Goal: Information Seeking & Learning: Learn about a topic

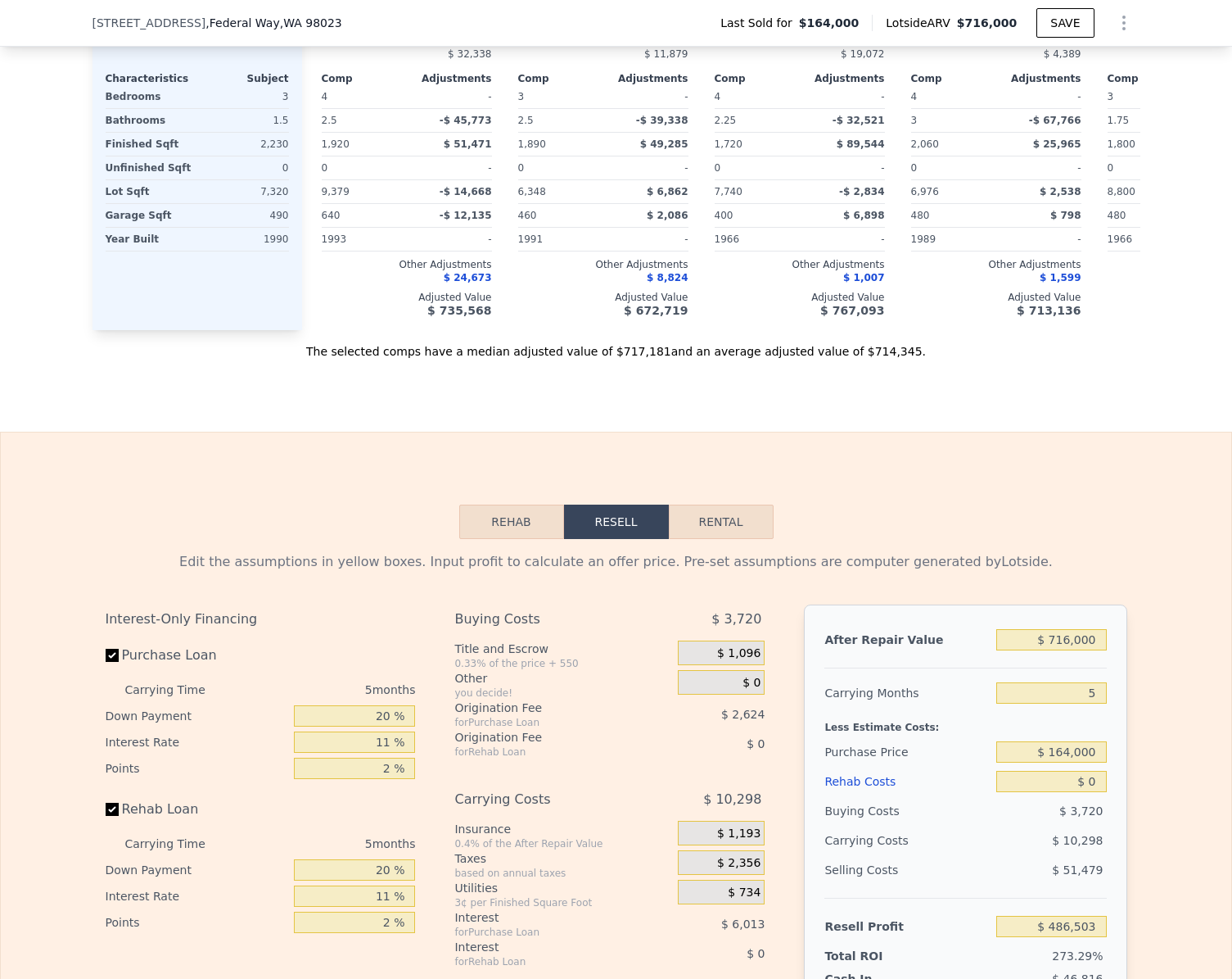
scroll to position [1878, 0]
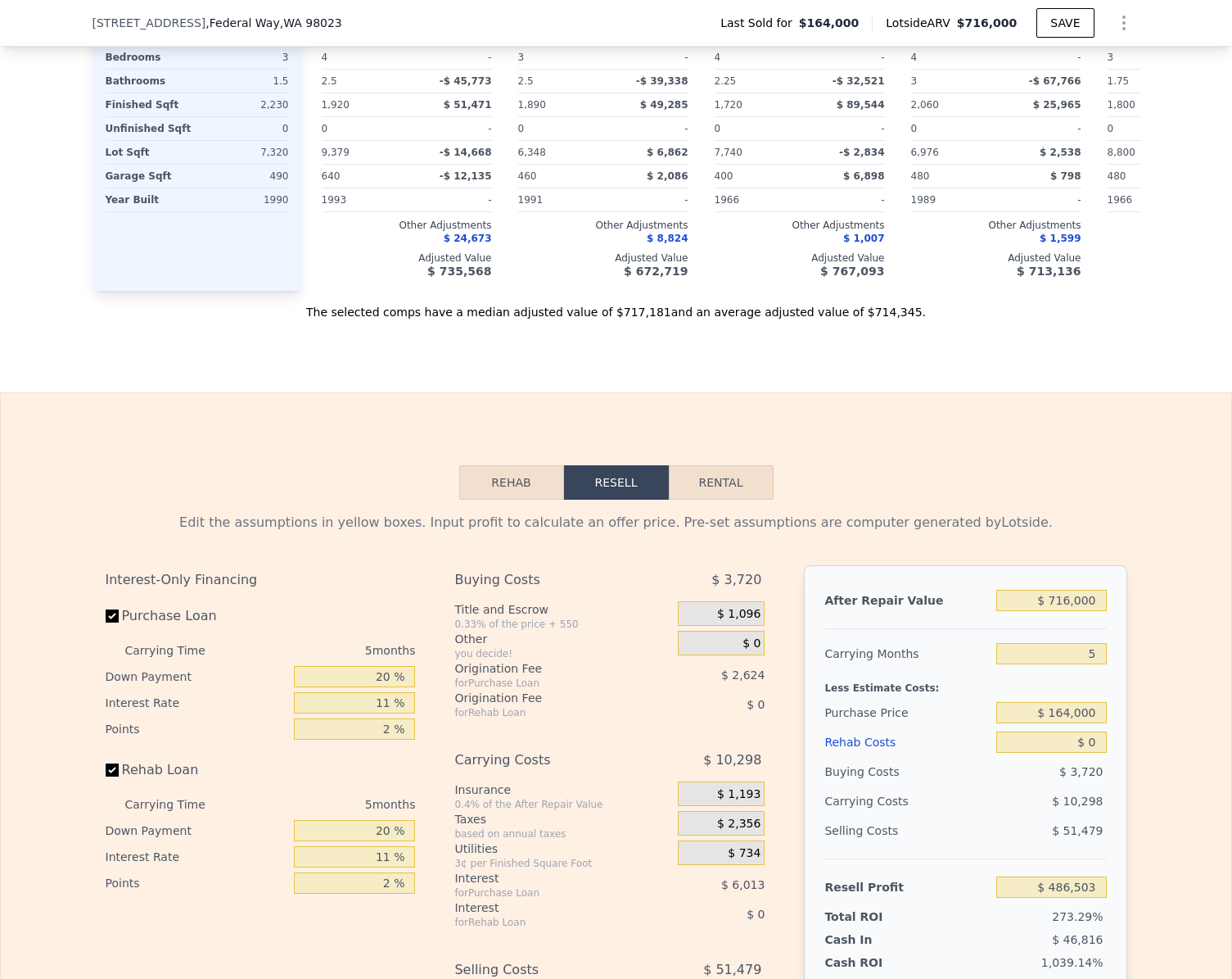
click at [105, 777] on input "Rehab Loan" at bounding box center [112, 770] width 13 height 13
checkbox input "false"
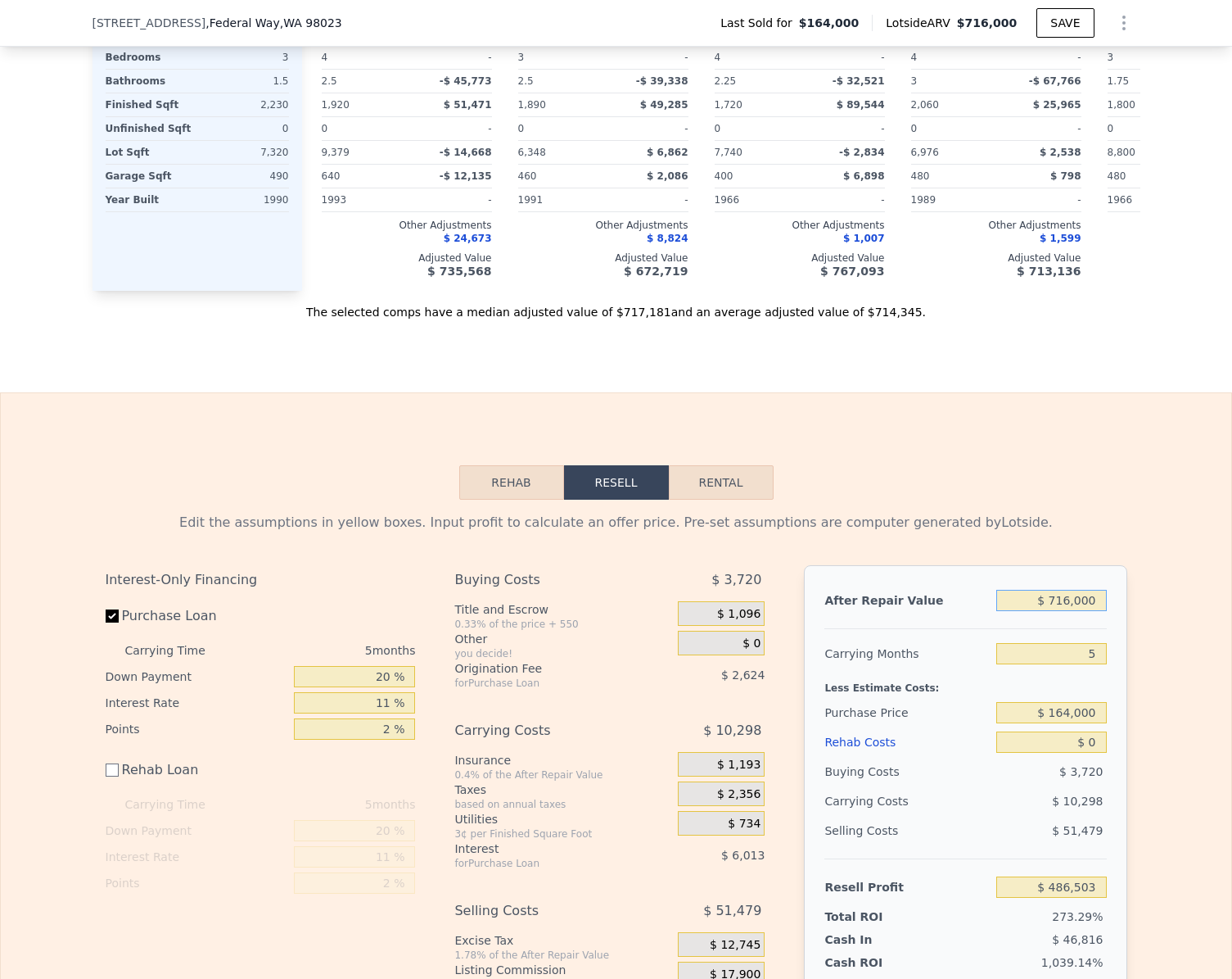
click at [1093, 611] on input "$ 716,000" at bounding box center [1051, 600] width 110 height 21
type input "$ 7"
type input "-$ 177,368"
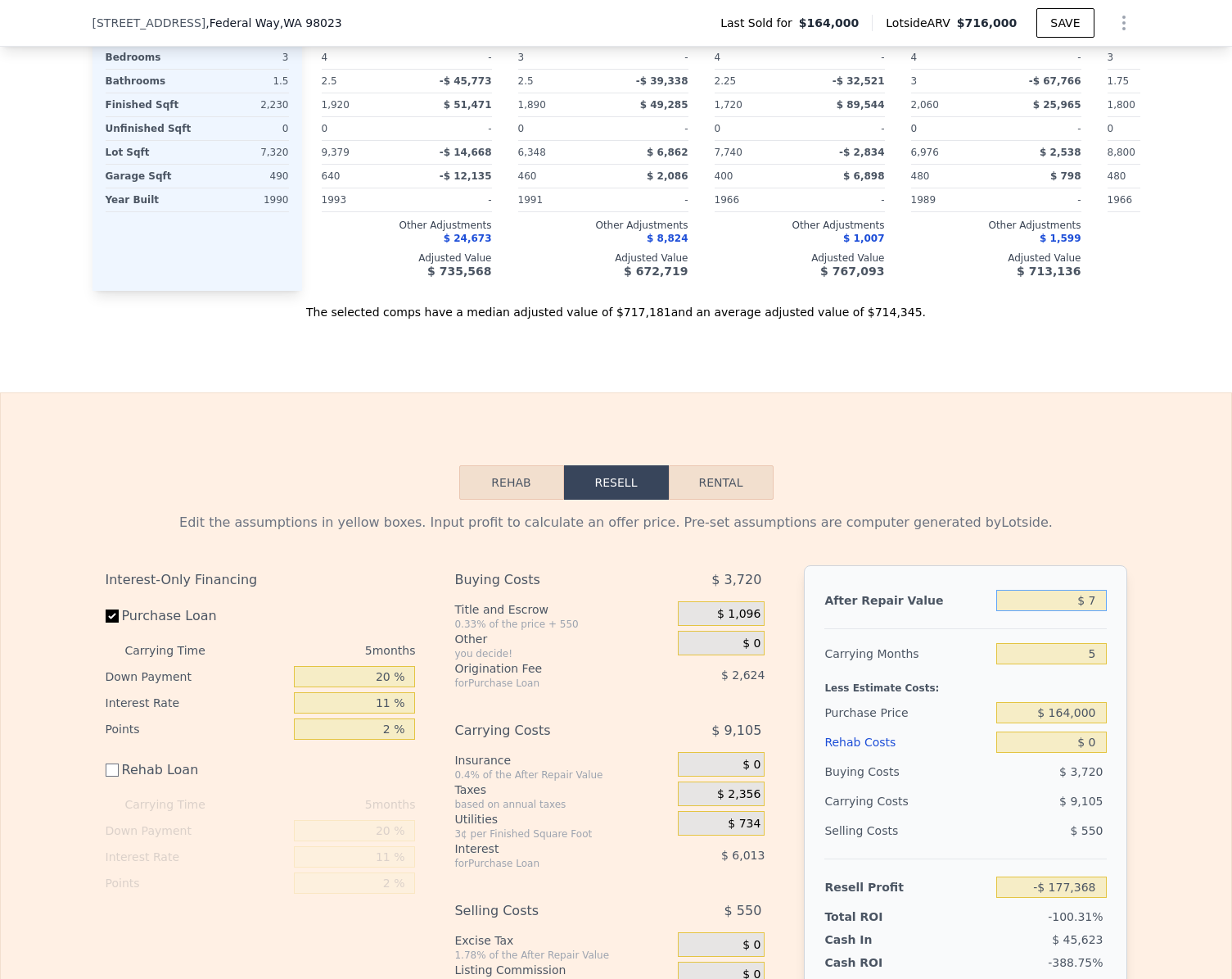
type input "$ 75"
type input "-$ 177,305"
type input "$ 750"
type input "-$ 176,679"
type input "$ 750,000"
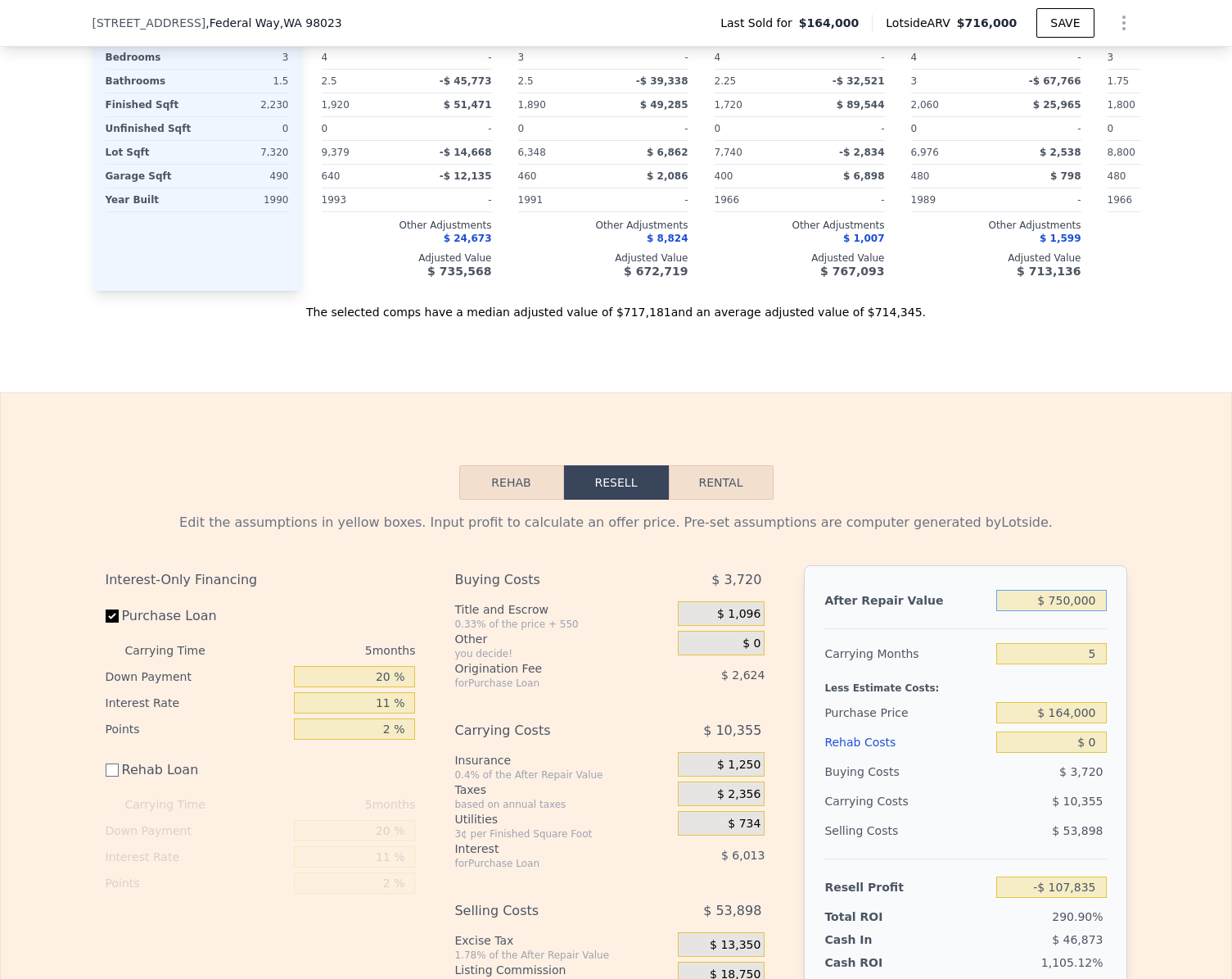
type input "$ 518,027"
type input "$ 750,000"
click at [1144, 640] on div "Edit the assumptions in yellow boxes. Input profit to calculate an offer price.…" at bounding box center [616, 774] width 1230 height 551
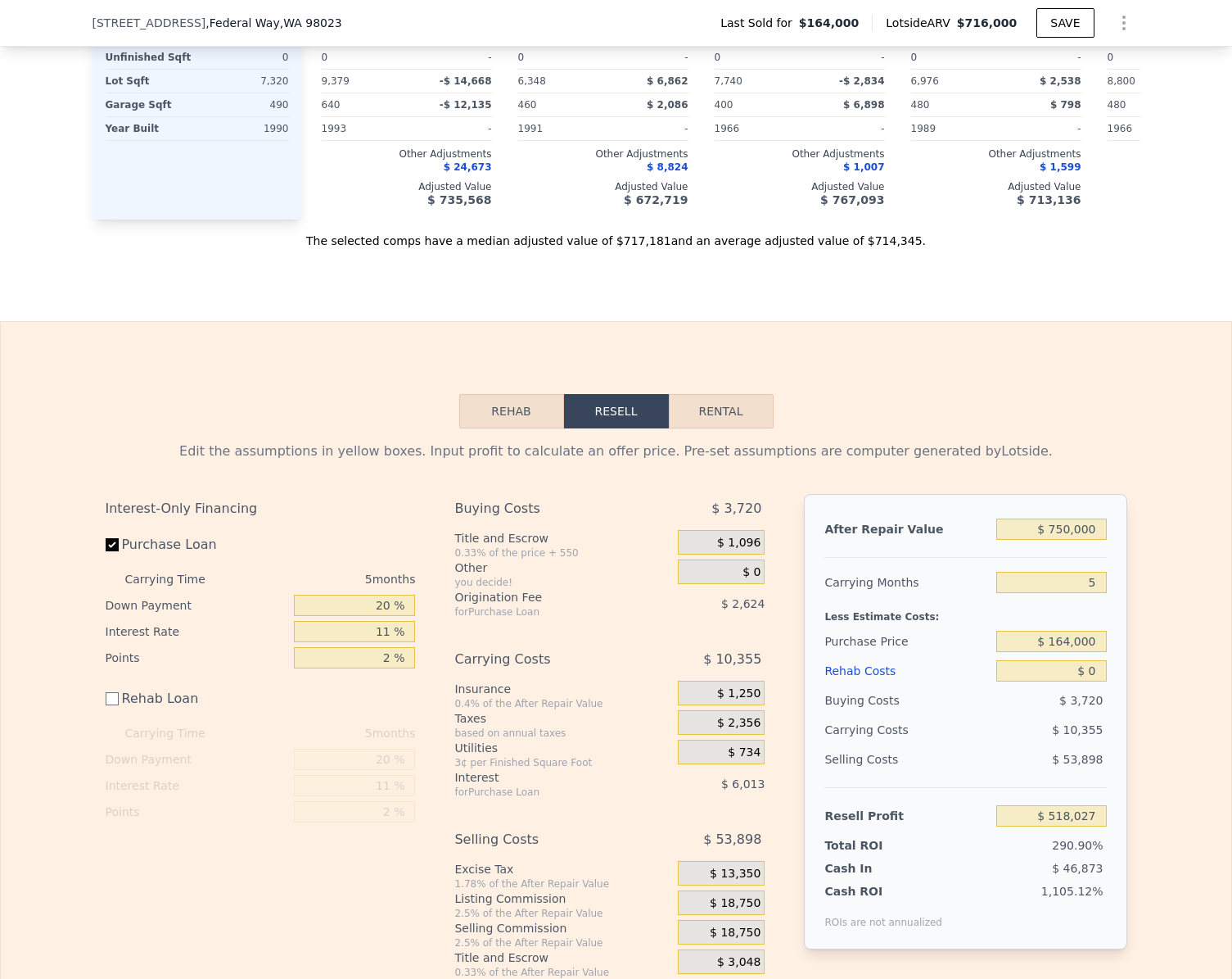
scroll to position [2042, 0]
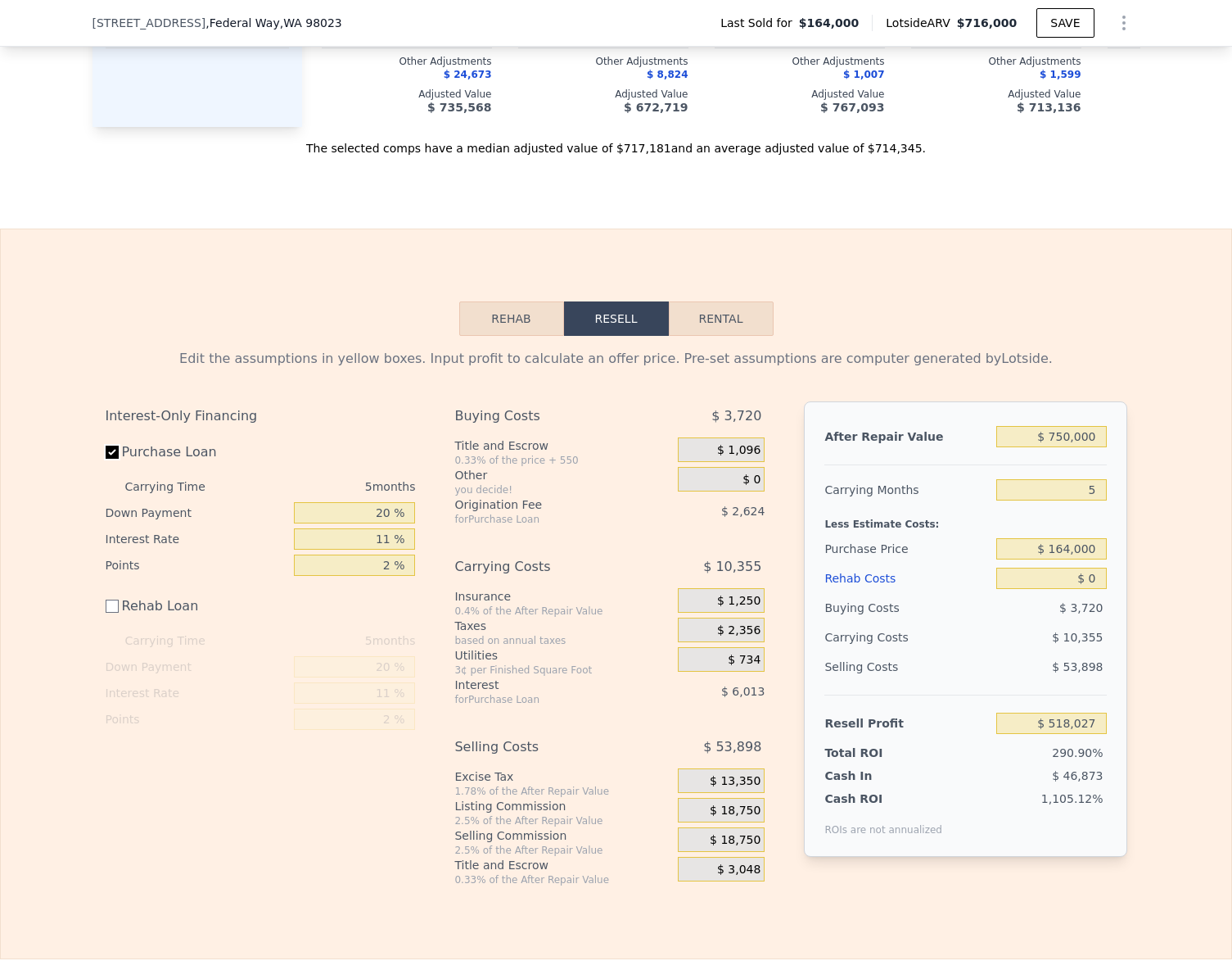
click at [105, 458] on input "Purchase Loan" at bounding box center [112, 451] width 13 height 13
checkbox input "false"
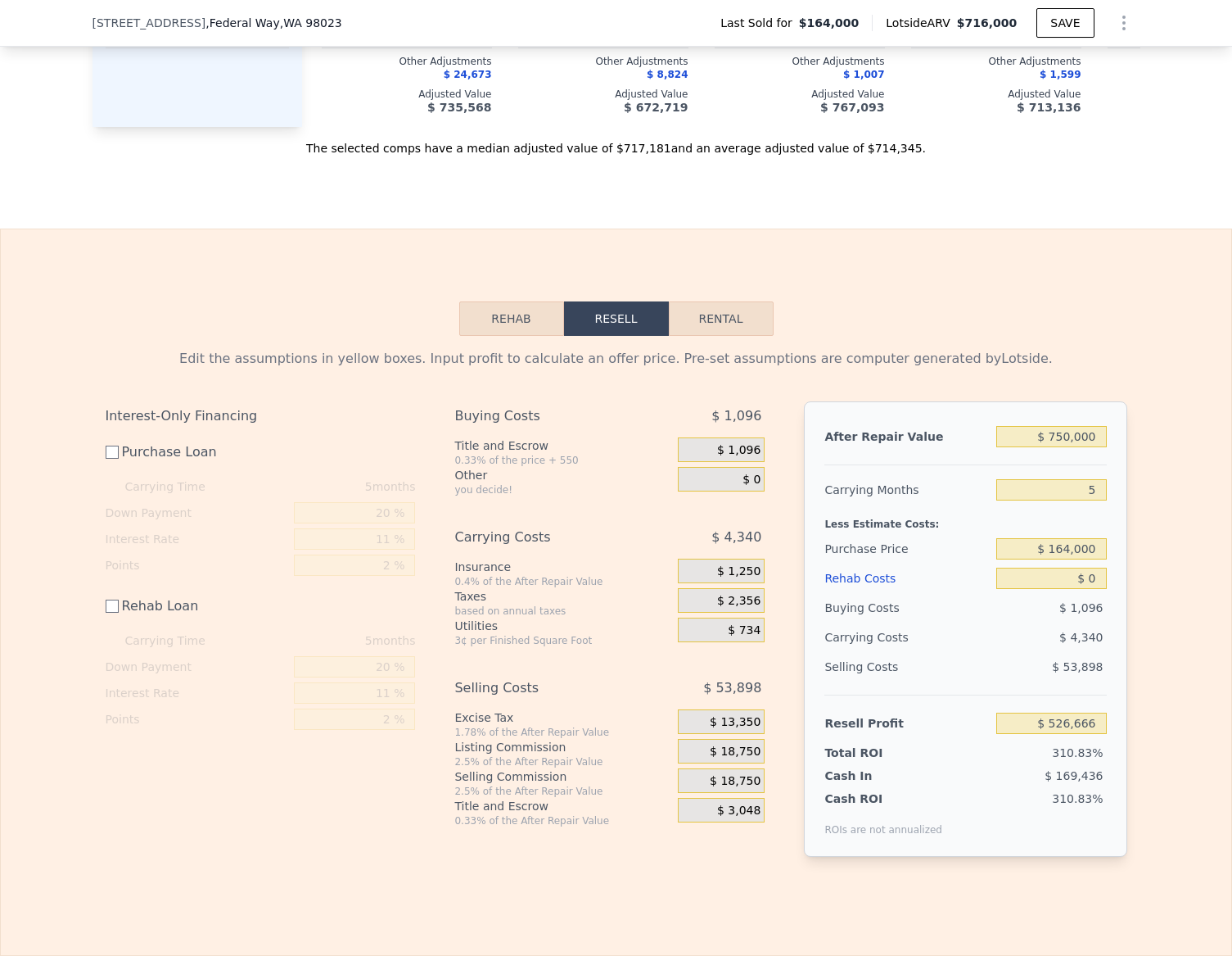
click at [1161, 578] on div "Edit the assumptions in yellow boxes. Input profit to calculate an offer price.…" at bounding box center [616, 609] width 1230 height 547
click at [1091, 734] on input "$ 526,666" at bounding box center [1051, 724] width 110 height 21
type input "$ 45,000"
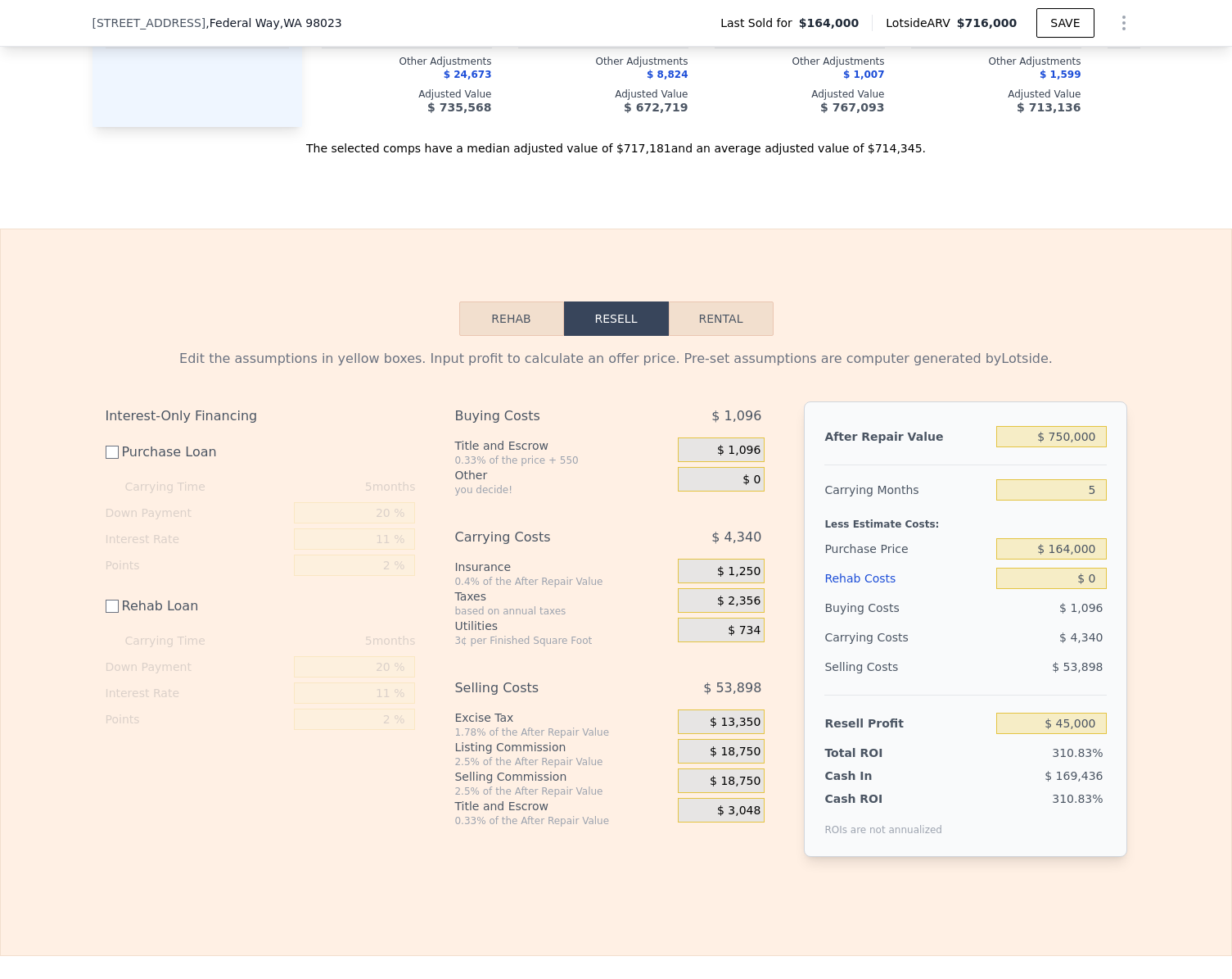
click at [1181, 706] on div "Edit the assumptions in yellow boxes. Input profit to calculate an offer price.…" at bounding box center [616, 609] width 1230 height 547
type input "$ 644,067"
click at [500, 336] on button "Rehab" at bounding box center [511, 318] width 105 height 35
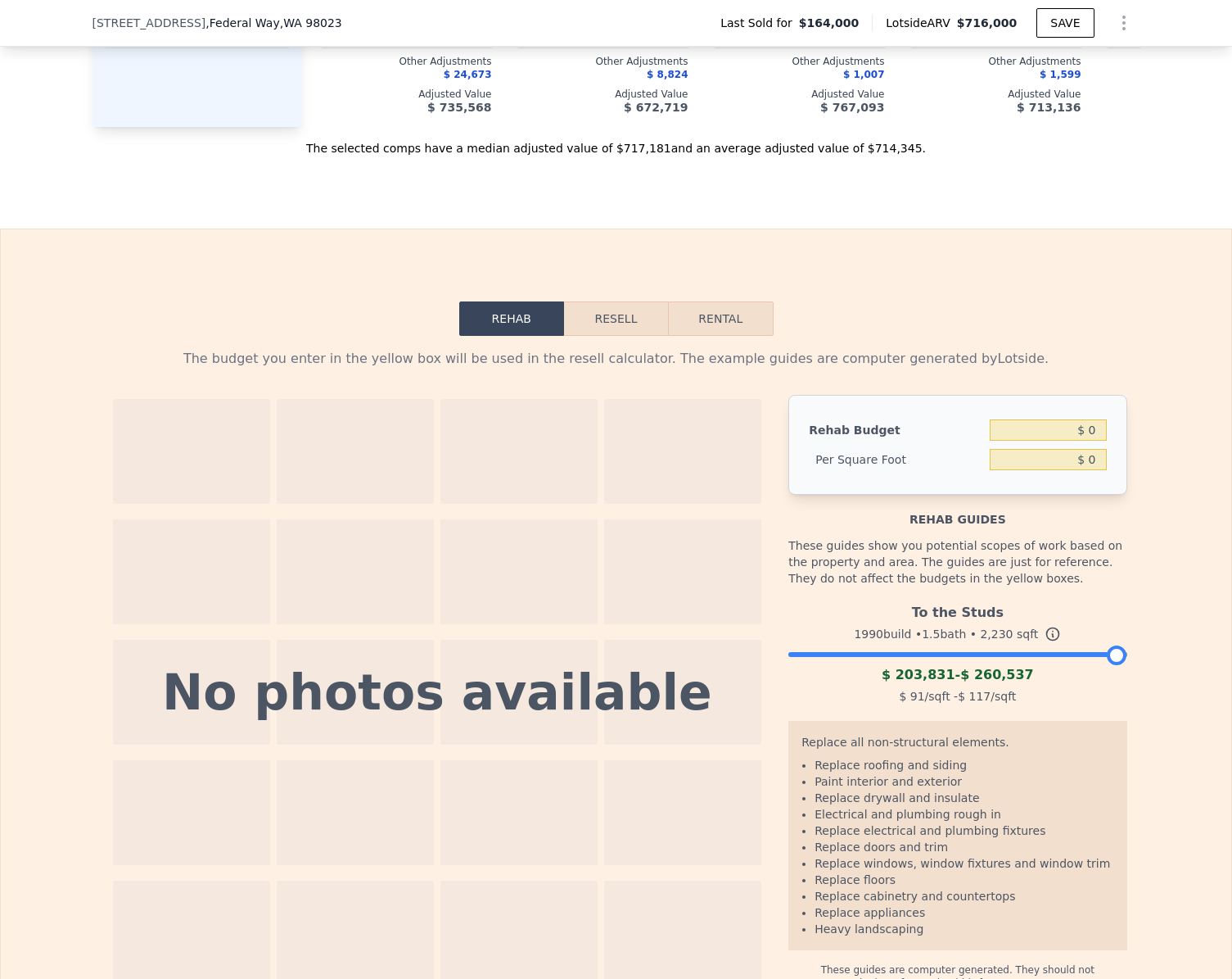
click at [852, 655] on div at bounding box center [956, 650] width 338 height 10
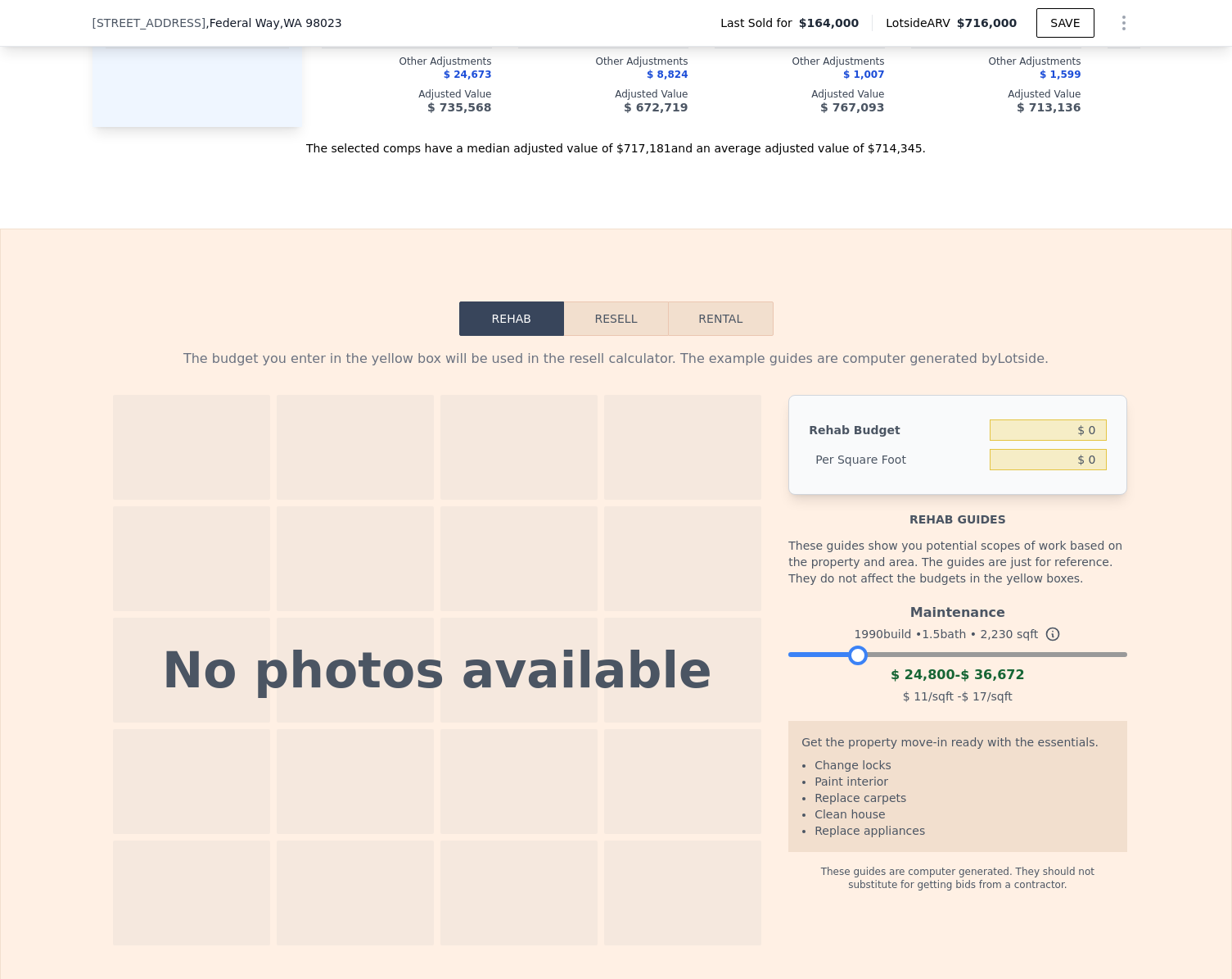
click at [617, 336] on button "Resell" at bounding box center [615, 318] width 104 height 35
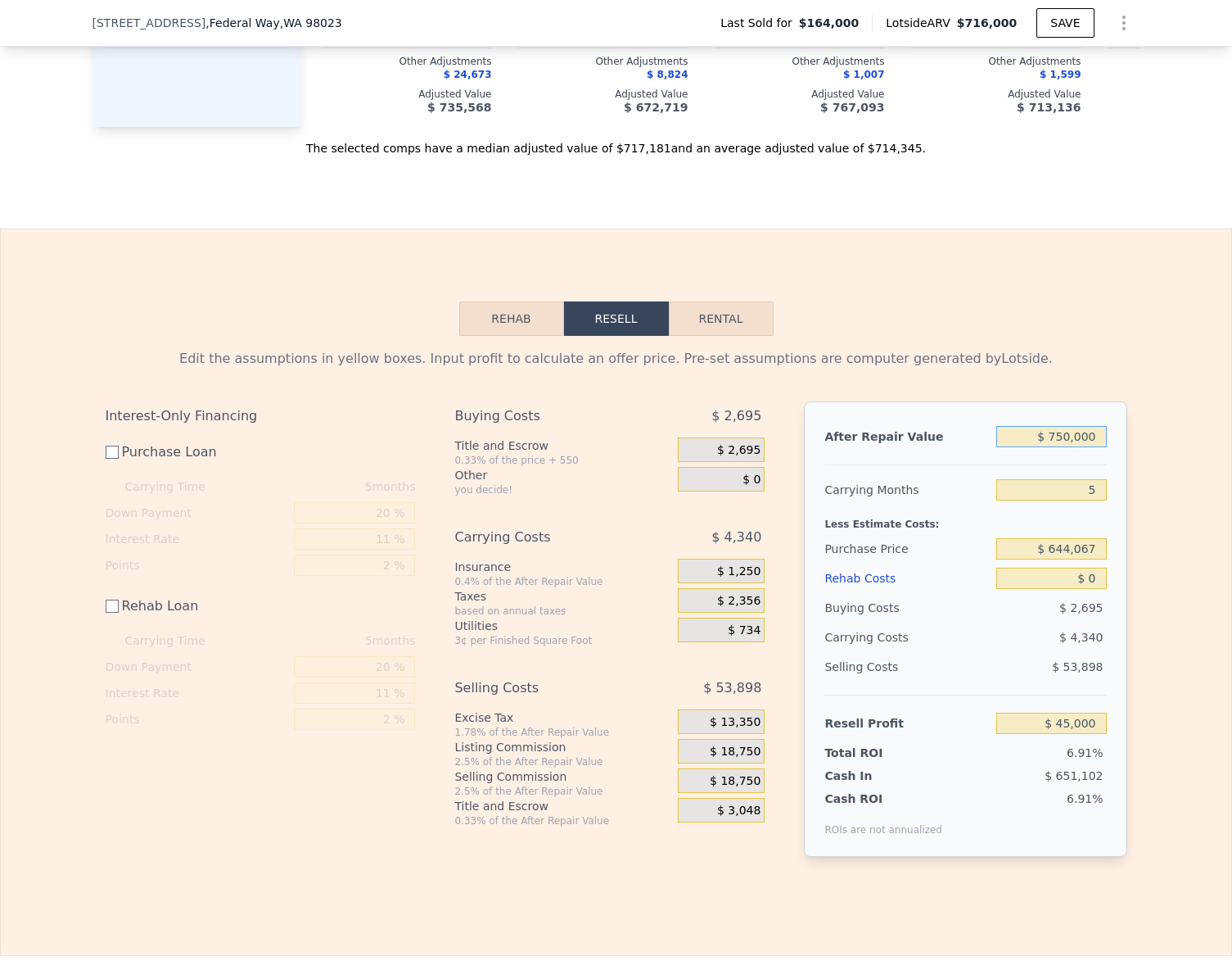
click at [1096, 447] on input "$ 750,000" at bounding box center [1051, 436] width 110 height 21
type input "$ 6"
type input "-$ 650,396"
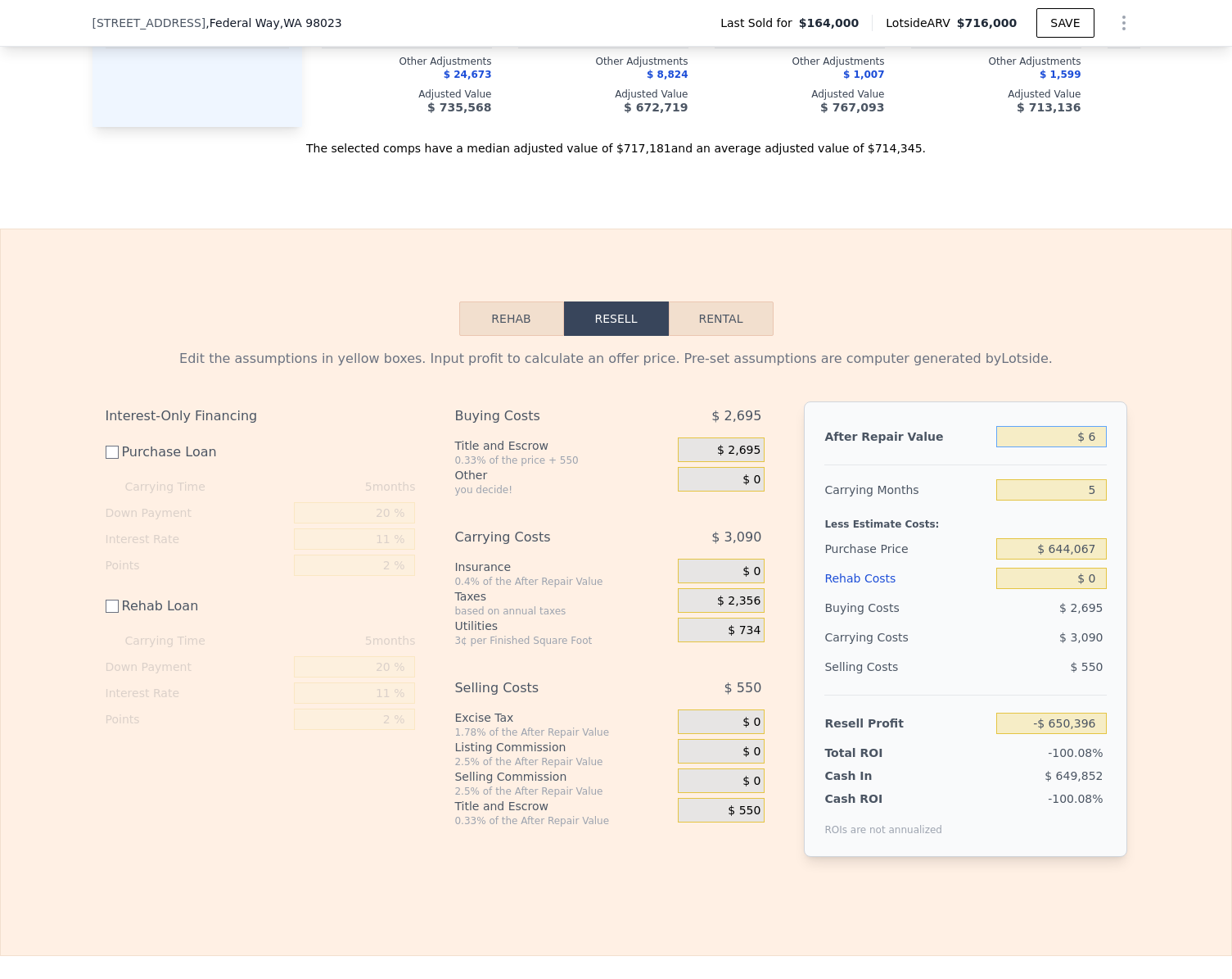
type input "$ 65"
type input "-$ 650,342"
type input "$ 650"
type input "-$ 649,799"
type input "$ 6,500"
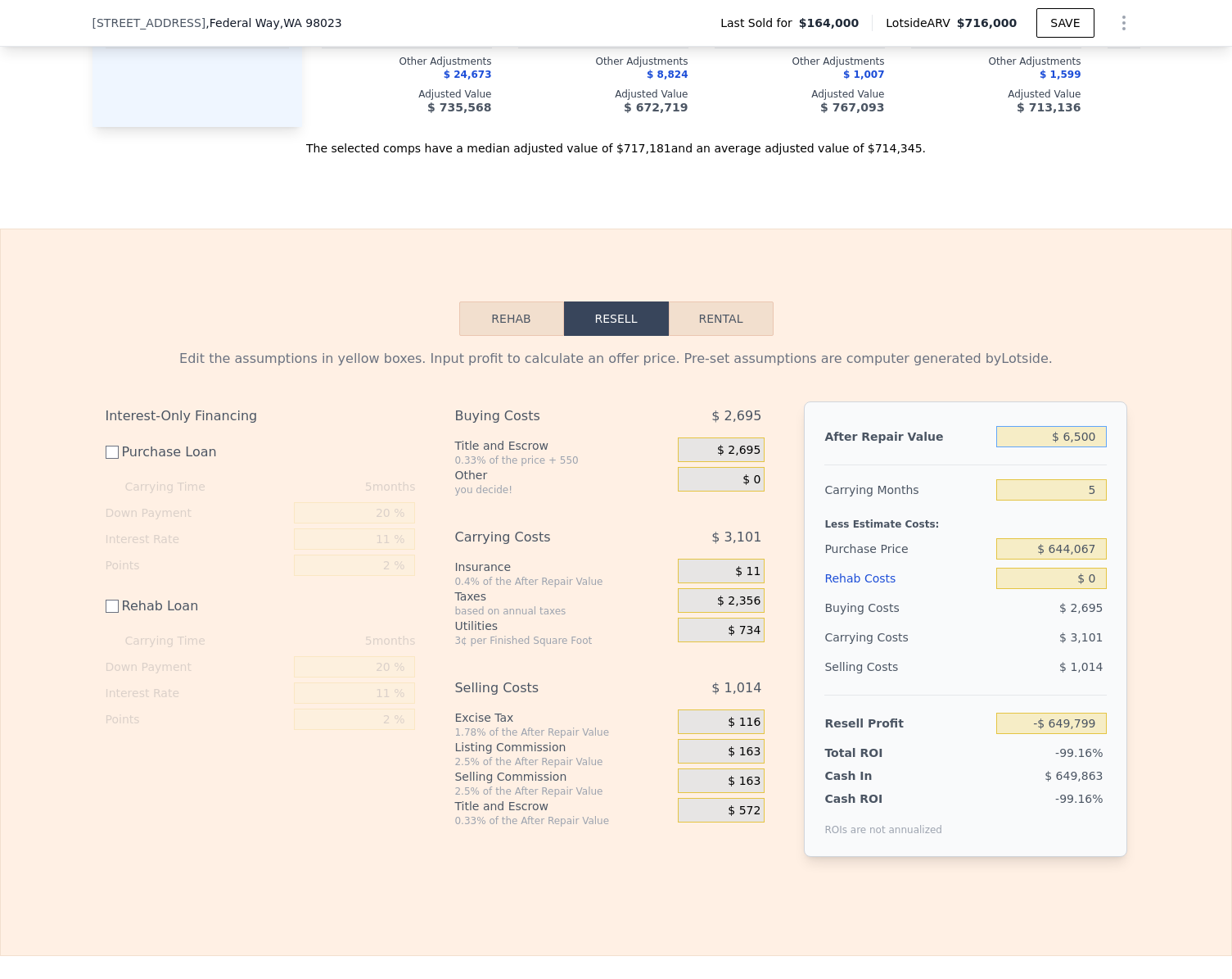
type input "-$ 644,377"
type input "$ 65,000"
type input "-$ 590,133"
type input "$ 650,000"
type input "-$ 47,720"
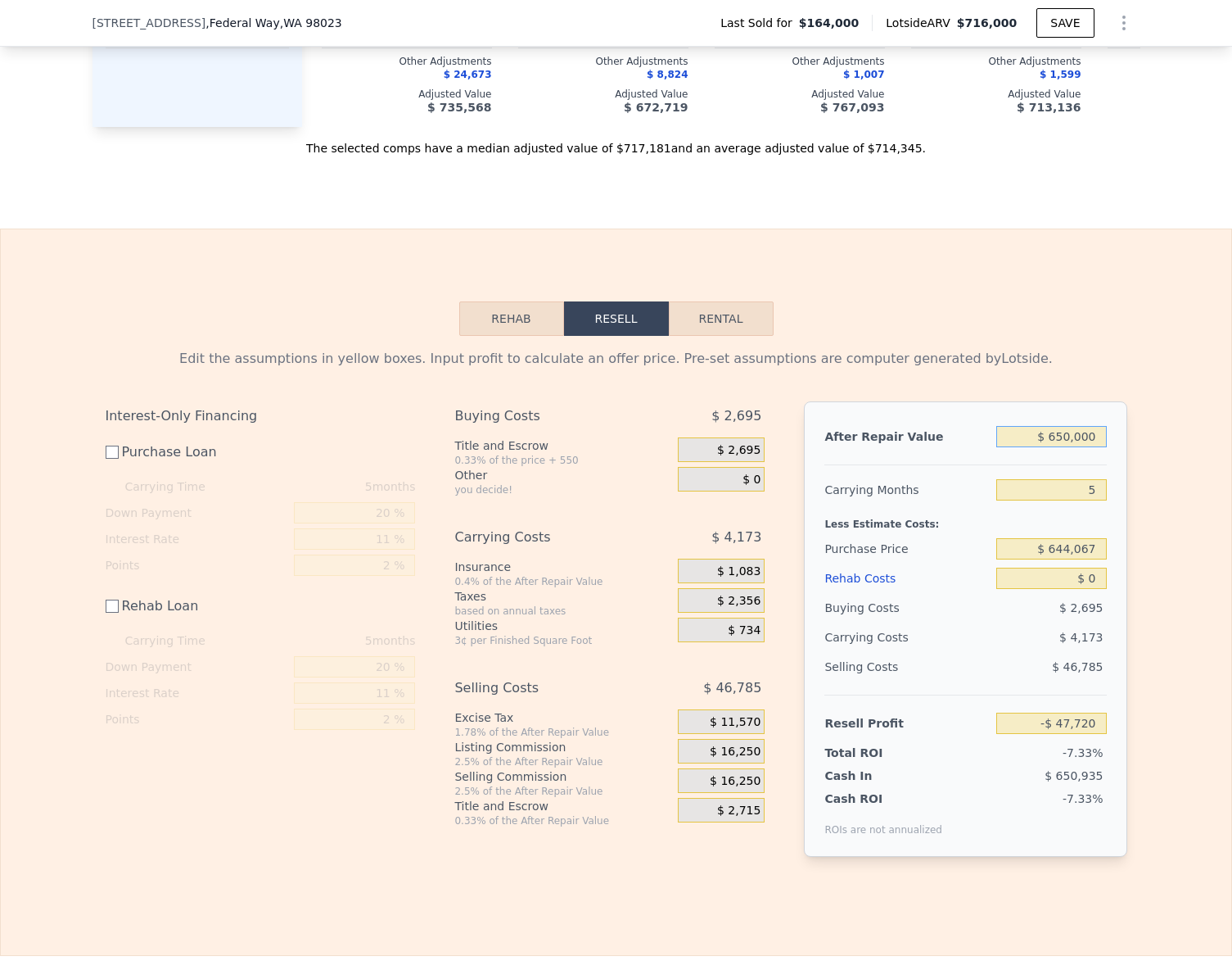
type input "$ 650,000"
click at [1179, 603] on div "Edit the assumptions in yellow boxes. Input profit to calculate an offer price.…" at bounding box center [616, 609] width 1230 height 547
click at [1095, 589] on input "$ 0" at bounding box center [1051, 578] width 110 height 21
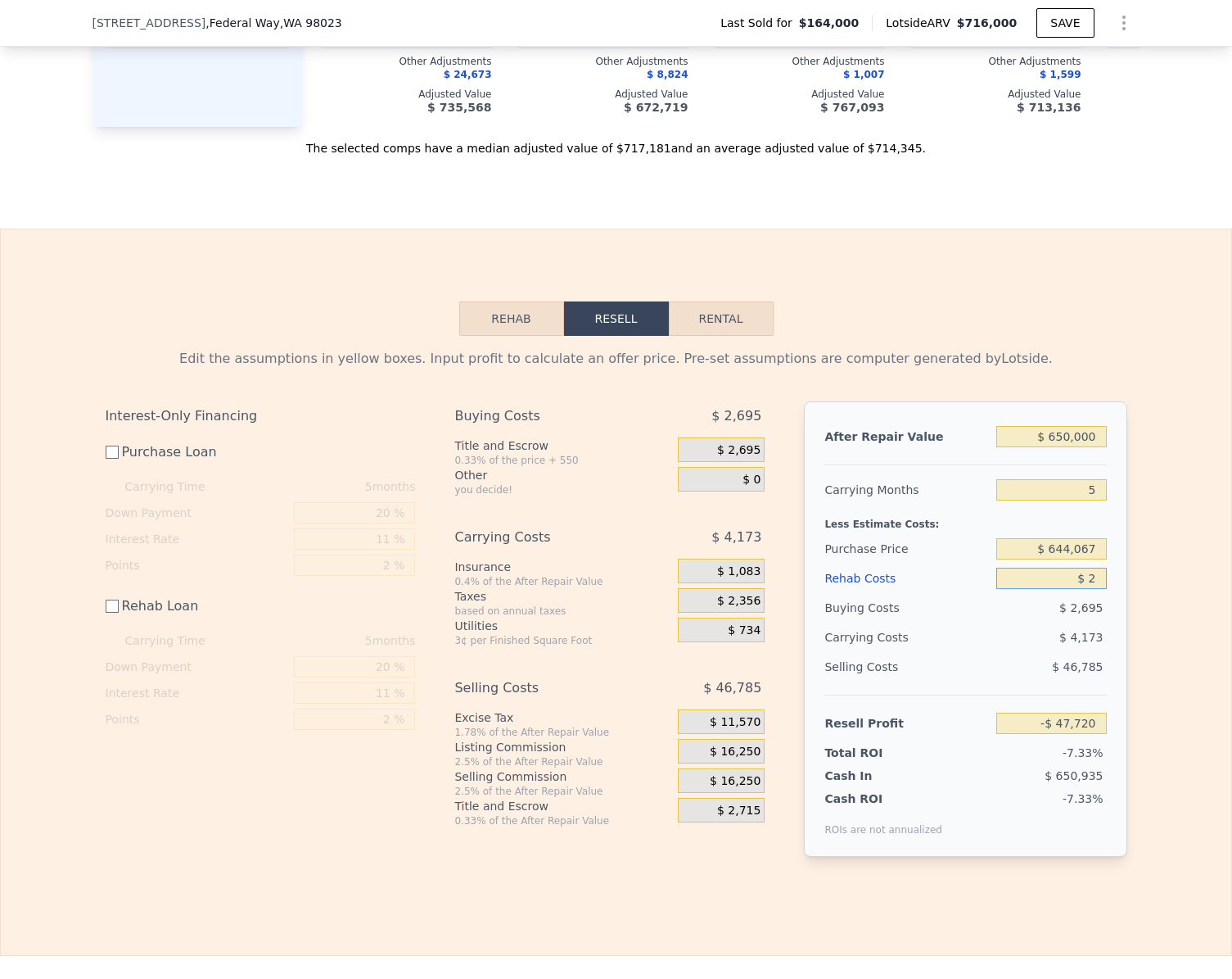
type input "$ 25"
type input "-$ 47,745"
type input "$ 2,500"
type input "-$ 47,970"
type input "$ 25,000"
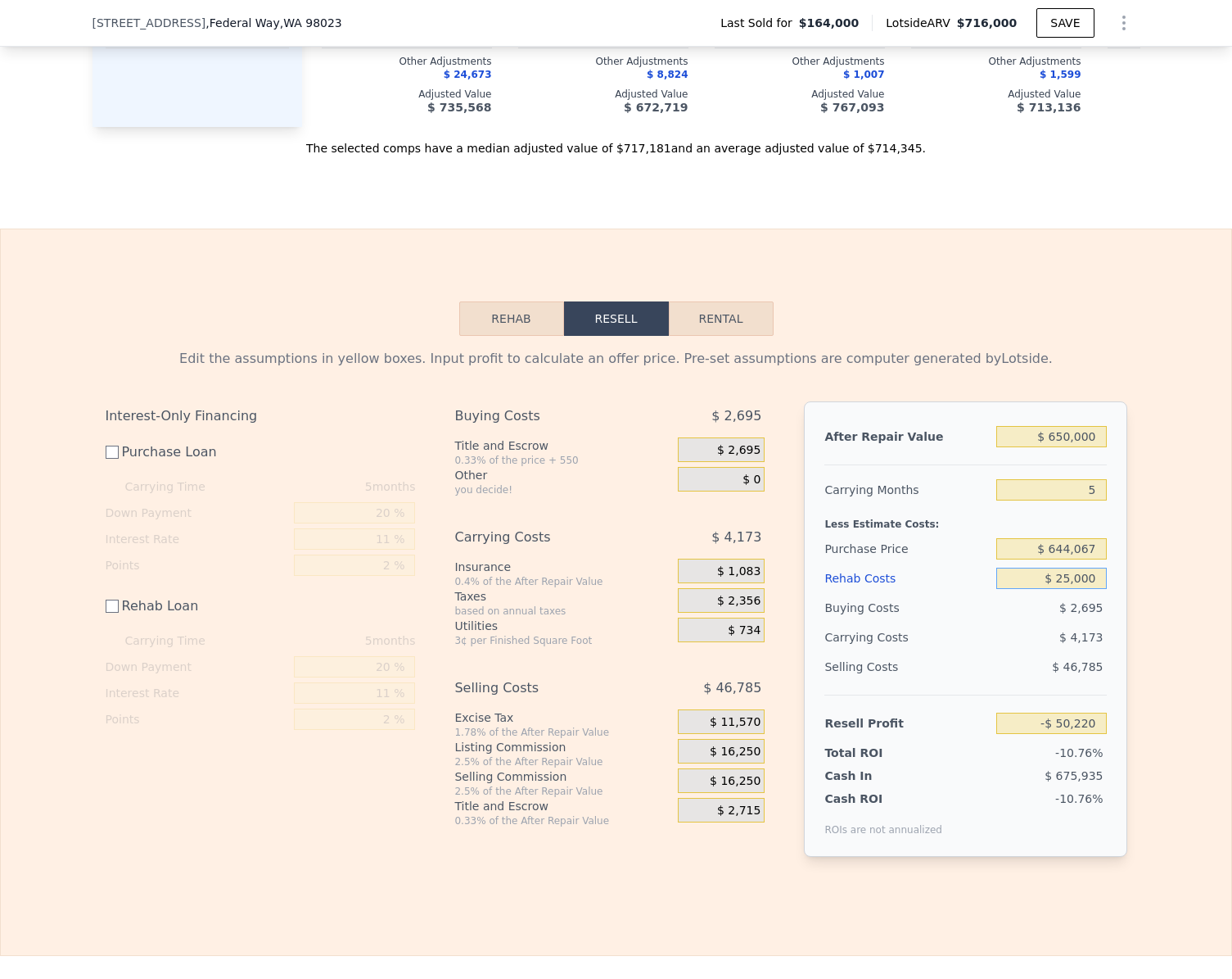
type input "-$ 72,720"
type input "$ 25,000"
click at [1141, 679] on div "Edit the assumptions in yellow boxes. Input profit to calculate an offer price.…" at bounding box center [616, 609] width 1230 height 547
click at [1088, 734] on input "-$ 72,720" at bounding box center [1051, 724] width 110 height 21
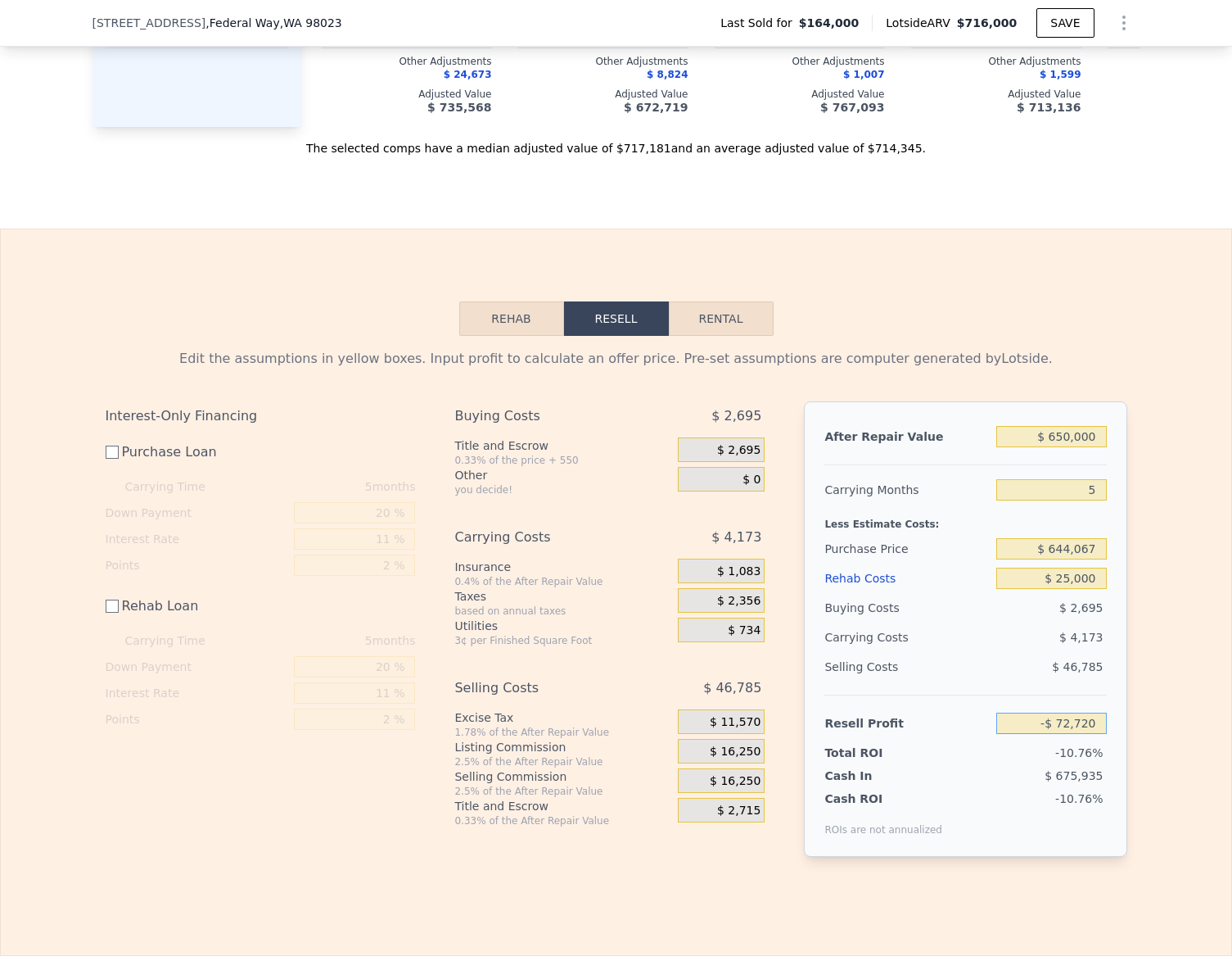
click at [1088, 734] on input "-$ 72,720" at bounding box center [1051, 724] width 110 height 21
type input "$ 25,000"
click at [1142, 722] on div "Edit the assumptions in yellow boxes. Input profit to calculate an offer price.…" at bounding box center [616, 609] width 1230 height 547
type input "$ 546,672"
click at [1096, 734] on input "$ 25,000" at bounding box center [1051, 724] width 110 height 21
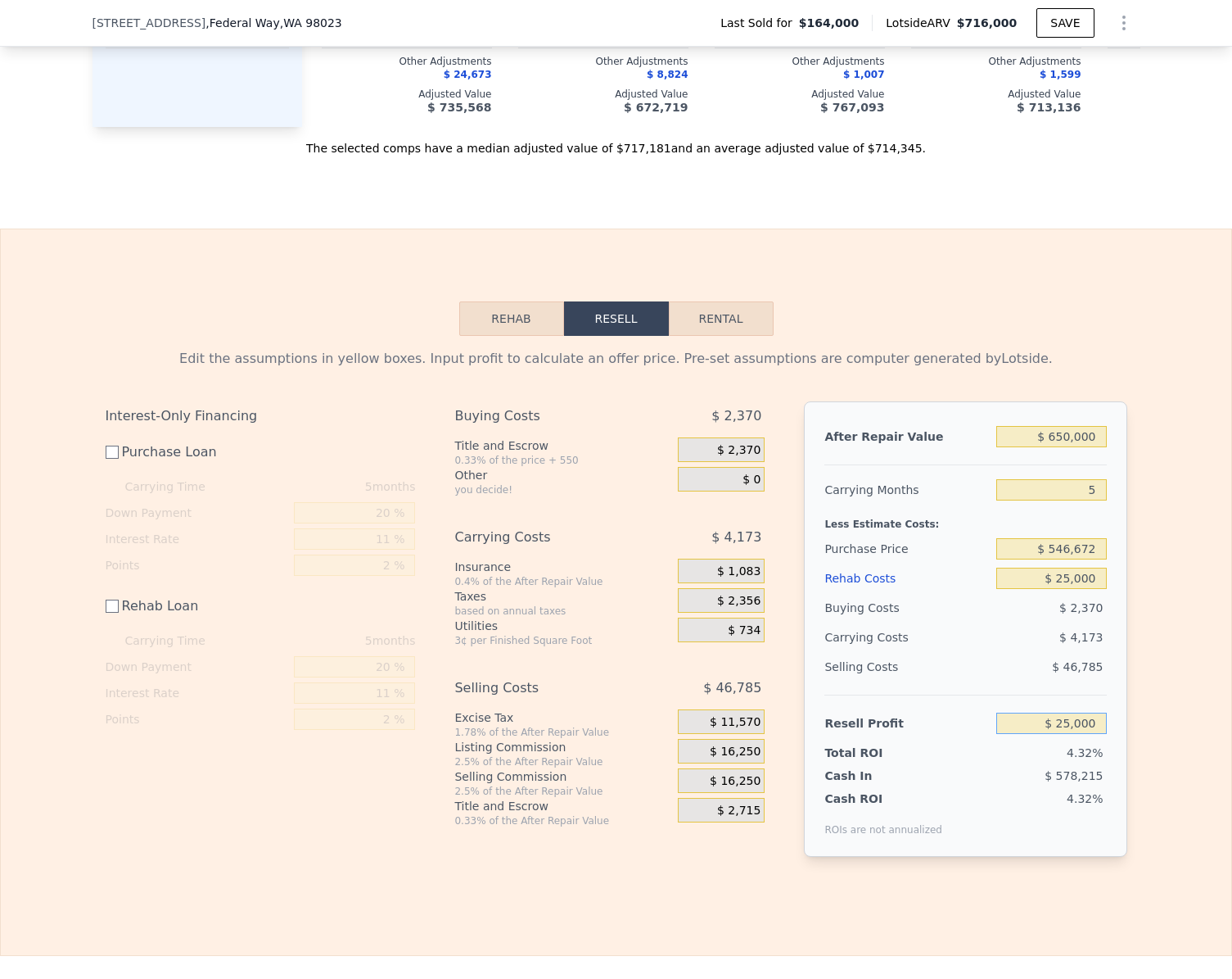
click at [1096, 734] on input "$ 25,000" at bounding box center [1051, 724] width 110 height 21
type input "$ 4,000"
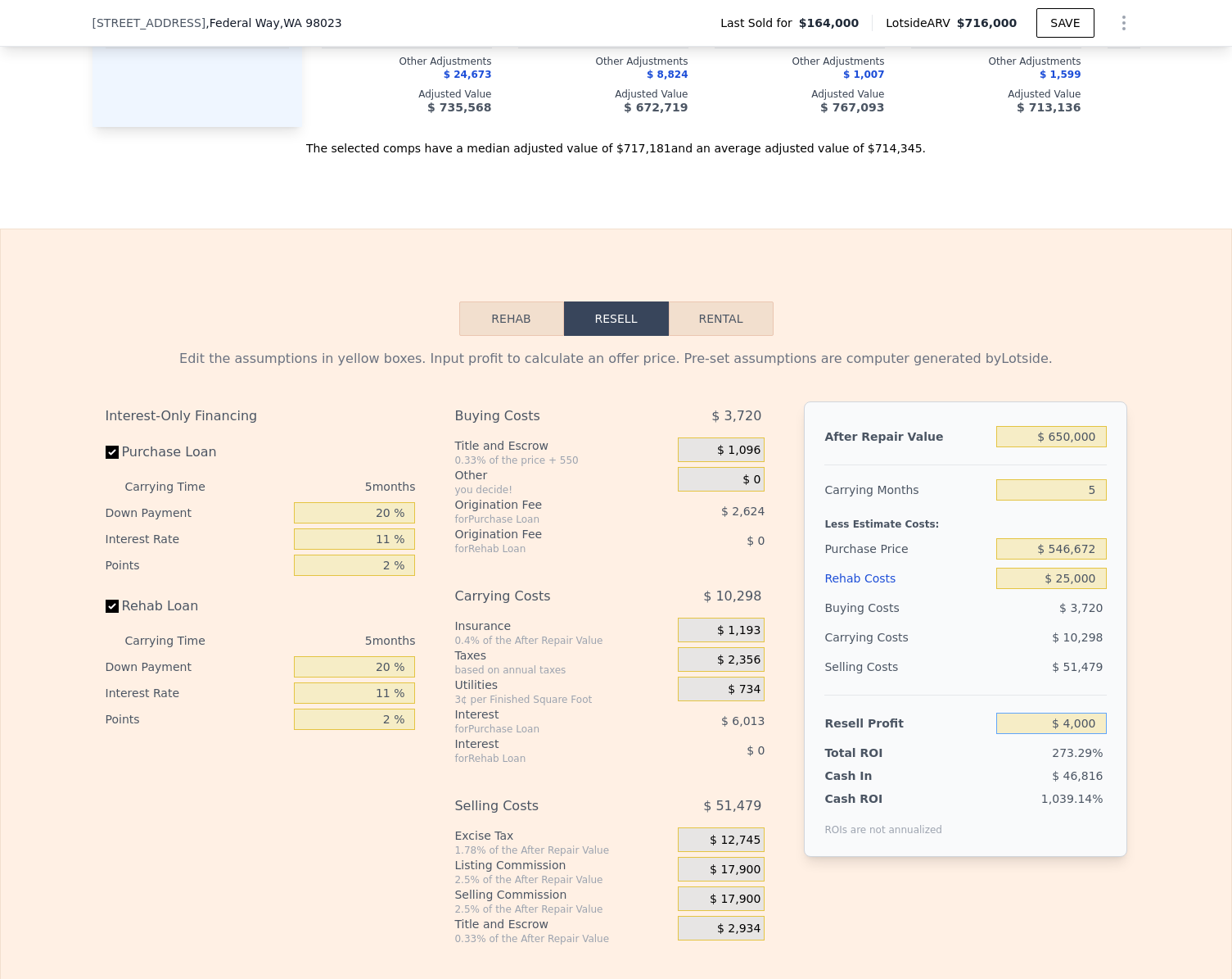
checkbox input "true"
type input "$ 716,000"
type input "$ 0"
type input "$ 40,000"
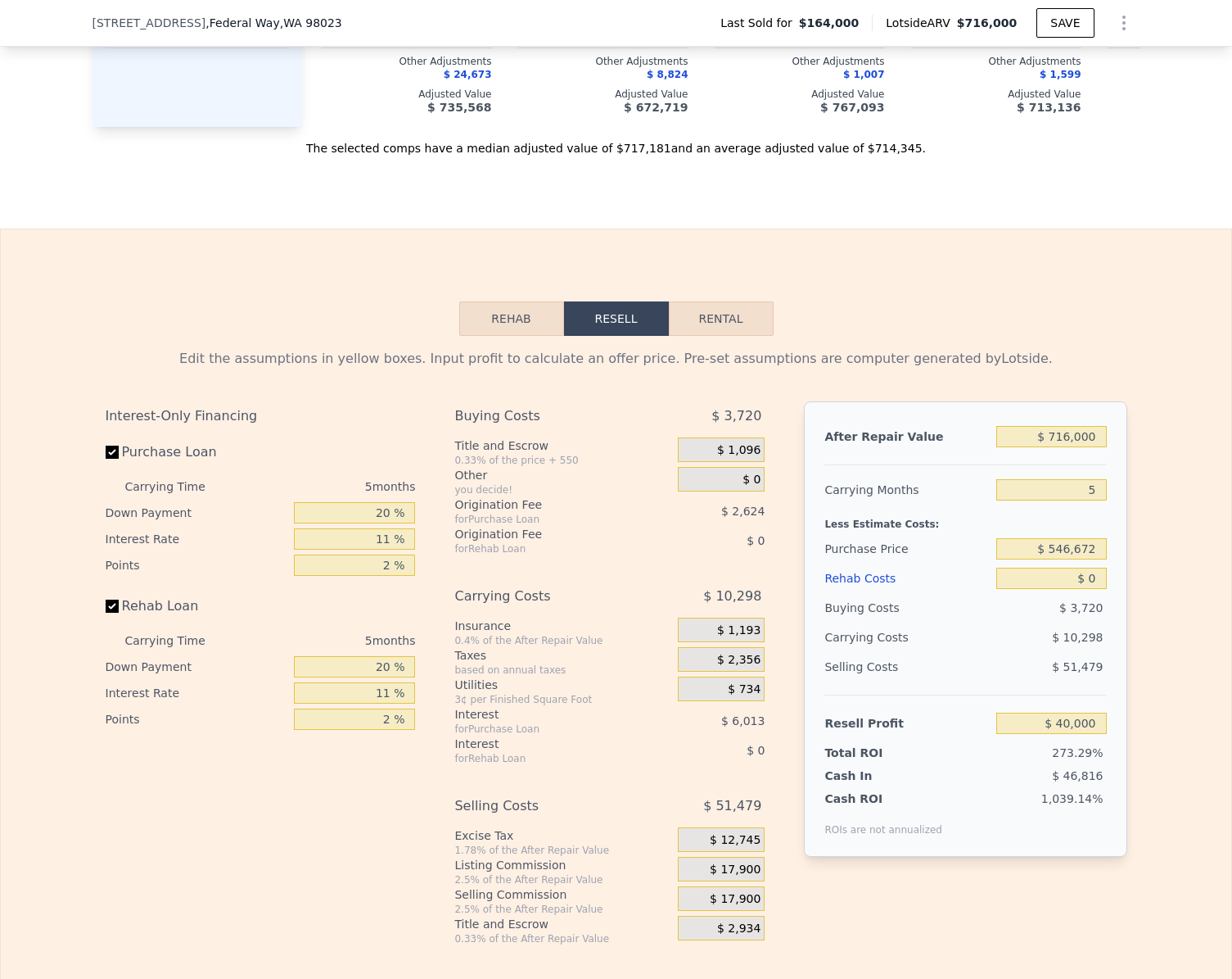
click at [1172, 745] on div "Edit the assumptions in yellow boxes. Input profit to calculate an offer price.…" at bounding box center [616, 640] width 1230 height 609
type input "$ 586,830"
click at [113, 621] on label "Rehab Loan" at bounding box center [197, 606] width 183 height 29
click at [113, 613] on input "Rehab Loan" at bounding box center [112, 606] width 13 height 13
checkbox input "false"
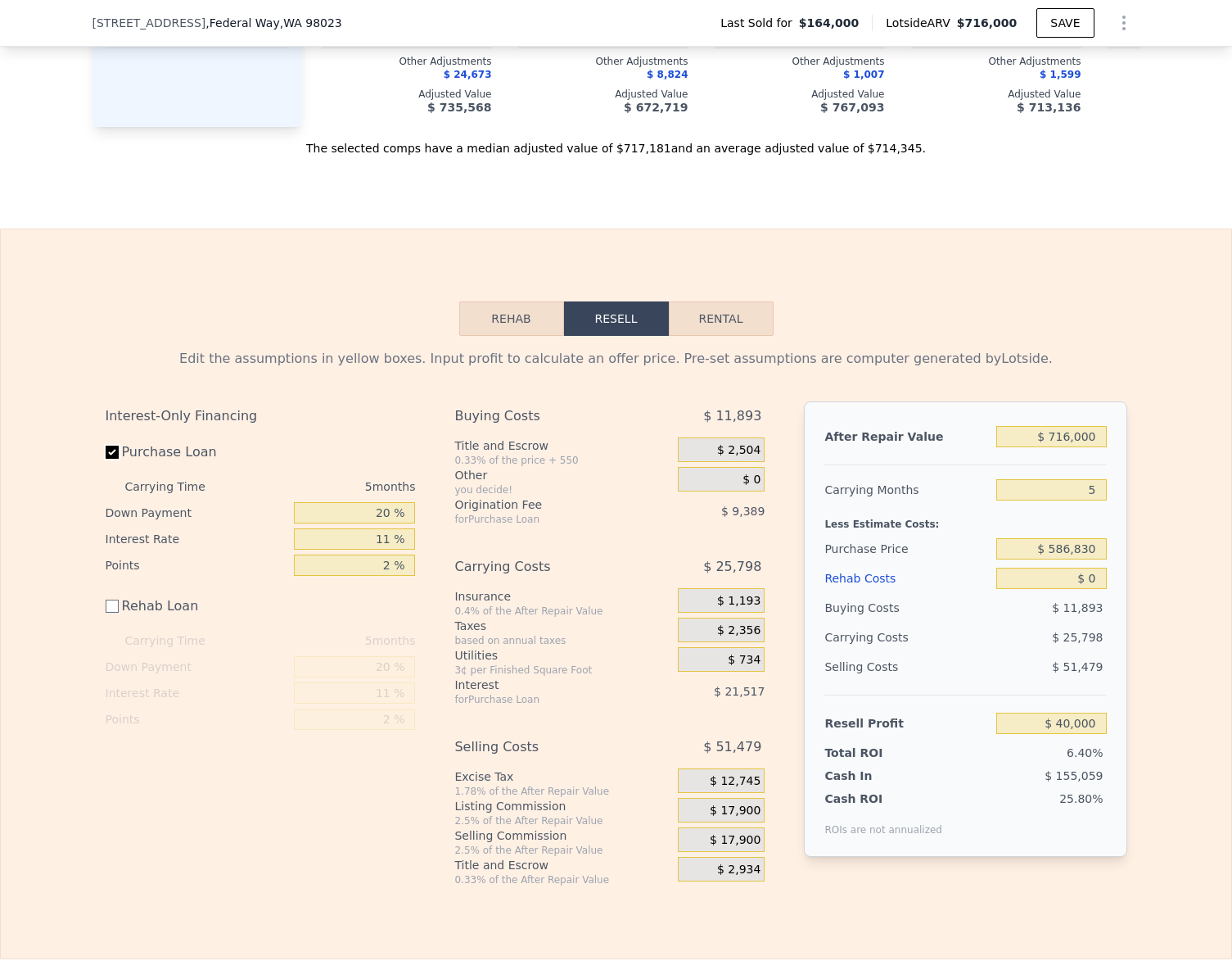
click at [110, 458] on input "Purchase Loan" at bounding box center [112, 451] width 13 height 13
checkbox input "false"
type input "$ 70,904"
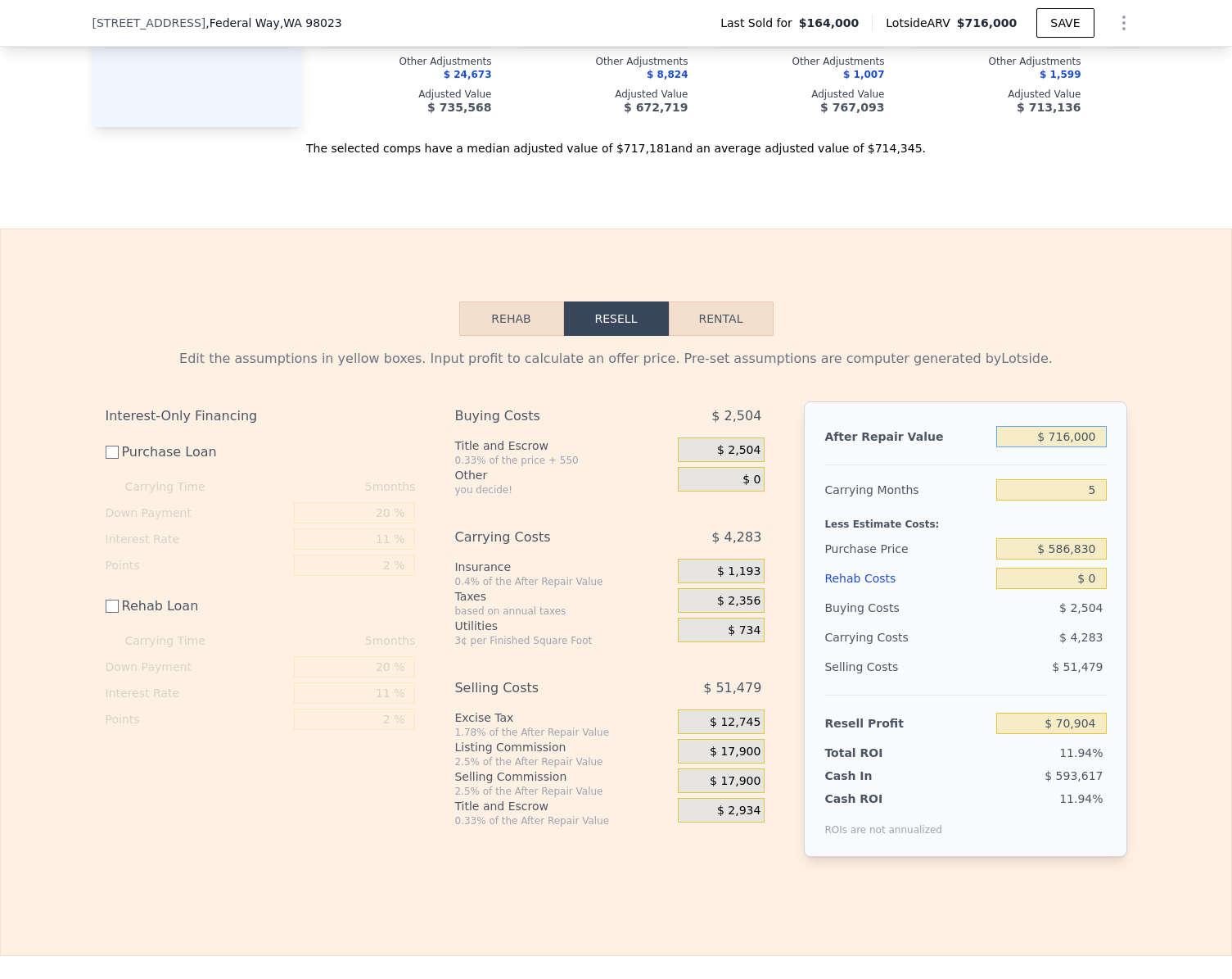
click at [1090, 447] on input "$ 716,000" at bounding box center [1051, 436] width 110 height 21
type input "$ 65"
type input "-$ 592,914"
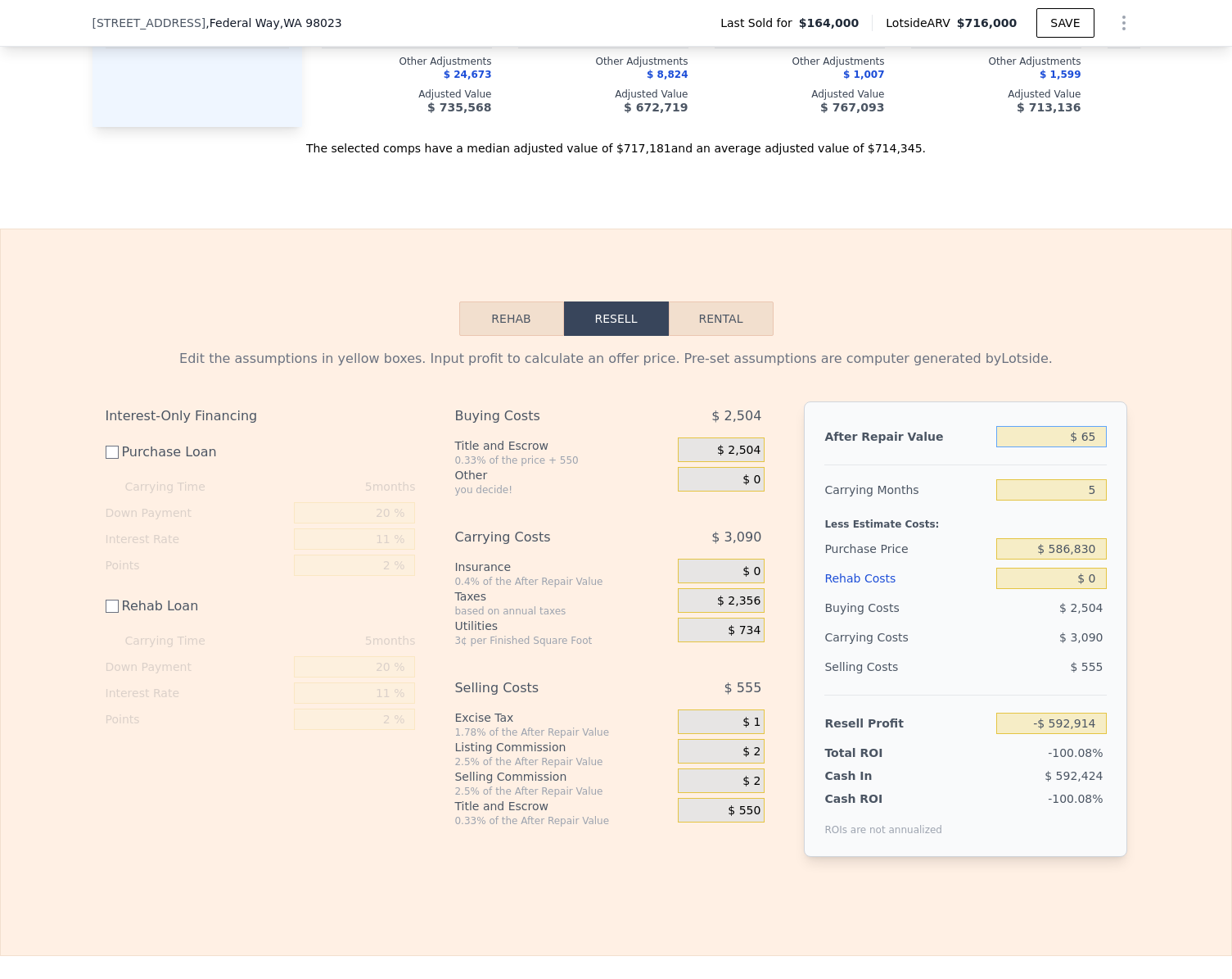
type input "$ 650"
type input "-$ 592,371"
type input "$ 65,000"
type input "-$ 532,705"
type input "$ 650,000"
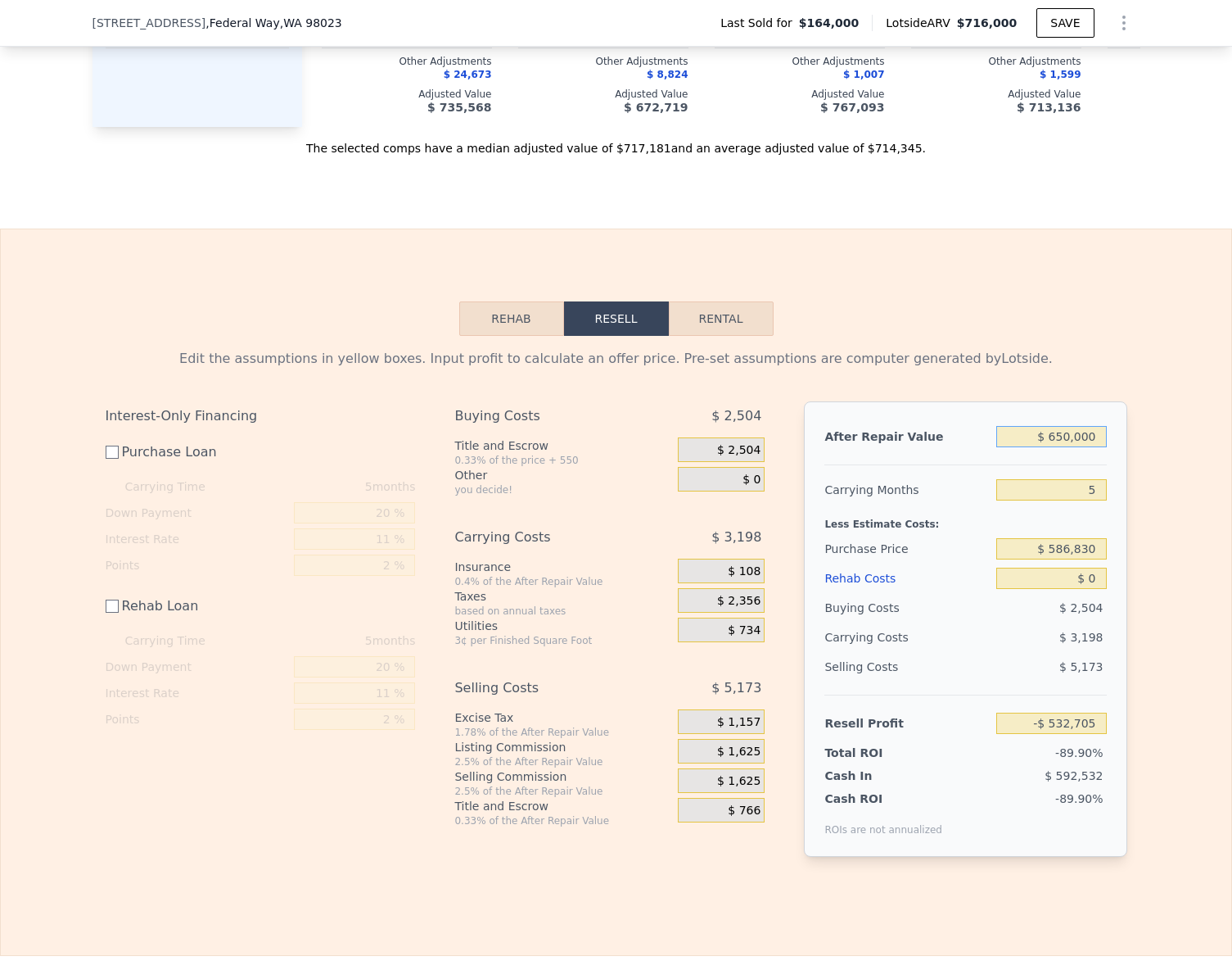
type input "$ 9,708"
type input "$ 650,000"
click at [1158, 565] on div "Edit the assumptions in yellow boxes. Input profit to calculate an offer price.…" at bounding box center [616, 609] width 1230 height 547
click at [1096, 734] on input "$ 9,708" at bounding box center [1051, 724] width 110 height 21
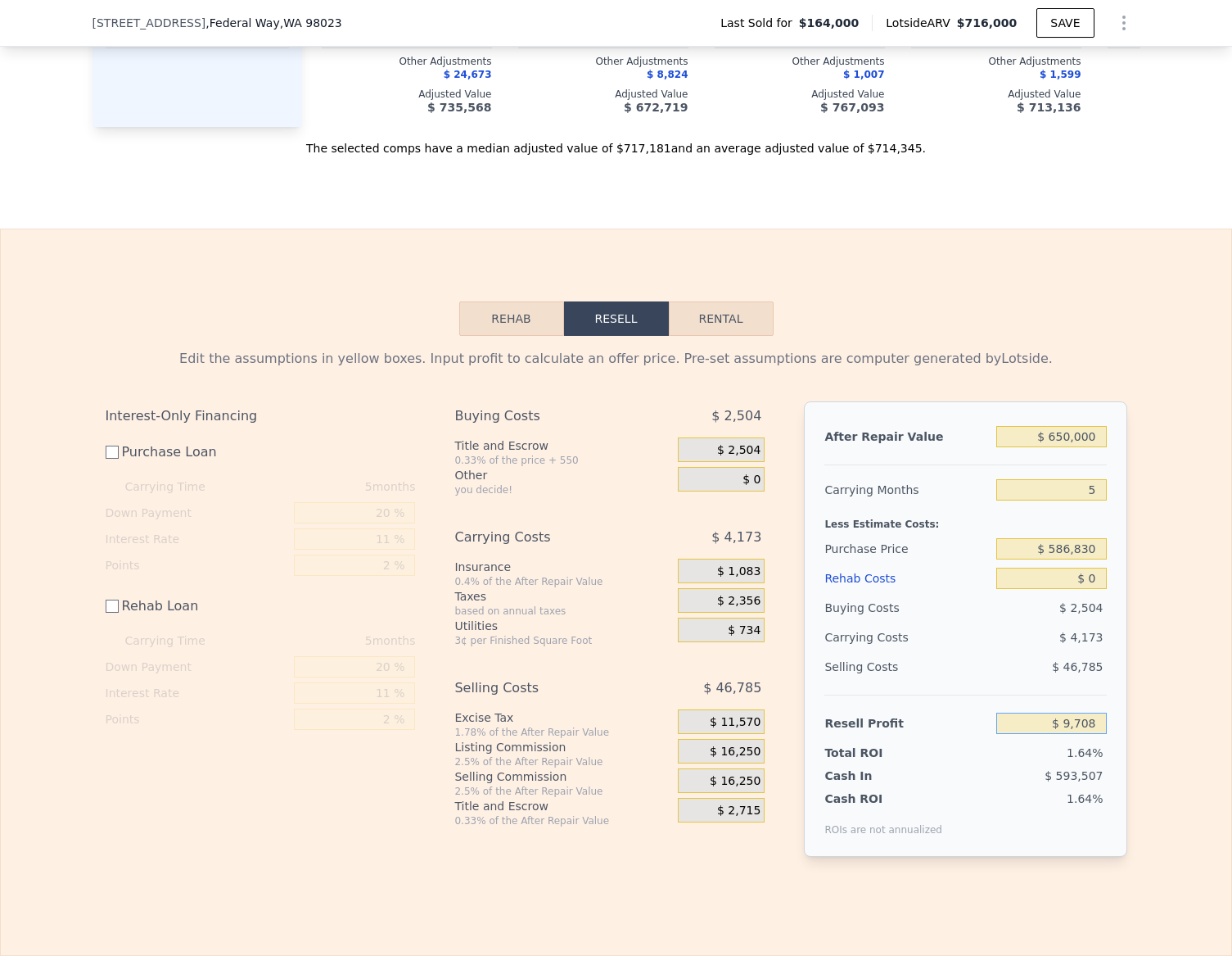
click at [1096, 734] on input "$ 9,708" at bounding box center [1051, 724] width 110 height 21
type input "$ 40,000"
click at [1158, 729] on div "Edit the assumptions in yellow boxes. Input profit to calculate an offer price.…" at bounding box center [616, 609] width 1230 height 547
type input "$ 556,638"
click at [1096, 589] on input "$ 0" at bounding box center [1051, 578] width 110 height 21
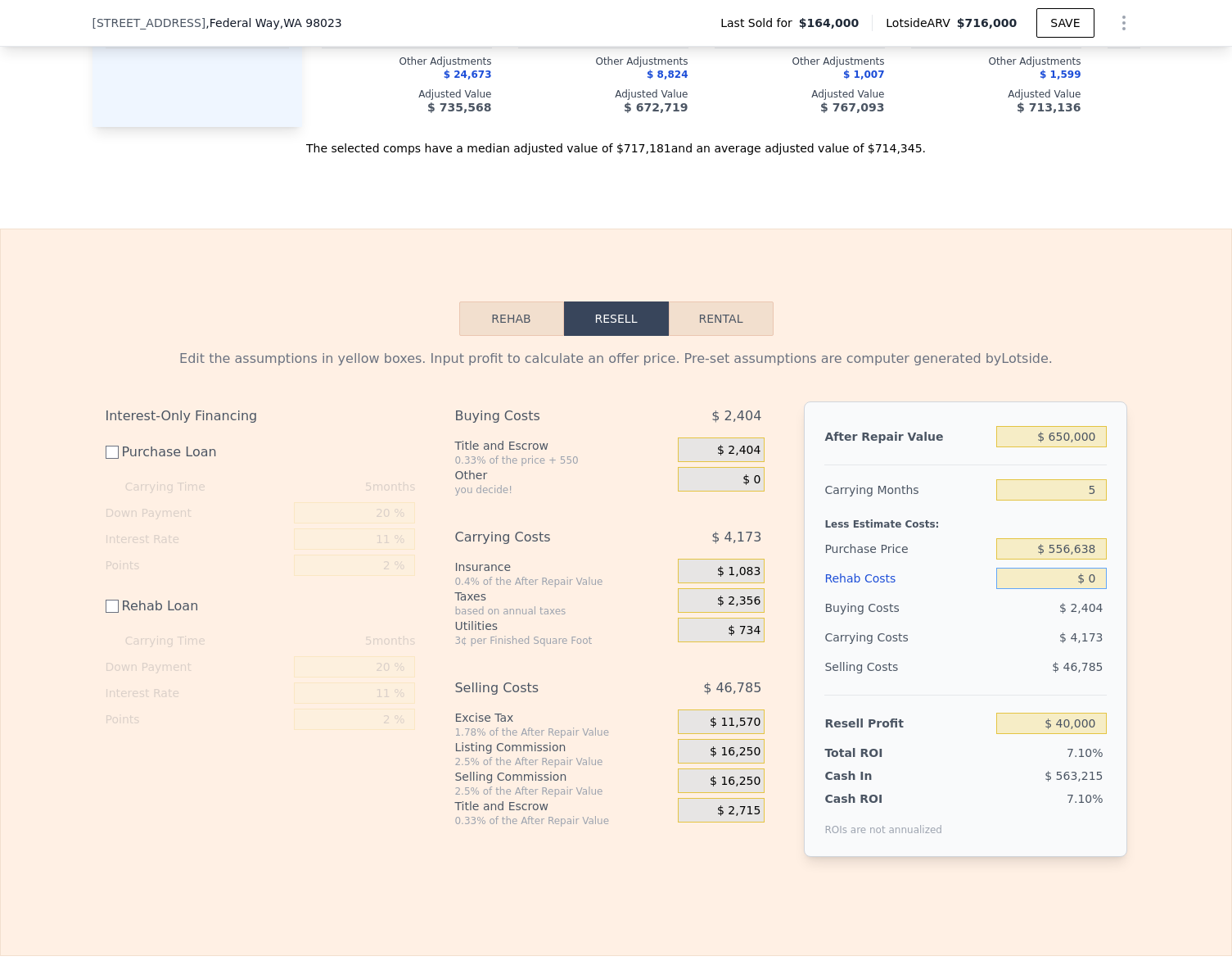
click at [1096, 589] on input "$ 0" at bounding box center [1051, 578] width 110 height 21
type input "$ 25"
type input "$ 39,975"
type input "$ 250"
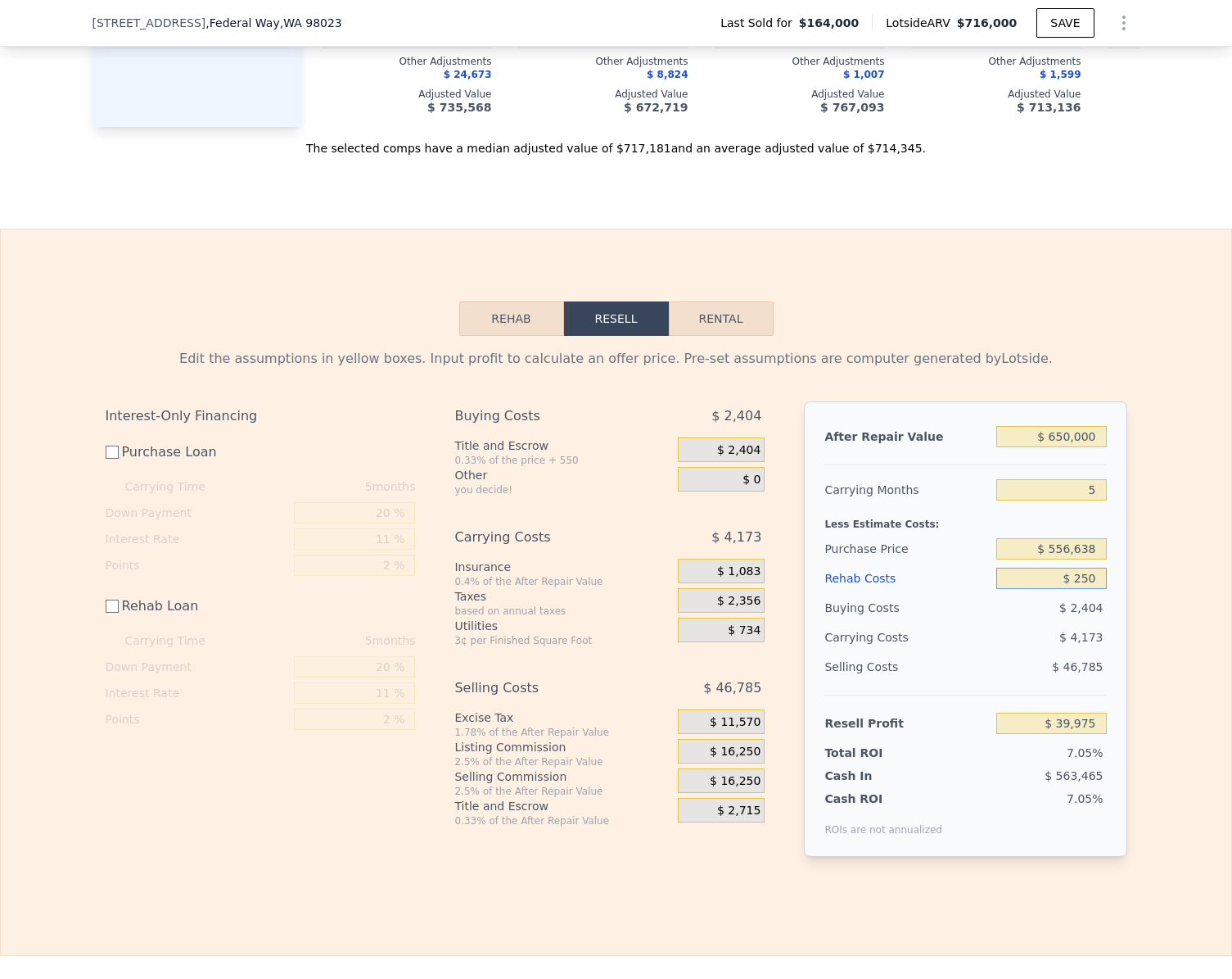
type input "$ 39,750"
type input "$ 25,000"
type input "$ 15,000"
type input "$ 25,000"
click at [1182, 636] on div "Edit the assumptions in yellow boxes. Input profit to calculate an offer price.…" at bounding box center [616, 609] width 1230 height 547
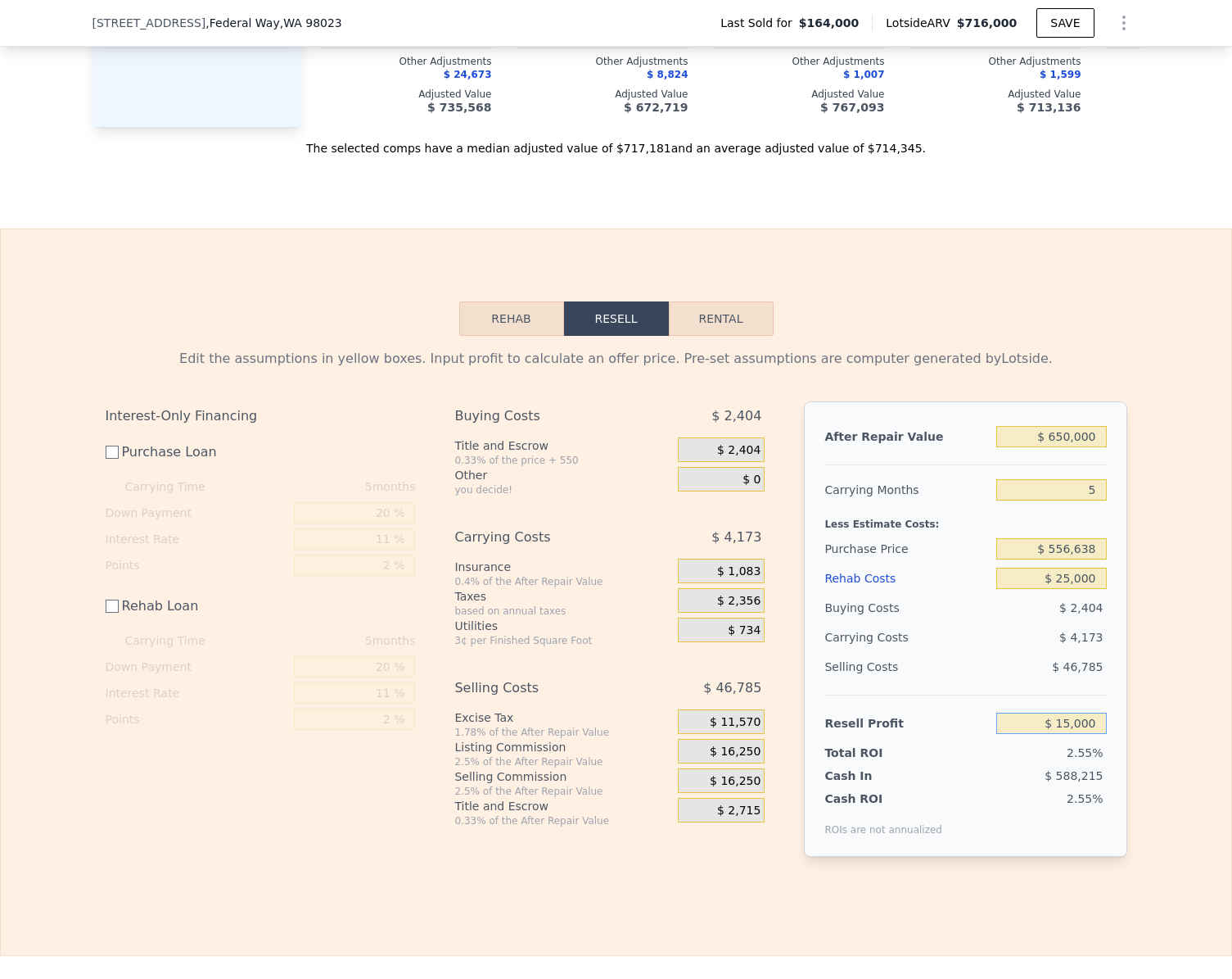
click at [1088, 734] on input "$ 15,000" at bounding box center [1051, 724] width 110 height 21
type input "$ 40,000"
click at [1118, 737] on div "After Repair Value $ 650,000 Carrying Months 5 Less Estimate Costs: Purchase Pr…" at bounding box center [965, 630] width 323 height 456
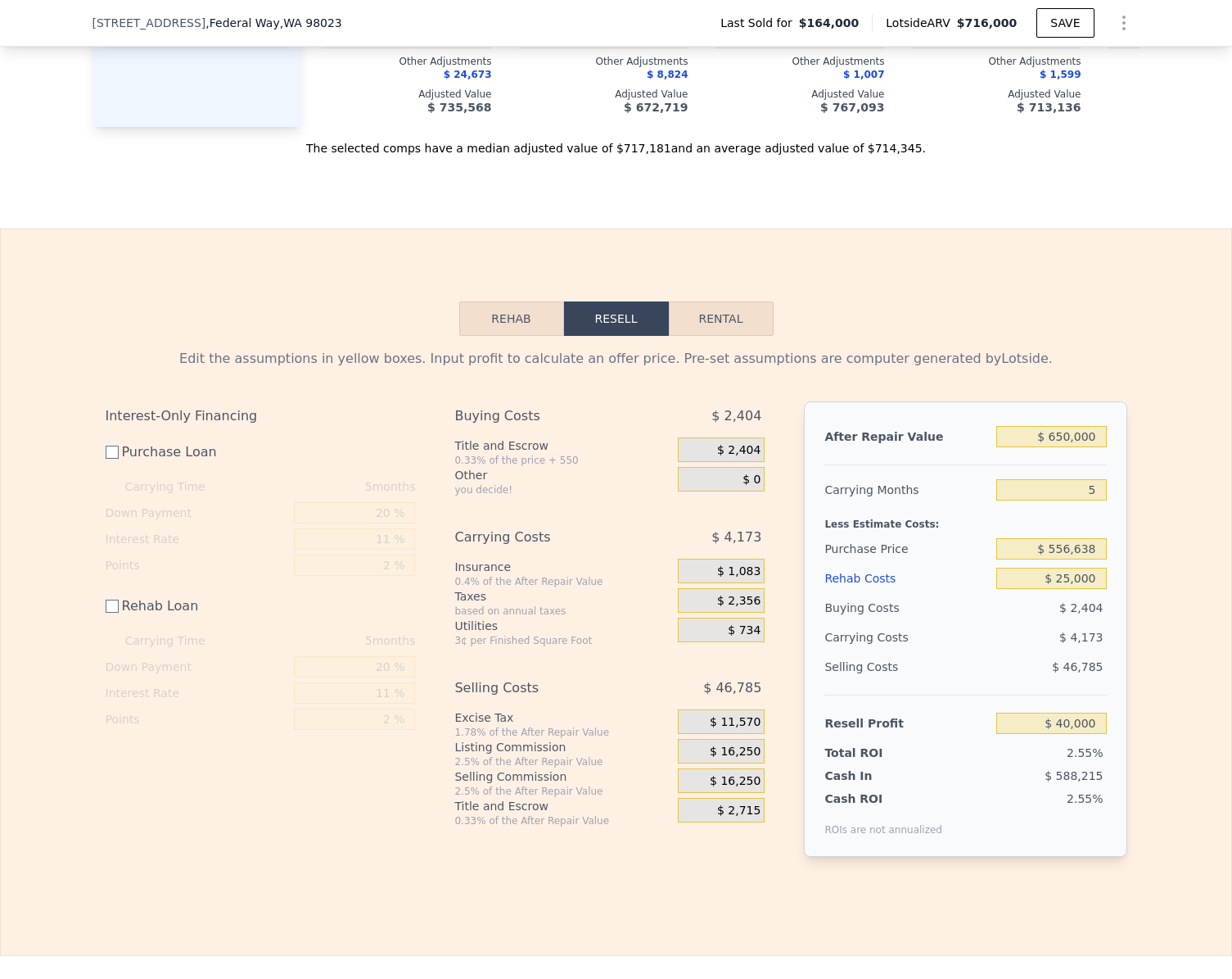
type input "$ 531,721"
click at [1090, 734] on input "$ 40,000" at bounding box center [1051, 724] width 110 height 21
type input "$ 30,000"
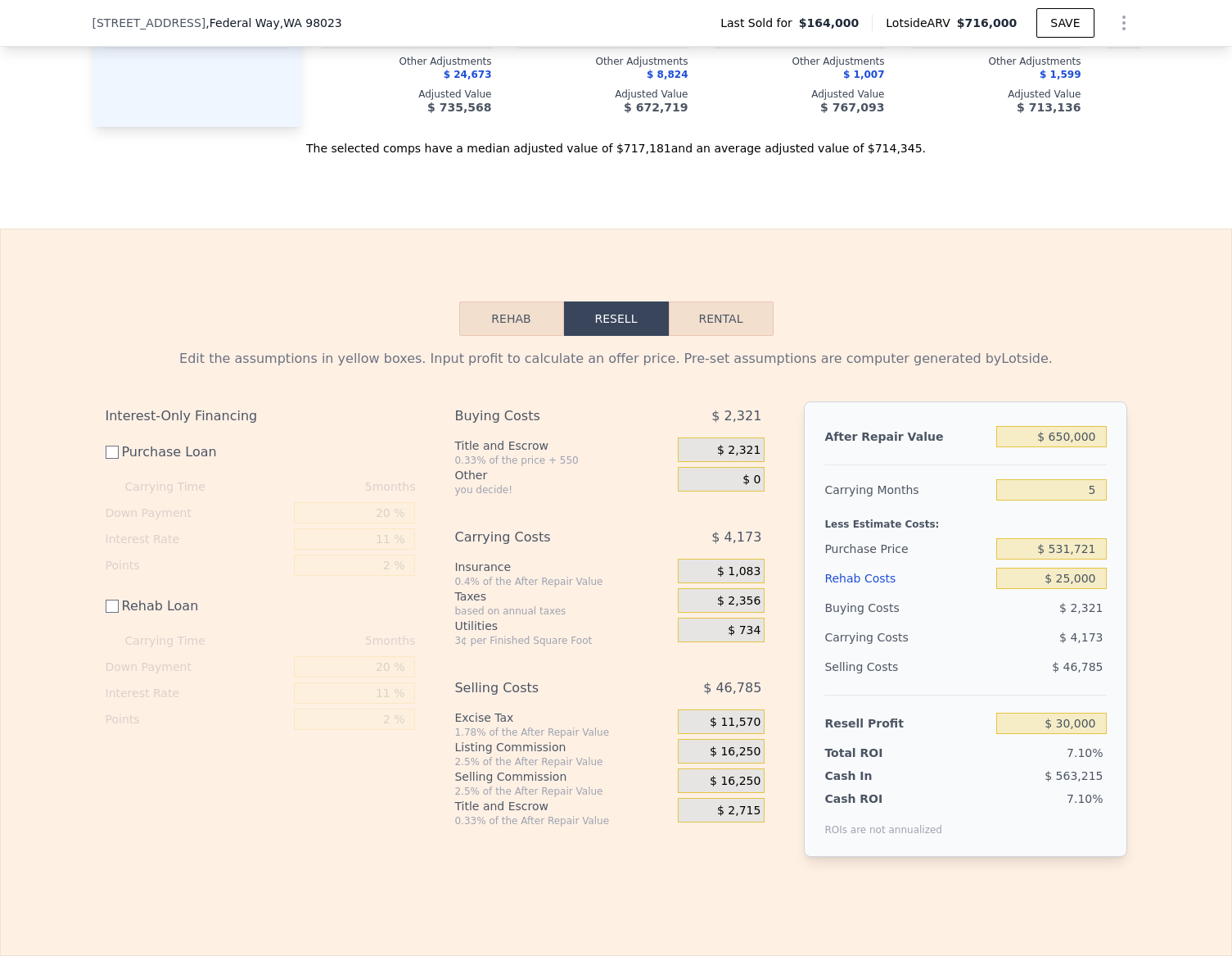
click at [1161, 734] on div "Edit the assumptions in yellow boxes. Input profit to calculate an offer price.…" at bounding box center [616, 609] width 1230 height 547
type input "$ 541,688"
checkbox input "true"
type input "$ 716,000"
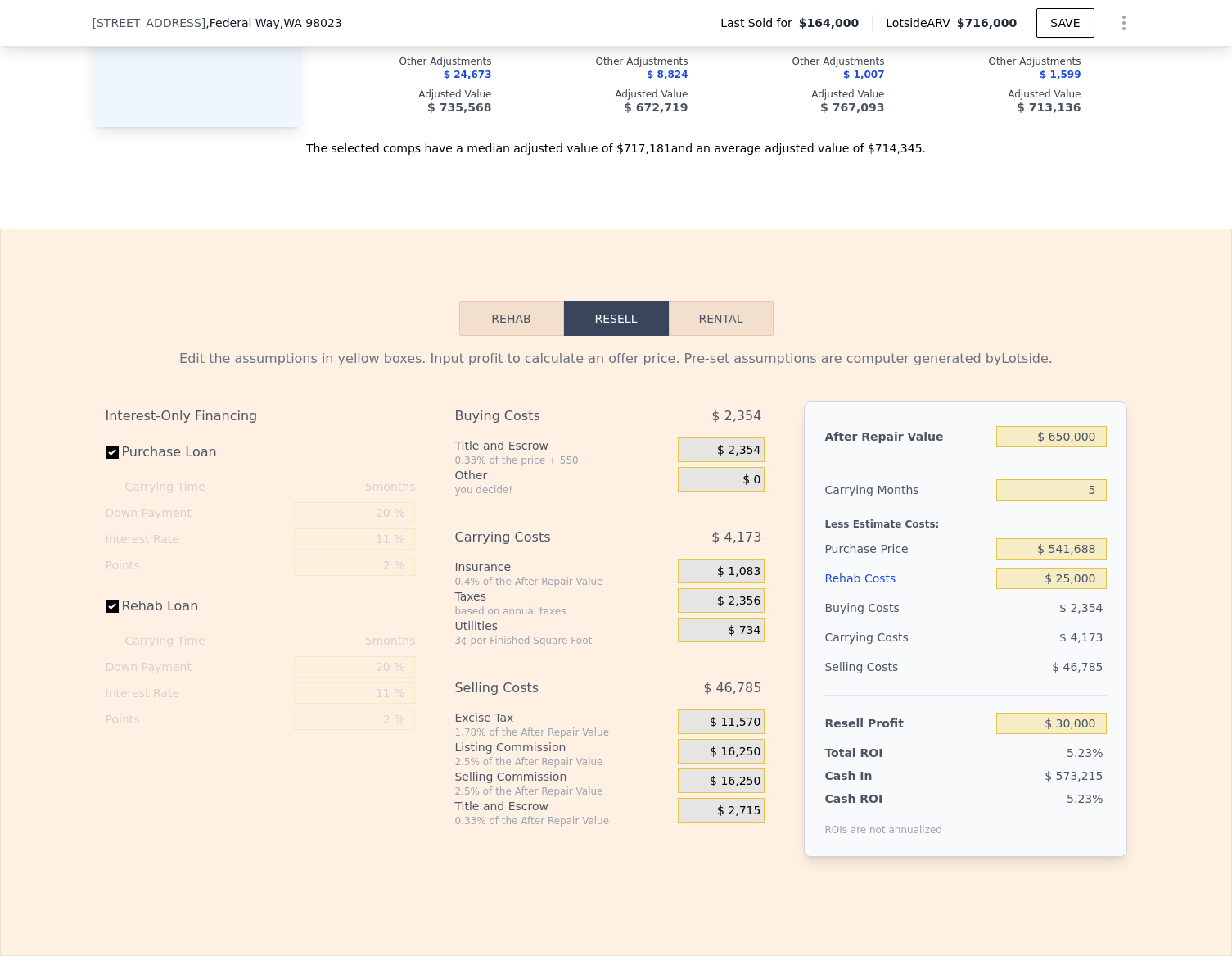
type input "$ 0"
type input "$ 486,503"
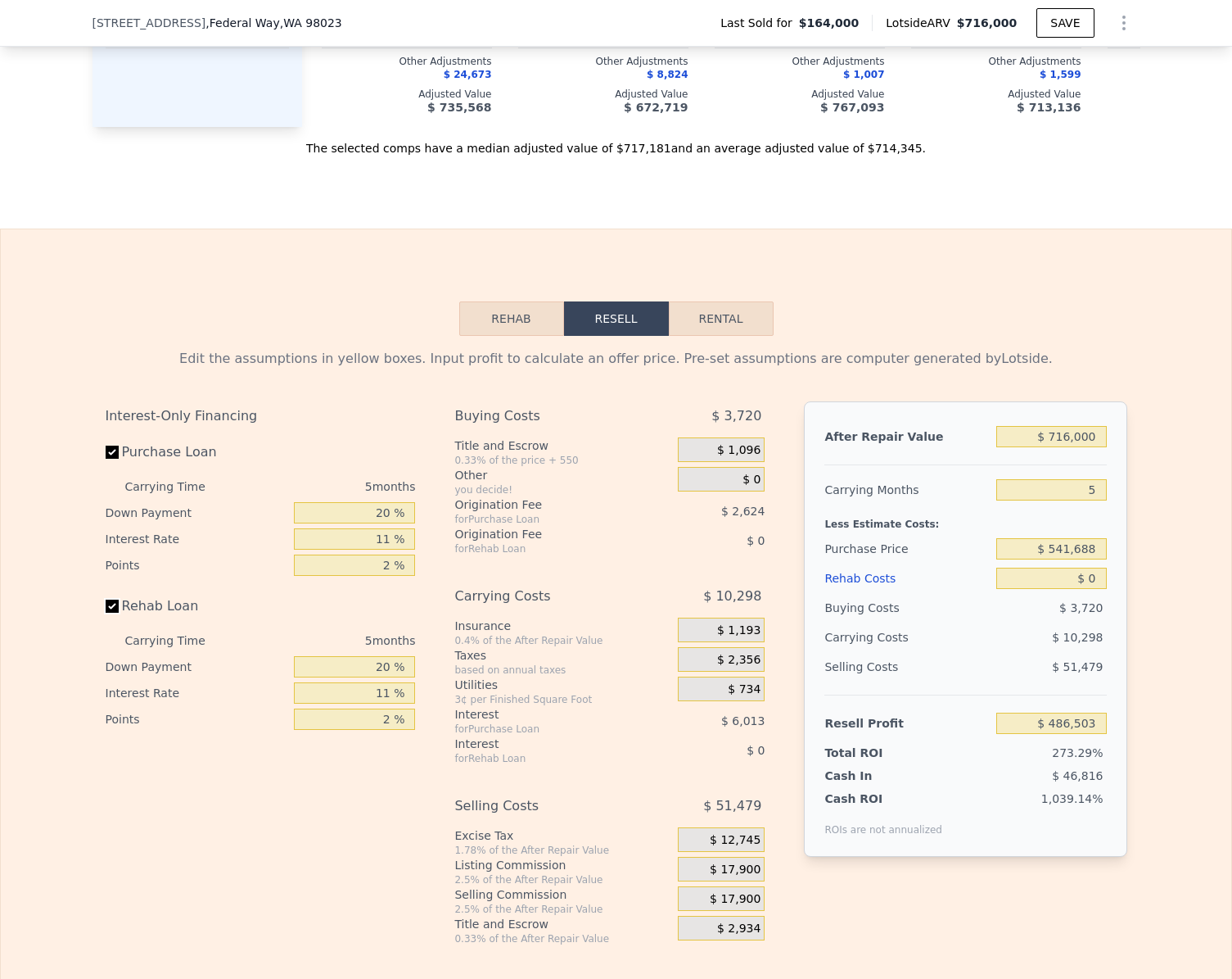
click at [105, 613] on input "Rehab Loan" at bounding box center [112, 606] width 13 height 13
checkbox input "false"
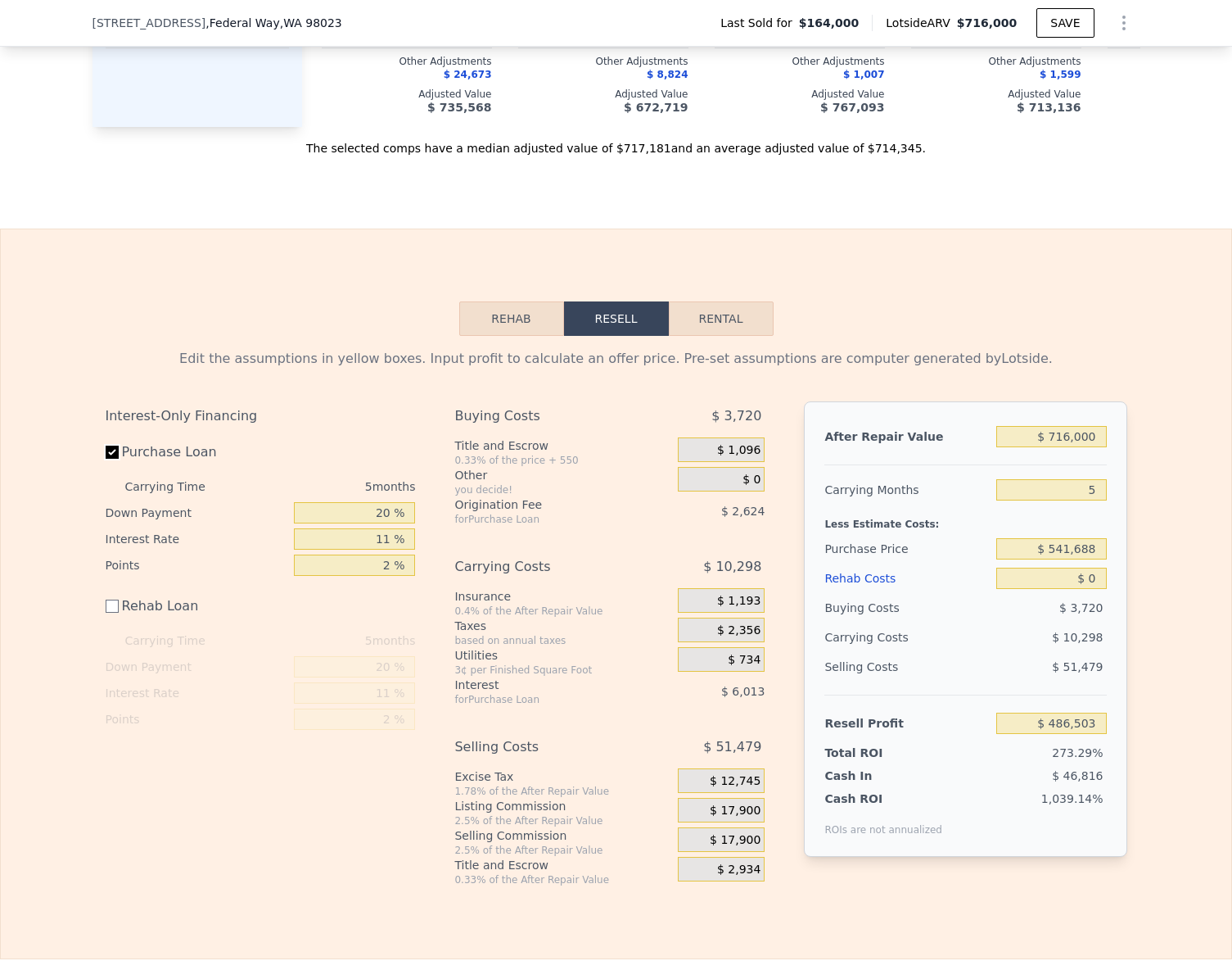
click at [109, 458] on input "Purchase Loan" at bounding box center [112, 451] width 13 height 13
checkbox input "false"
type input "$ 495,142"
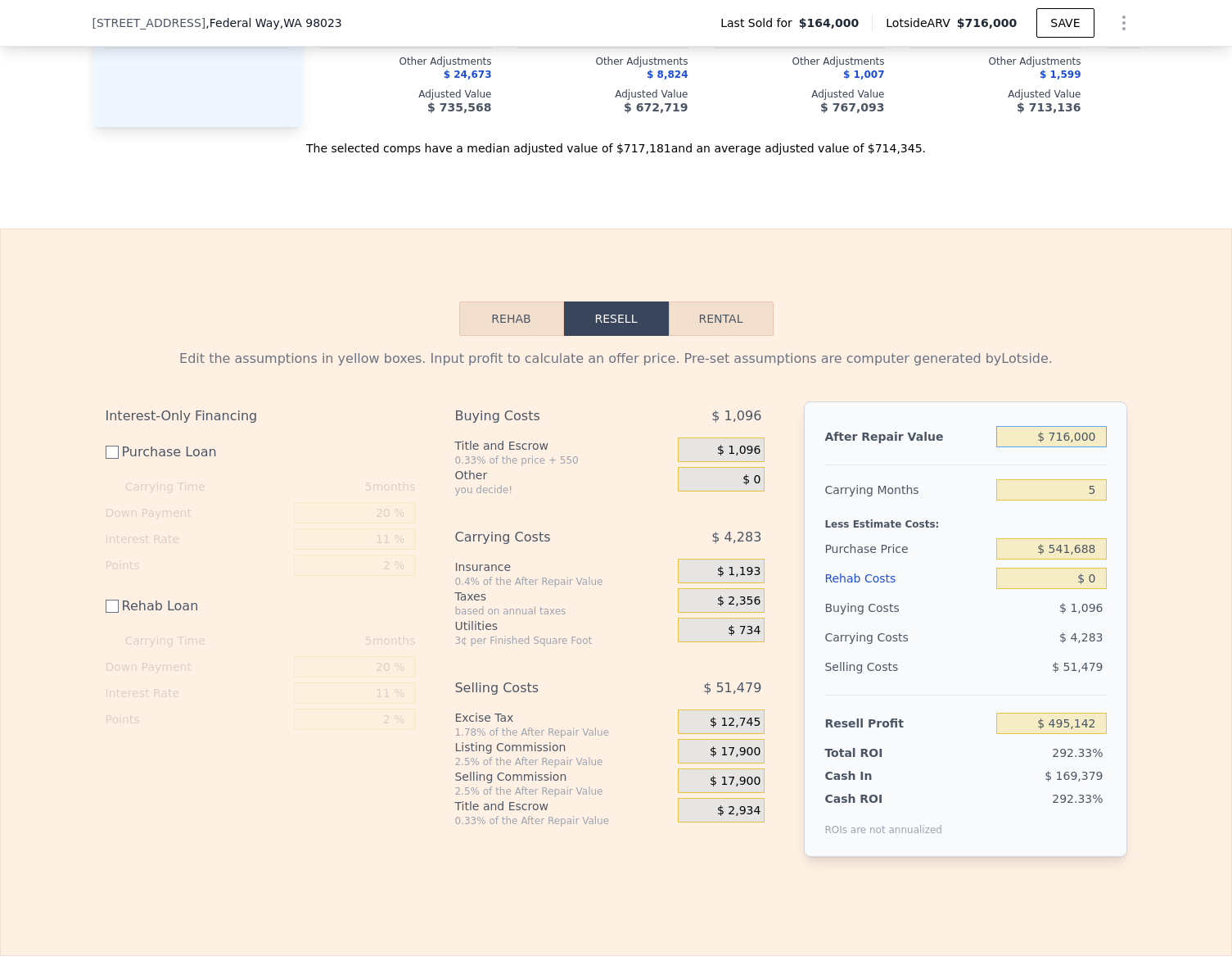
click at [1090, 447] on input "$ 716,000" at bounding box center [1051, 436] width 110 height 21
type input "$ 65"
type input "-$ 168,676"
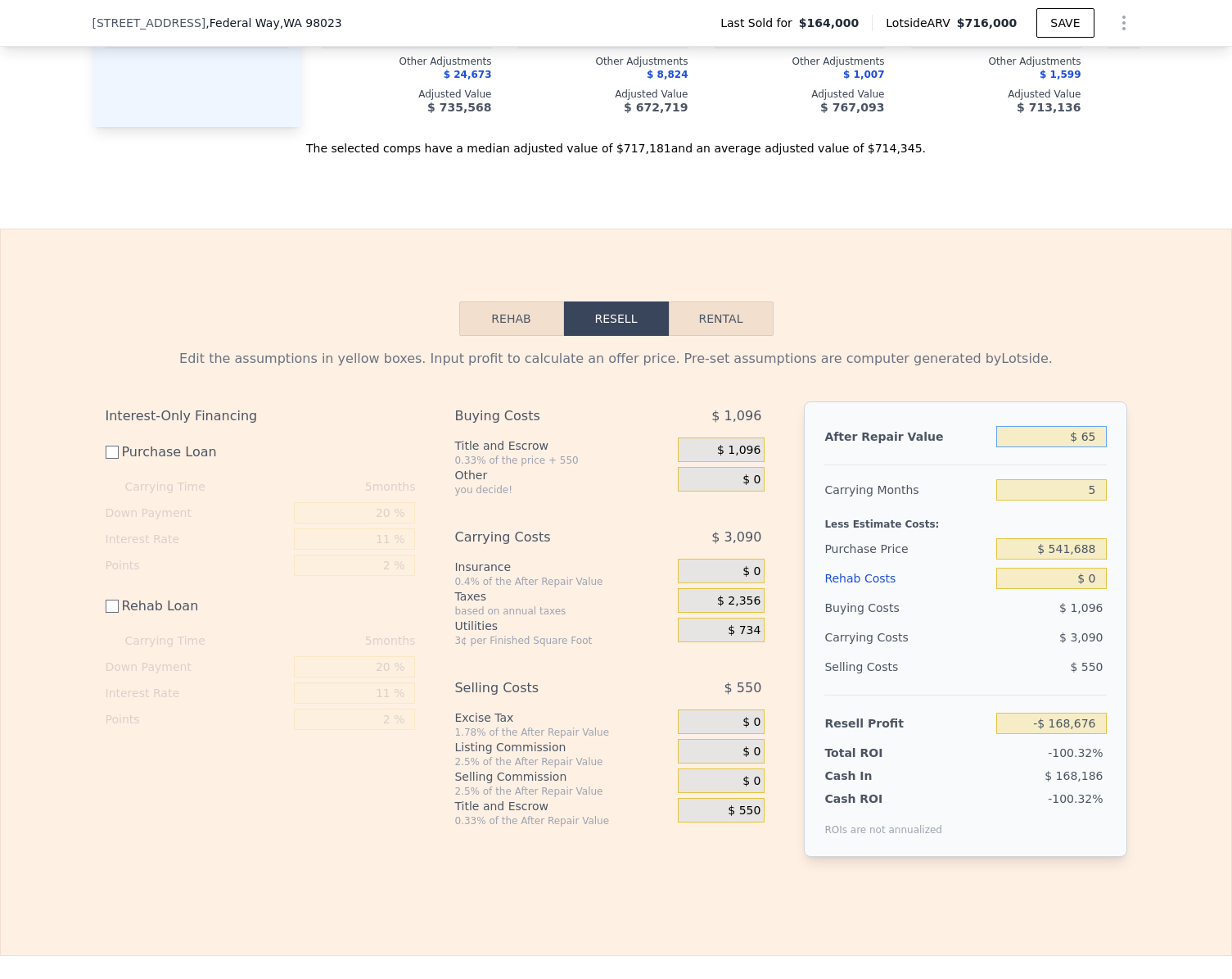
type input "$ 650"
type input "-$ 168,133"
type input "$ 6,500"
type input "-$ 162,711"
type input "$ 650,000"
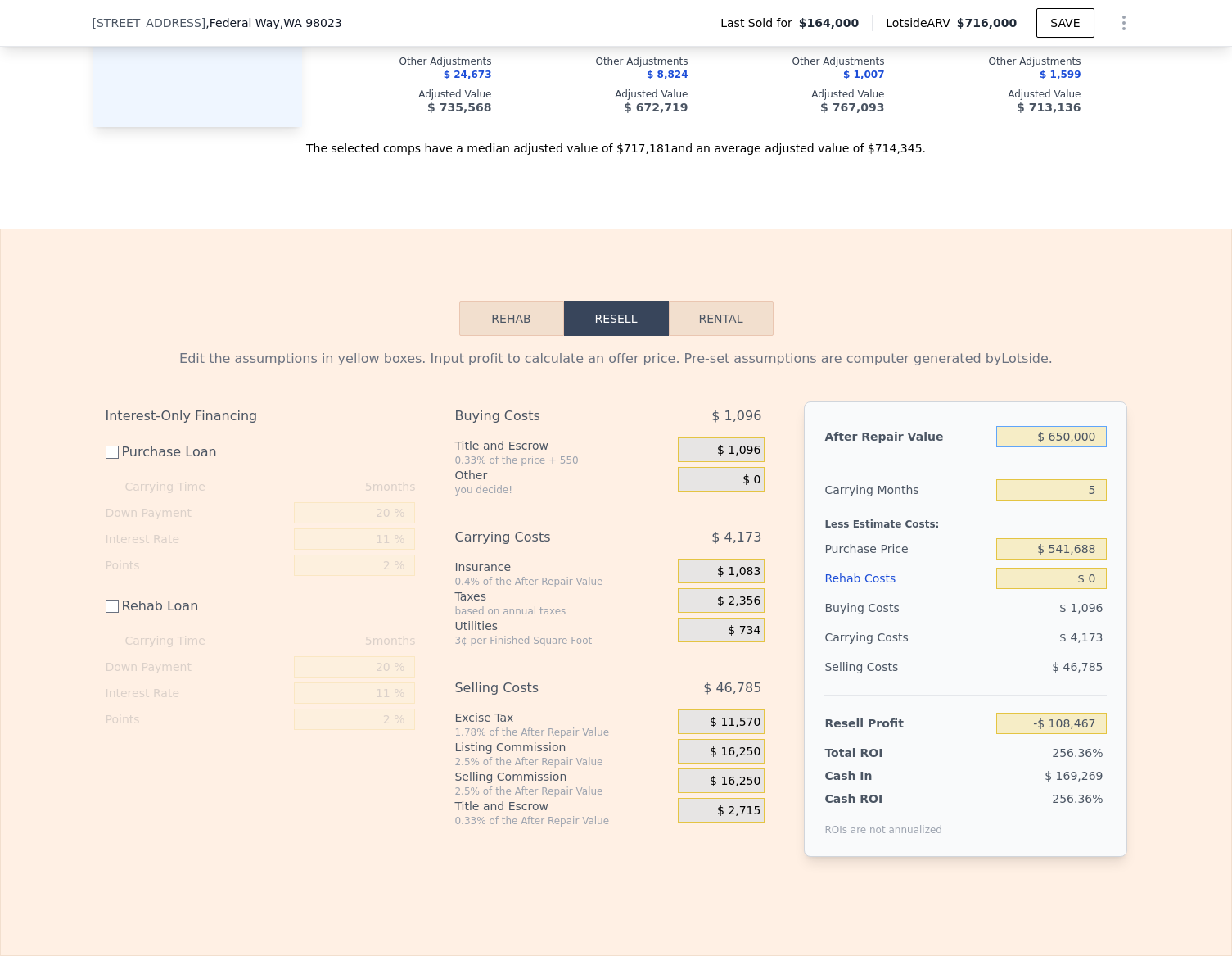
type input "$ 433,946"
type input "$ 650,000"
click at [1131, 526] on div "Edit the assumptions in yellow boxes. Input profit to calculate an offer price.…" at bounding box center [616, 609] width 1048 height 547
click at [1091, 589] on input "$ 0" at bounding box center [1051, 578] width 110 height 21
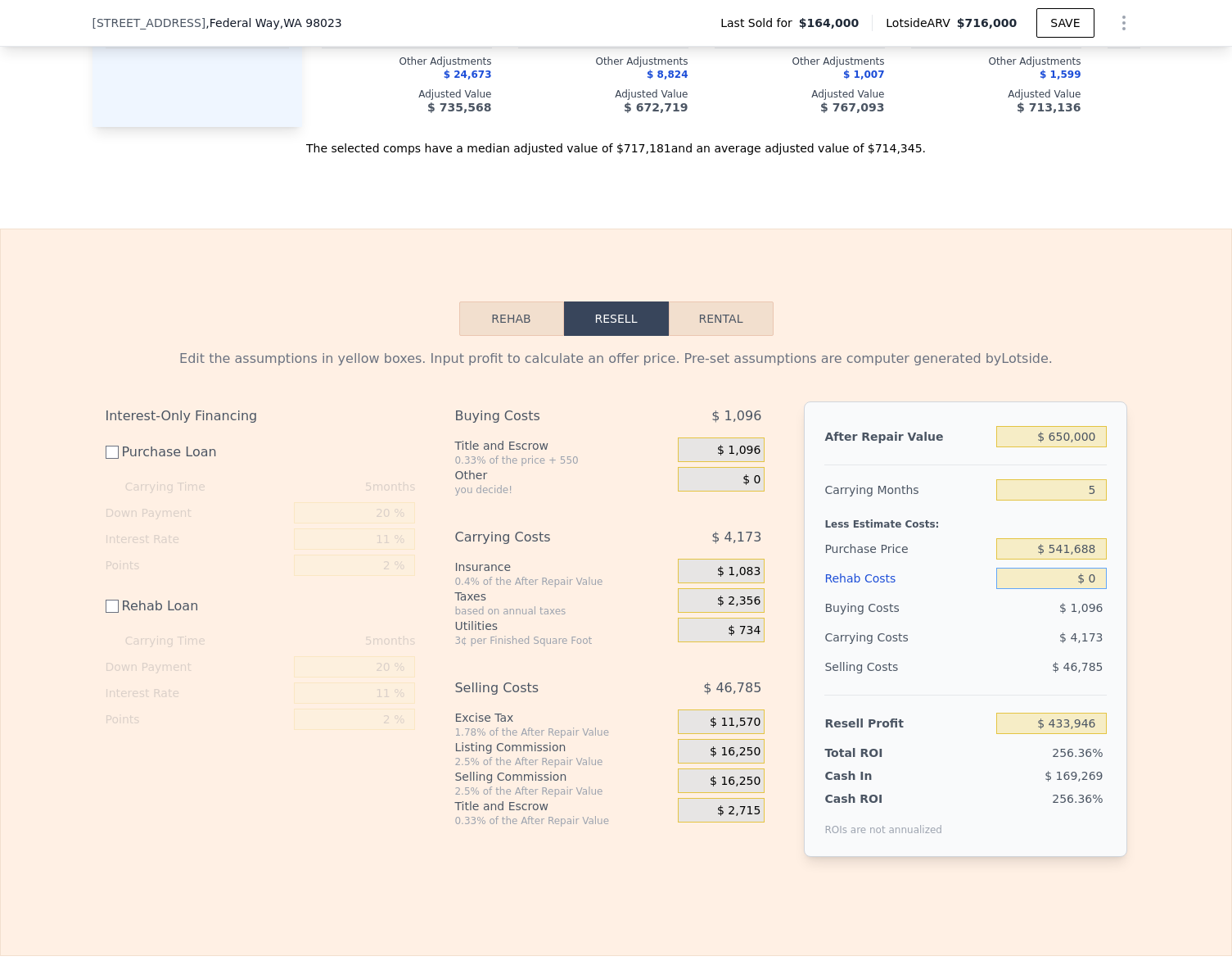
click at [1091, 589] on input "$ 0" at bounding box center [1051, 578] width 110 height 21
type input "$ 250"
type input "$ 433,921"
type input "$ 25,000"
type input "$ 408,946"
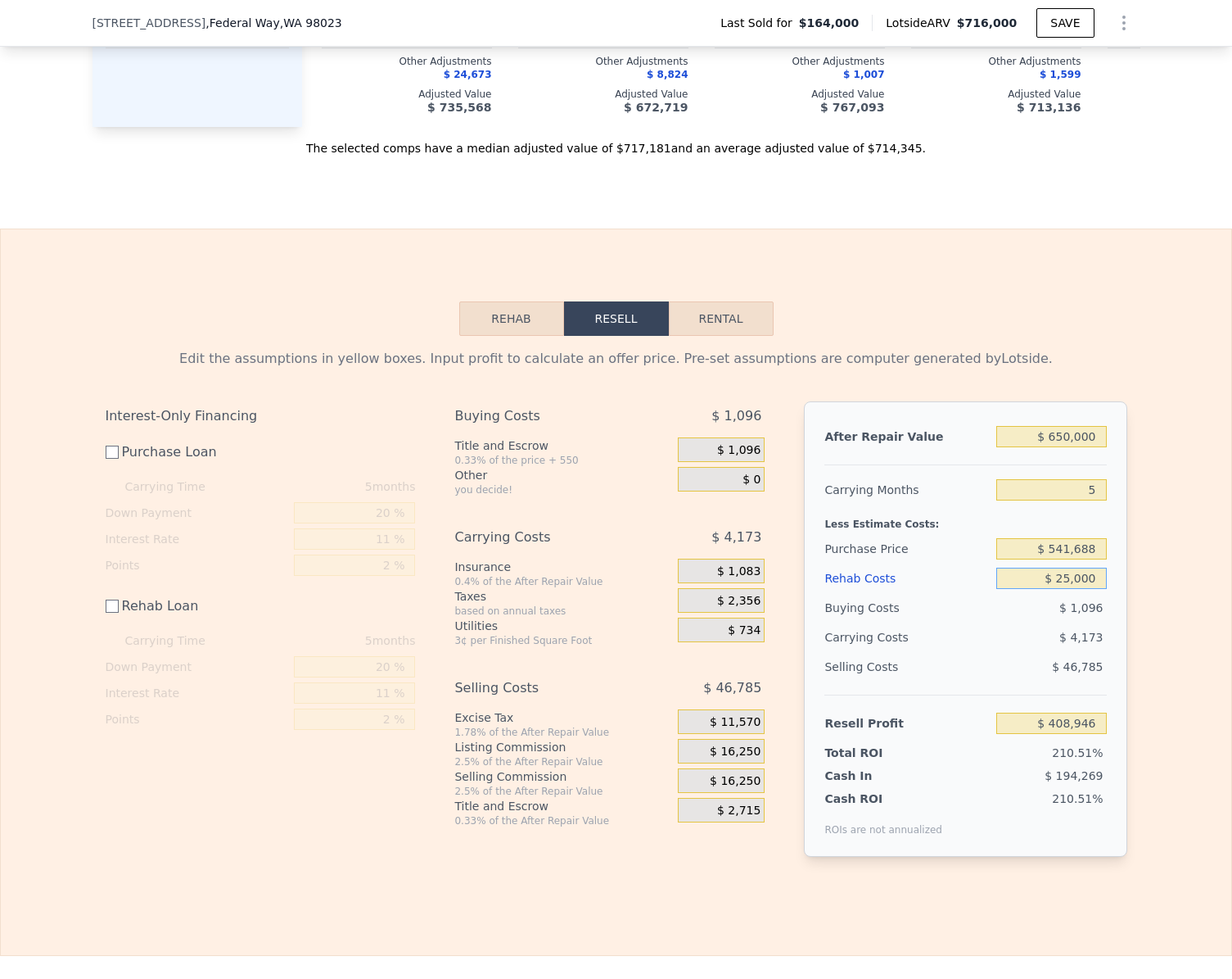
type input "$ 25,000"
click at [1146, 617] on div "Edit the assumptions in yellow boxes. Input profit to calculate an offer price.…" at bounding box center [616, 609] width 1230 height 547
click at [1089, 734] on input "$ 408,946" at bounding box center [1051, 724] width 110 height 21
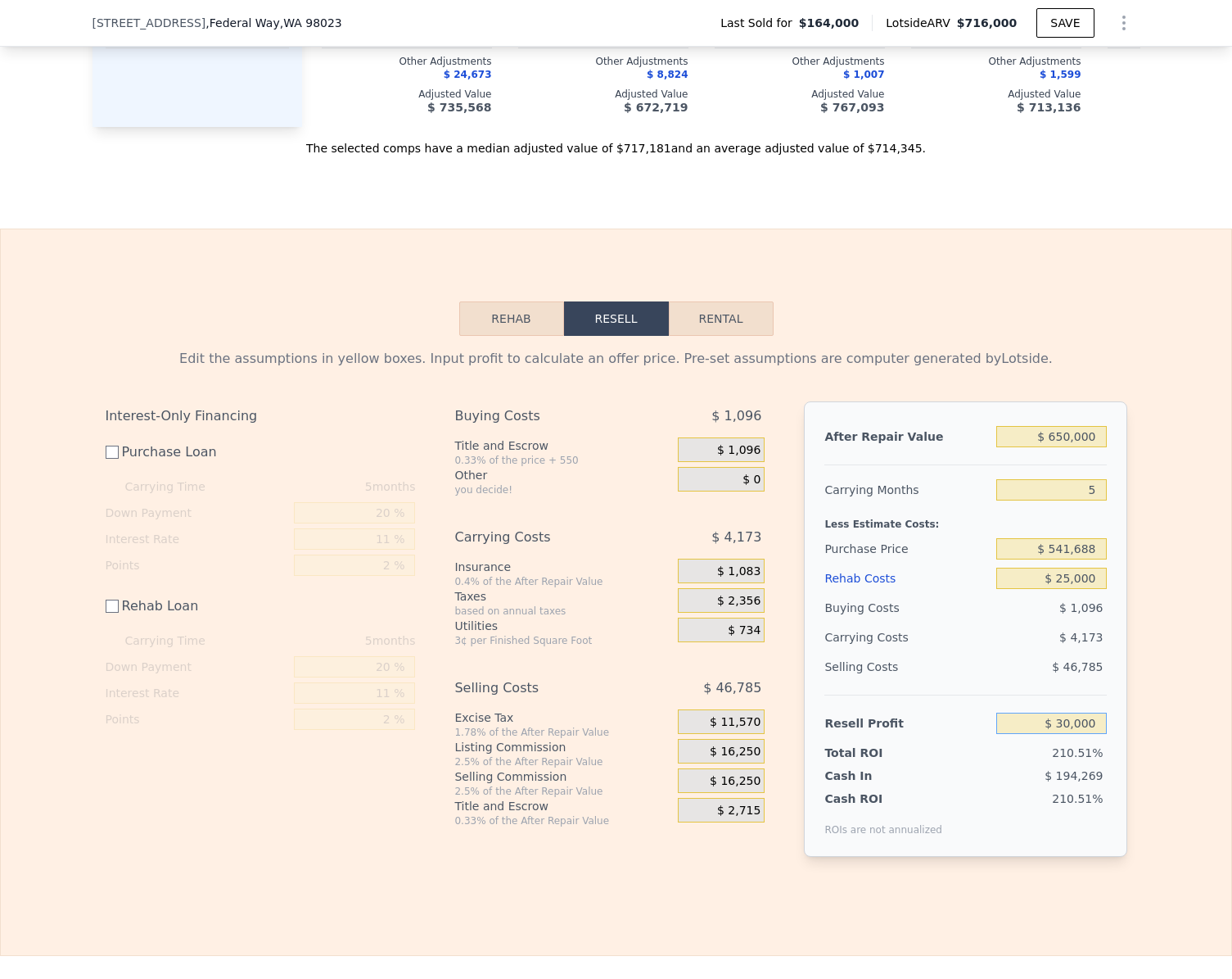
type input "$ 30,000"
click at [1130, 735] on div "Edit the assumptions in yellow boxes. Input profit to calculate an offer price.…" at bounding box center [616, 609] width 1048 height 547
click at [1142, 588] on div "Edit the assumptions in yellow boxes. Input profit to calculate an offer price.…" at bounding box center [616, 609] width 1230 height 547
click at [747, 458] on span "$ 2,354" at bounding box center [738, 450] width 43 height 15
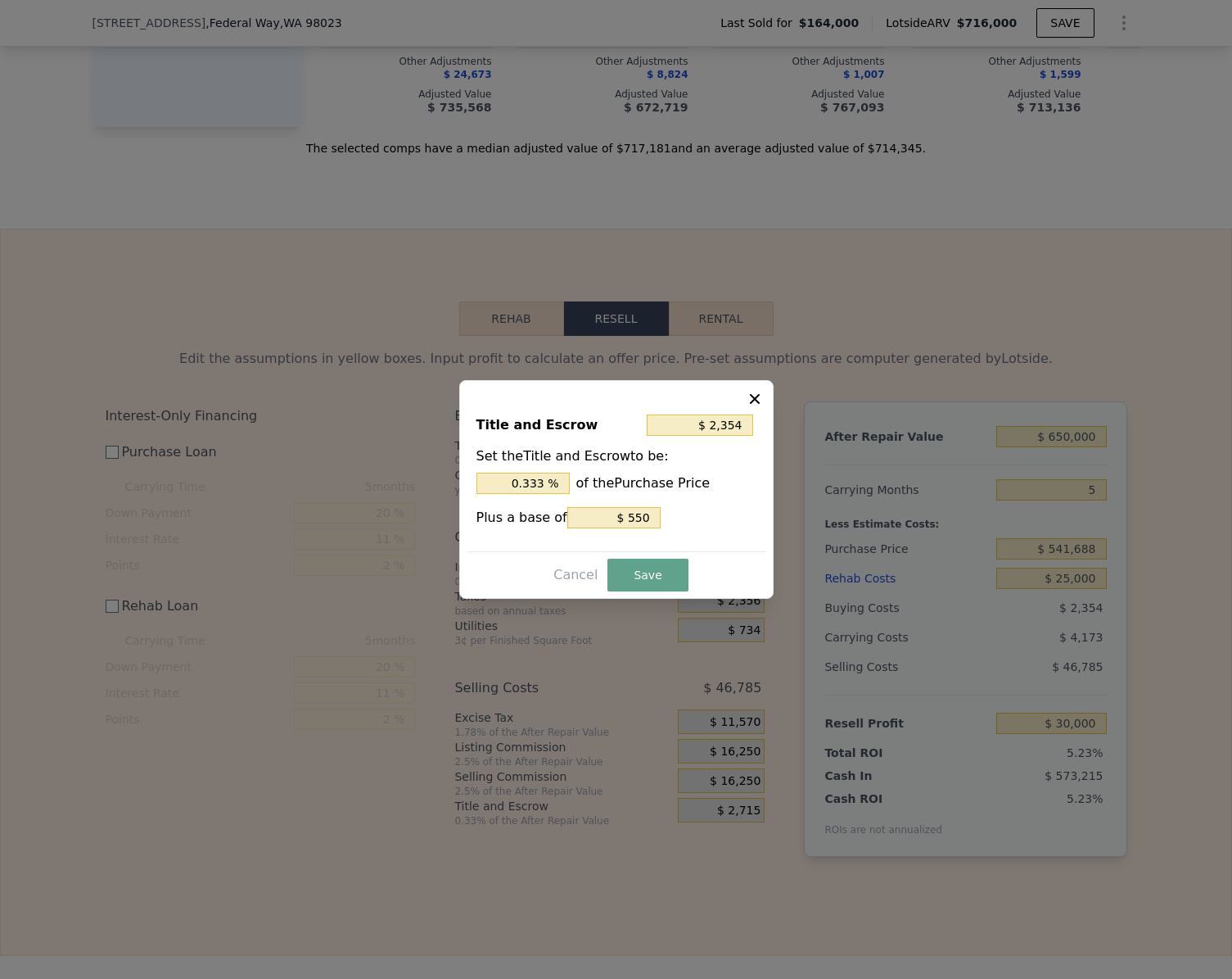
click at [747, 475] on div "0.333 % of the Purchase Price" at bounding box center [617, 483] width 280 height 21
click at [759, 397] on icon at bounding box center [754, 399] width 16 height 16
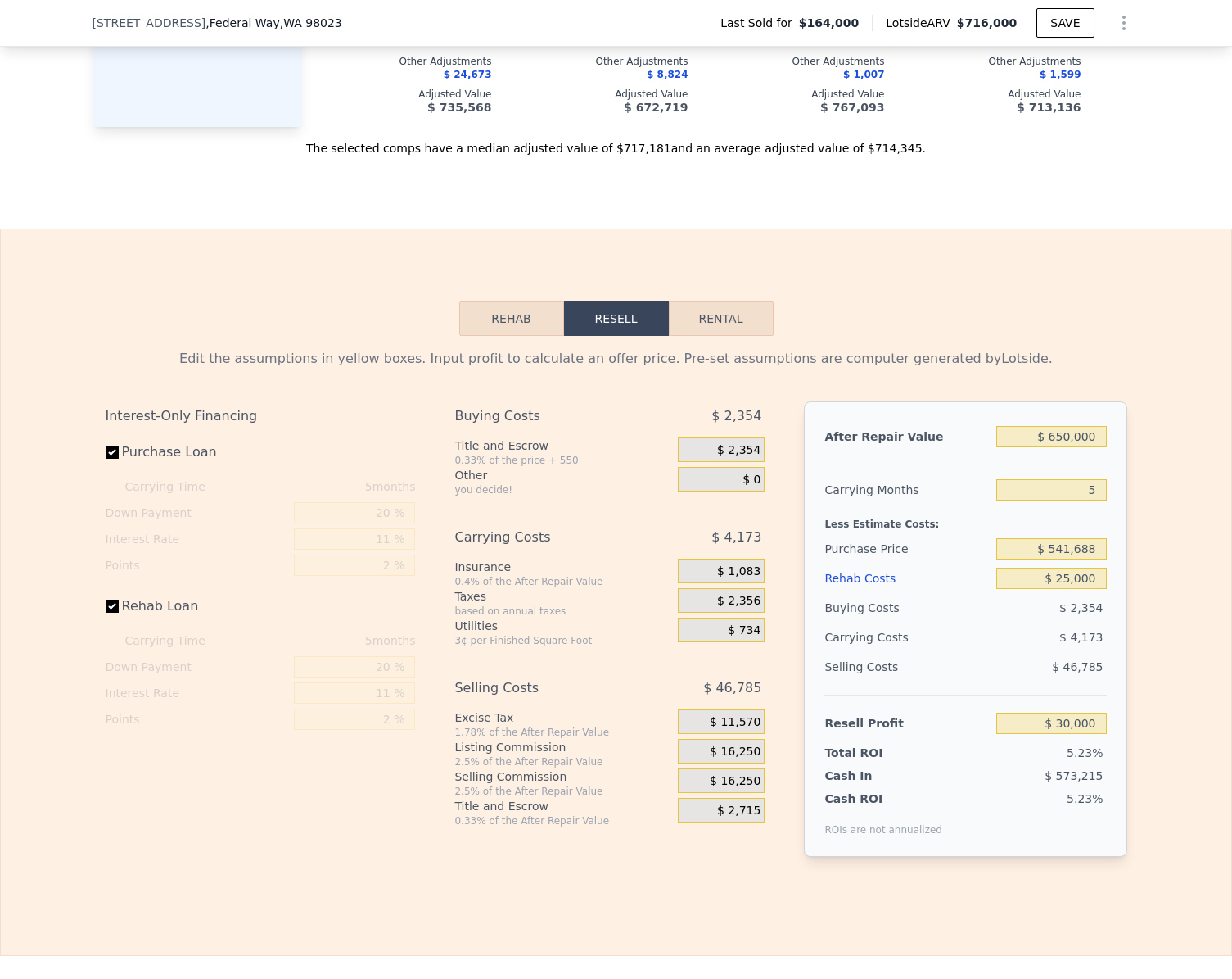
checkbox input "true"
type input "$ 716,000"
type input "$ 0"
type input "$ 486,503"
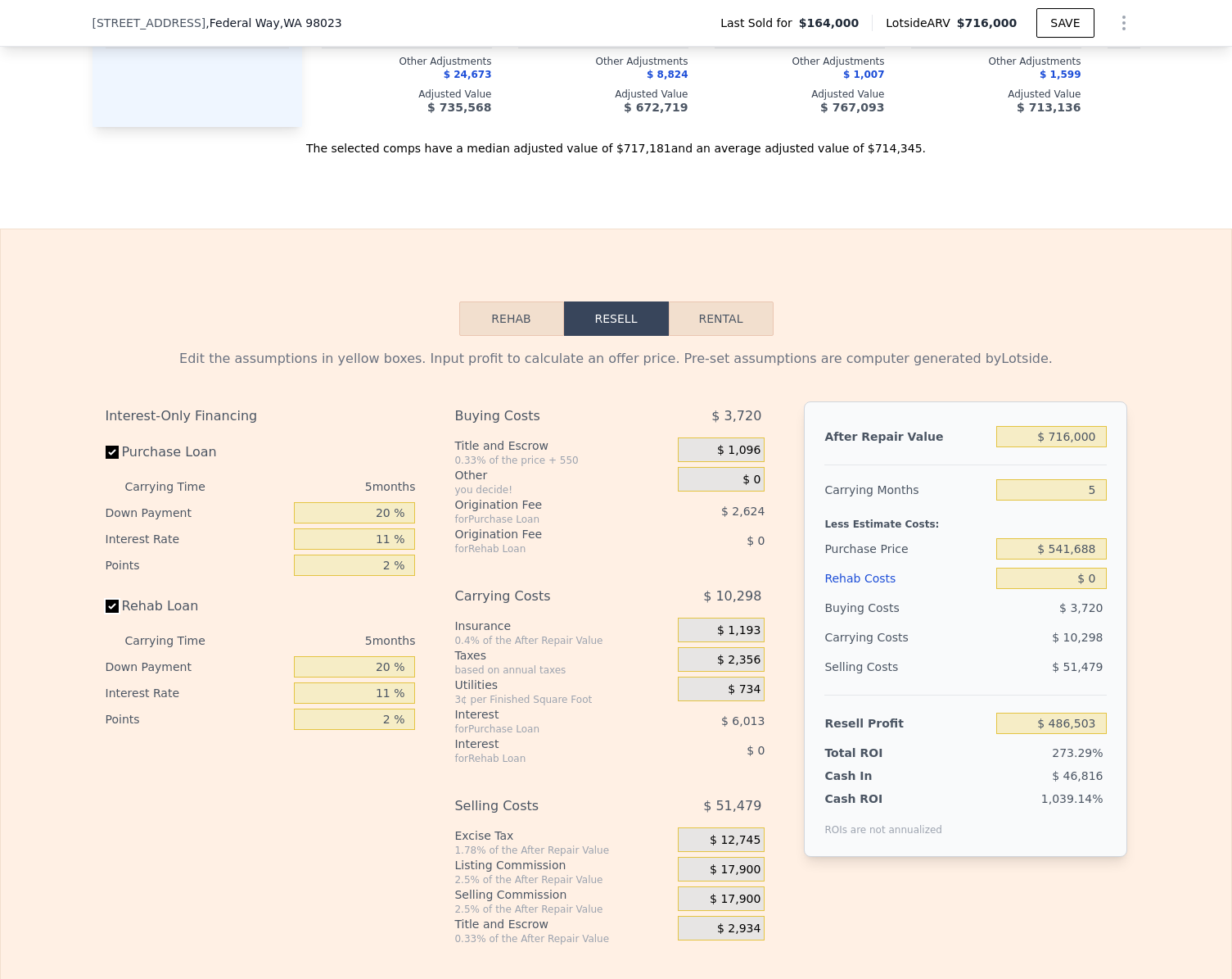
click at [109, 613] on input "Rehab Loan" at bounding box center [112, 606] width 13 height 13
checkbox input "false"
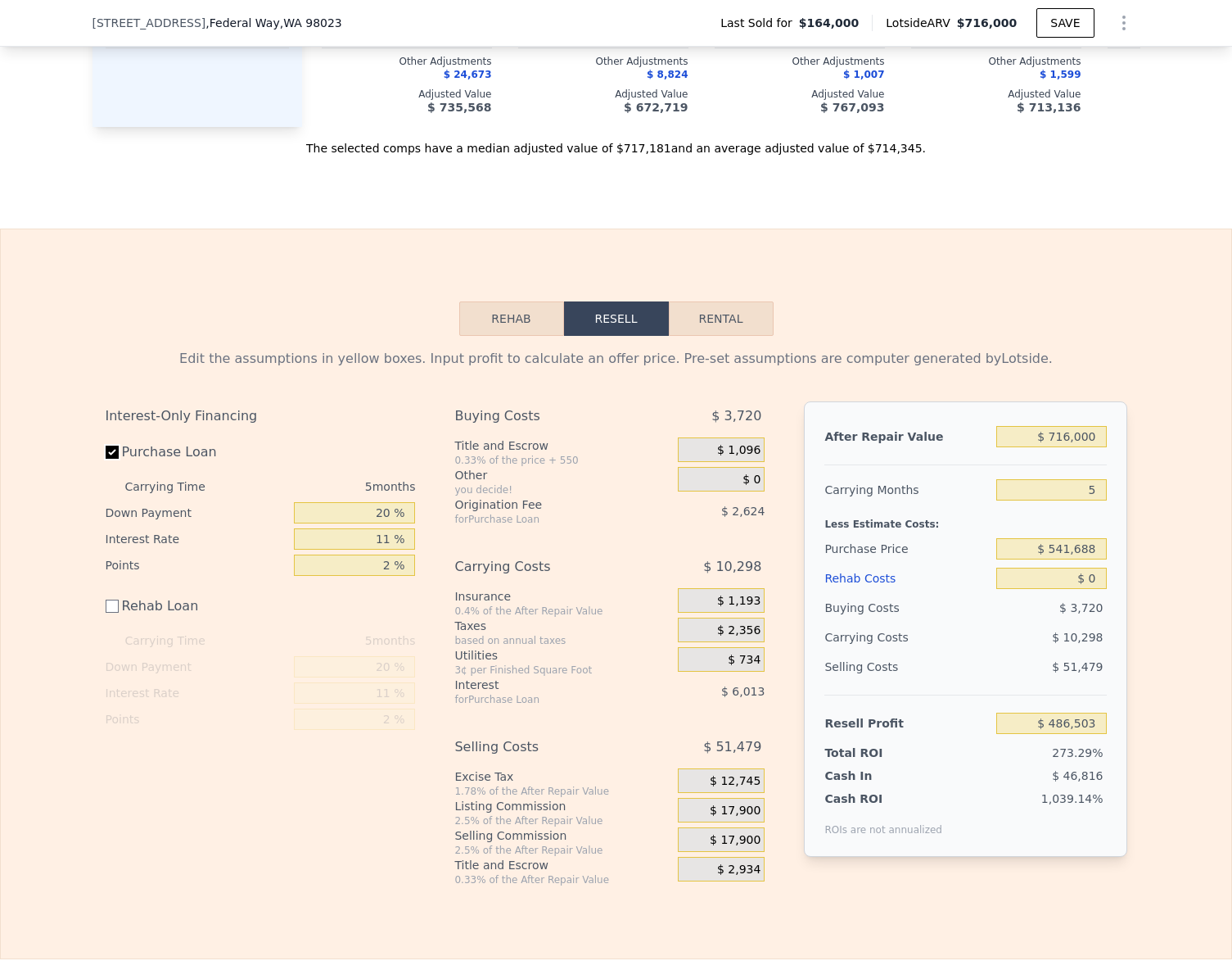
click at [105, 458] on input "Purchase Loan" at bounding box center [112, 451] width 13 height 13
checkbox input "false"
type input "$ 495,142"
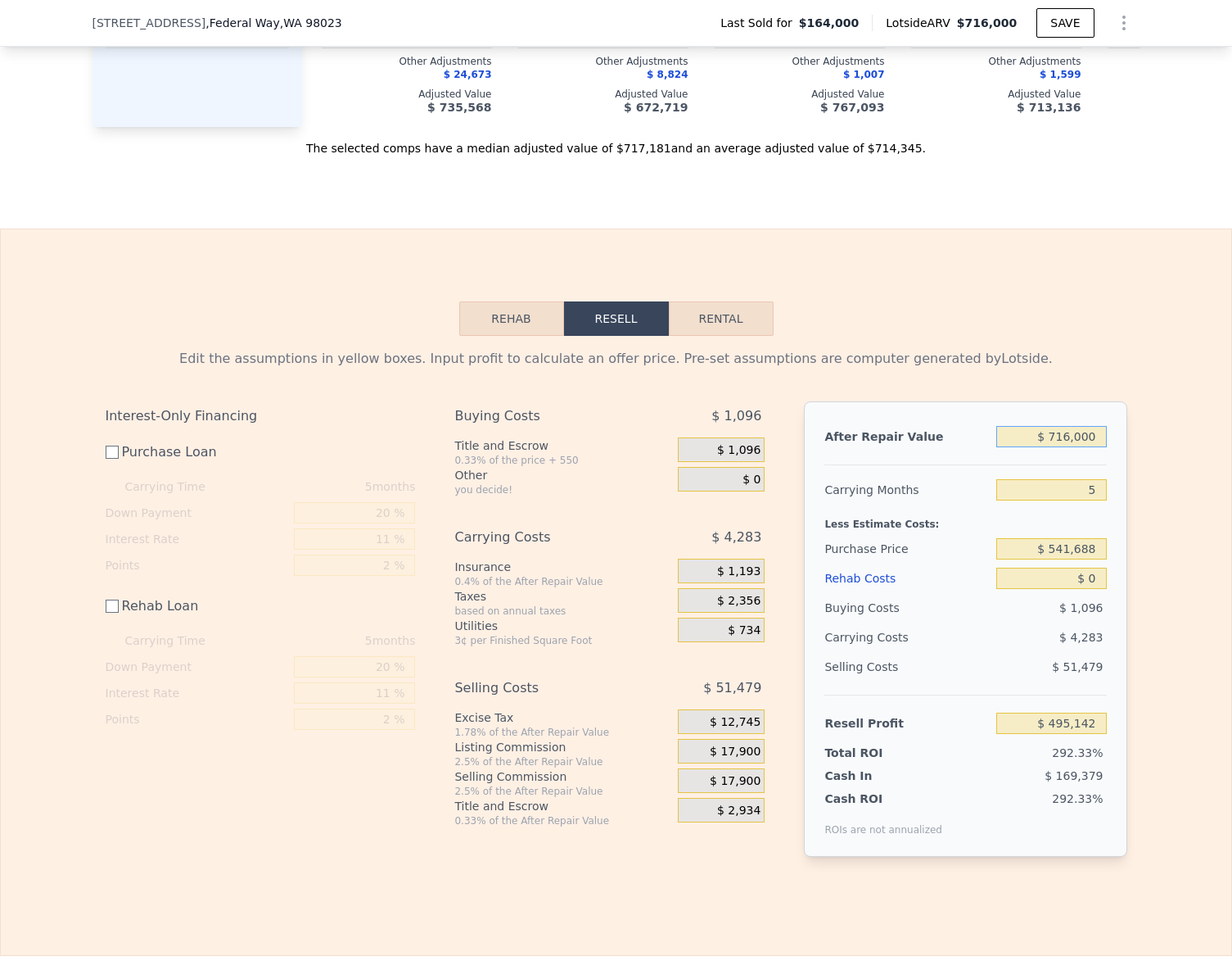
click at [1093, 447] on input "$ 716,000" at bounding box center [1051, 436] width 110 height 21
type input "$ 65"
type input "-$ 168,676"
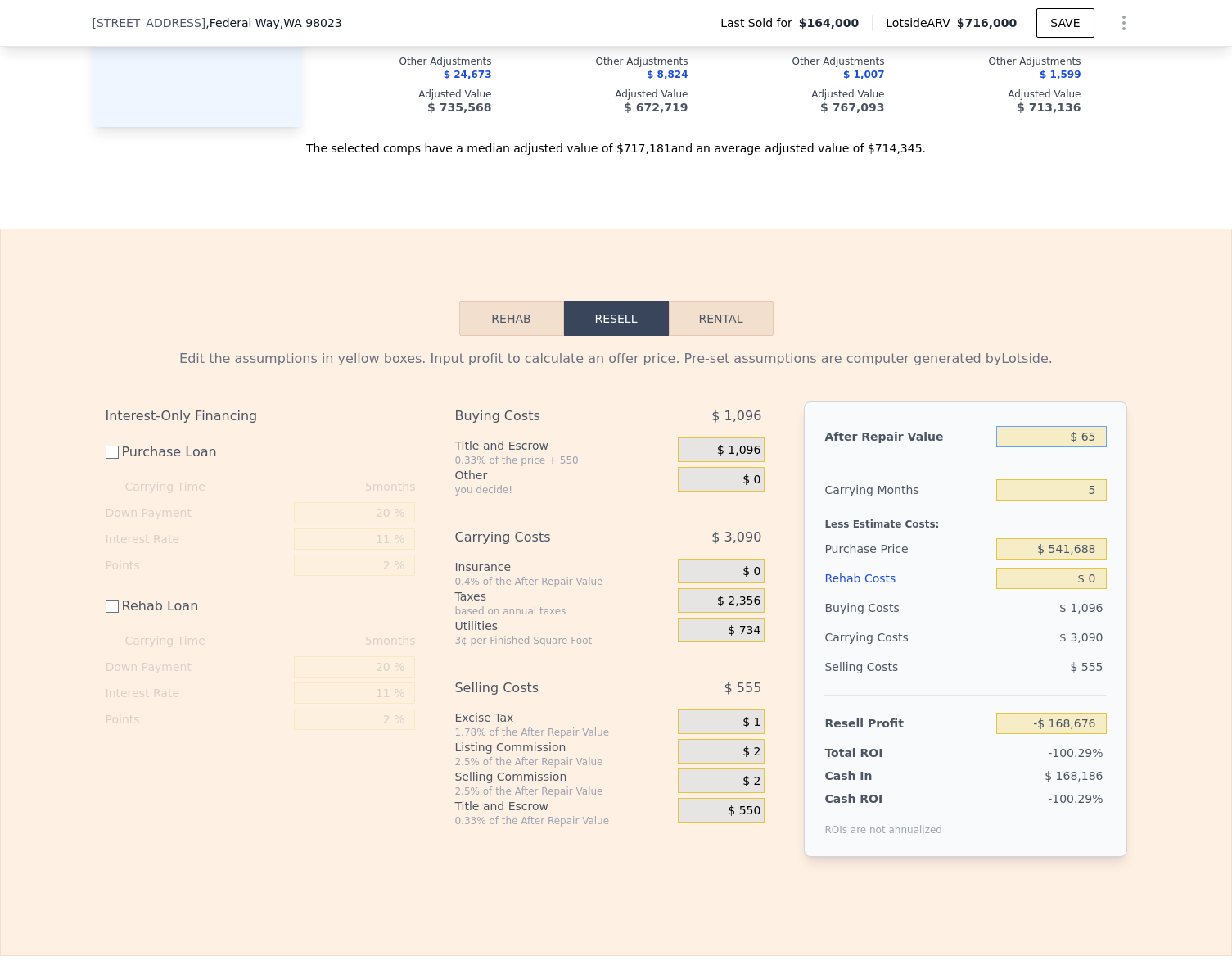
type input "$ 650"
type input "-$ 168,133"
type input "$ 6,500"
type input "-$ 162,711"
type input "$ 65,000"
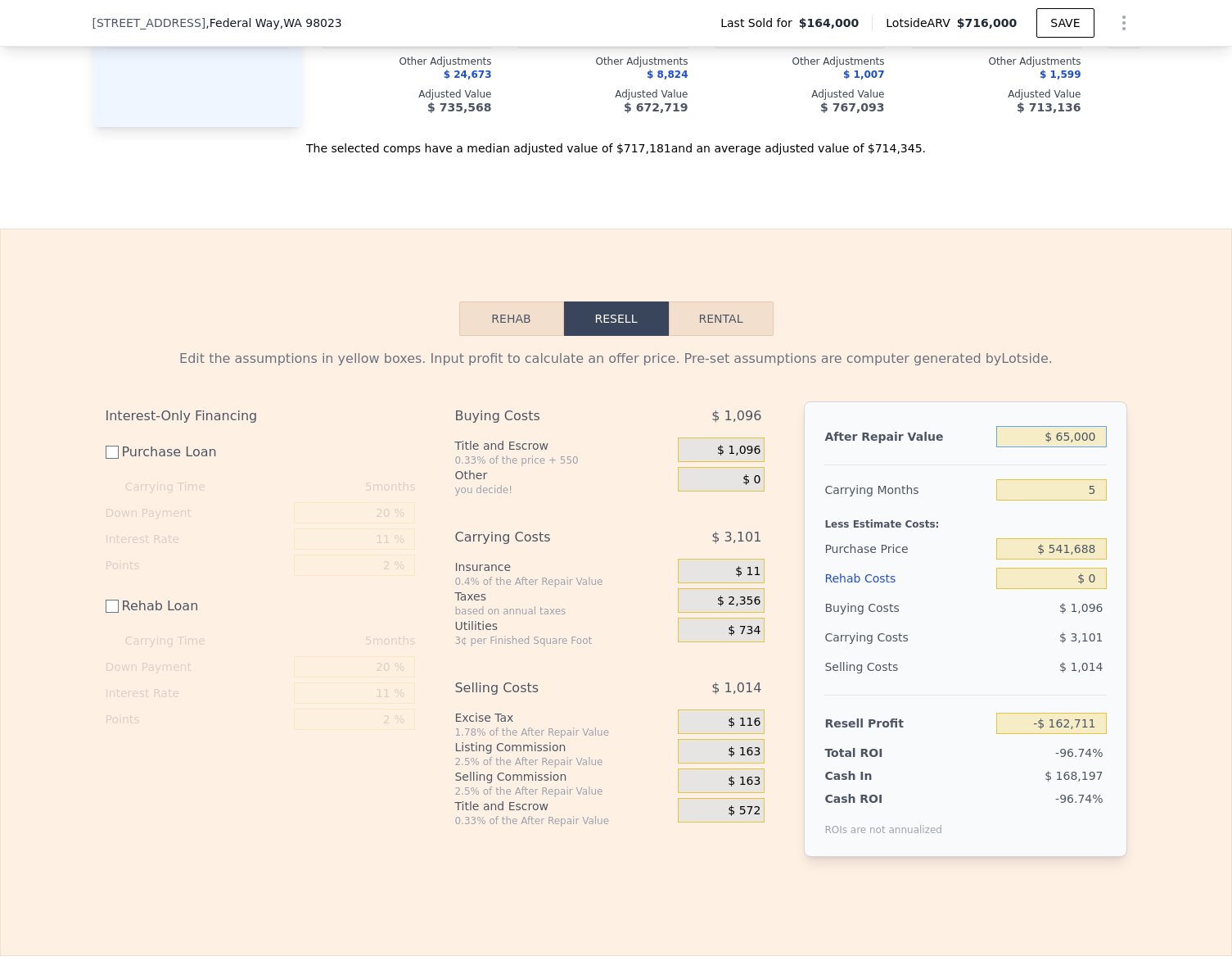
type input "-$ 108,467"
type input "$ 650,000"
type input "$ 433,946"
type input "$ 650,000"
click at [1155, 558] on div "Edit the assumptions in yellow boxes. Input profit to calculate an offer price.…" at bounding box center [616, 609] width 1230 height 547
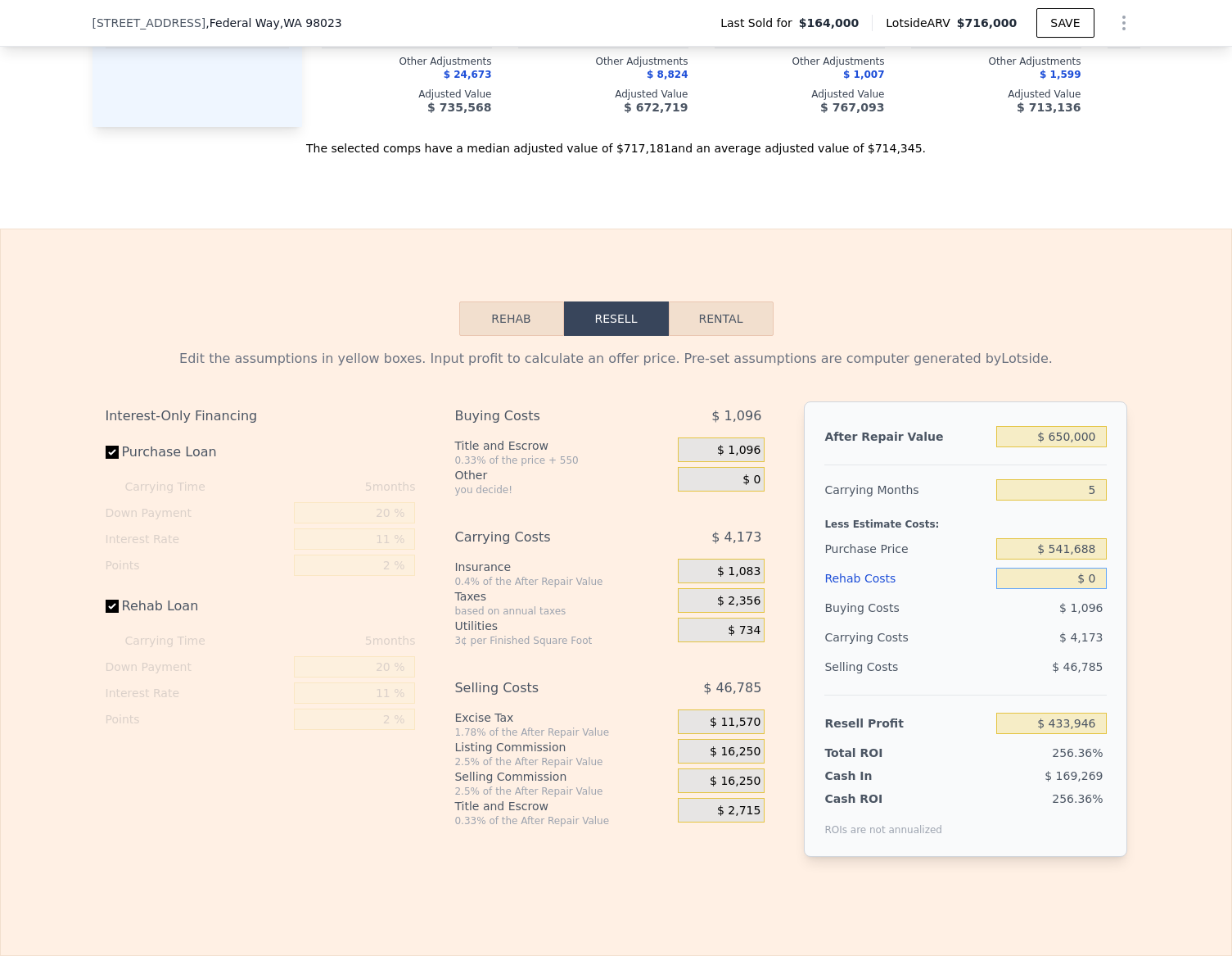
click at [1088, 589] on input "$ 0" at bounding box center [1051, 578] width 110 height 21
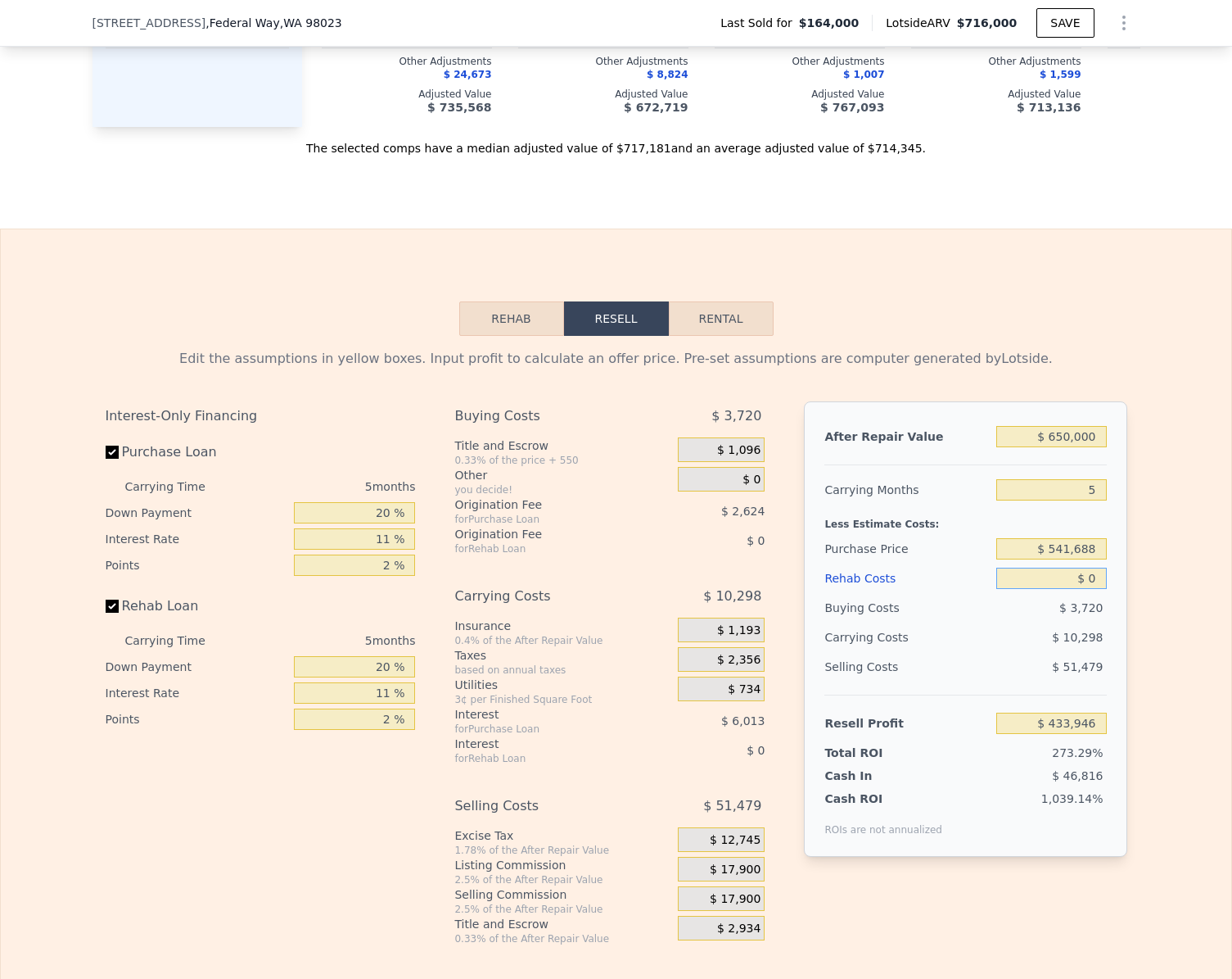
checkbox input "true"
type input "$ 716,000"
type input "$ 486,503"
click at [1088, 589] on input "$ 0" at bounding box center [1051, 578] width 110 height 21
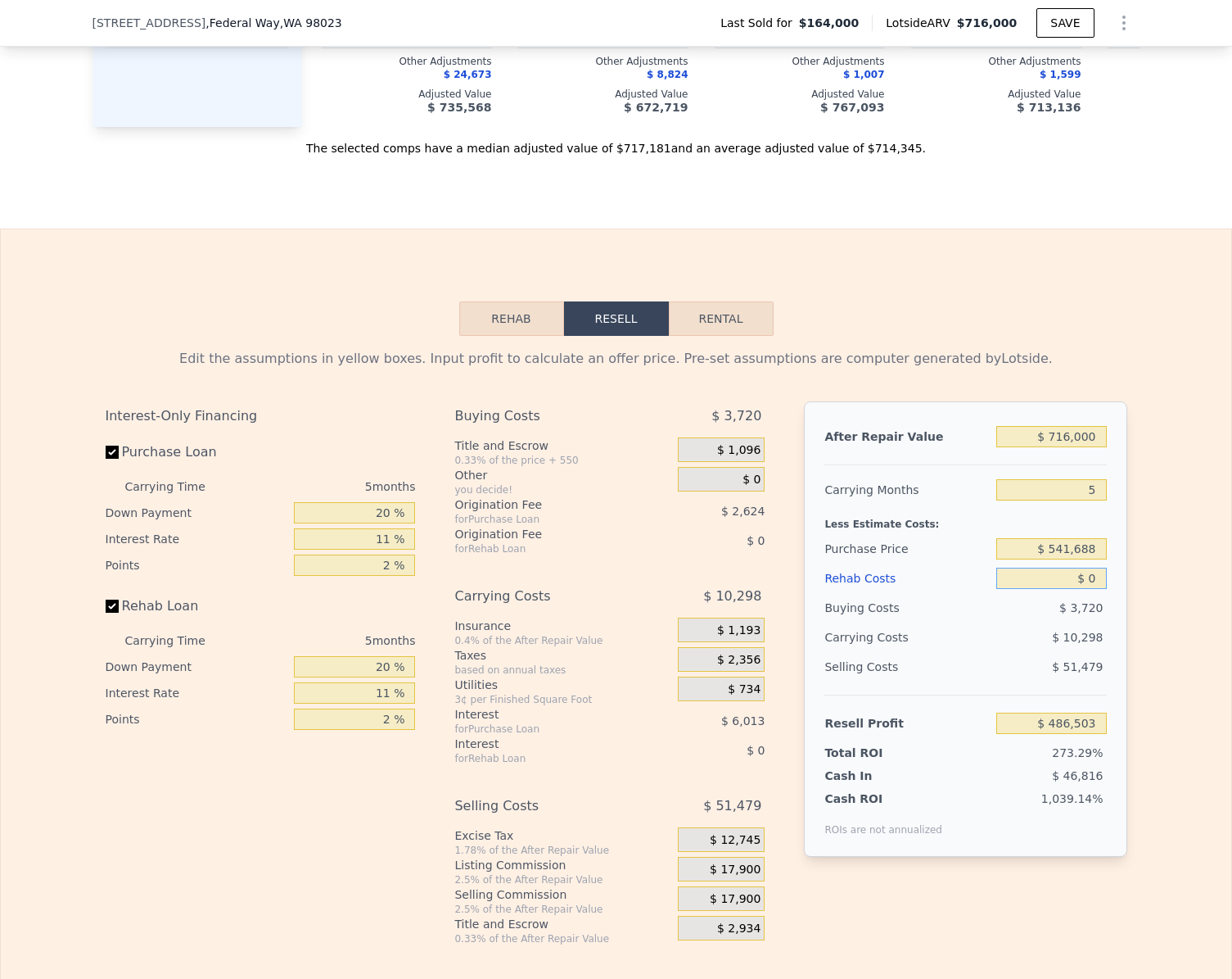
click at [1088, 589] on input "$ 0" at bounding box center [1051, 578] width 110 height 21
click at [487, 336] on button "Rehab" at bounding box center [511, 318] width 105 height 35
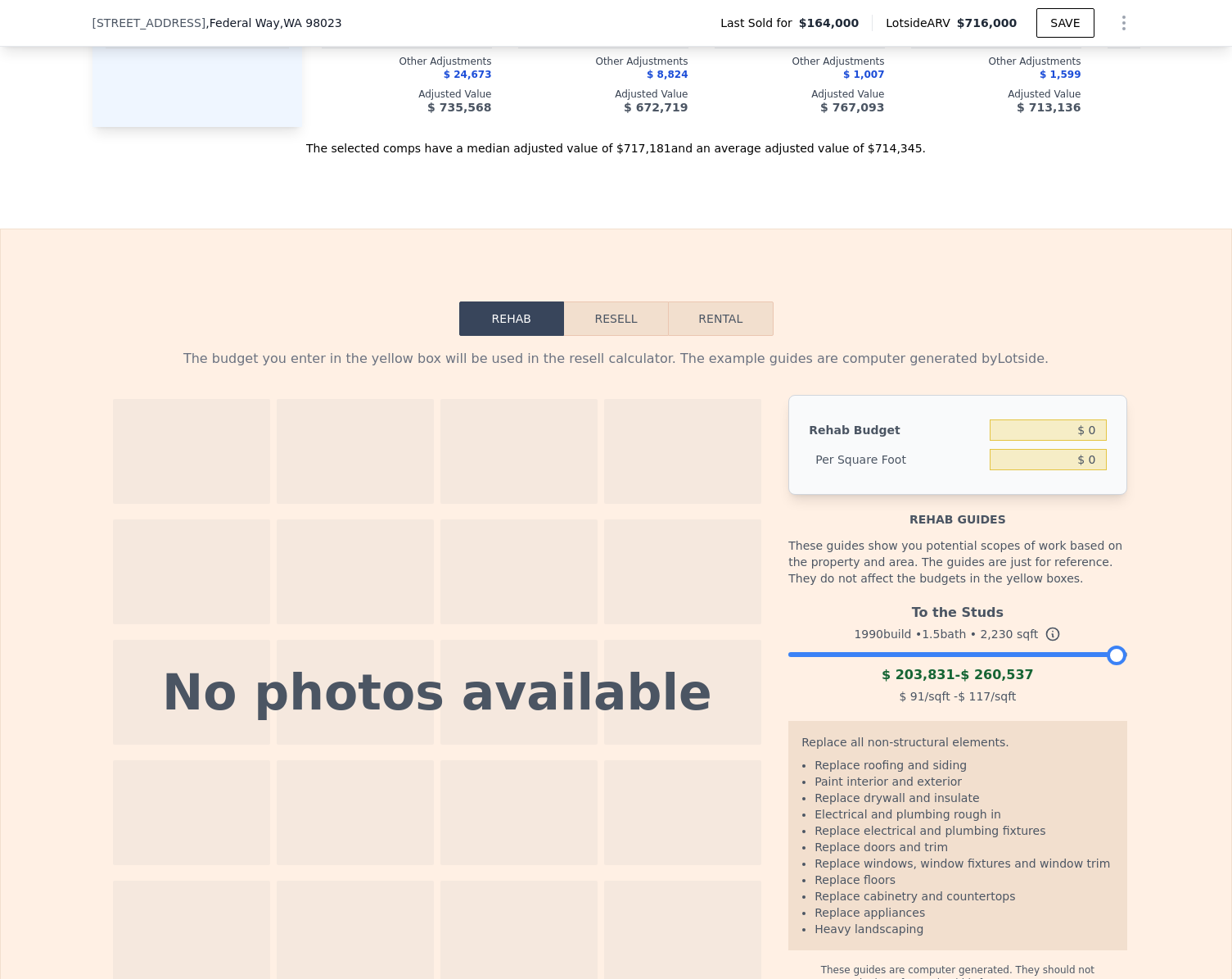
click at [826, 655] on div at bounding box center [956, 650] width 338 height 10
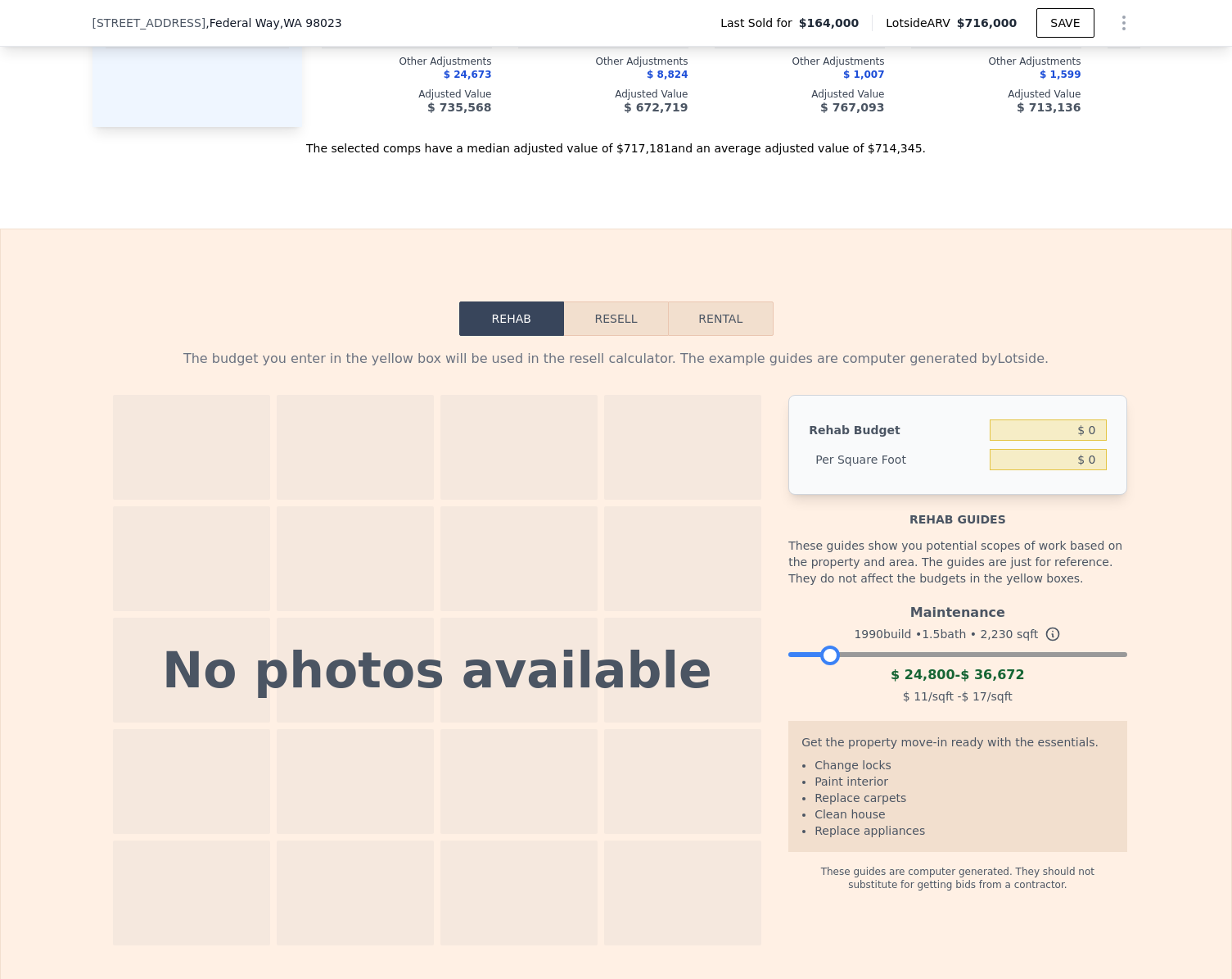
click at [847, 655] on div at bounding box center [956, 650] width 338 height 10
click at [881, 655] on div at bounding box center [956, 650] width 338 height 10
click at [848, 655] on div at bounding box center [956, 650] width 338 height 10
click at [604, 336] on button "Resell" at bounding box center [615, 318] width 104 height 35
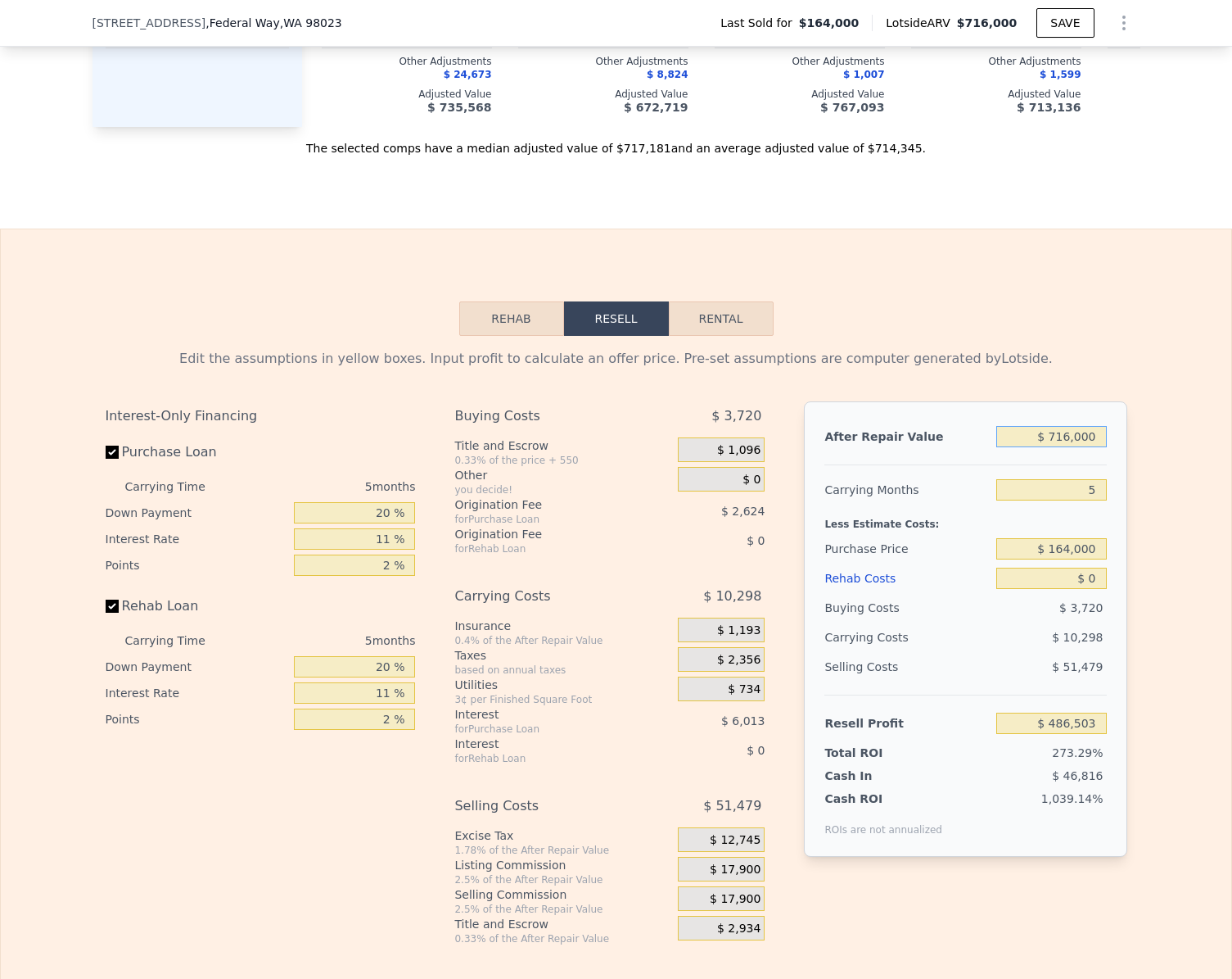
click at [1090, 447] on input "$ 716,000" at bounding box center [1051, 436] width 110 height 21
type input "$ 6"
type input "-$ 177,369"
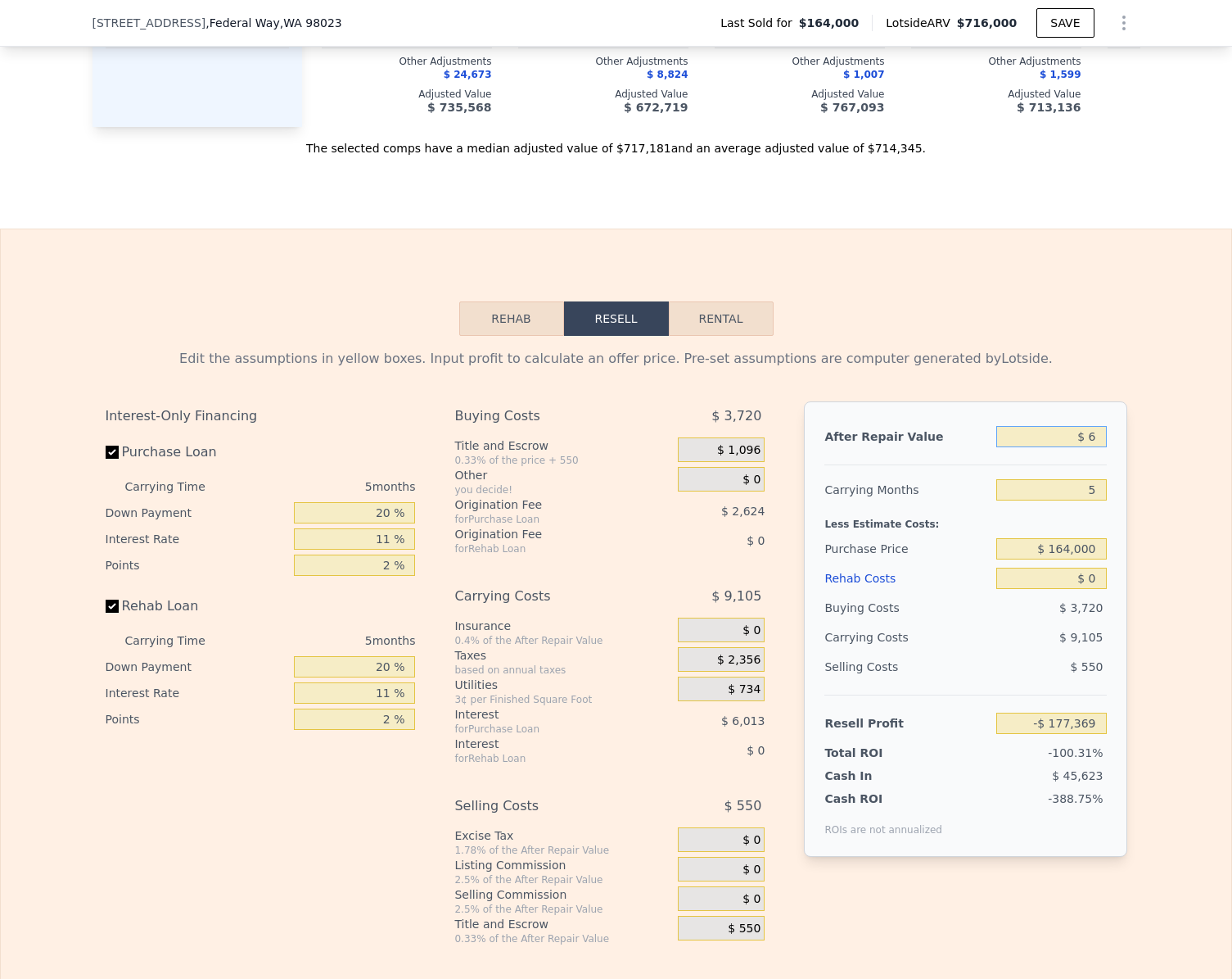
type input "$ 67"
type input "-$ 177,313"
type input "$ 6"
type input "-$ 177,369"
type input "$ 65"
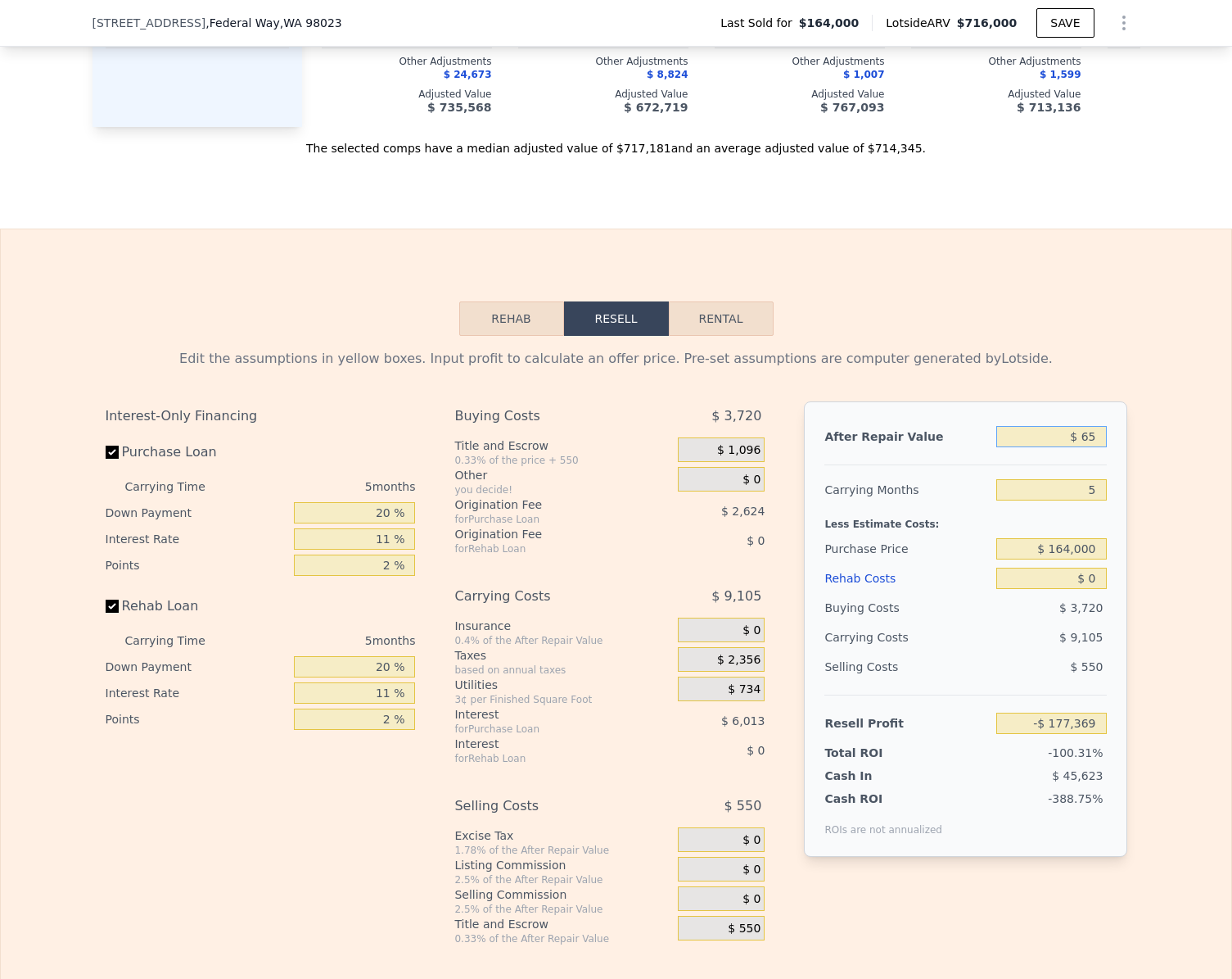
type input "-$ 177,315"
type input "$ 650"
type input "-$ 176,772"
type input "$ 6,500"
type input "-$ 171,350"
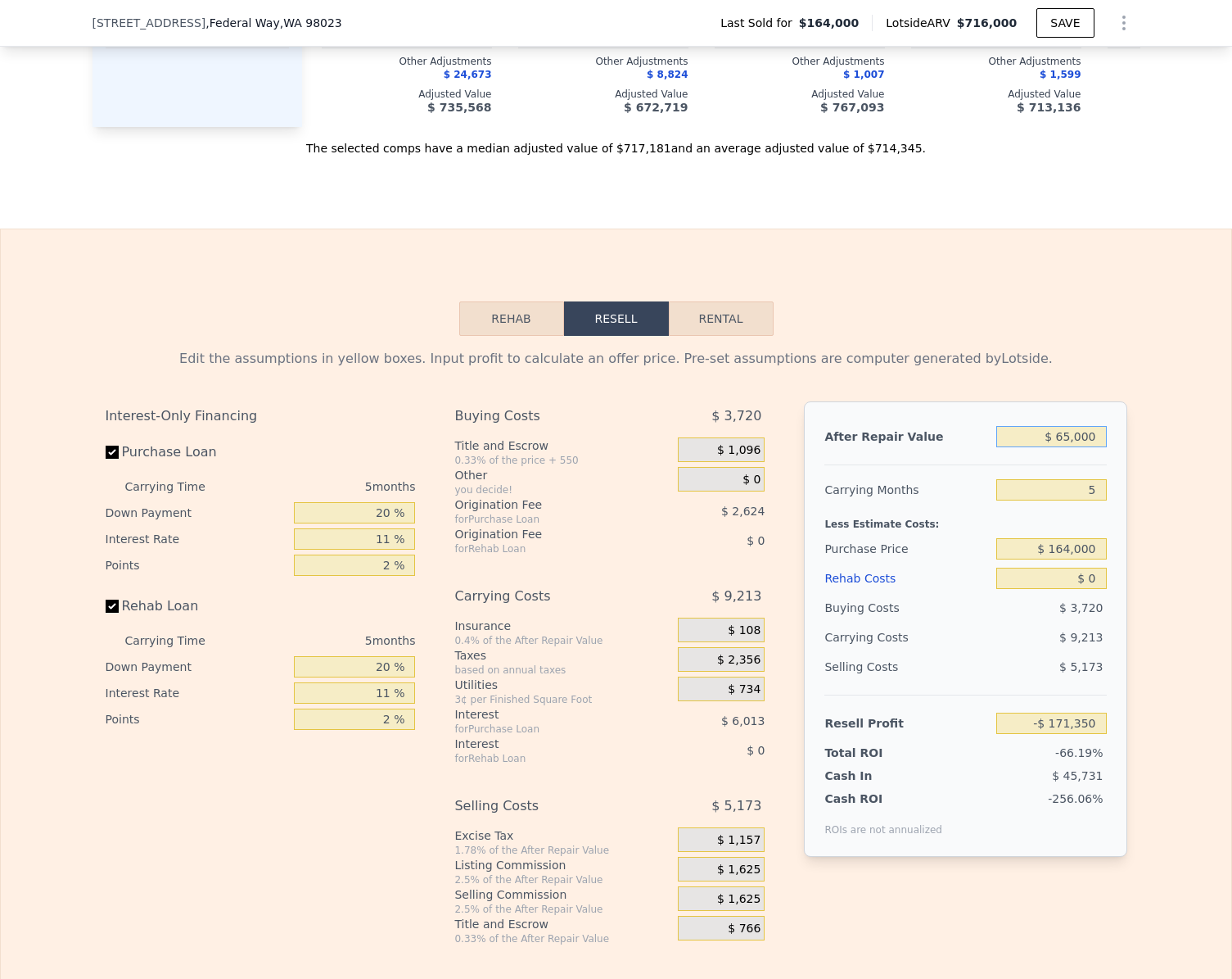
type input "$ 650,000"
type input "$ 425,307"
type input "$ 650,000"
click at [117, 466] on label "Purchase Loan" at bounding box center [197, 451] width 183 height 29
click at [117, 458] on input "Purchase Loan" at bounding box center [112, 451] width 13 height 13
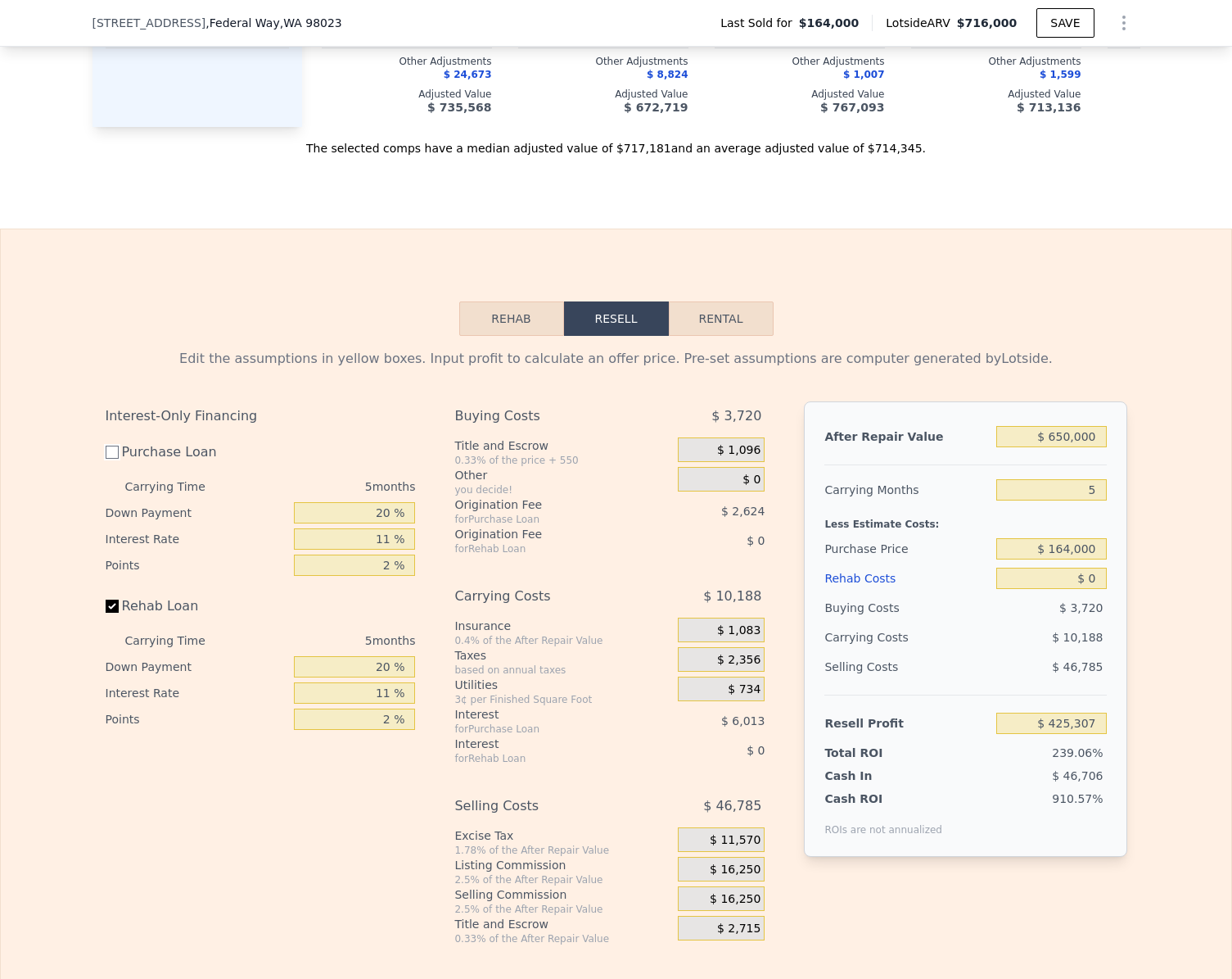
checkbox input "false"
type input "$ 433,946"
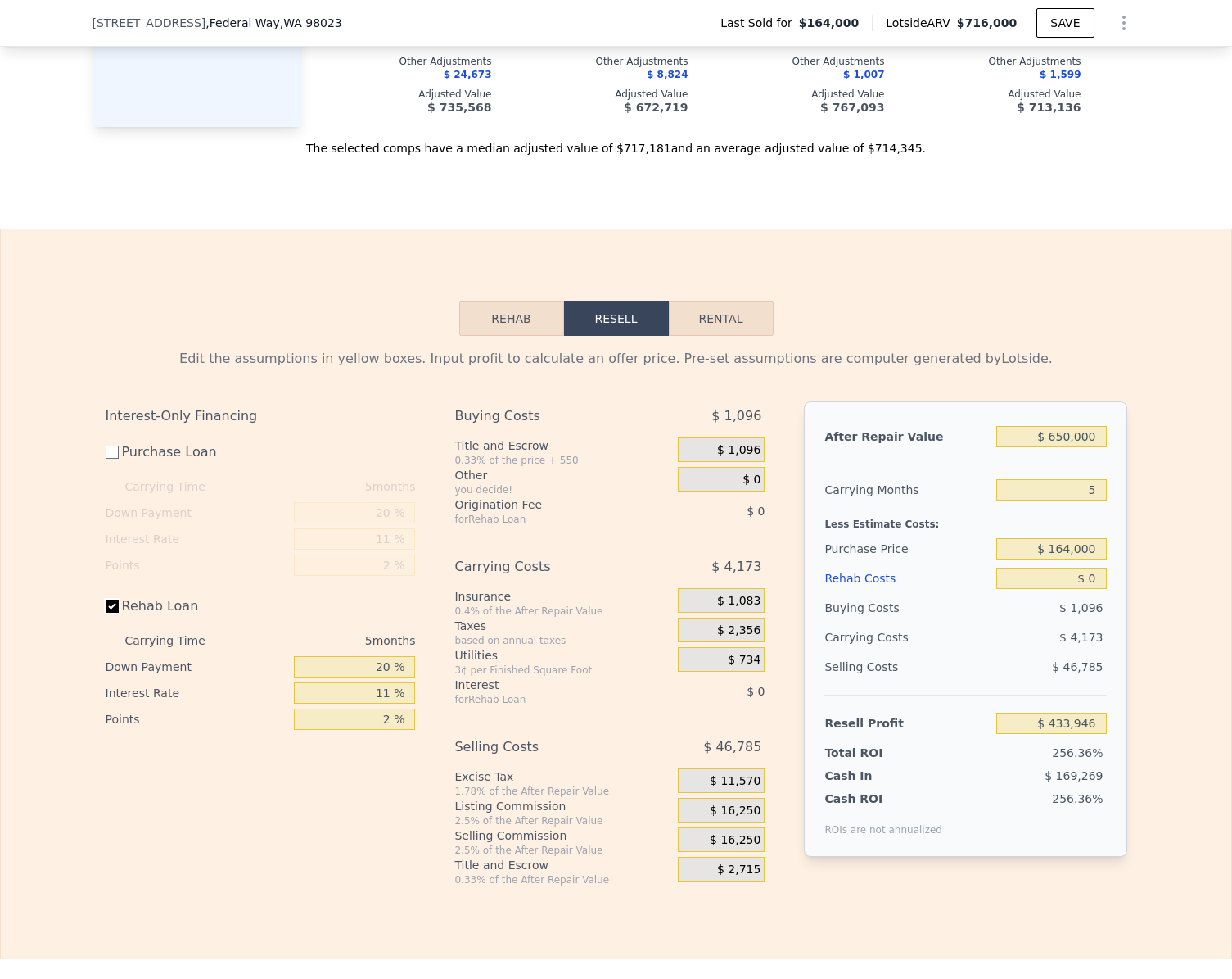
click at [105, 613] on input "Rehab Loan" at bounding box center [112, 606] width 13 height 13
checkbox input "false"
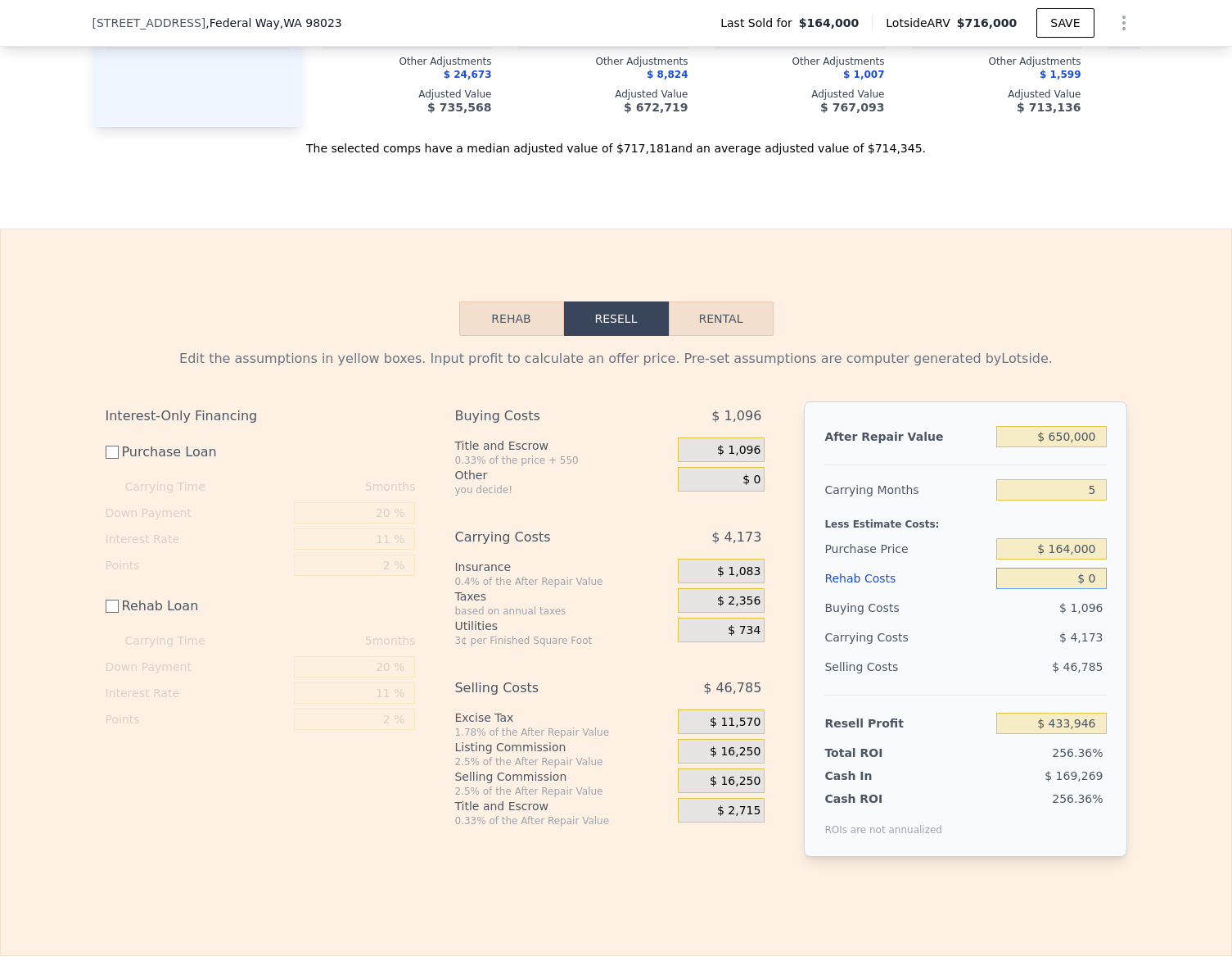
click at [1088, 589] on input "$ 0" at bounding box center [1051, 578] width 110 height 21
type input "$ 3"
type input "$ 433,943"
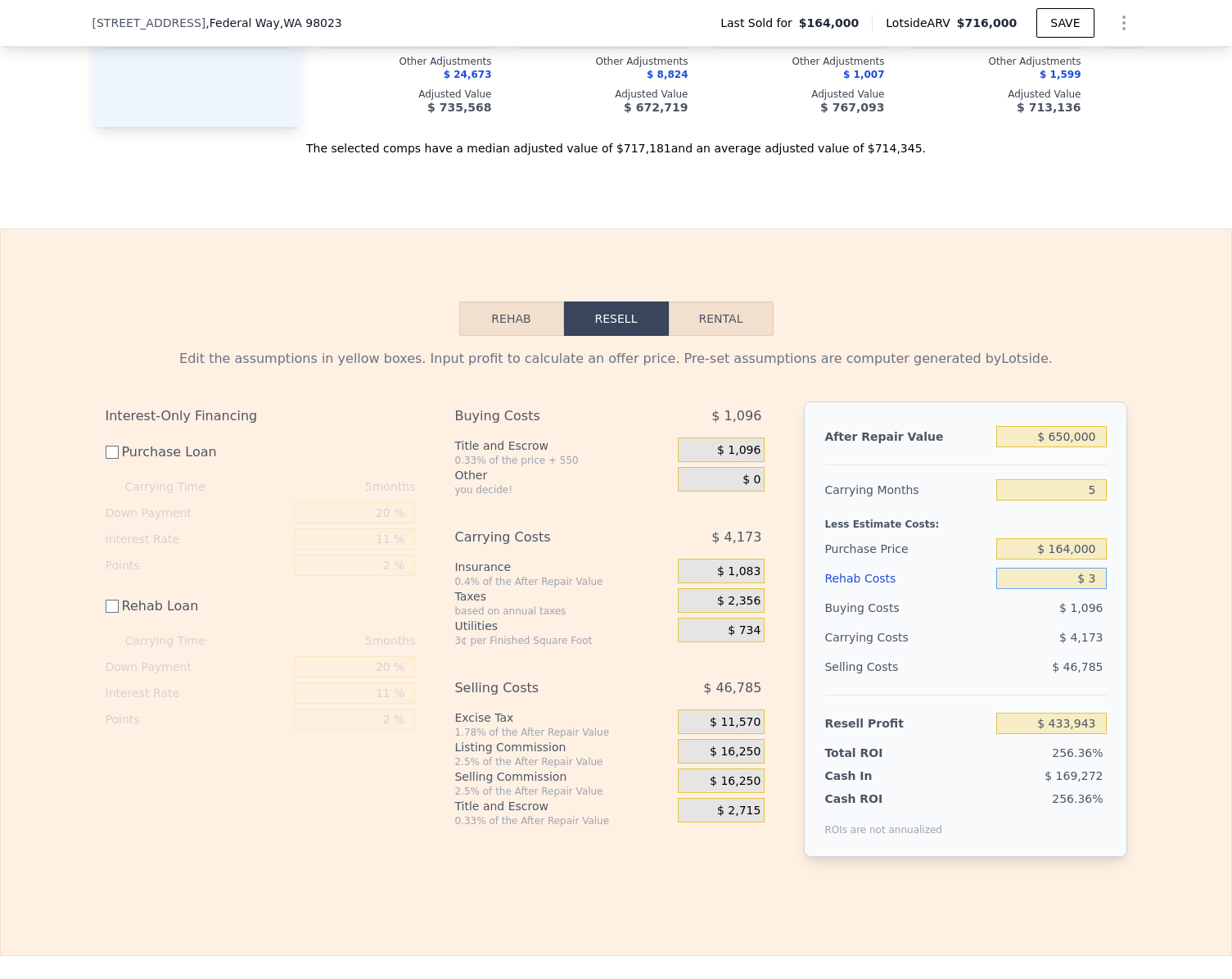
type input "$ 35"
type input "$ 433,911"
type input "$ 350"
type input "$ 433,596"
type input "$ 3,500"
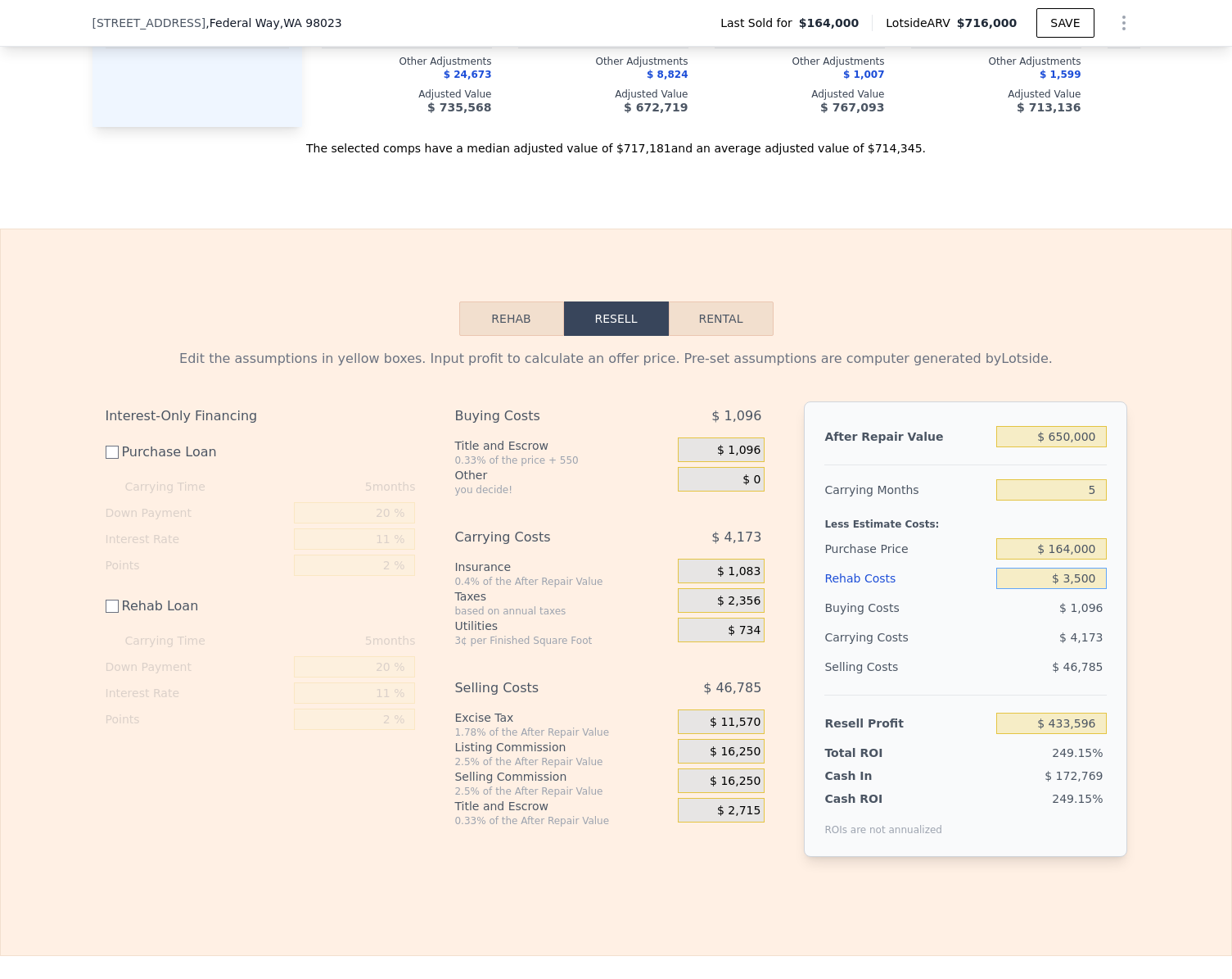
type input "$ 430,446"
type input "$ 35,000"
type input "$ 398,946"
click at [482, 336] on button "Rehab" at bounding box center [511, 318] width 105 height 35
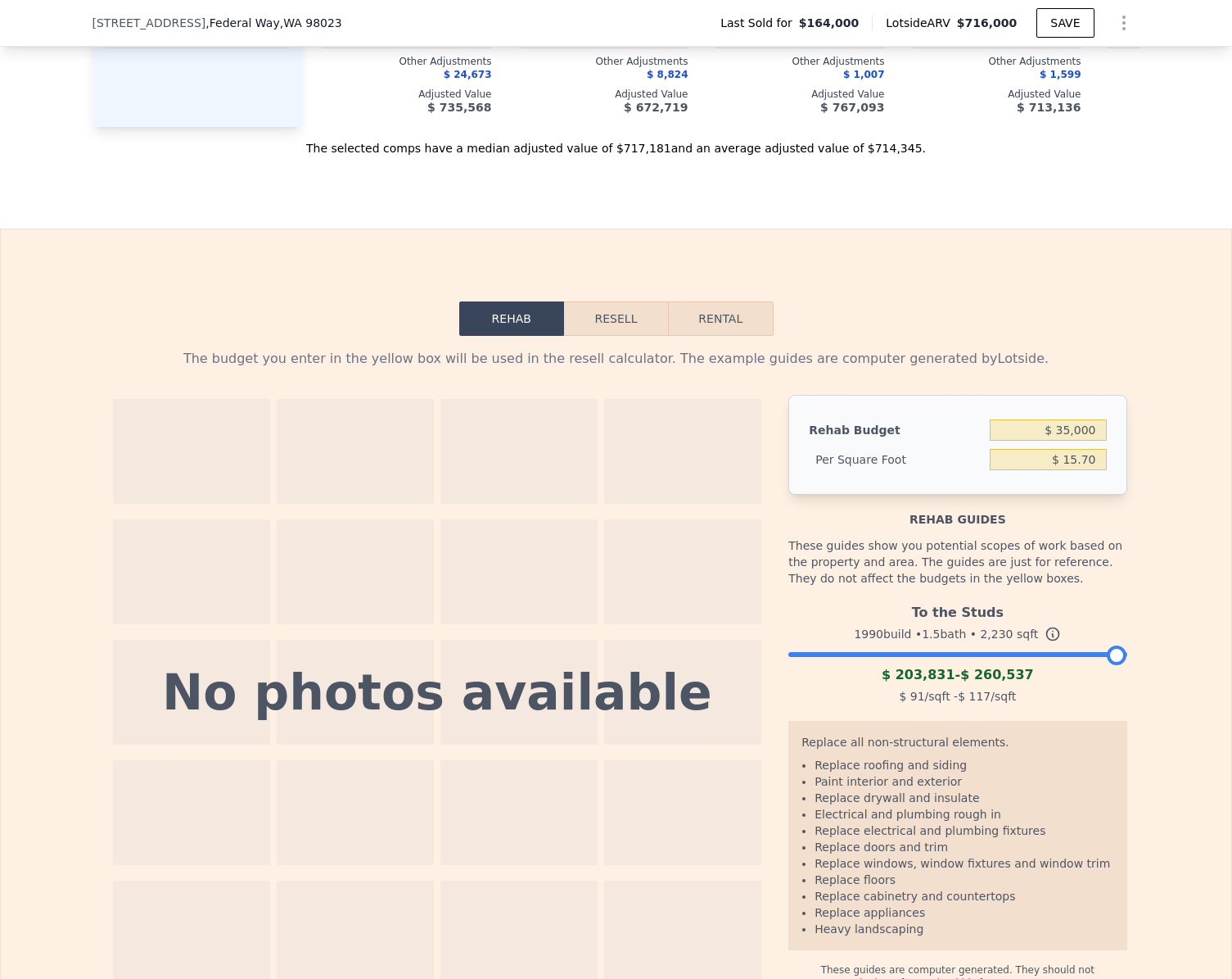
click at [880, 655] on div at bounding box center [956, 650] width 338 height 10
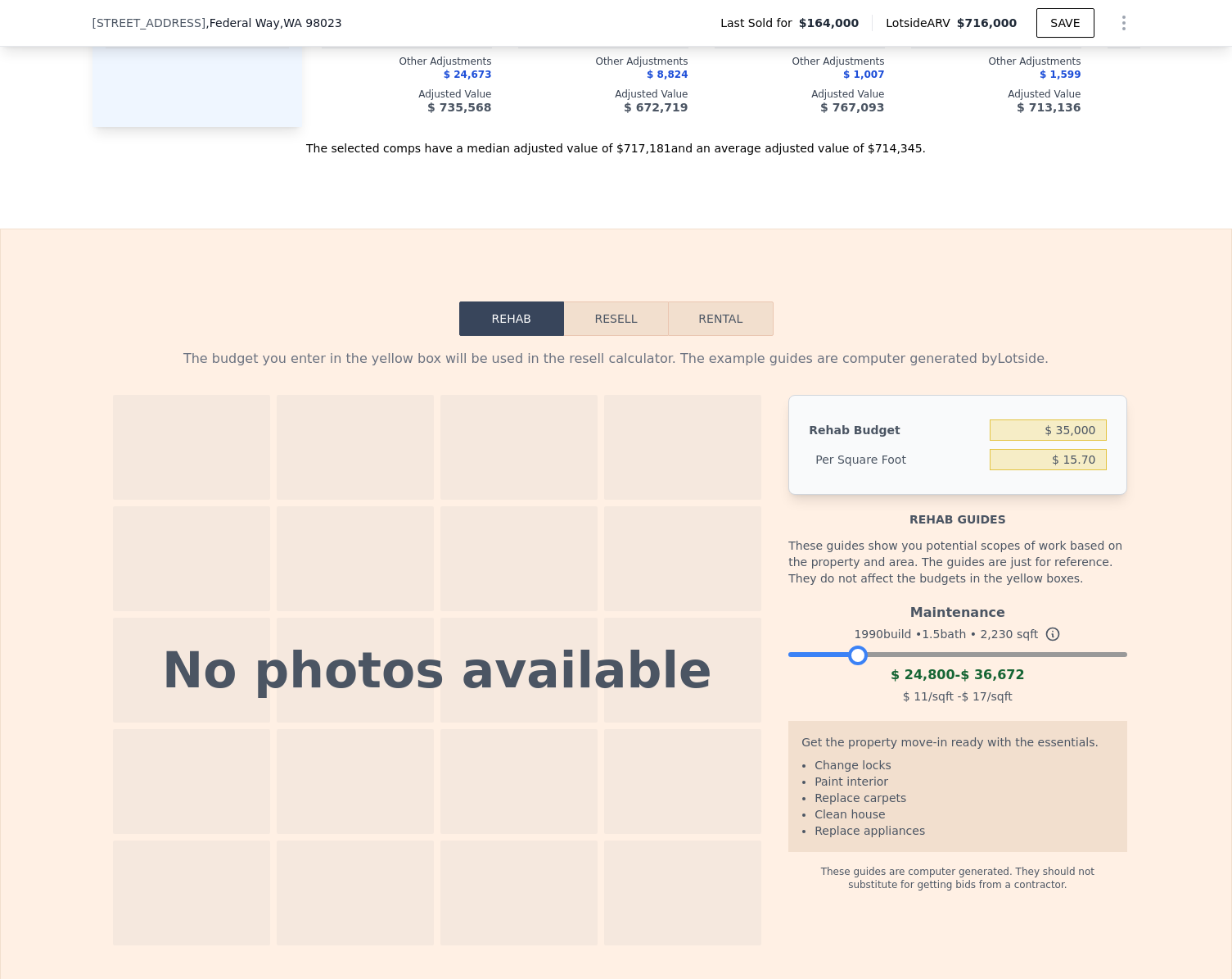
click at [851, 655] on div at bounding box center [956, 650] width 338 height 10
click at [610, 336] on button "Resell" at bounding box center [615, 318] width 104 height 35
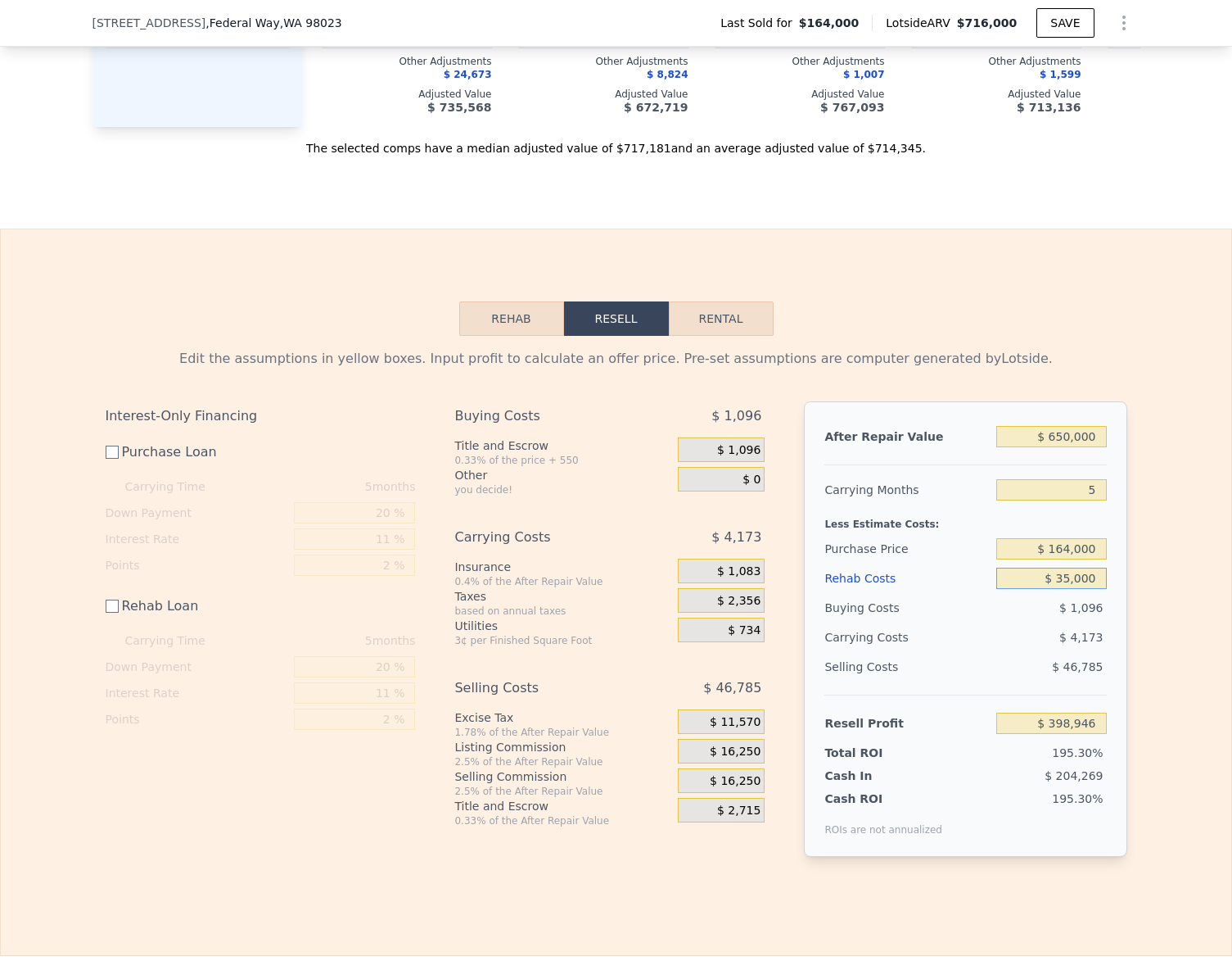
click at [1096, 589] on input "$ 35,000" at bounding box center [1051, 578] width 110 height 21
type input "$ 36"
type input "$ 433,910"
type input "$ 360"
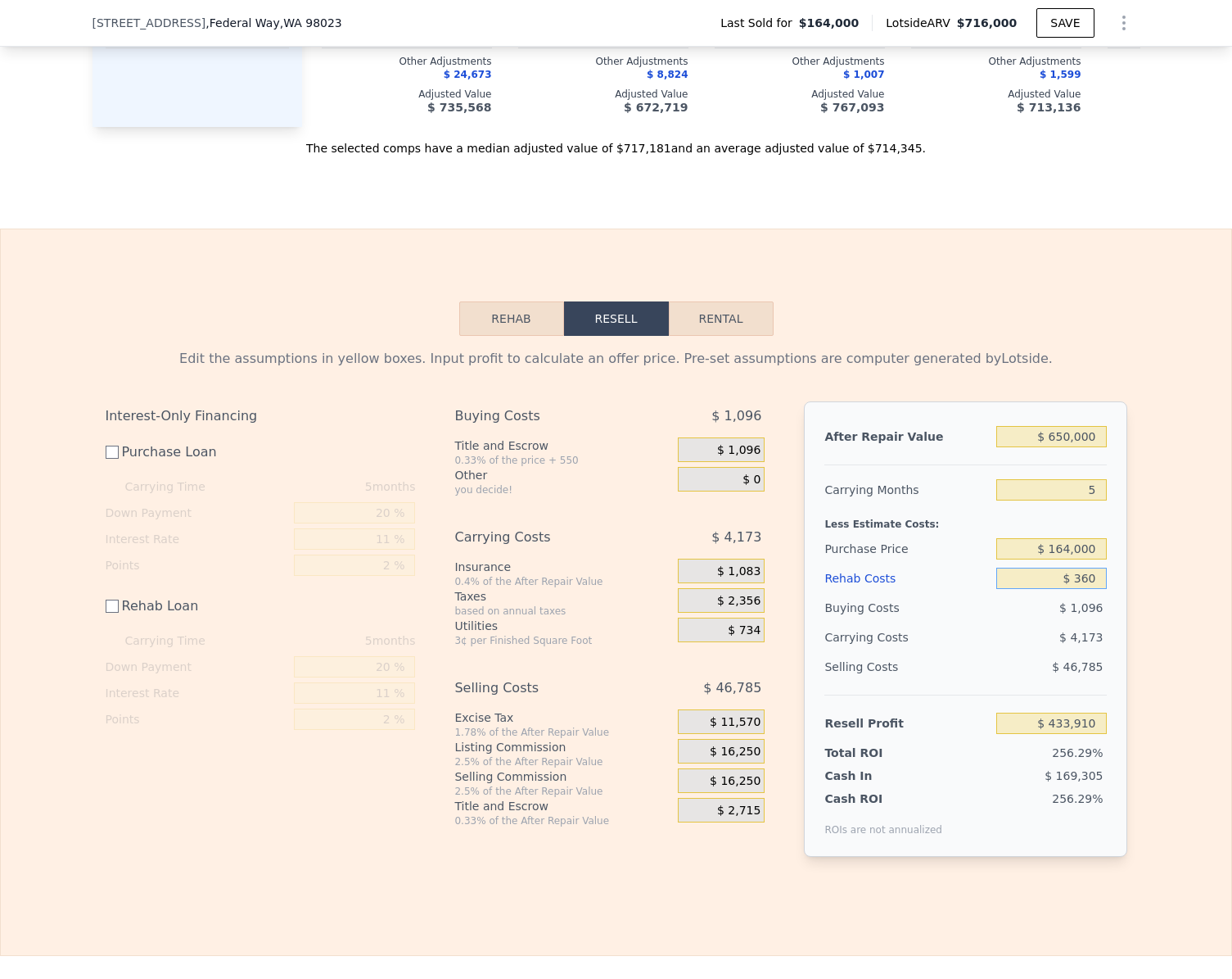
type input "$ 433,586"
type input "$ 36,000"
type input "$ 397,946"
type input "$ 36,000"
drag, startPoint x: 1153, startPoint y: 635, endPoint x: 1138, endPoint y: 667, distance: 35.3
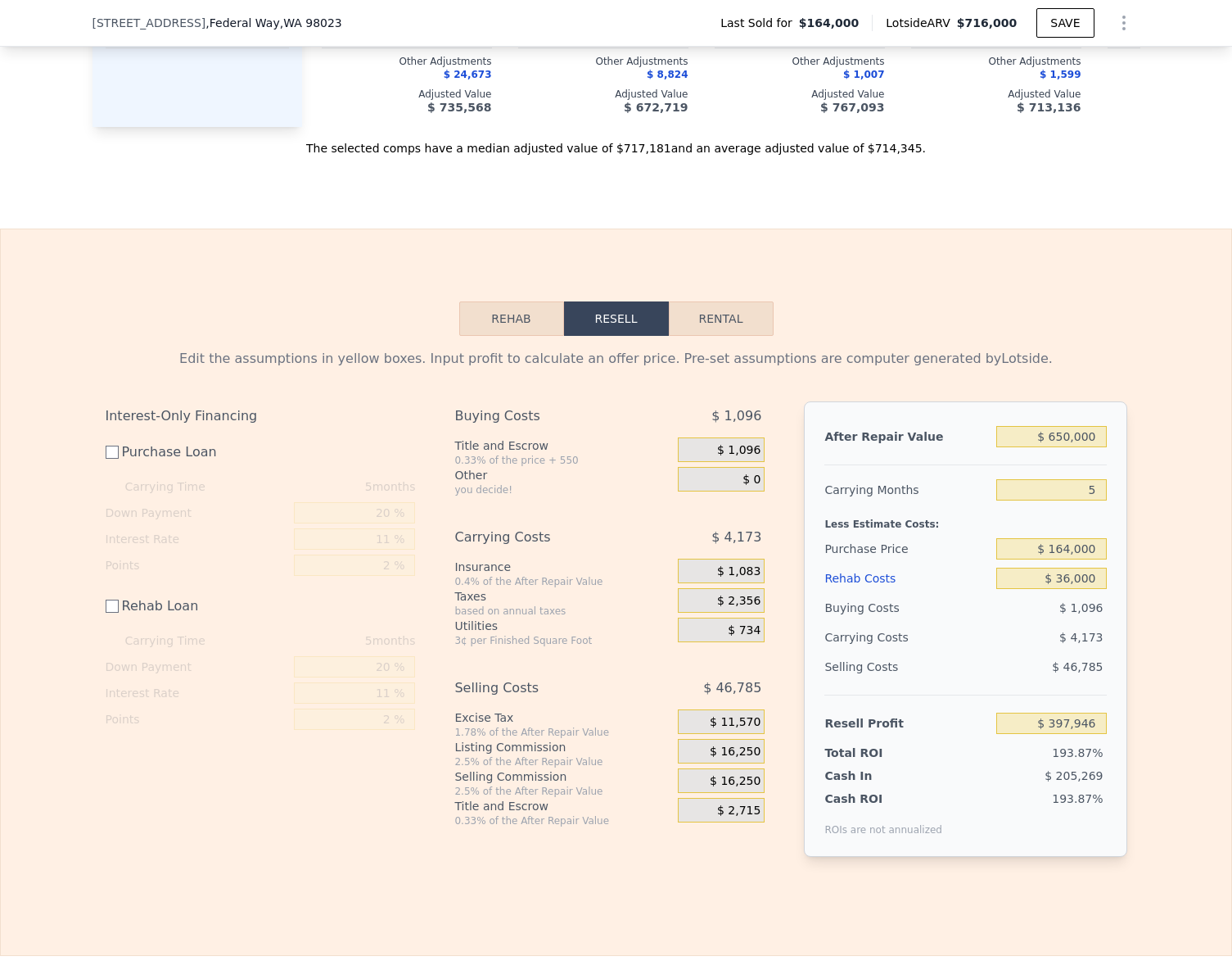
click at [1153, 636] on div "Edit the assumptions in yellow boxes. Input profit to calculate an offer price.…" at bounding box center [616, 609] width 1230 height 547
click at [1094, 734] on input "$ 397,946" at bounding box center [1051, 724] width 110 height 21
type input "$ 40,000"
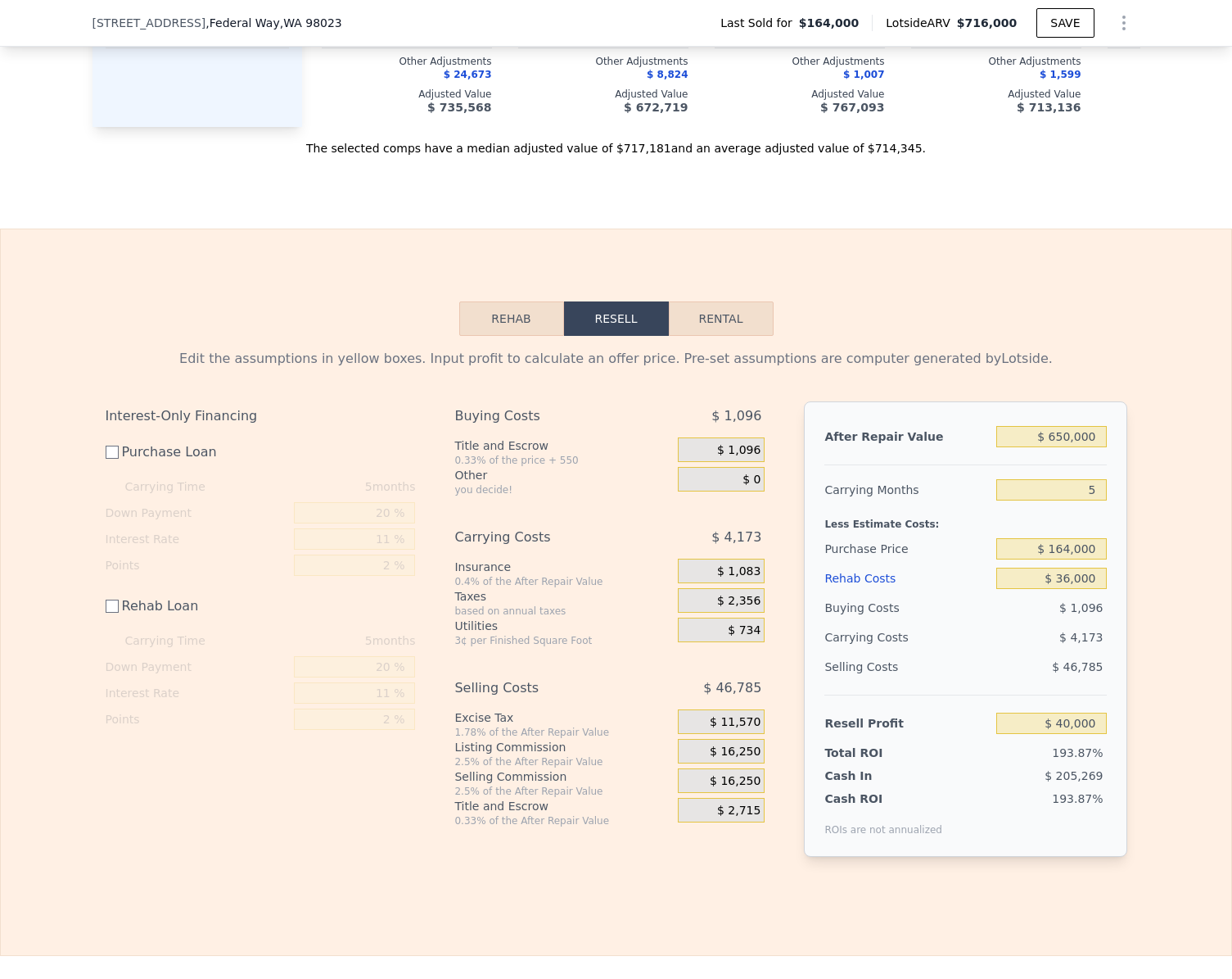
click at [1147, 734] on div "Edit the assumptions in yellow boxes. Input profit to calculate an offer price.…" at bounding box center [616, 609] width 1230 height 547
type input "$ 520,758"
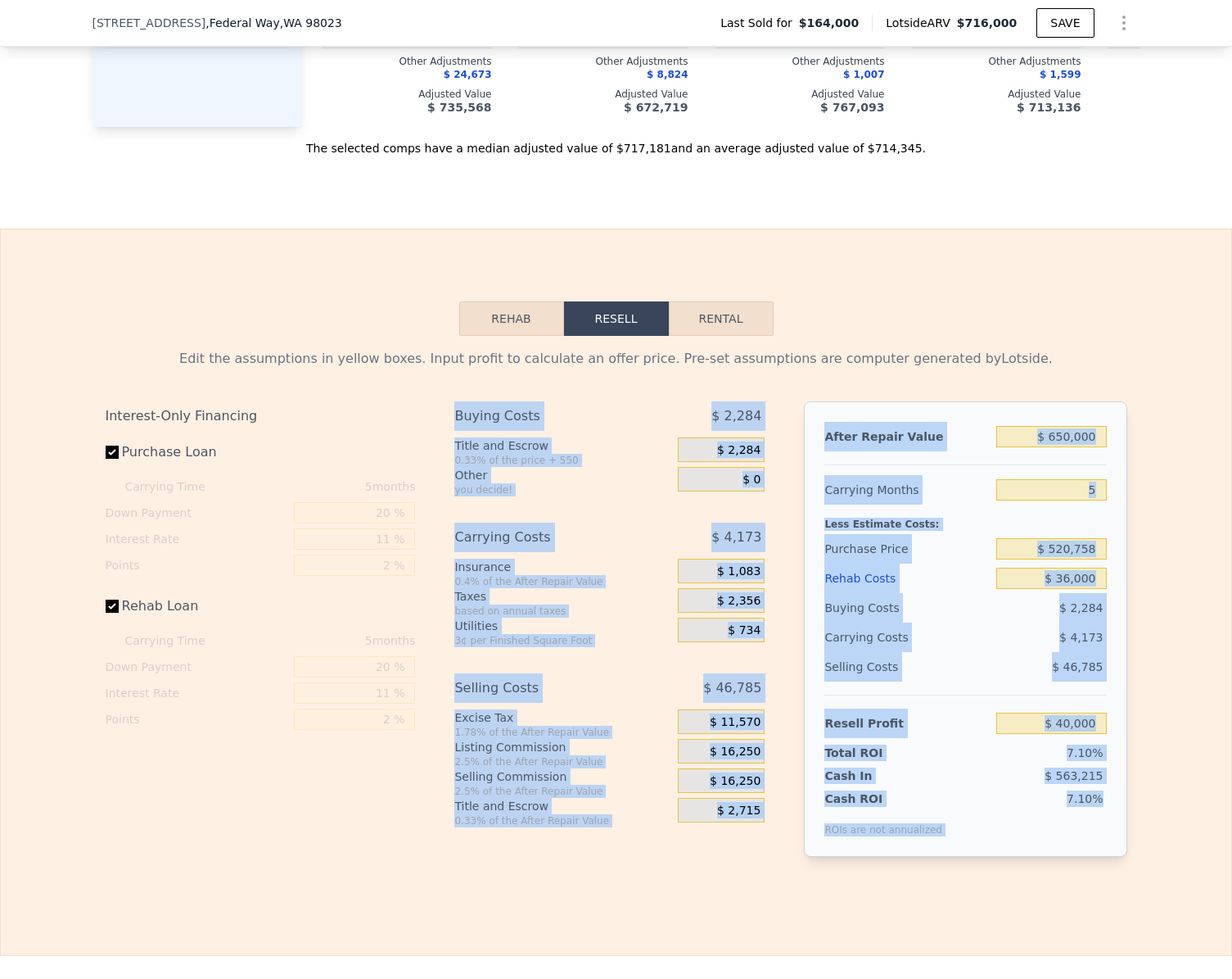
drag, startPoint x: 447, startPoint y: 435, endPoint x: 1142, endPoint y: 882, distance: 826.3
click at [1142, 882] on div "Edit the assumptions in yellow boxes. Input profit to calculate an offer price.…" at bounding box center [616, 609] width 1230 height 547
checkbox input "true"
type input "$ 716,000"
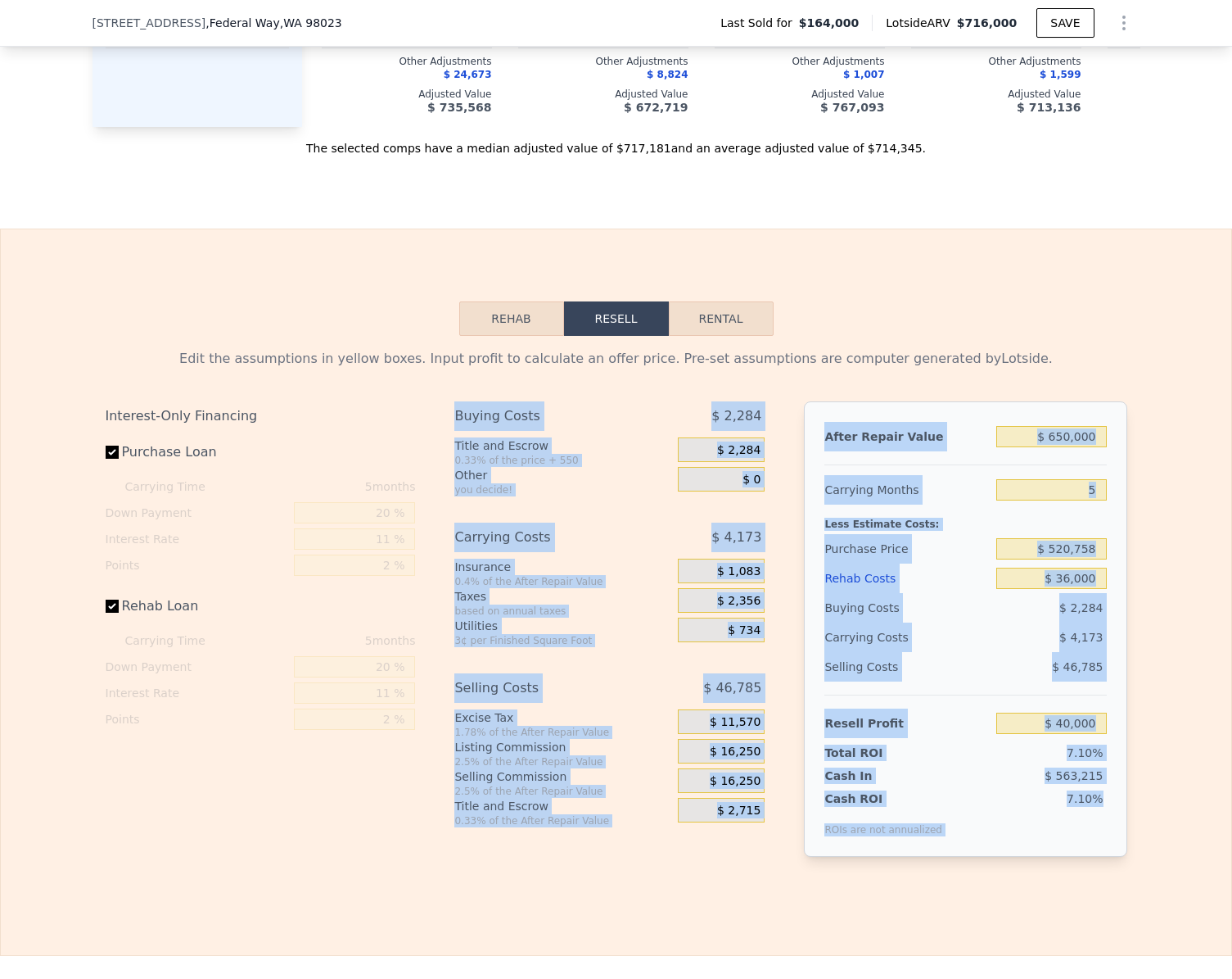
type input "$ 0"
type input "$ 486,503"
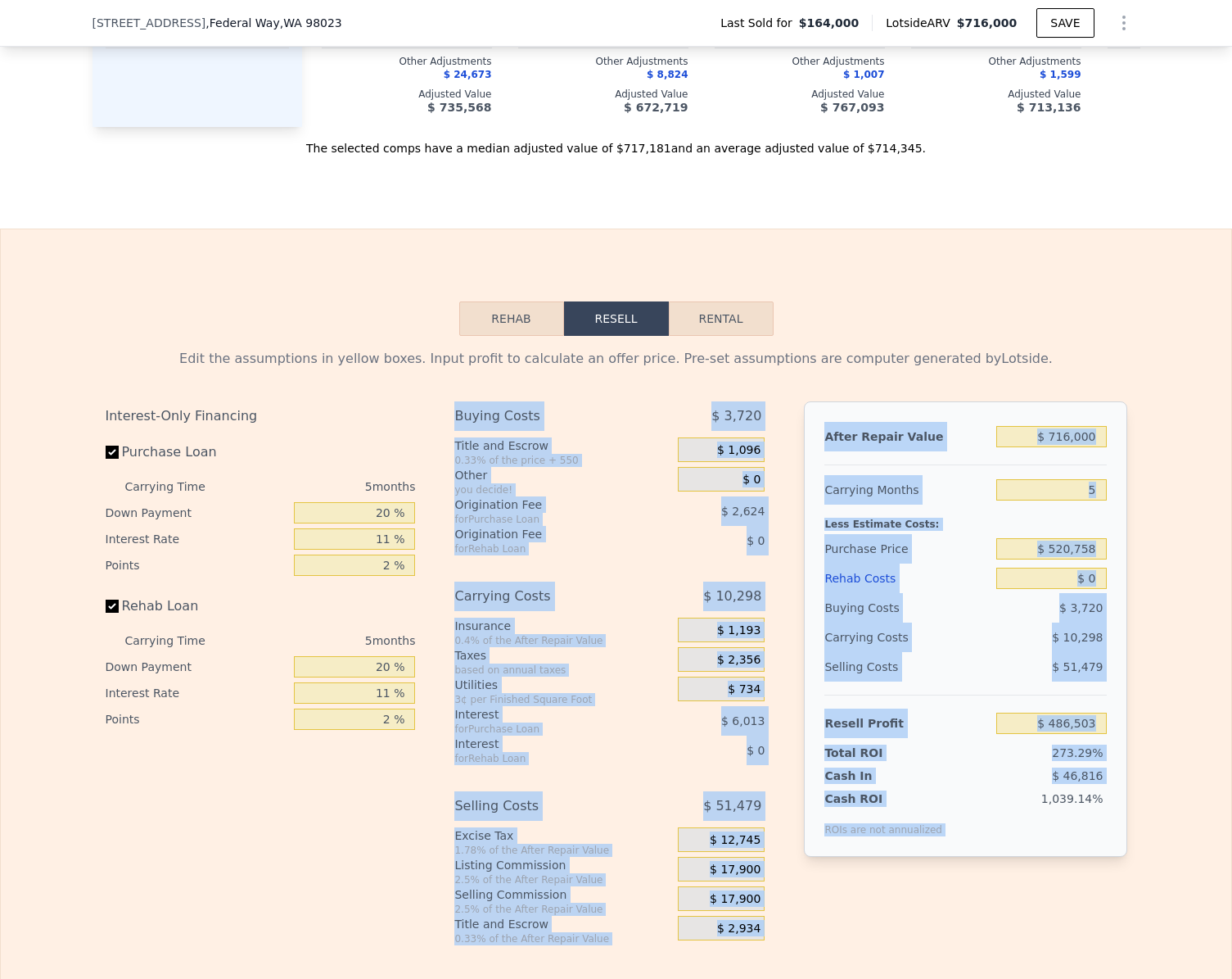
copy div "Buying Costs $ 3,720 Title and Escrow 0.33% of the price + 550 $ 1,096 Other yo…"
click at [105, 458] on input "Purchase Loan" at bounding box center [112, 451] width 13 height 13
checkbox input "false"
type input "$ 495,142"
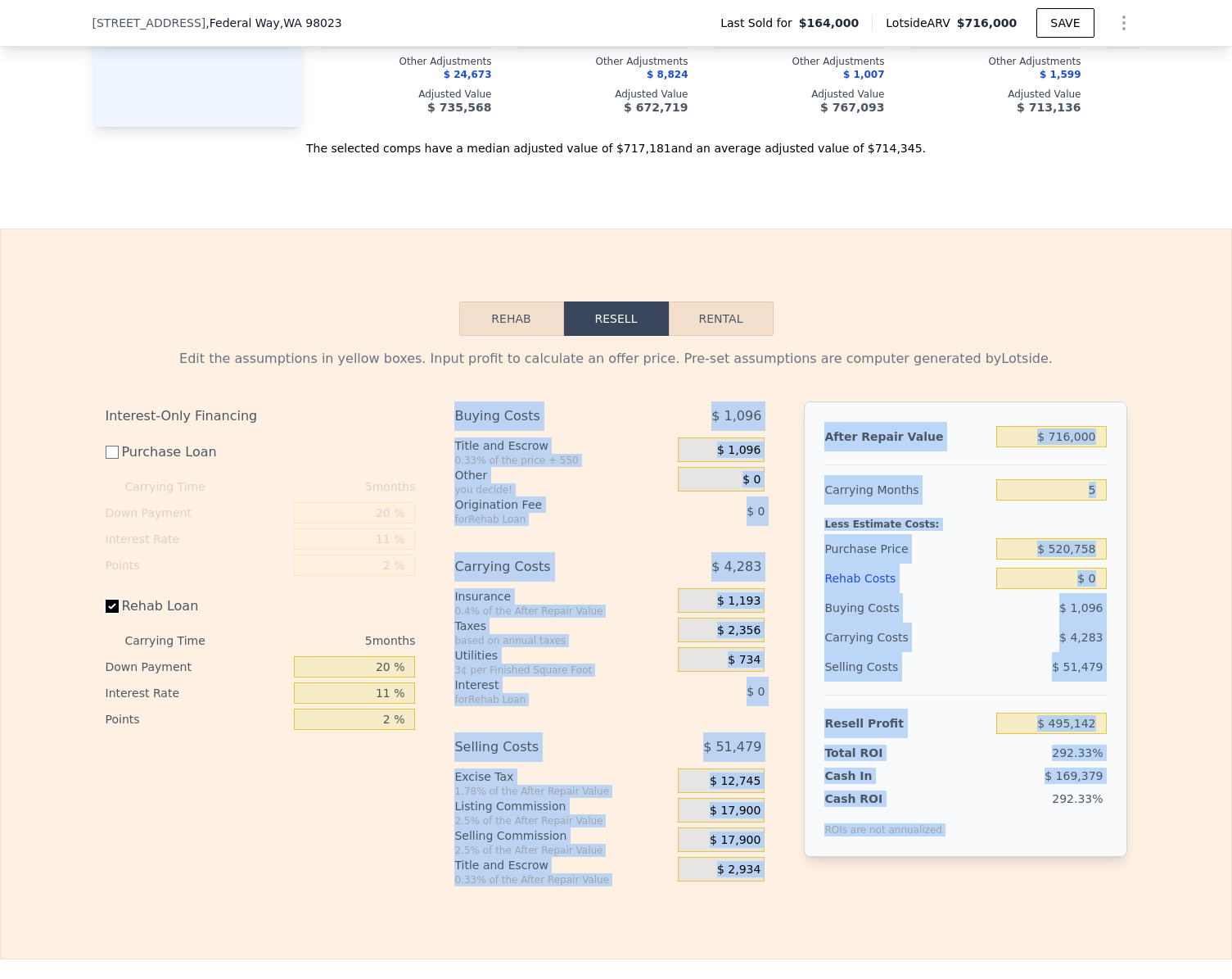
click at [105, 613] on input "Rehab Loan" at bounding box center [112, 606] width 13 height 13
checkbox input "false"
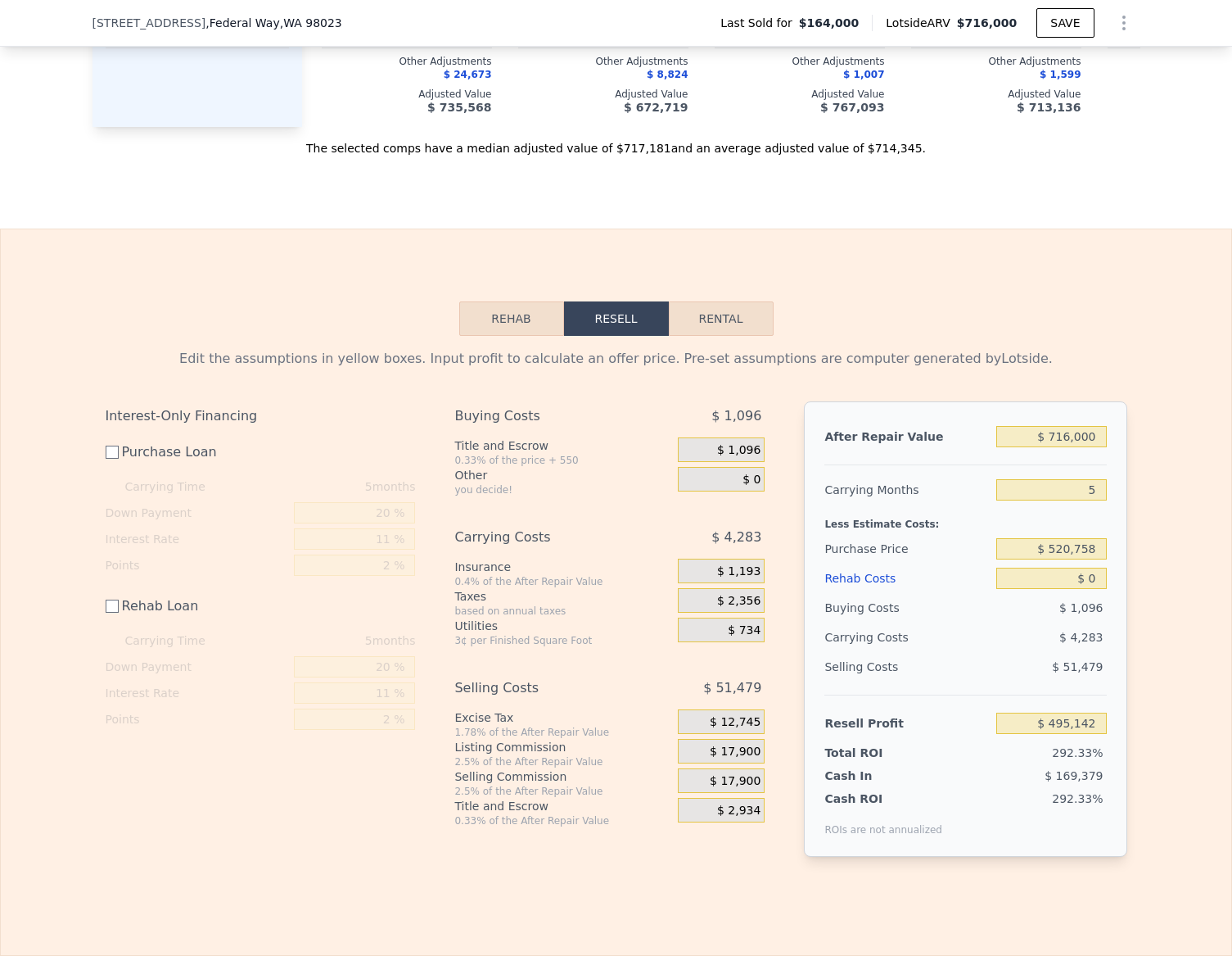
click at [214, 772] on div "Interest-Only Financing Purchase Loan Carrying Time 5 months Down Payment 20 % …" at bounding box center [267, 642] width 324 height 482
click at [1087, 447] on input "$ 716,000" at bounding box center [1051, 436] width 110 height 21
type input "$ 7"
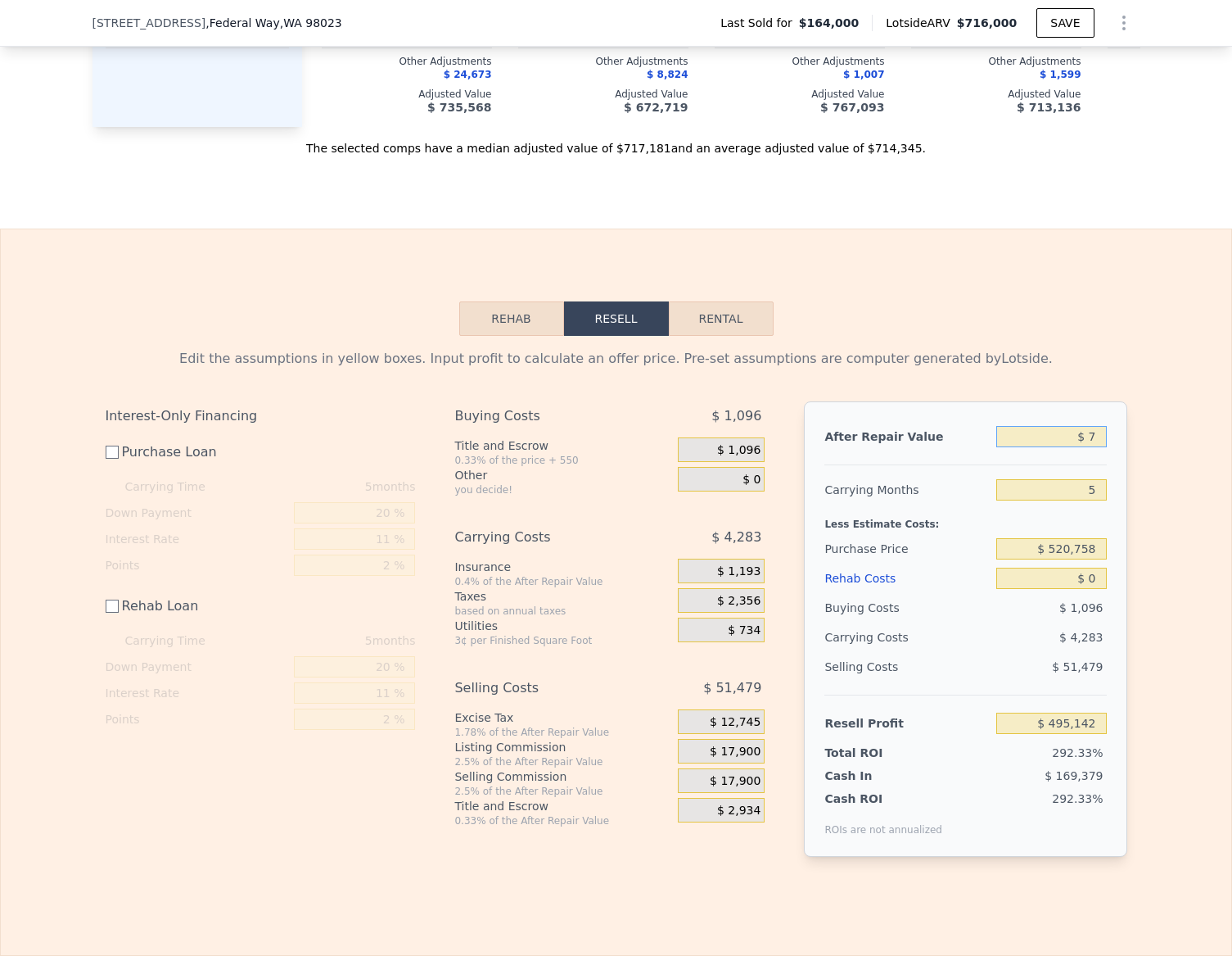
type input "-$ 168,729"
type input "$ 75,000,016,000"
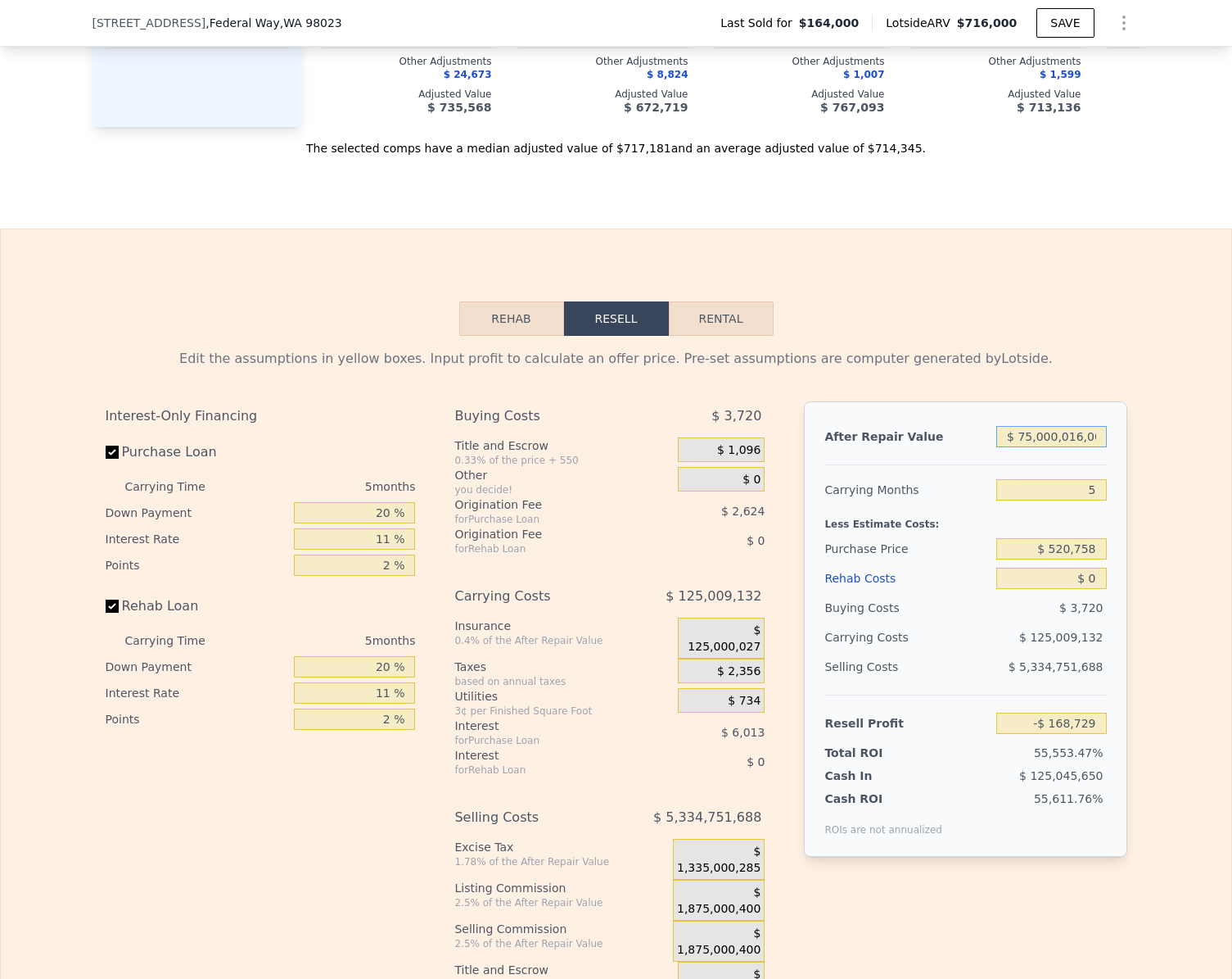
checkbox input "true"
type input "$ 69,540,087,460"
click at [1087, 447] on input "$ 75,000,016,000" at bounding box center [1051, 436] width 110 height 21
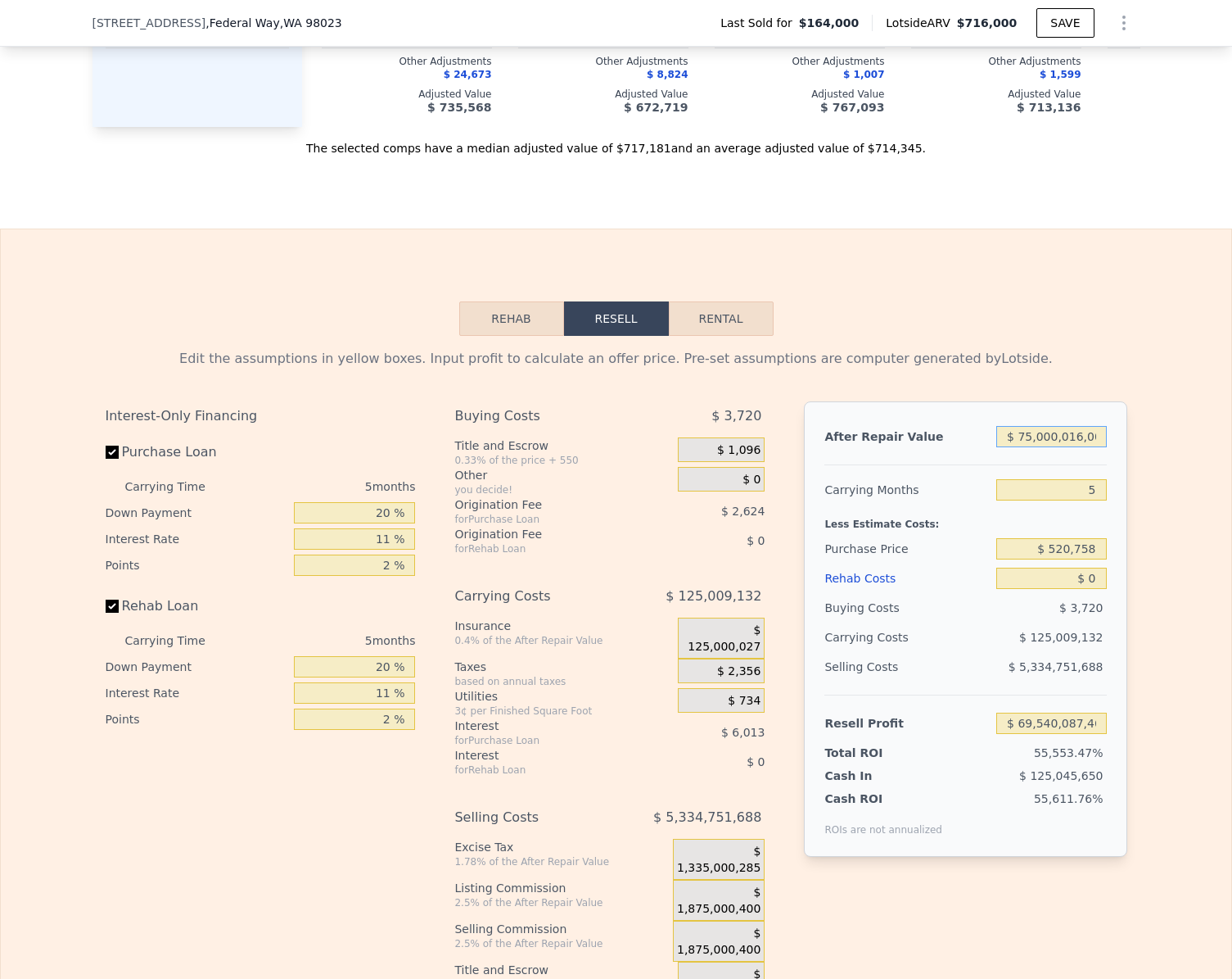
click at [1087, 447] on input "$ 75,000,016,000" at bounding box center [1051, 436] width 110 height 21
type input "$ 75"
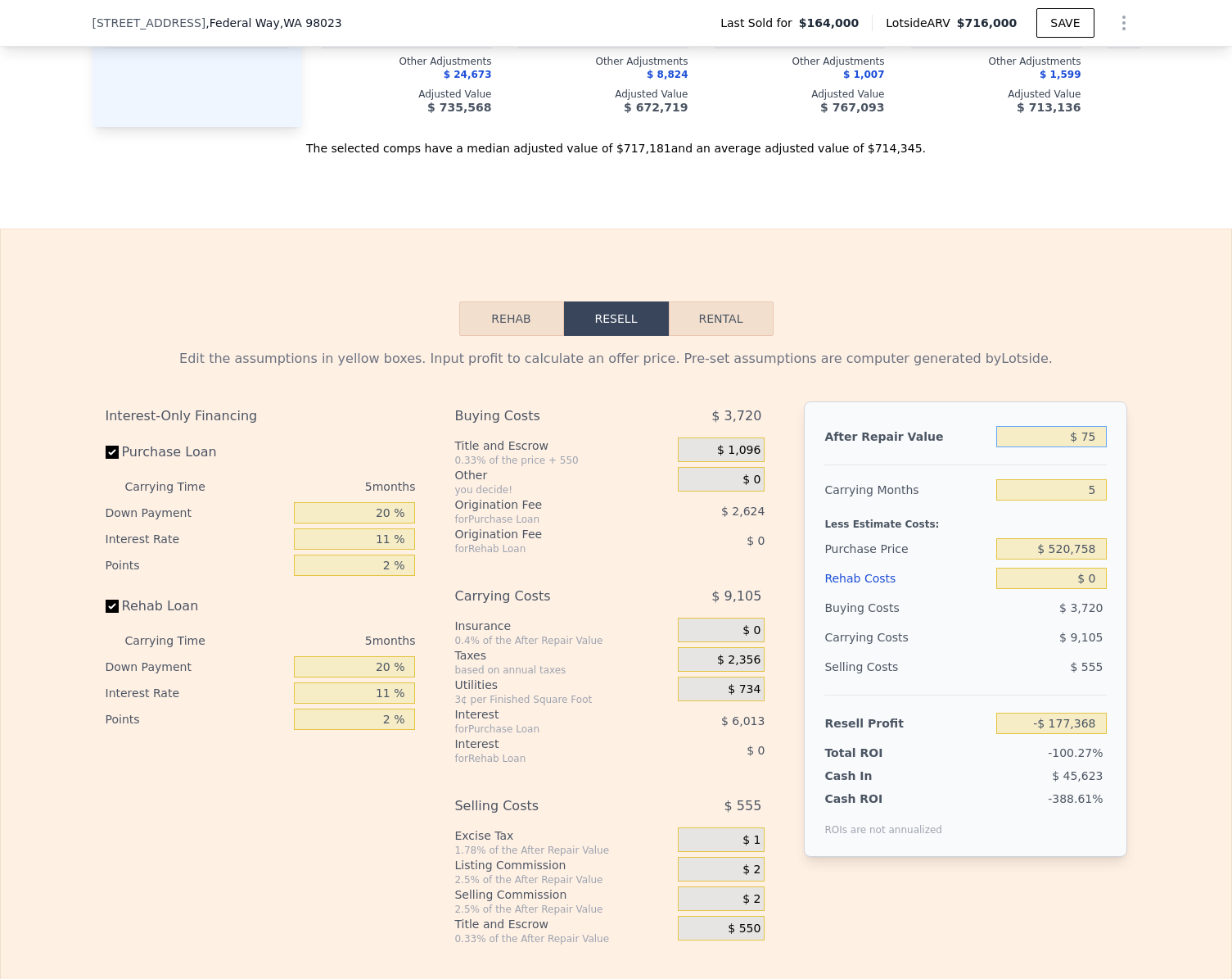
type input "-$ 177,305"
type input "$ 750"
type input "-$ 176,679"
type input "$ 75,000"
type input "-$ 170,423"
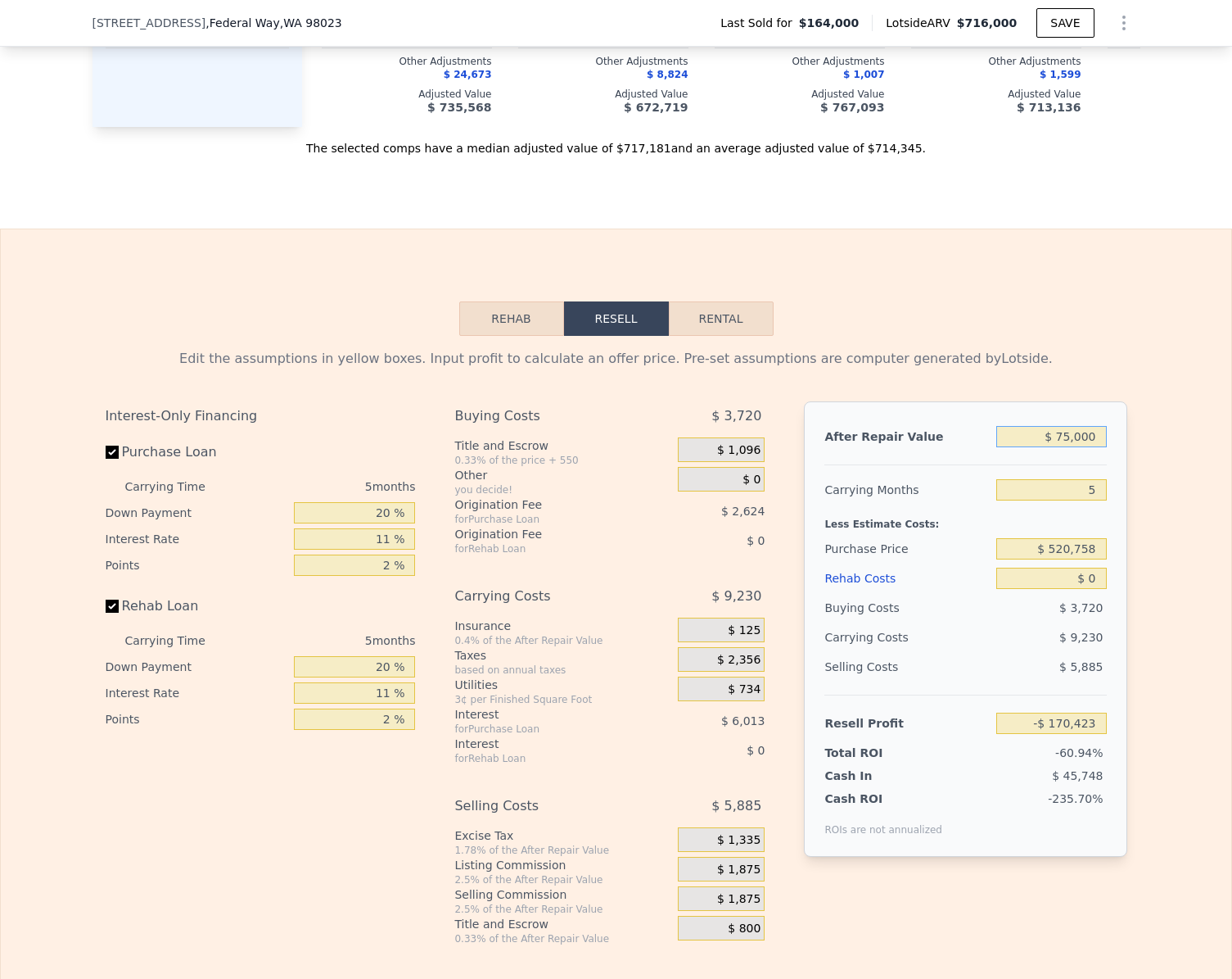
type input "$ 750,000"
type input "$ 518,027"
type input "$ 750,000"
click at [111, 613] on input "Rehab Loan" at bounding box center [112, 606] width 13 height 13
checkbox input "false"
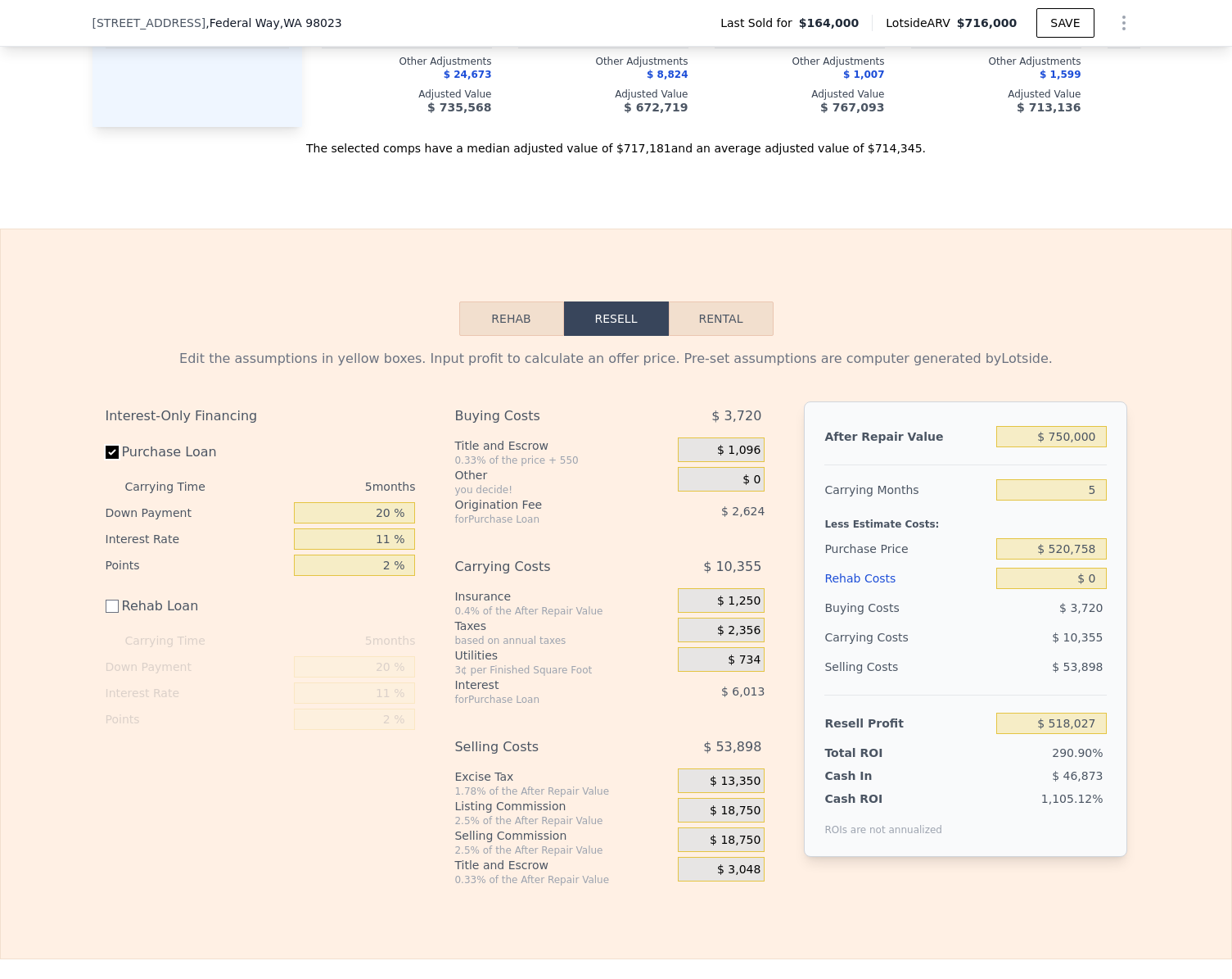
click at [107, 458] on input "Purchase Loan" at bounding box center [112, 451] width 13 height 13
checkbox input "false"
type input "$ 526,666"
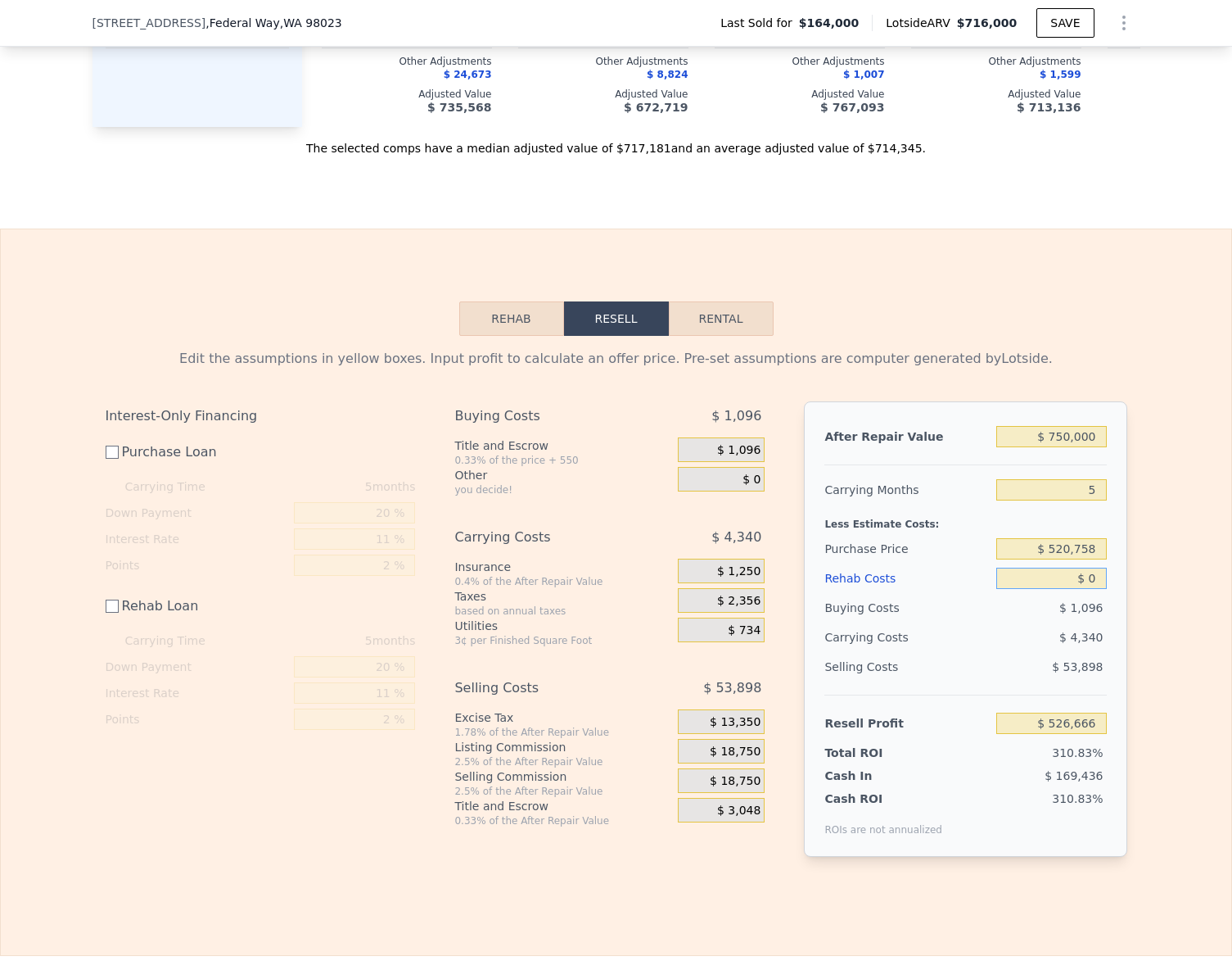
click at [1093, 589] on input "$ 0" at bounding box center [1051, 578] width 110 height 21
type input "$ 3"
type input "$ 526,663"
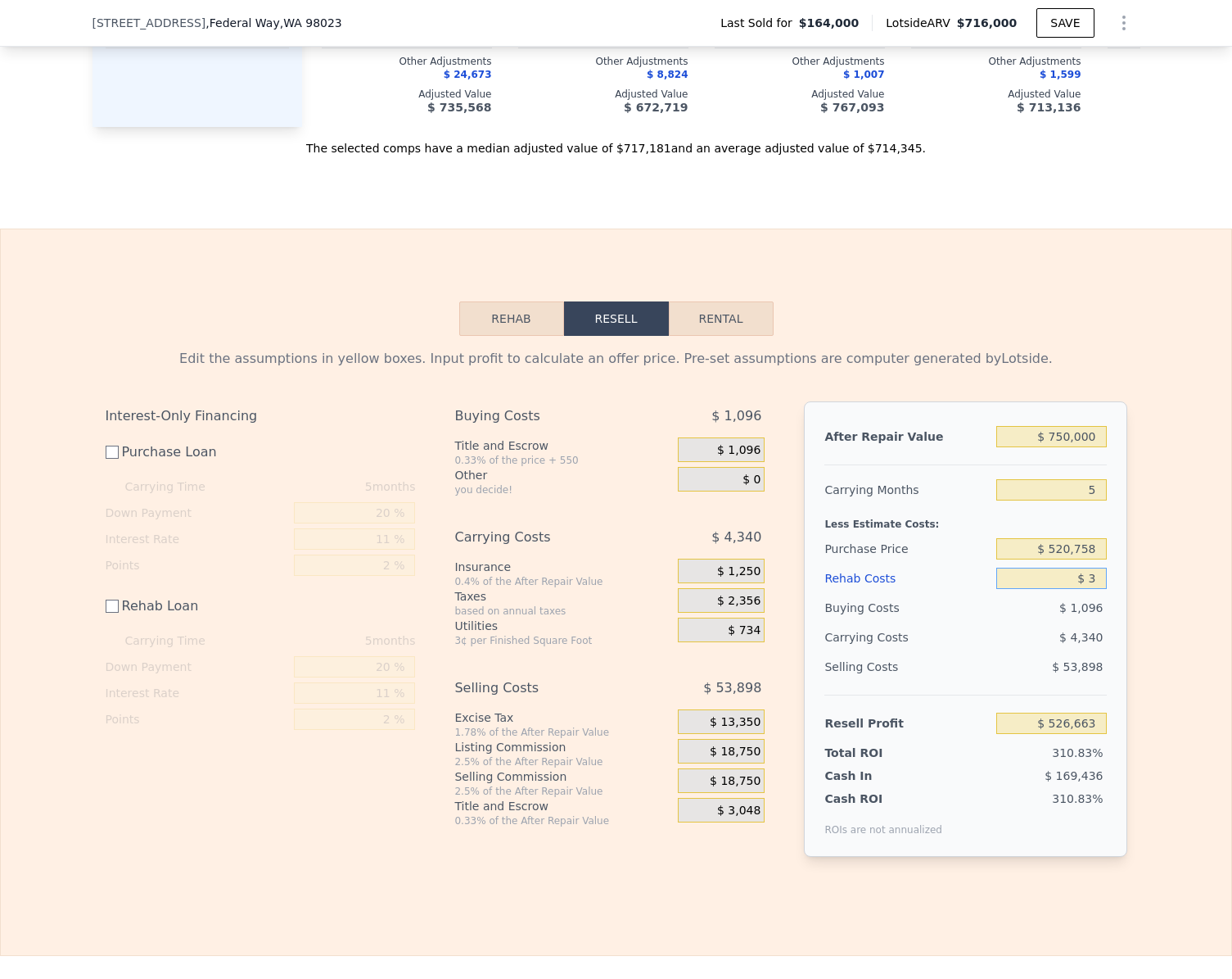
type input "$ 36"
type input "$ 526,630"
type input "$ 360"
type input "$ 526,306"
type input "$ 3,600"
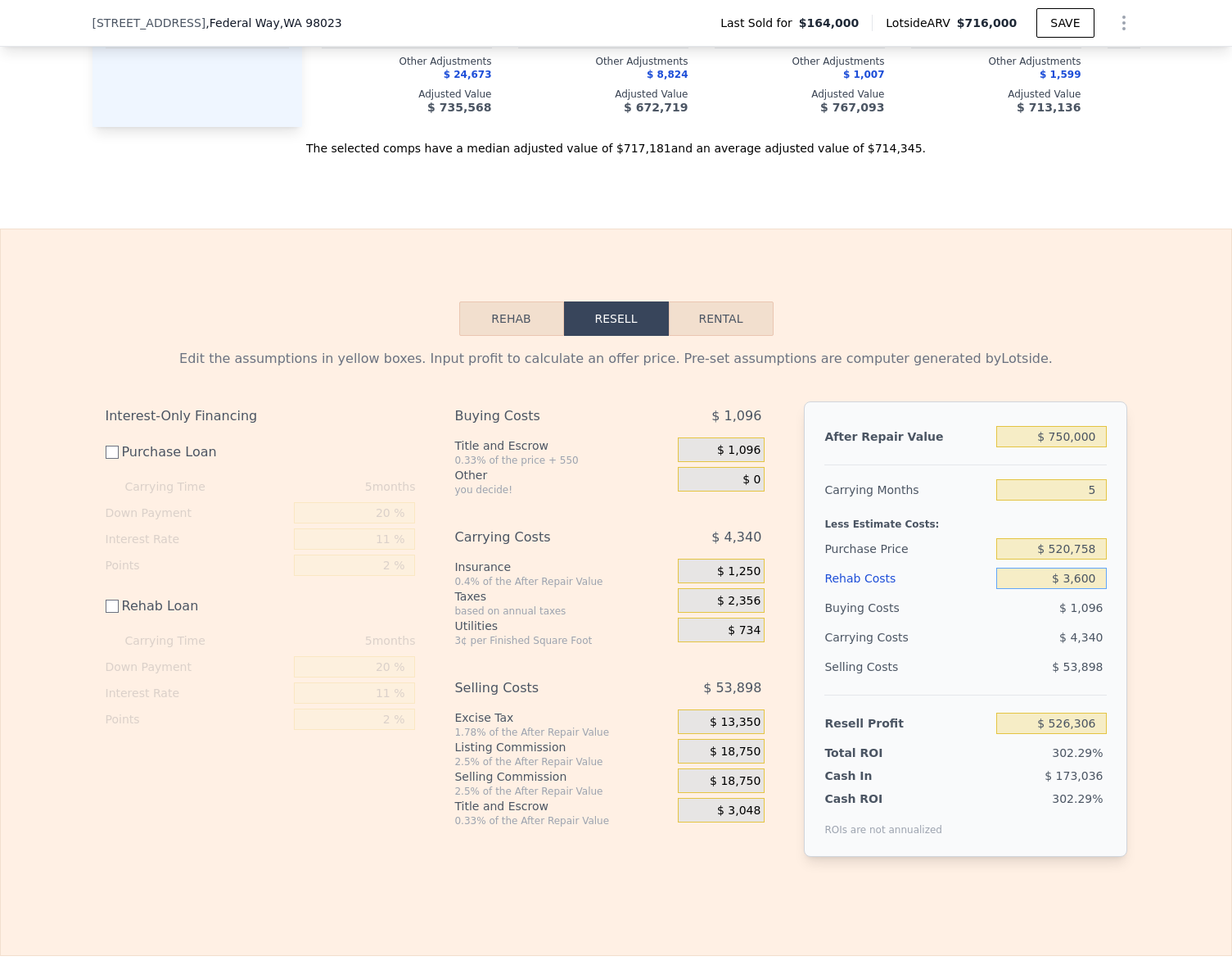
type input "$ 523,066"
type input "$ 36,000"
type input "$ 490,666"
type input "$ 36,000"
click at [1090, 734] on input "$ 490,666" at bounding box center [1051, 724] width 110 height 21
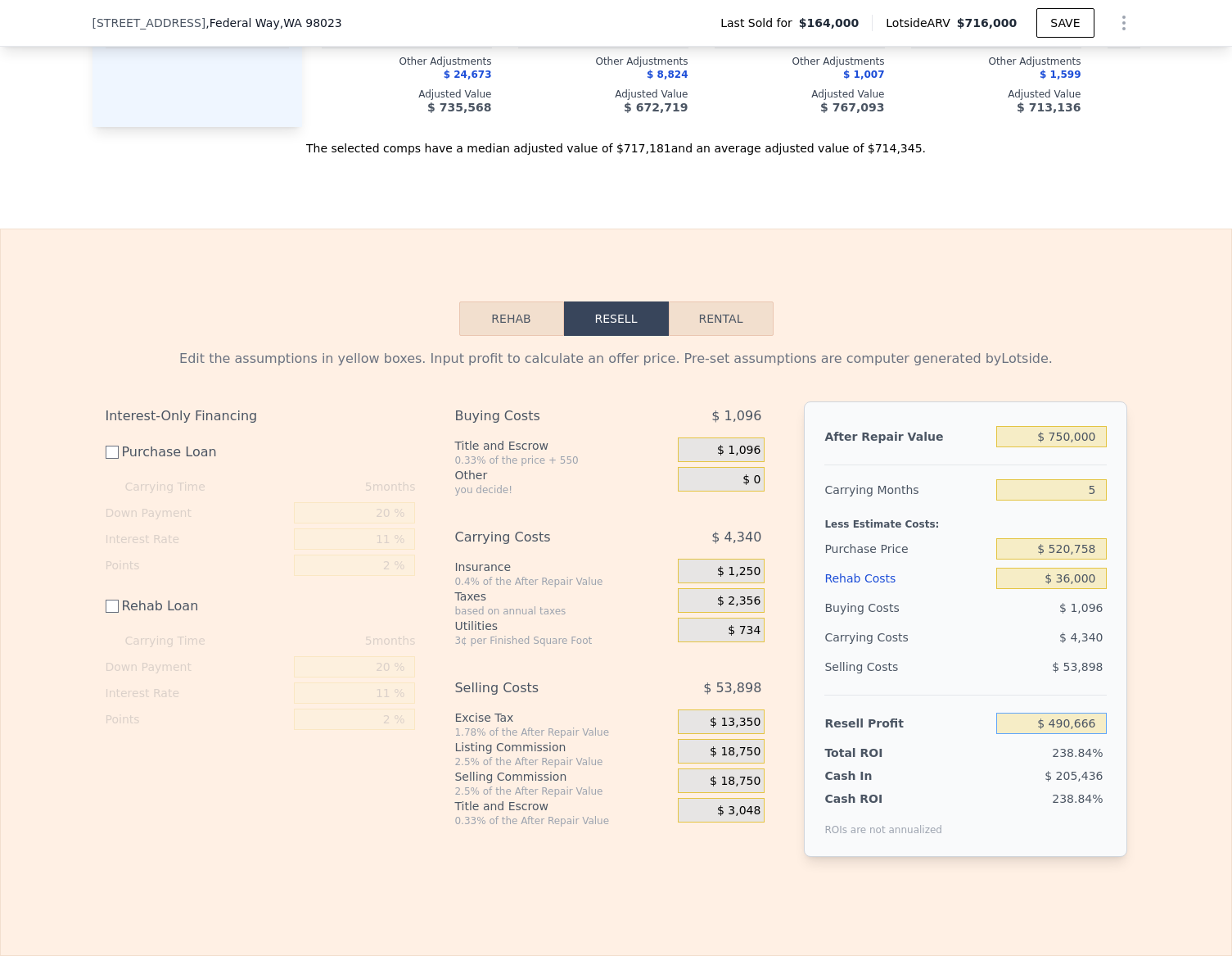
click at [1090, 734] on input "$ 490,666" at bounding box center [1051, 724] width 110 height 21
type input "$ 36,000"
click at [1195, 764] on div "Edit the assumptions in yellow boxes. Input profit to calculate an offer price.…" at bounding box center [616, 609] width 1230 height 547
type input "$ 617,157"
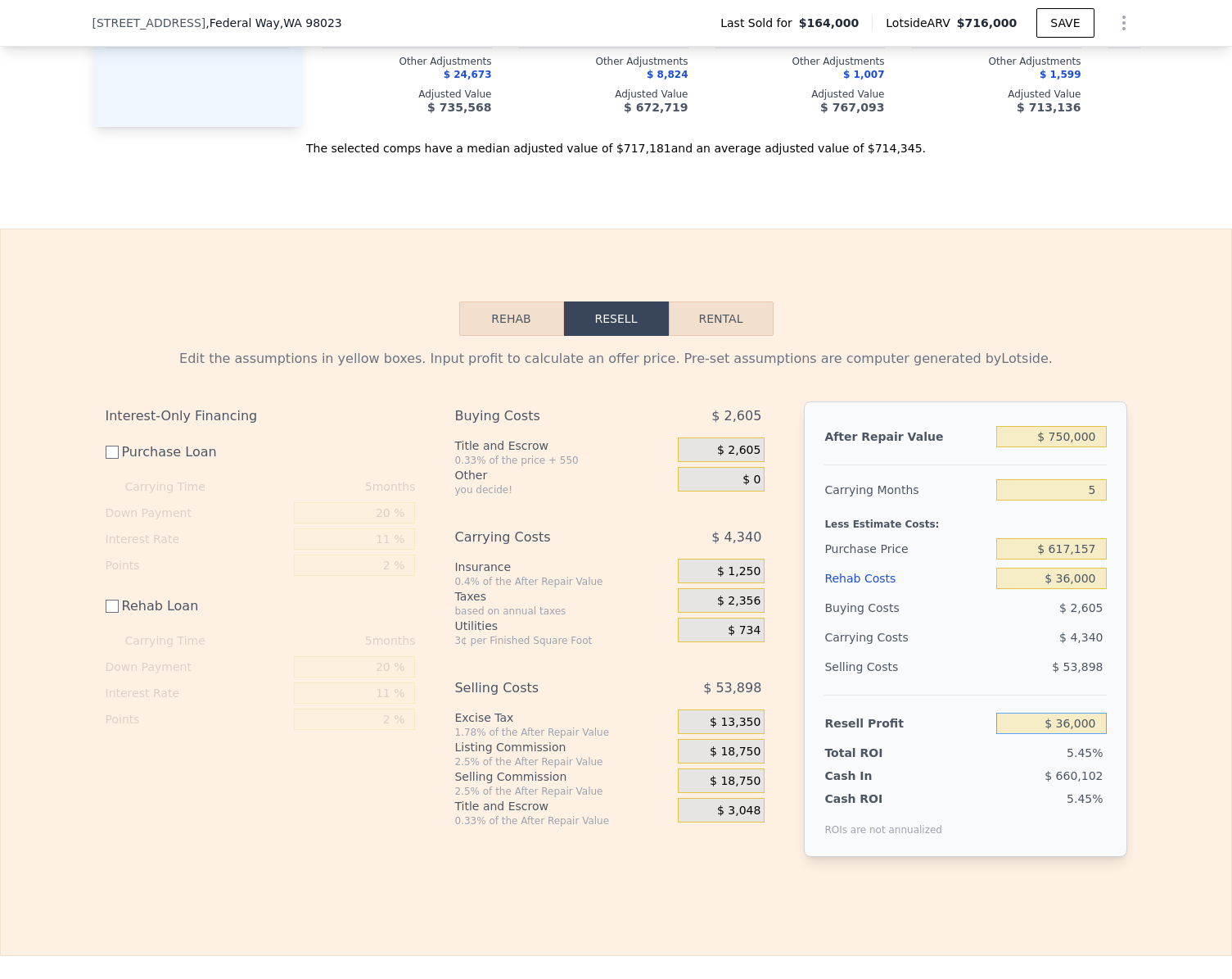
click at [1088, 734] on input "$ 36,000" at bounding box center [1051, 724] width 110 height 21
type input "$ 38,000"
click at [1137, 733] on div "Edit the assumptions in yellow boxes. Input profit to calculate an offer price.…" at bounding box center [616, 609] width 1230 height 547
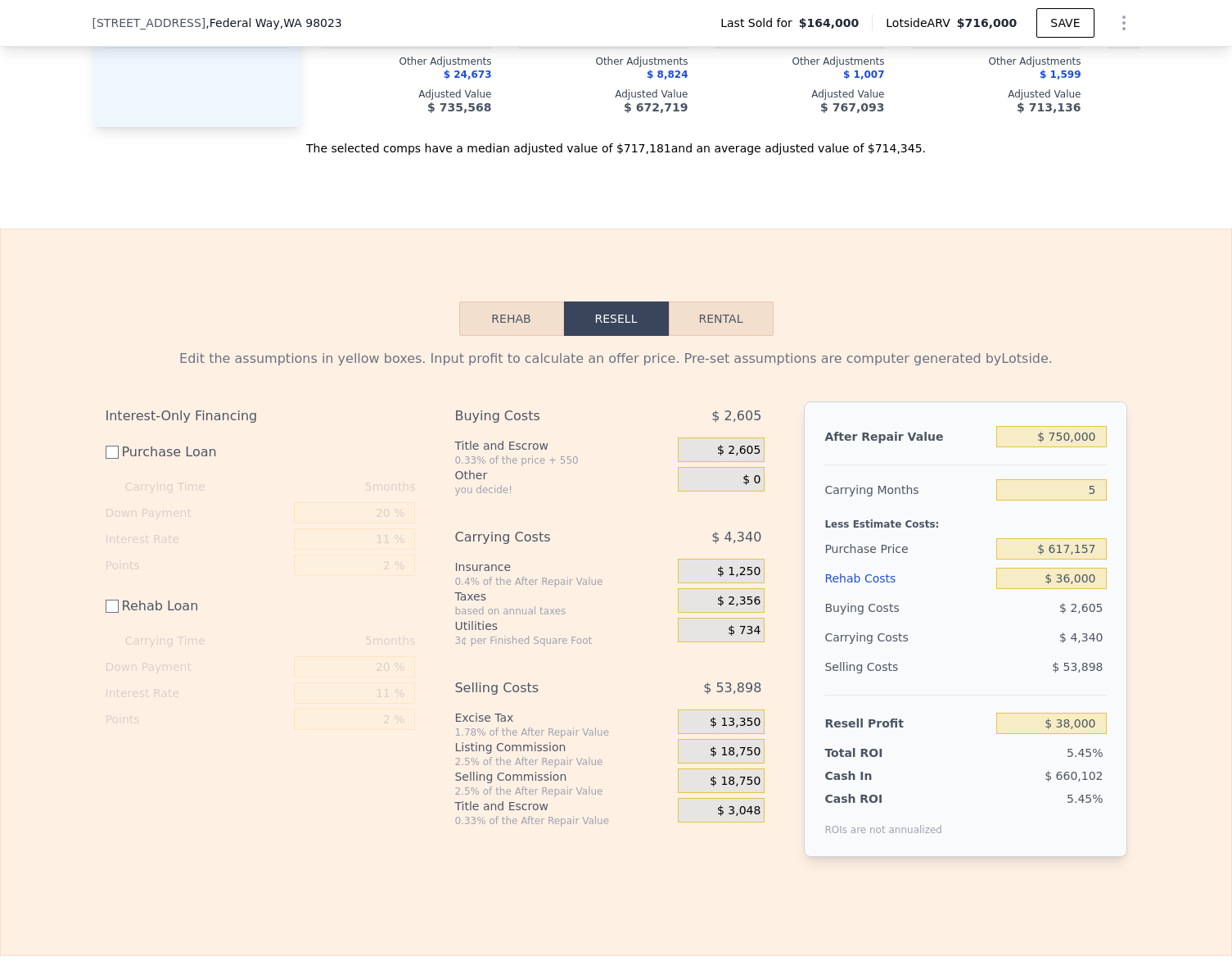
type input "$ 615,164"
click at [1095, 447] on input "$ 750,000" at bounding box center [1051, 436] width 110 height 21
type input "$ 6"
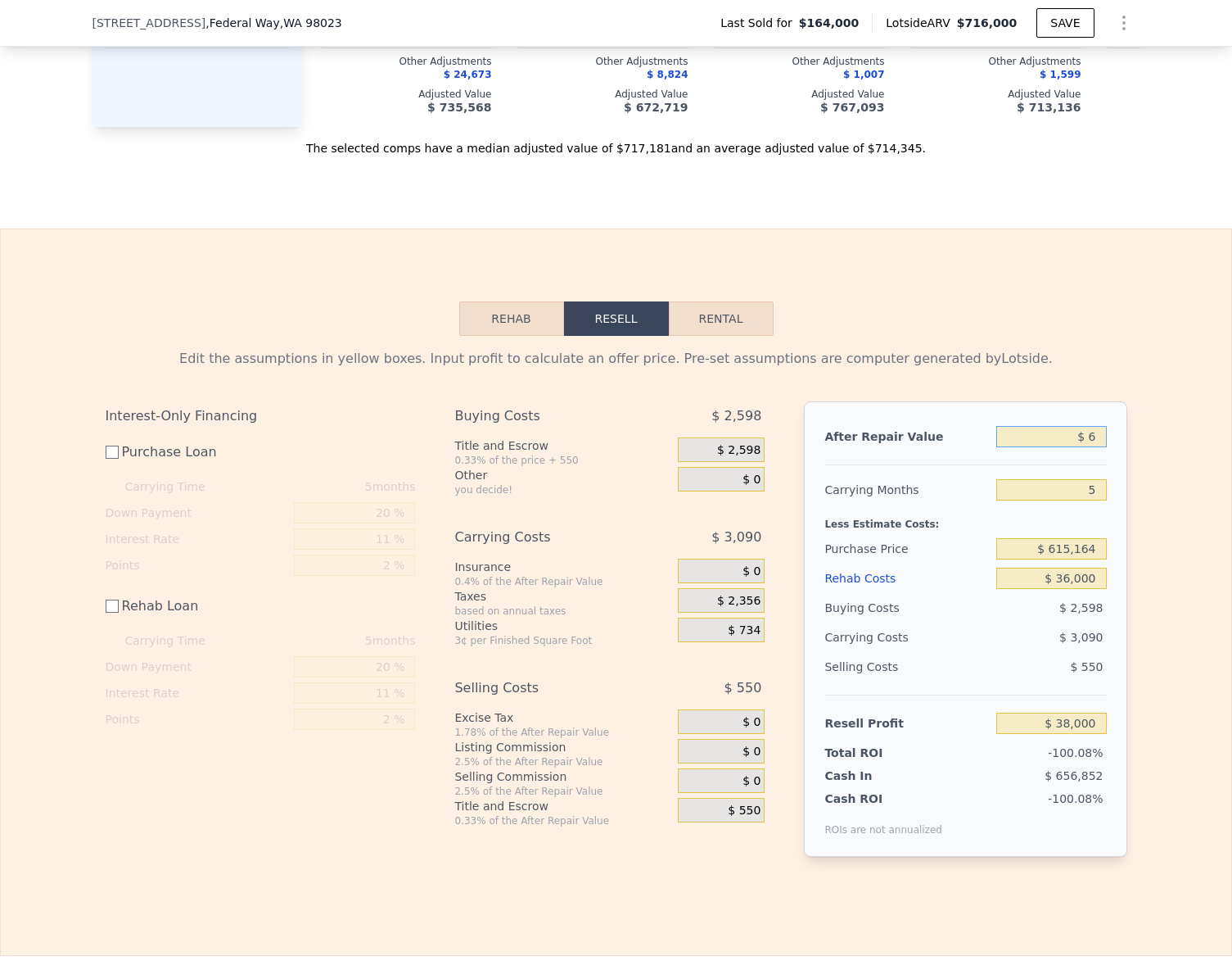
type input "-$ 657,396"
type input "$ 65"
type input "-$ 657,342"
type input "$ 650"
type input "-$ 656,799"
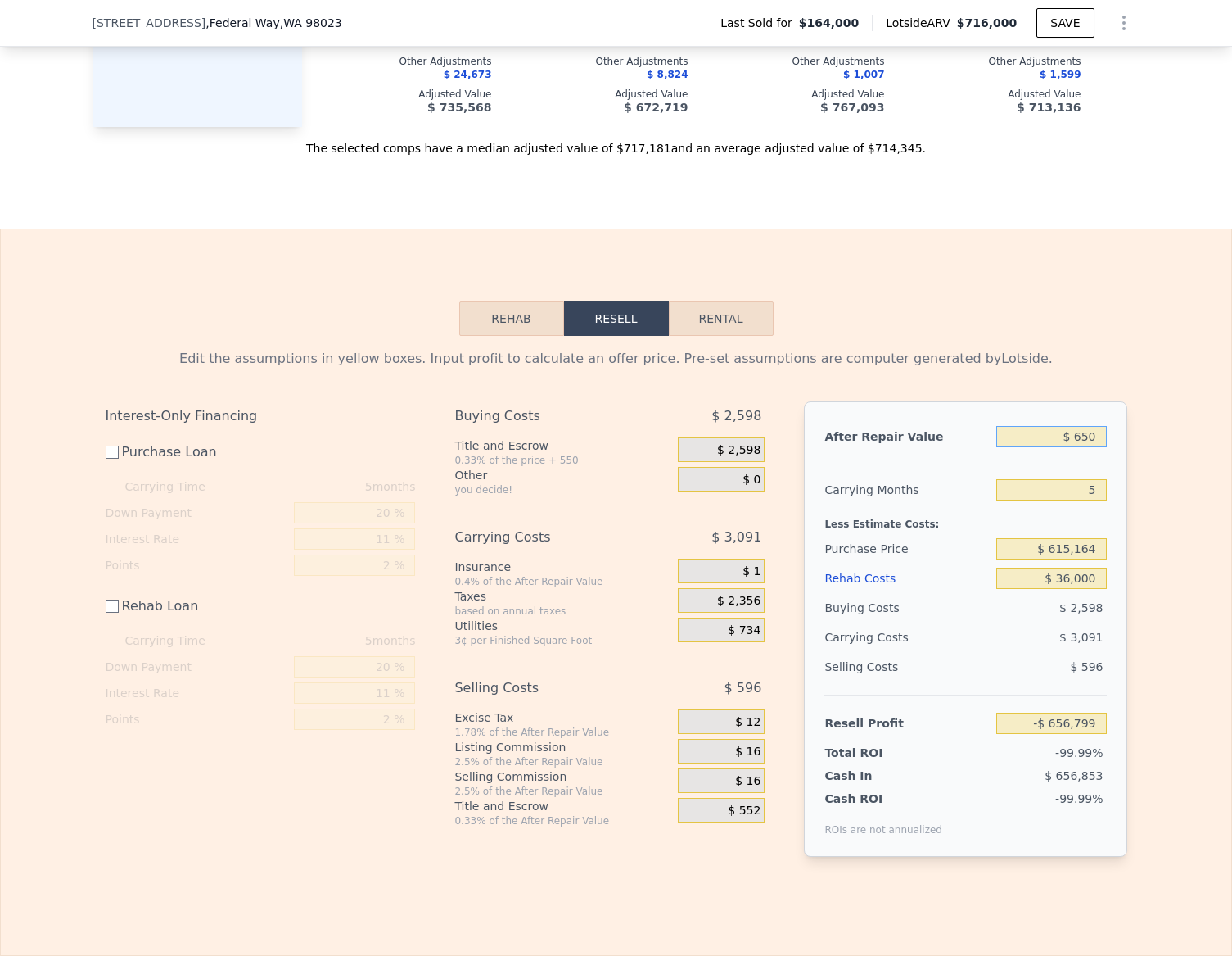
type input "$ 6,500"
type input "-$ 651,377"
type input "$ 650,000"
drag, startPoint x: 1142, startPoint y: 545, endPoint x: 1143, endPoint y: 554, distance: 9.1
click at [1142, 546] on div "Edit the assumptions in yellow boxes. Input profit to calculate an offer price.…" at bounding box center [616, 609] width 1230 height 547
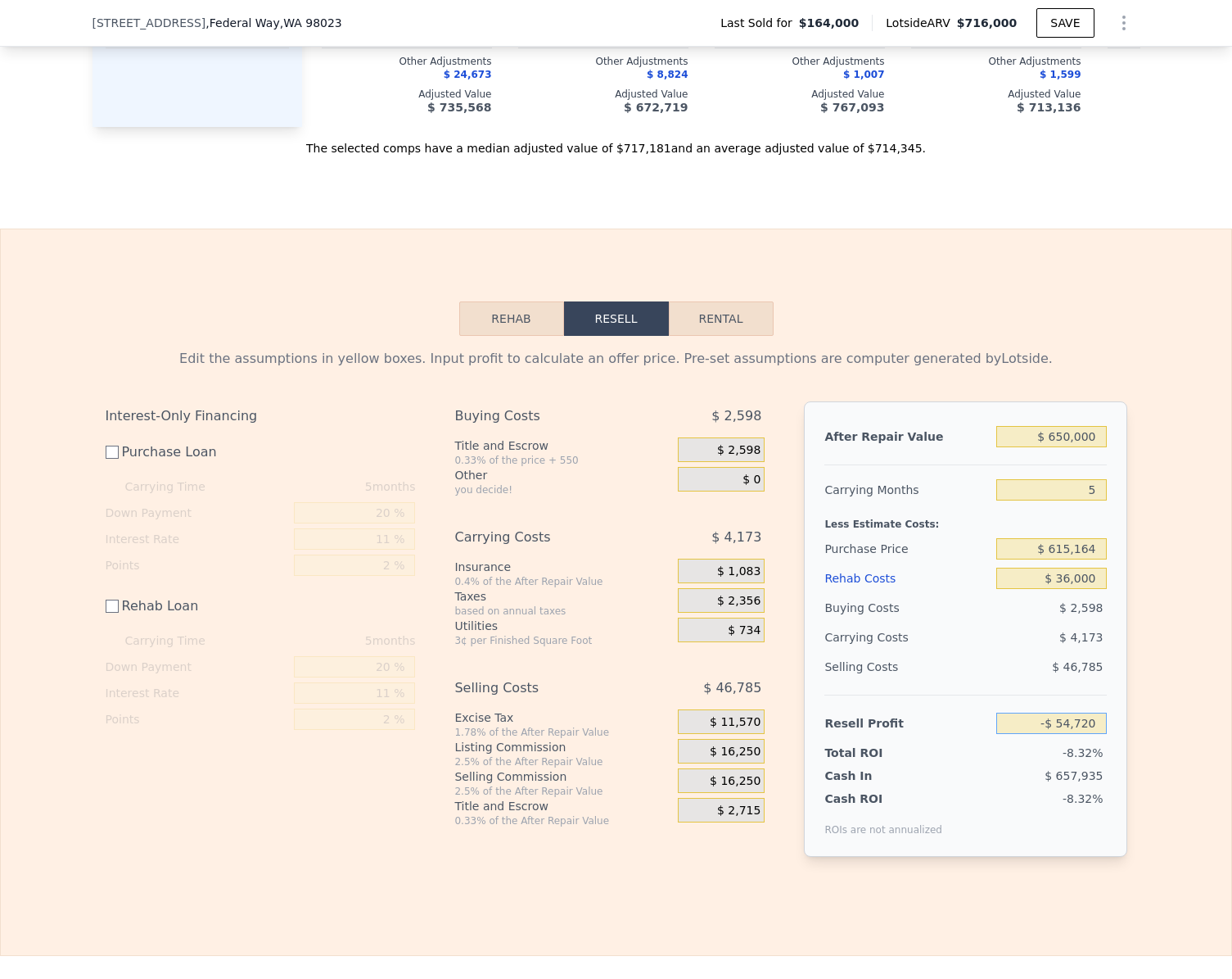
click at [1088, 734] on input "-$ 54,720" at bounding box center [1051, 724] width 110 height 21
click at [1157, 720] on div "Edit the assumptions in yellow boxes. Input profit to calculate an offer price.…" at bounding box center [616, 609] width 1230 height 547
click at [1088, 734] on input "$ 40,000" at bounding box center [1051, 724] width 110 height 21
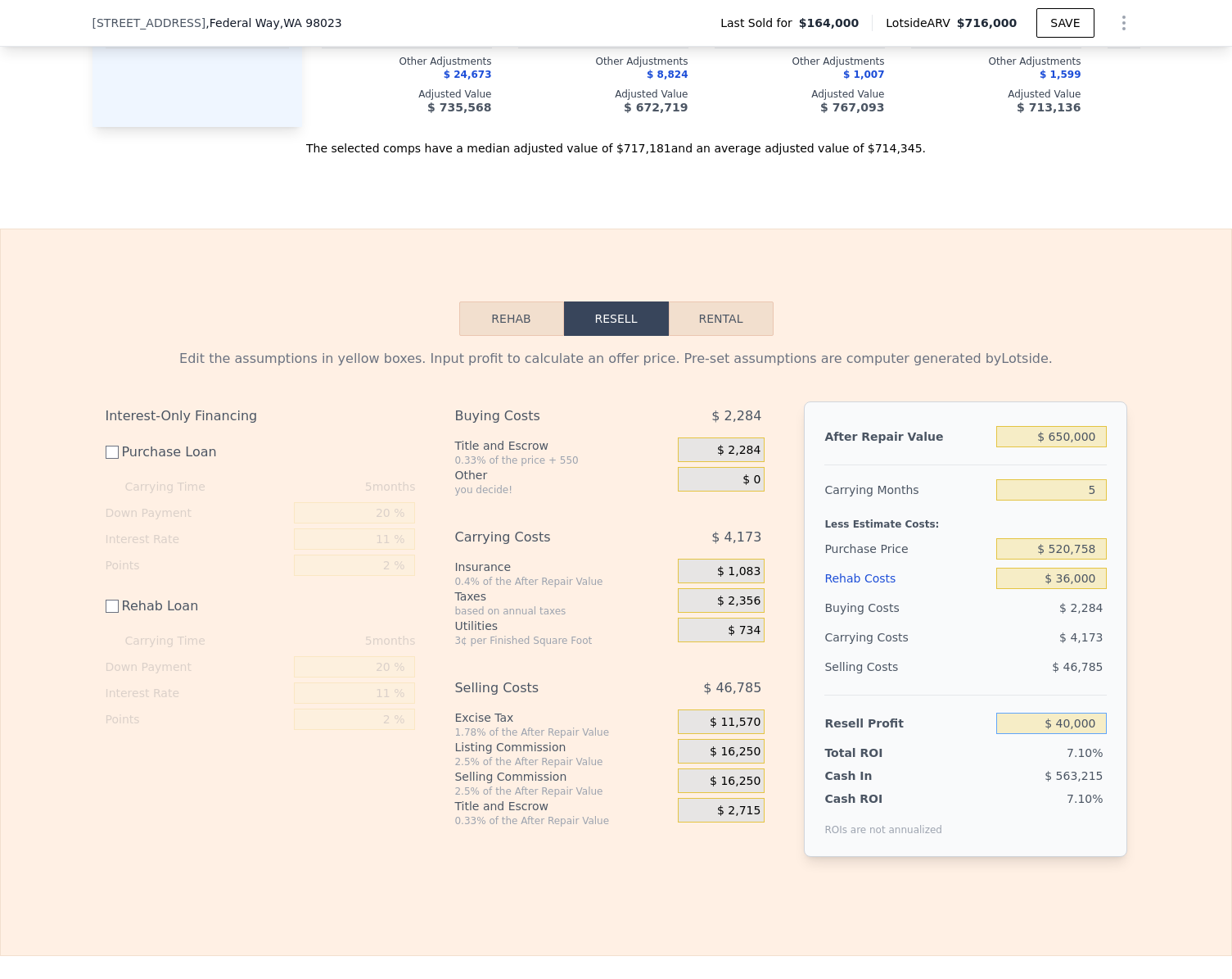
click at [1088, 734] on input "$ 40,000" at bounding box center [1051, 724] width 110 height 21
click at [1127, 732] on div "Edit the assumptions in yellow boxes. Input profit to calculate an offer price.…" at bounding box center [616, 609] width 1048 height 547
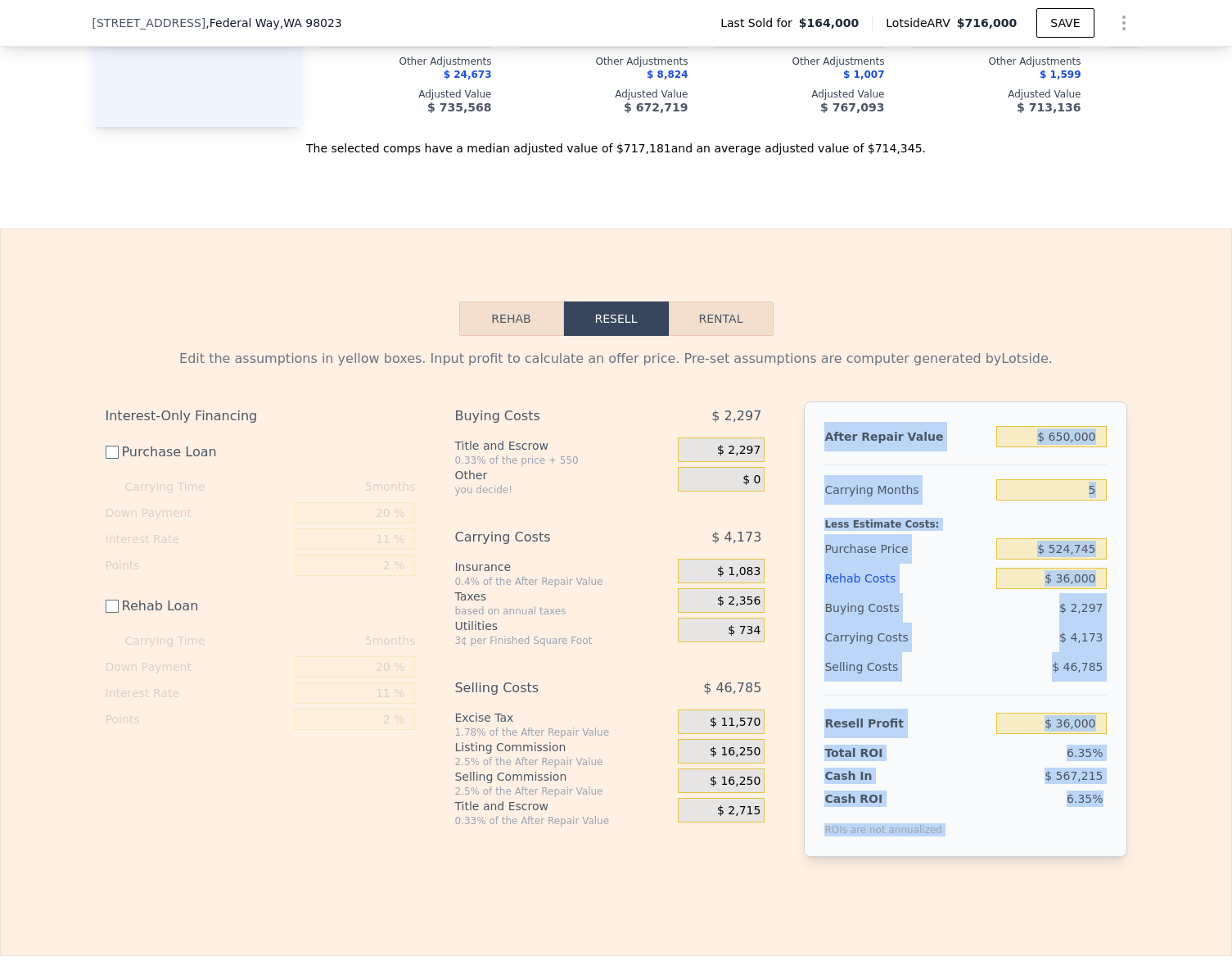
drag, startPoint x: 820, startPoint y: 462, endPoint x: 1112, endPoint y: 842, distance: 479.2
click at [1112, 842] on div "After Repair Value $ 650,000 Carrying Months 5 Less Estimate Costs: Purchase Pr…" at bounding box center [965, 630] width 323 height 456
copy div "After Repair Value Carrying Months Less Estimate Costs: Purchase Price Rehab Co…"
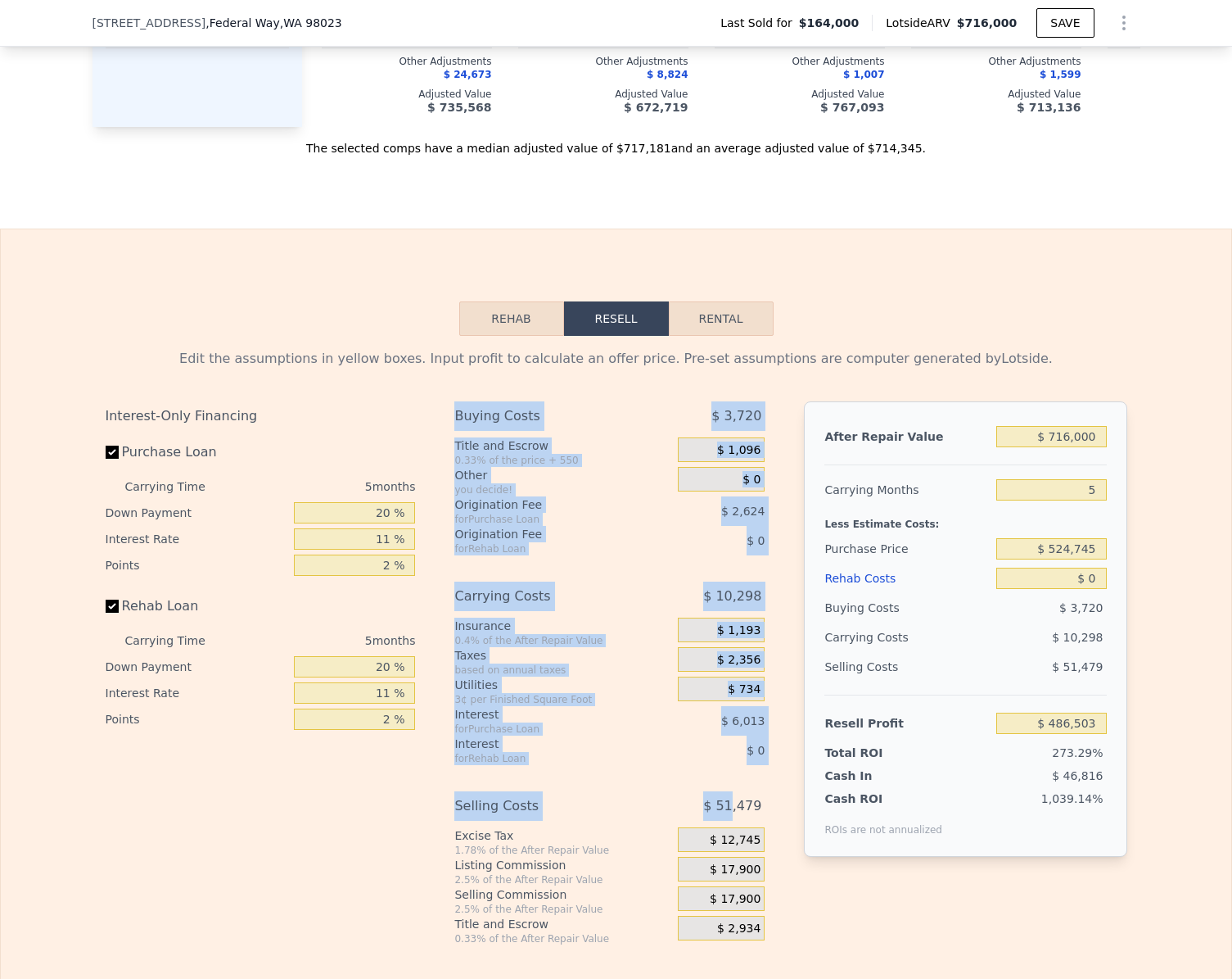
drag, startPoint x: 449, startPoint y: 442, endPoint x: 732, endPoint y: 848, distance: 494.9
click at [732, 848] on div "Buying Costs $ 3,720 Title and Escrow 0.33% of the price + 550 $ 1,096 Other yo…" at bounding box center [610, 673] width 310 height 544
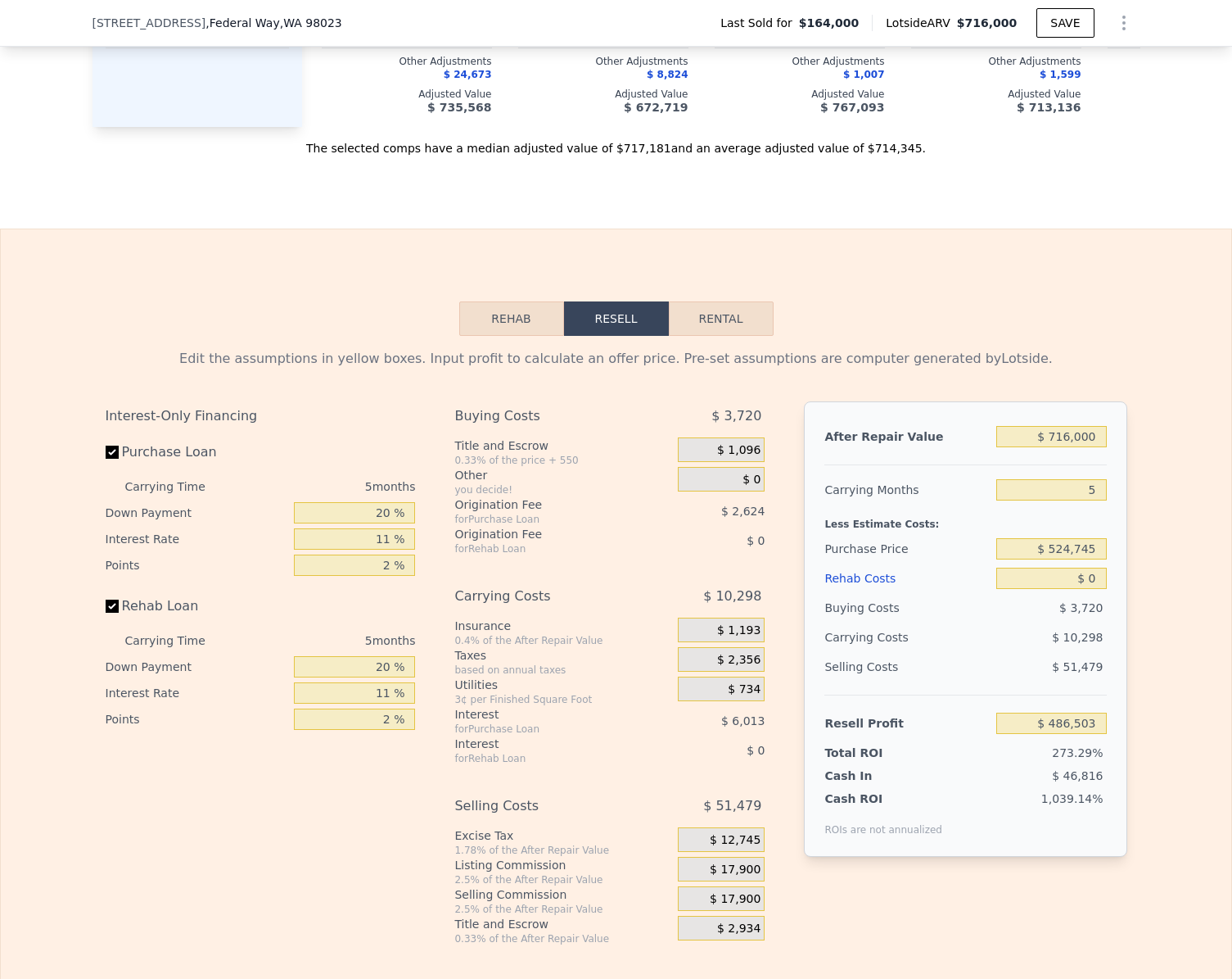
click at [113, 466] on label "Purchase Loan" at bounding box center [197, 451] width 183 height 29
click at [113, 458] on input "Purchase Loan" at bounding box center [112, 451] width 13 height 13
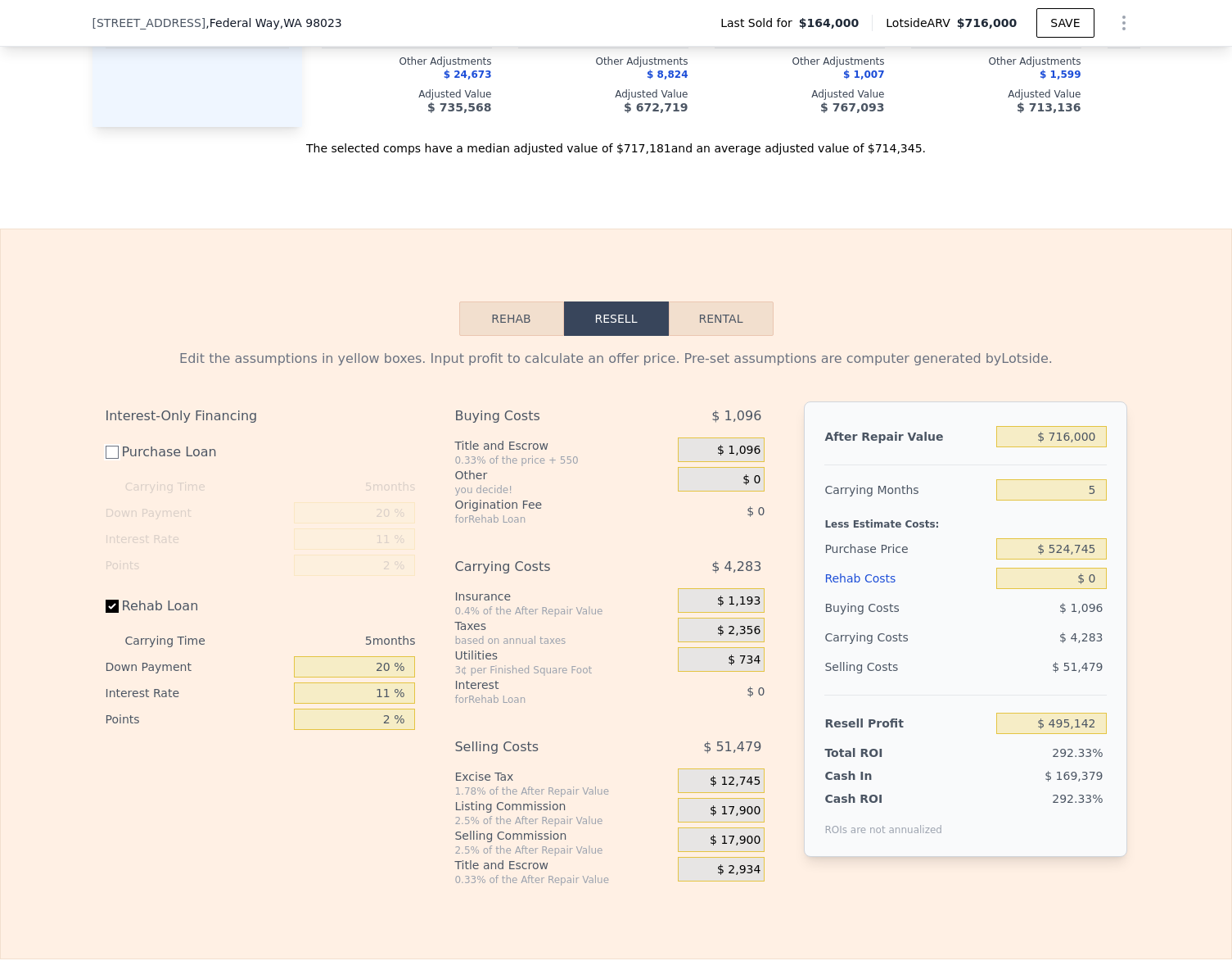
click at [108, 458] on input "Purchase Loan" at bounding box center [112, 451] width 13 height 13
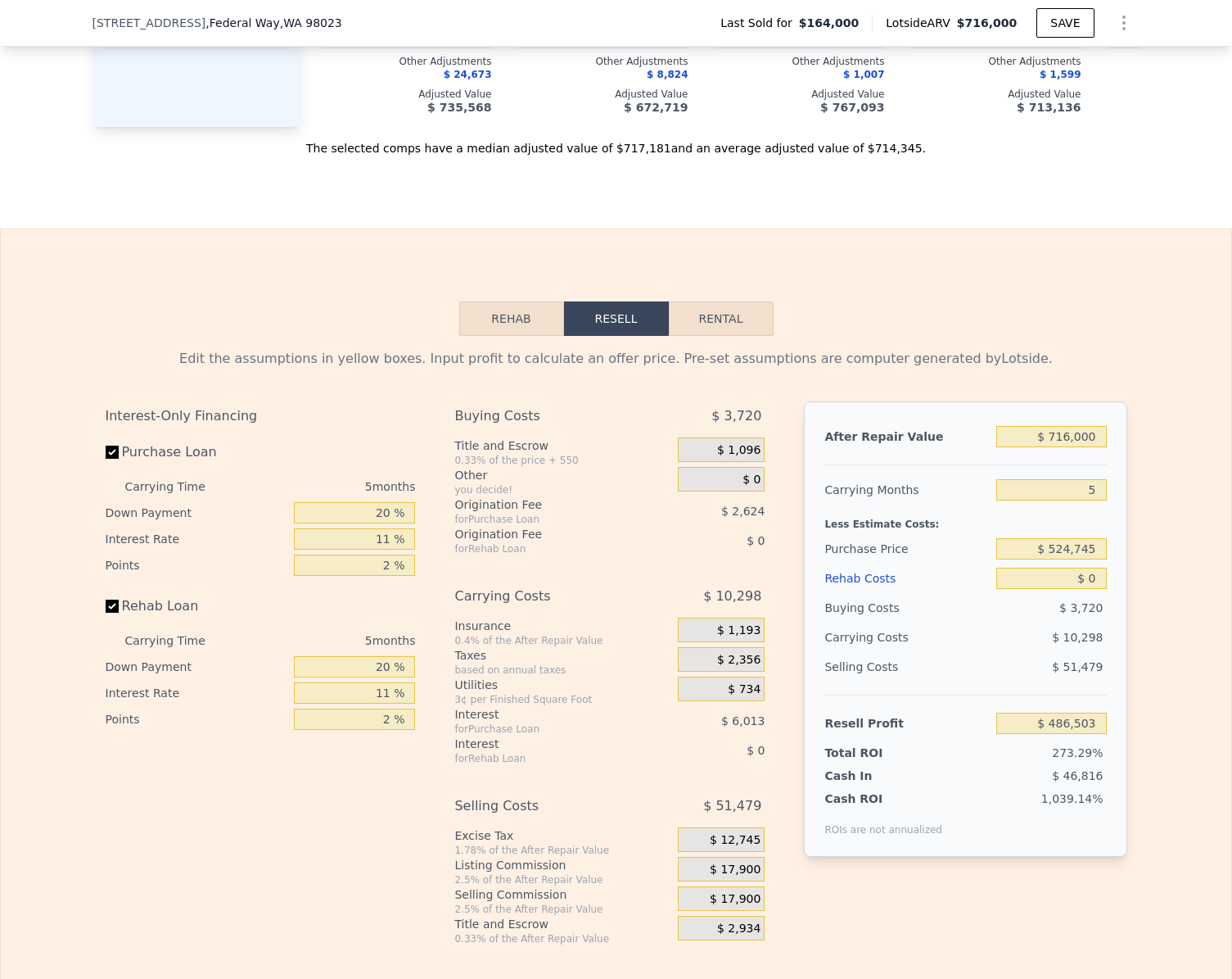
click at [107, 621] on label "Rehab Loan" at bounding box center [197, 606] width 183 height 29
click at [107, 613] on input "Rehab Loan" at bounding box center [112, 606] width 13 height 13
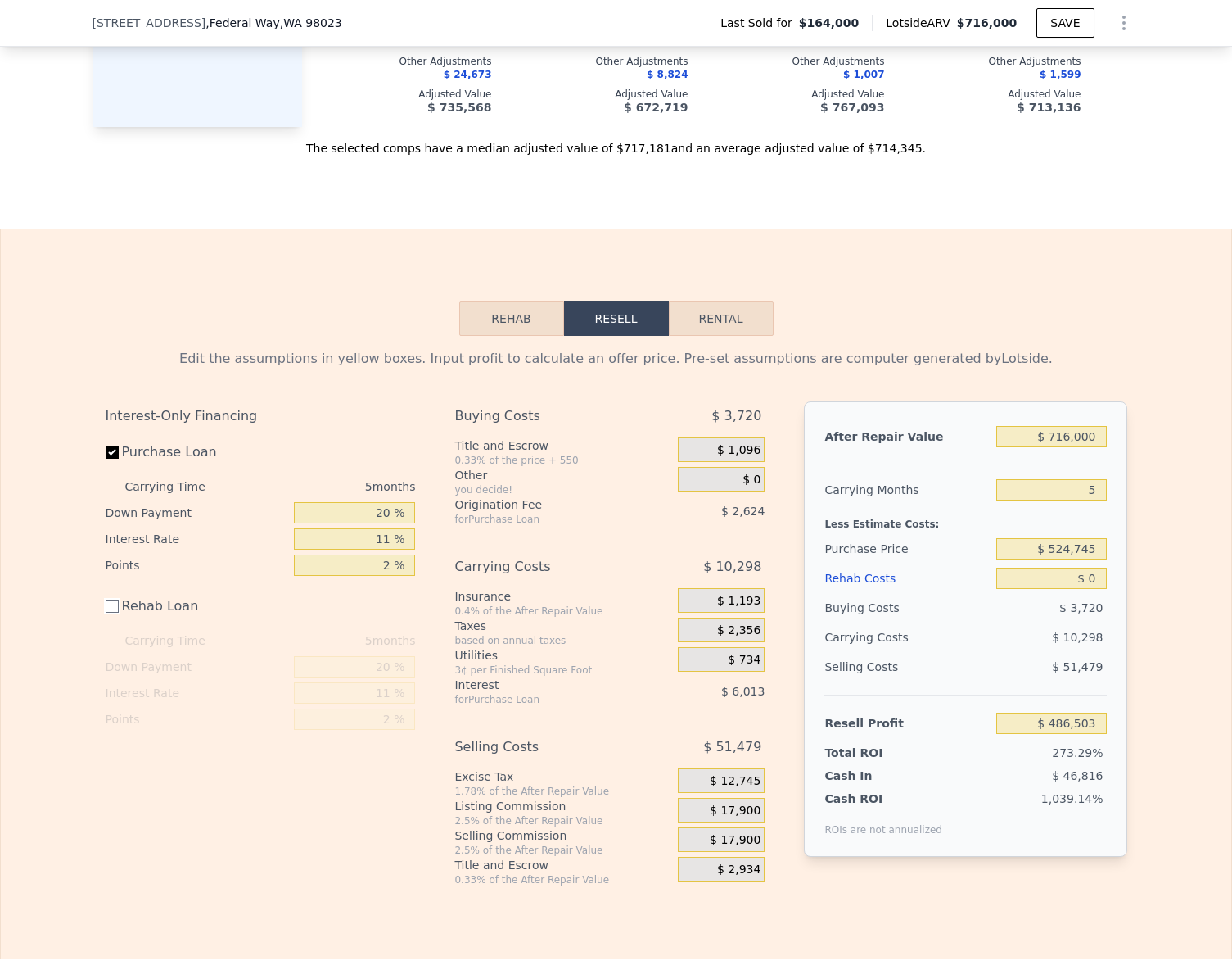
click at [105, 613] on input "Rehab Loan" at bounding box center [112, 606] width 13 height 13
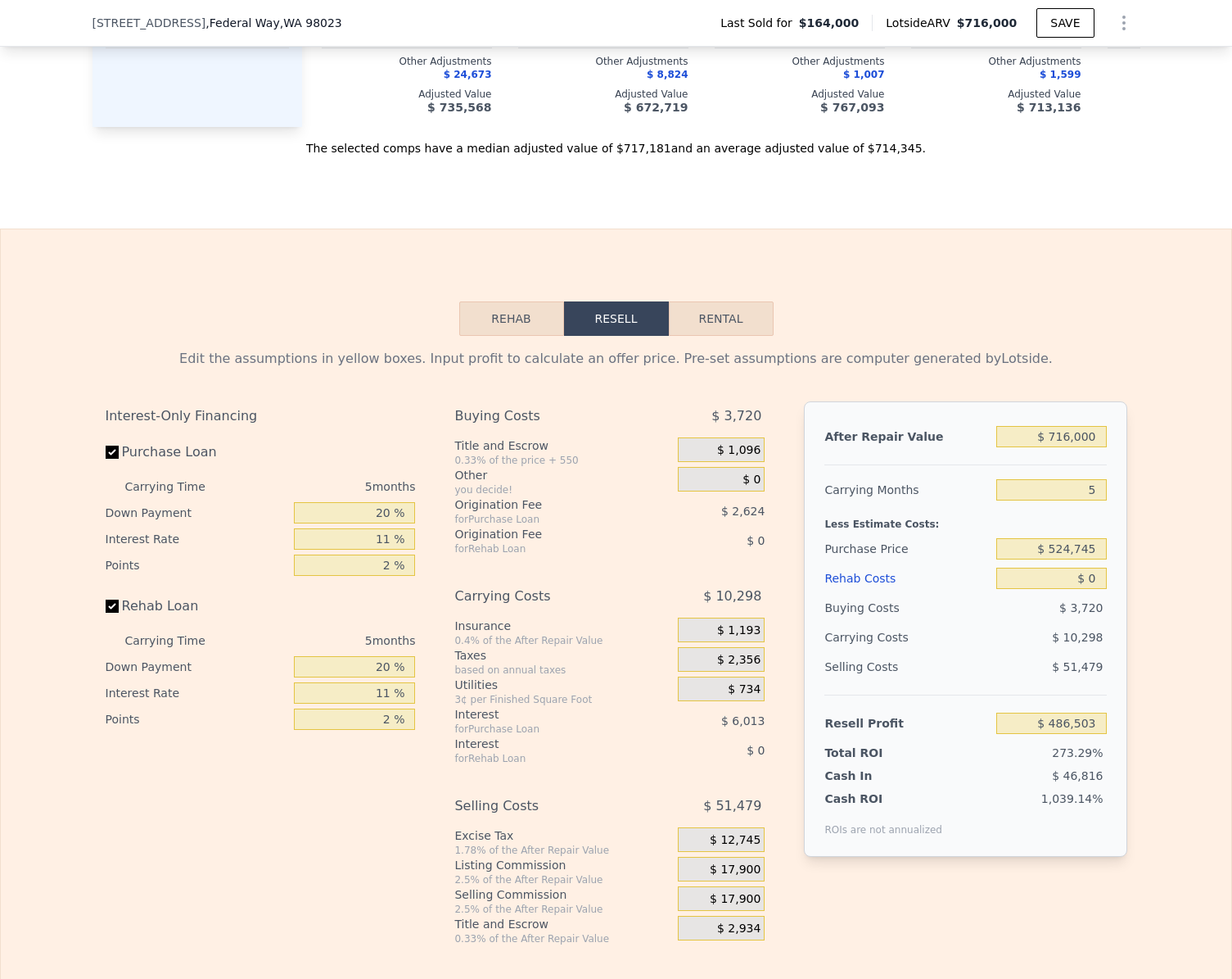
click at [105, 466] on label "Purchase Loan" at bounding box center [197, 451] width 183 height 29
click at [105, 458] on input "Purchase Loan" at bounding box center [112, 451] width 13 height 13
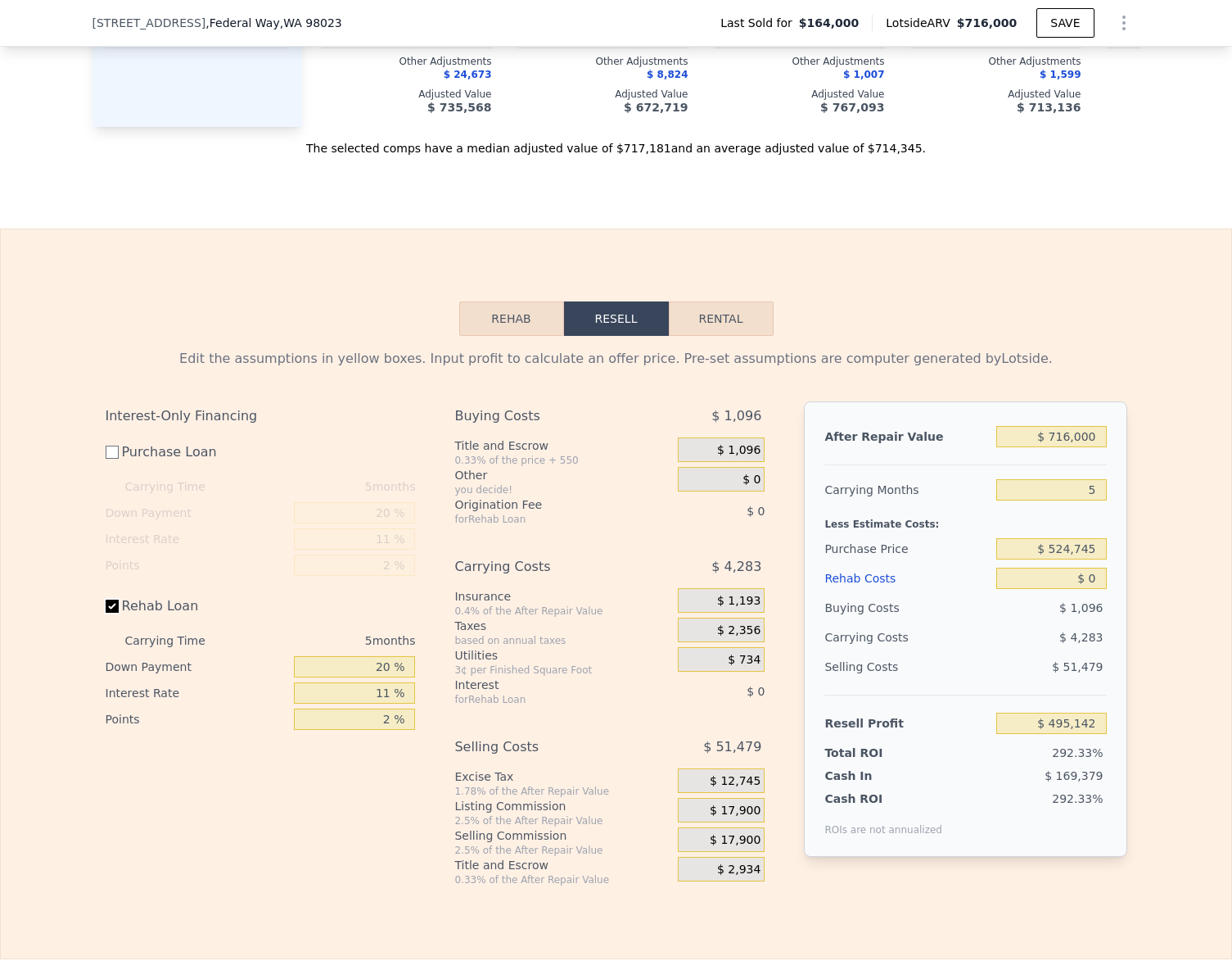
click at [105, 613] on input "Rehab Loan" at bounding box center [112, 606] width 13 height 13
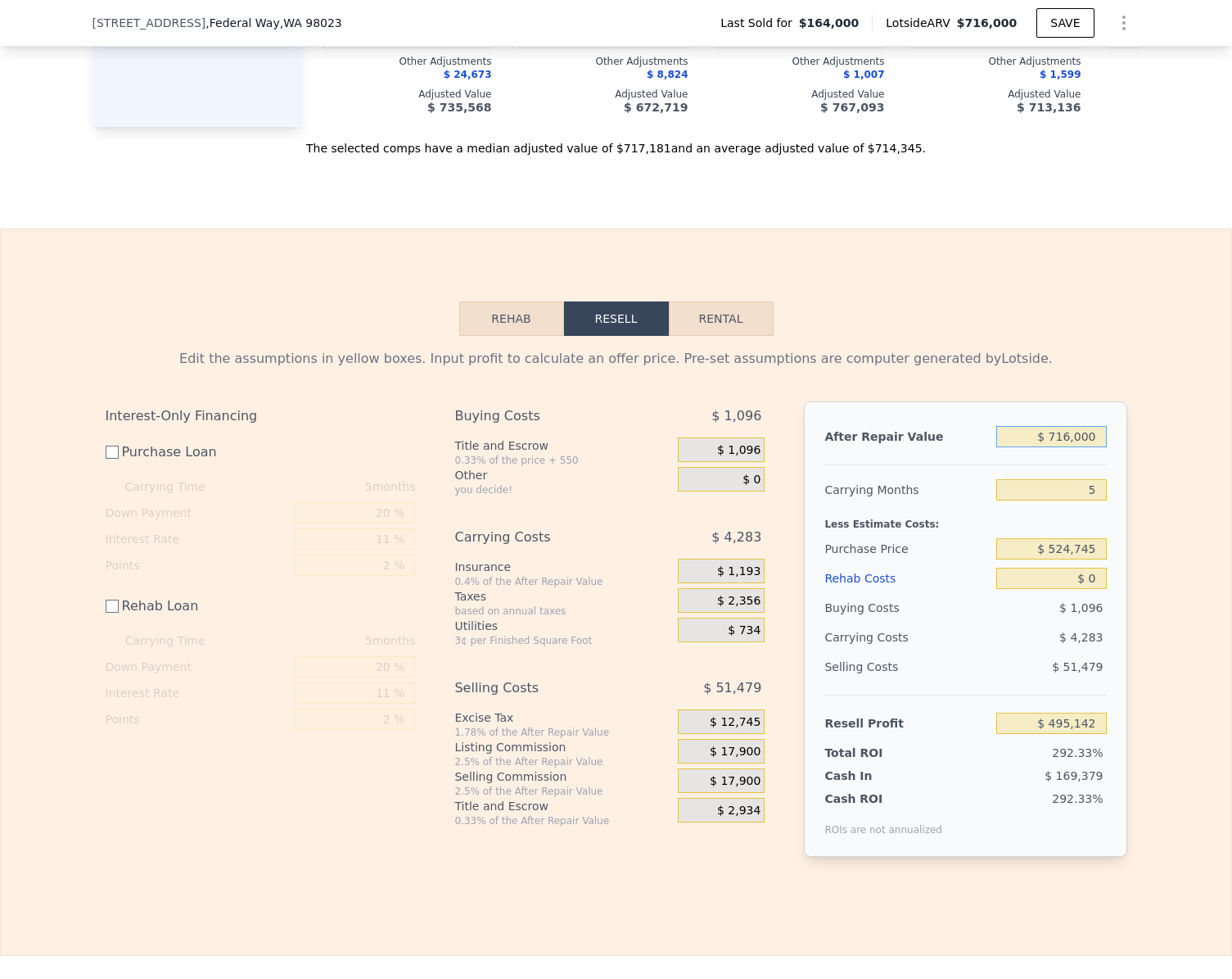
click at [1099, 447] on input "$ 716,000" at bounding box center [1051, 436] width 110 height 21
click at [1088, 589] on input "$ 0" at bounding box center [1051, 578] width 110 height 21
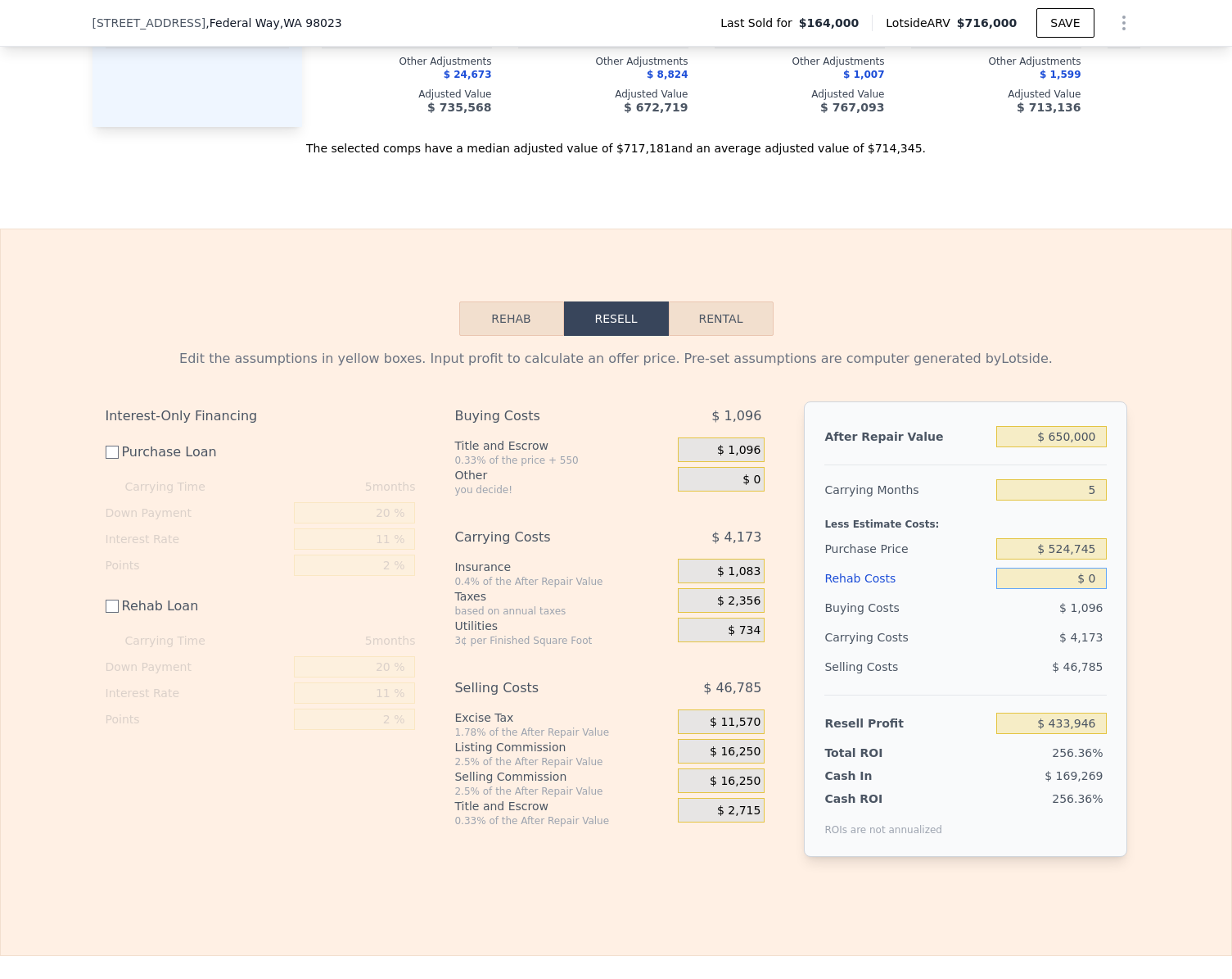
click at [1088, 589] on input "$ 0" at bounding box center [1051, 578] width 110 height 21
click at [1166, 818] on div "Edit the assumptions in yellow boxes. Input profit to calculate an offer price.…" at bounding box center [616, 609] width 1230 height 547
click at [1089, 734] on input "$ 397,946" at bounding box center [1051, 724] width 110 height 21
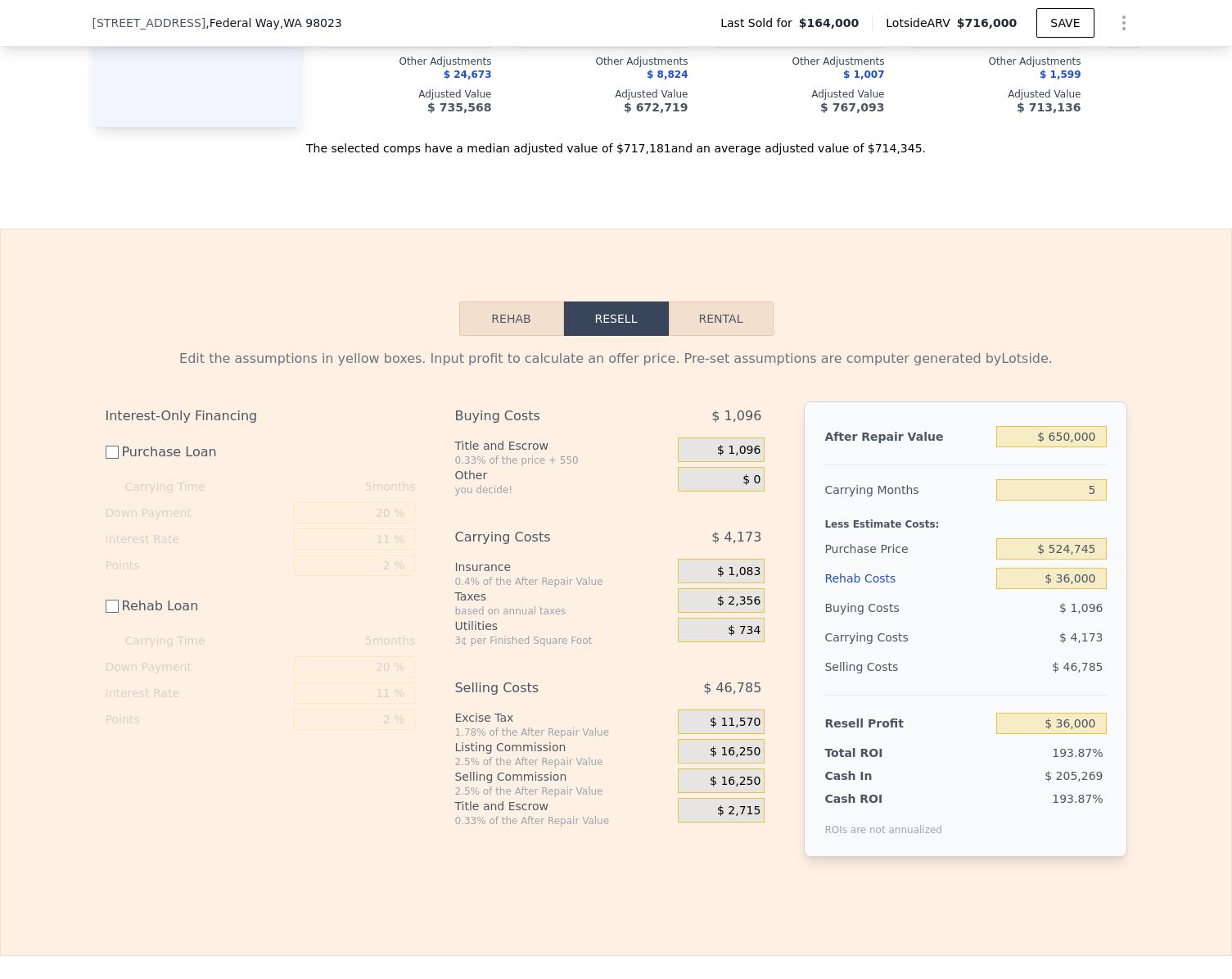
click at [1130, 737] on div "Edit the assumptions in yellow boxes. Input profit to calculate an offer price.…" at bounding box center [616, 609] width 1048 height 547
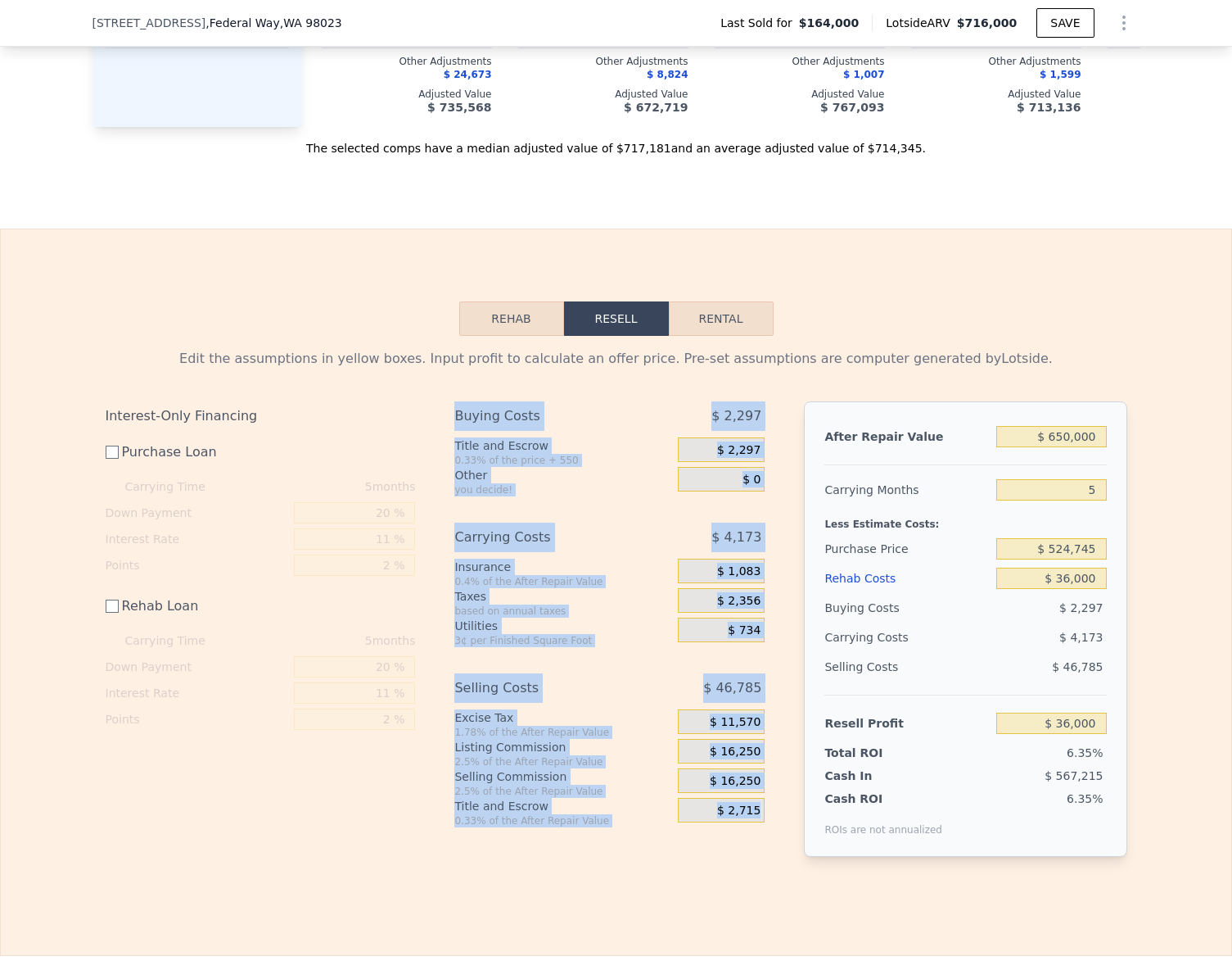
drag, startPoint x: 448, startPoint y: 438, endPoint x: 756, endPoint y: 840, distance: 506.4
click at [756, 827] on div "Buying Costs $ 2,297 Title and Escrow 0.33% of the price + 550 $ 2,297 Other yo…" at bounding box center [610, 615] width 310 height 426
copy div "Buying Costs $ 2,297 Title and Escrow 0.33% of the price + 550 $ 2,297 Other yo…"
click at [501, 336] on button "Rehab" at bounding box center [511, 318] width 105 height 35
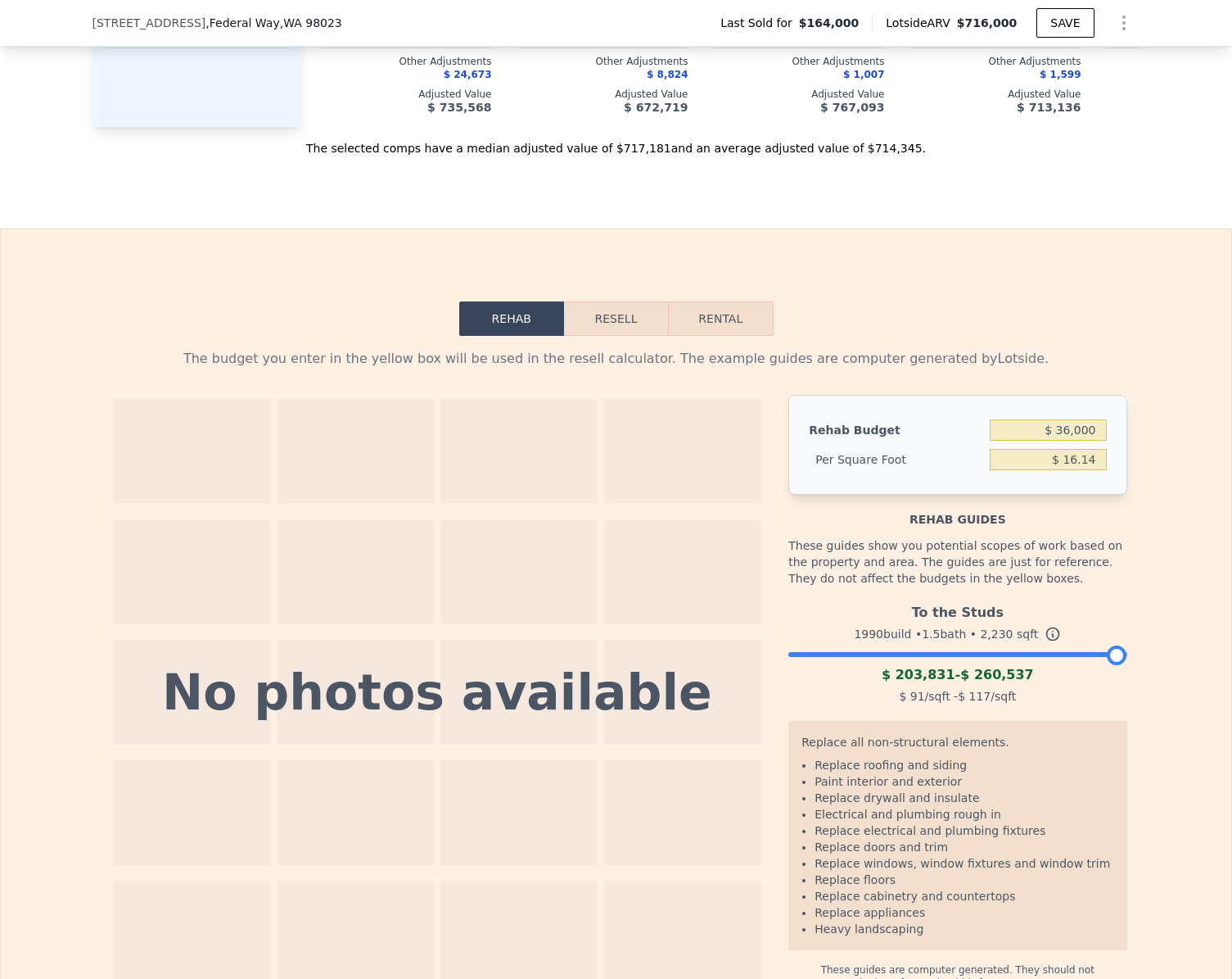
click at [805, 655] on div at bounding box center [956, 650] width 338 height 10
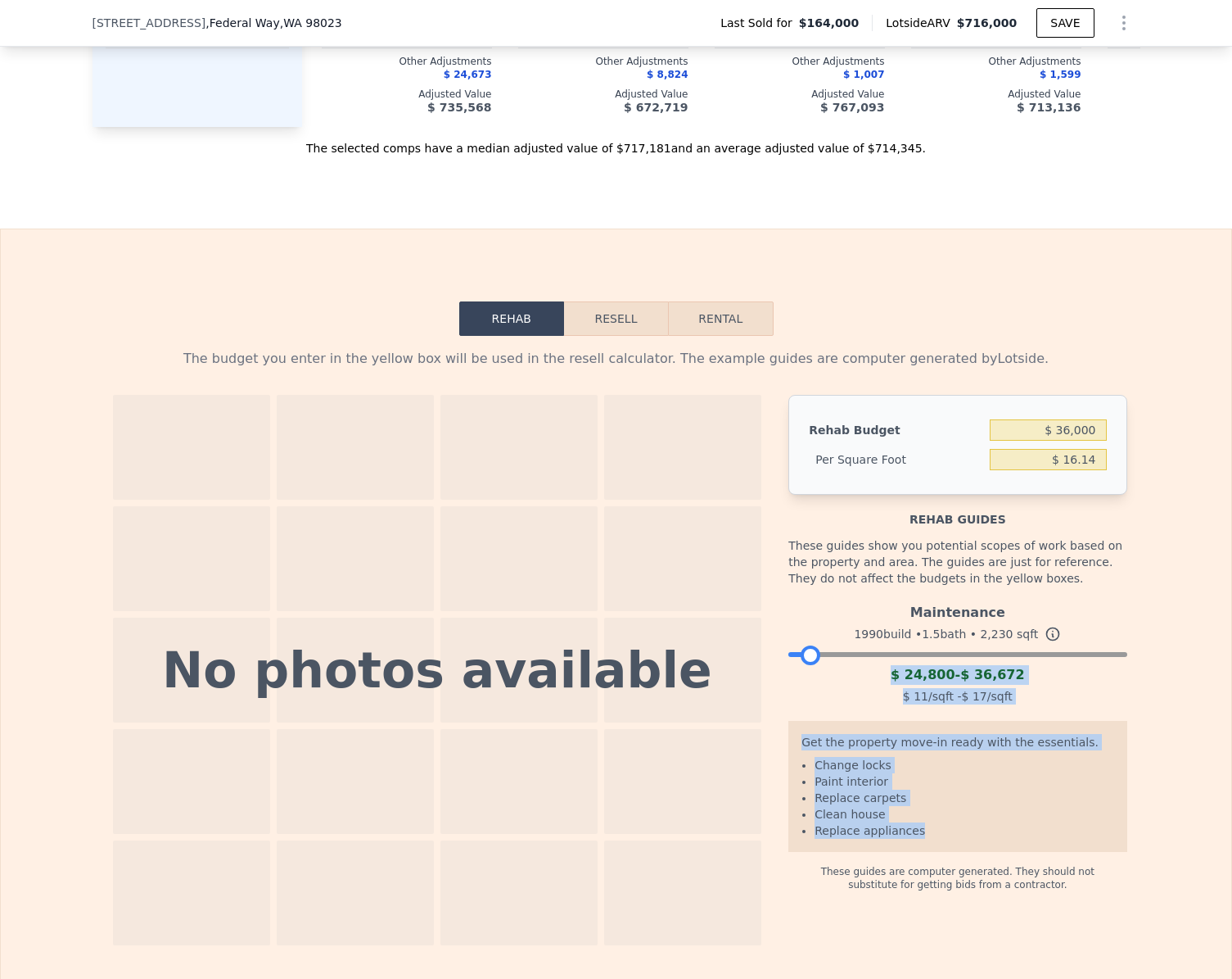
drag, startPoint x: 895, startPoint y: 698, endPoint x: 1083, endPoint y: 847, distance: 239.9
click at [1083, 847] on div "Rehab guides These guides show you potential scopes of work based on the proper…" at bounding box center [956, 693] width 338 height 396
copy div "$ 24,800 - $ 36,672 $ 11 /sqft - $ 17 /sqft Get the property move-in ready with…"
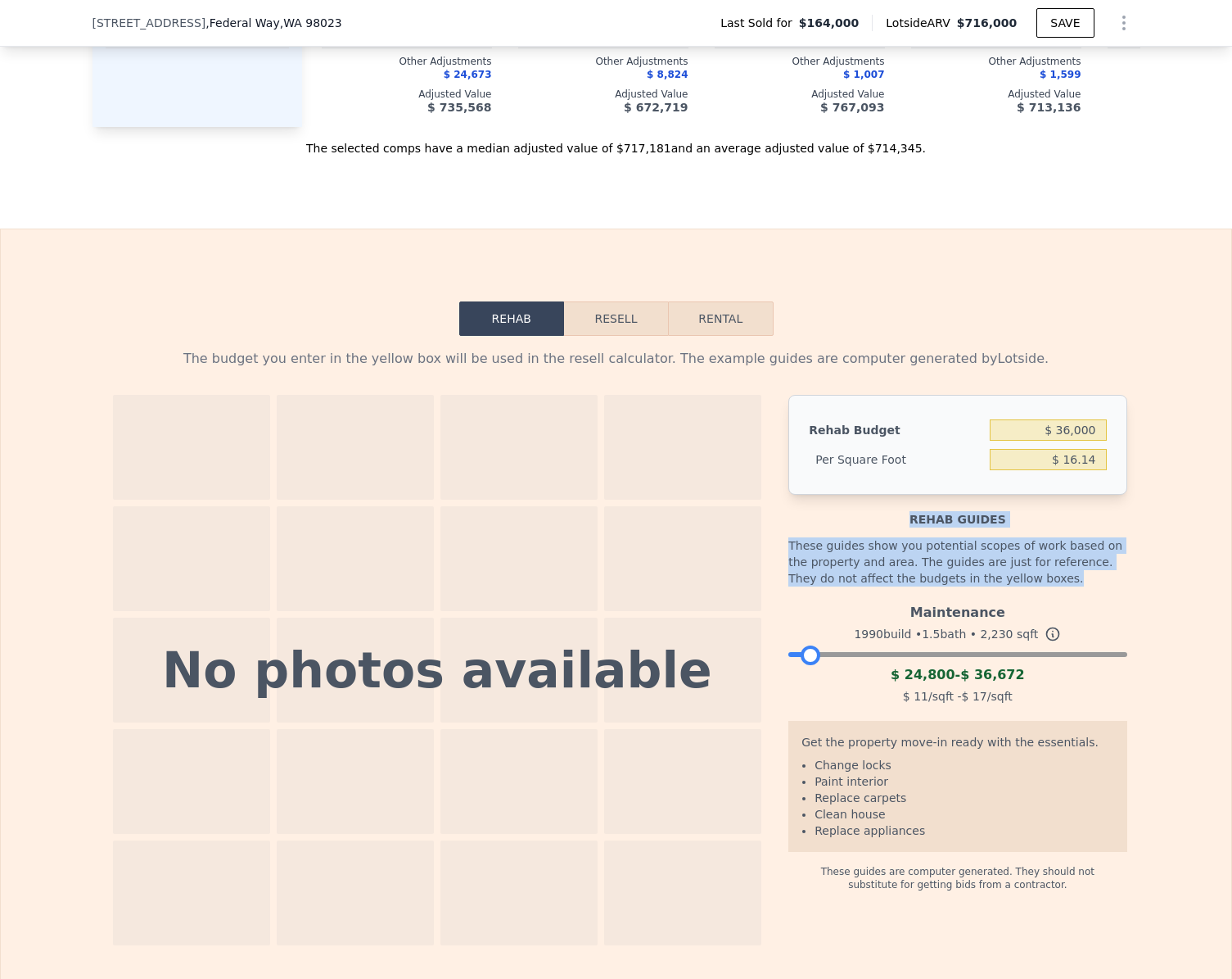
drag, startPoint x: 910, startPoint y: 543, endPoint x: 1034, endPoint y: 601, distance: 136.9
click at [1034, 601] on div "Rehab guides These guides show you potential scopes of work based on the proper…" at bounding box center [956, 693] width 338 height 396
copy div "Rehab guides These guides show you potential scopes of work based on the proper…"
click at [596, 336] on button "Resell" at bounding box center [615, 318] width 104 height 35
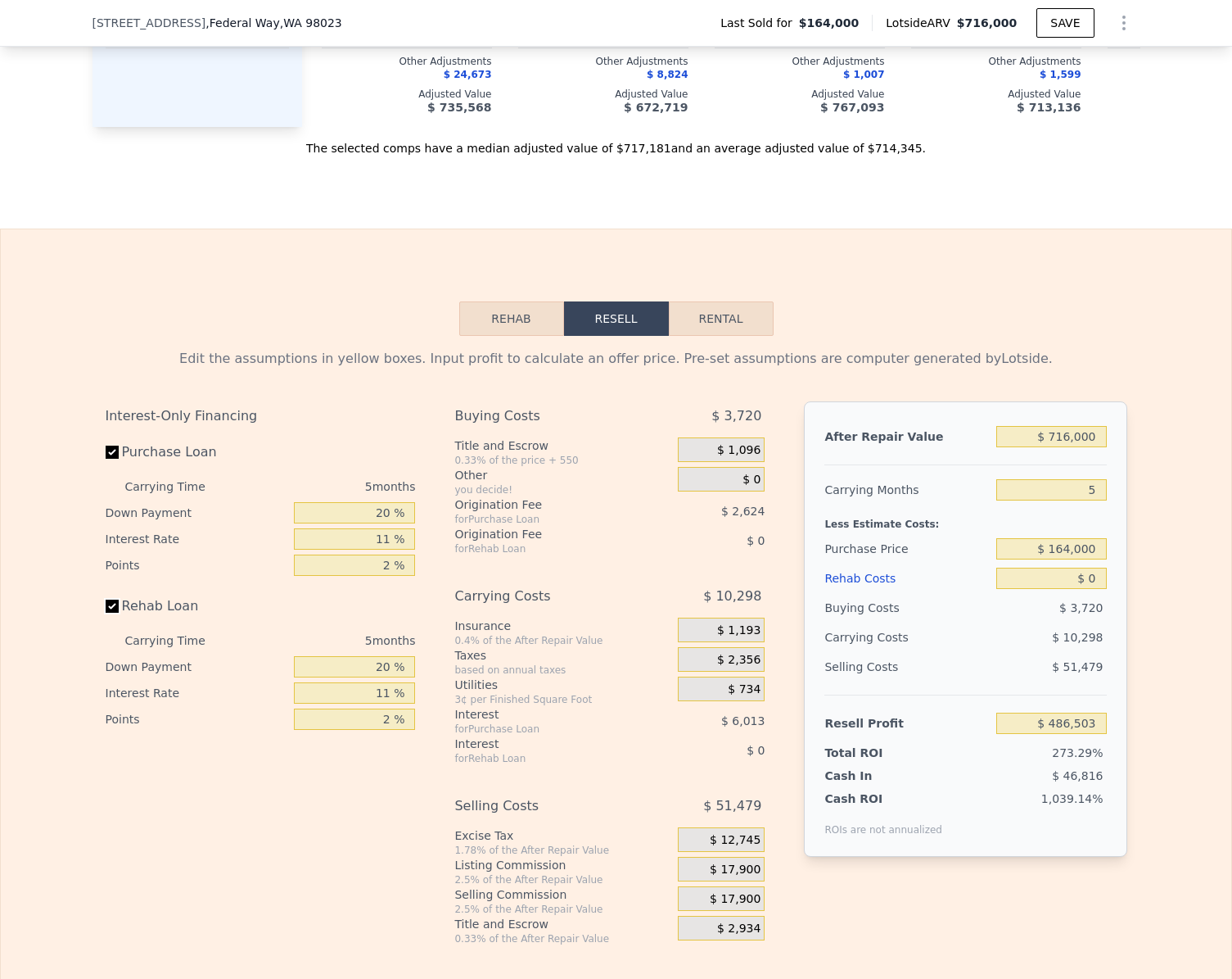
drag, startPoint x: 107, startPoint y: 627, endPoint x: 106, endPoint y: 492, distance: 135.0
click at [108, 613] on input "Rehab Loan" at bounding box center [112, 606] width 13 height 13
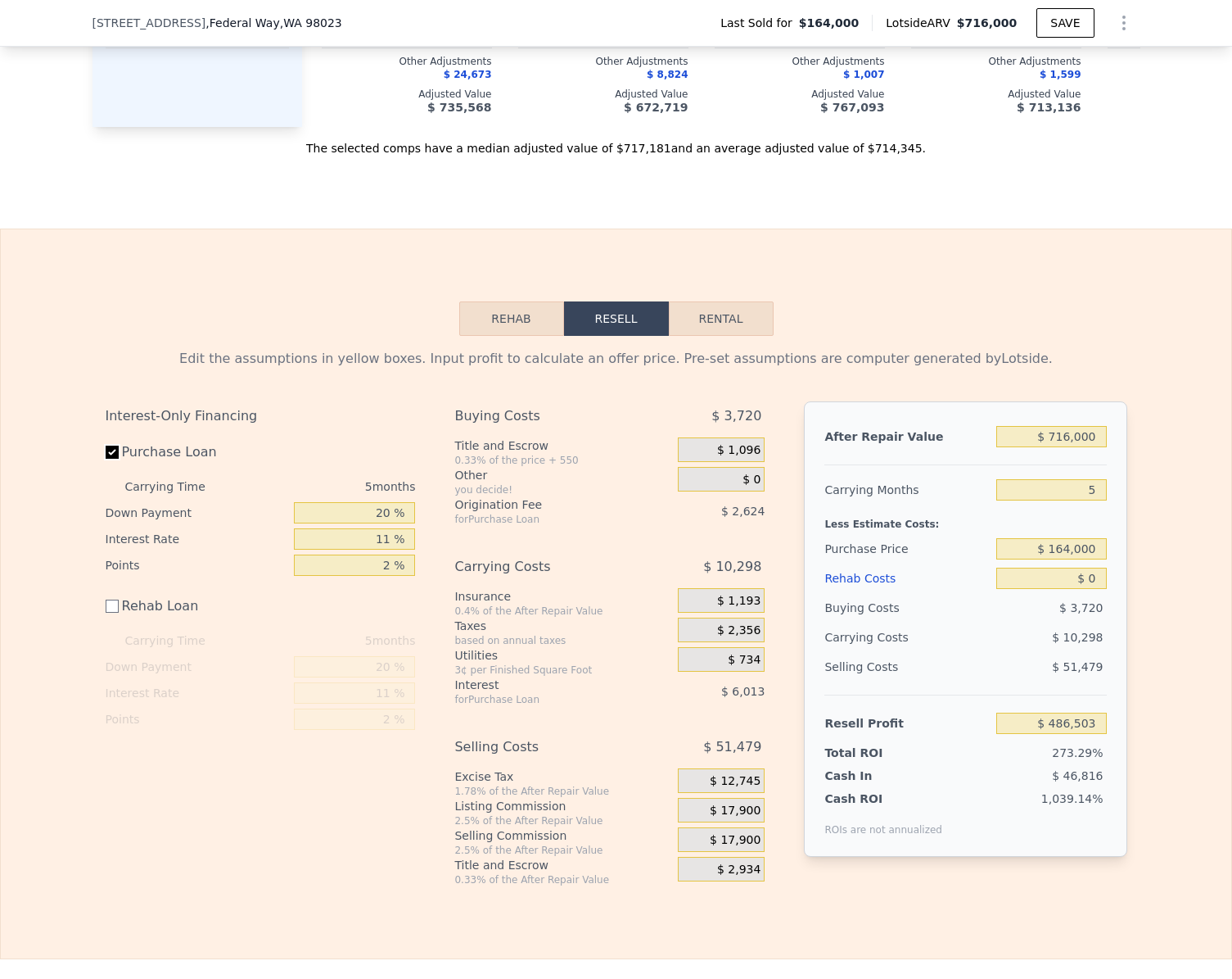
click at [105, 458] on input "Purchase Loan" at bounding box center [112, 451] width 13 height 13
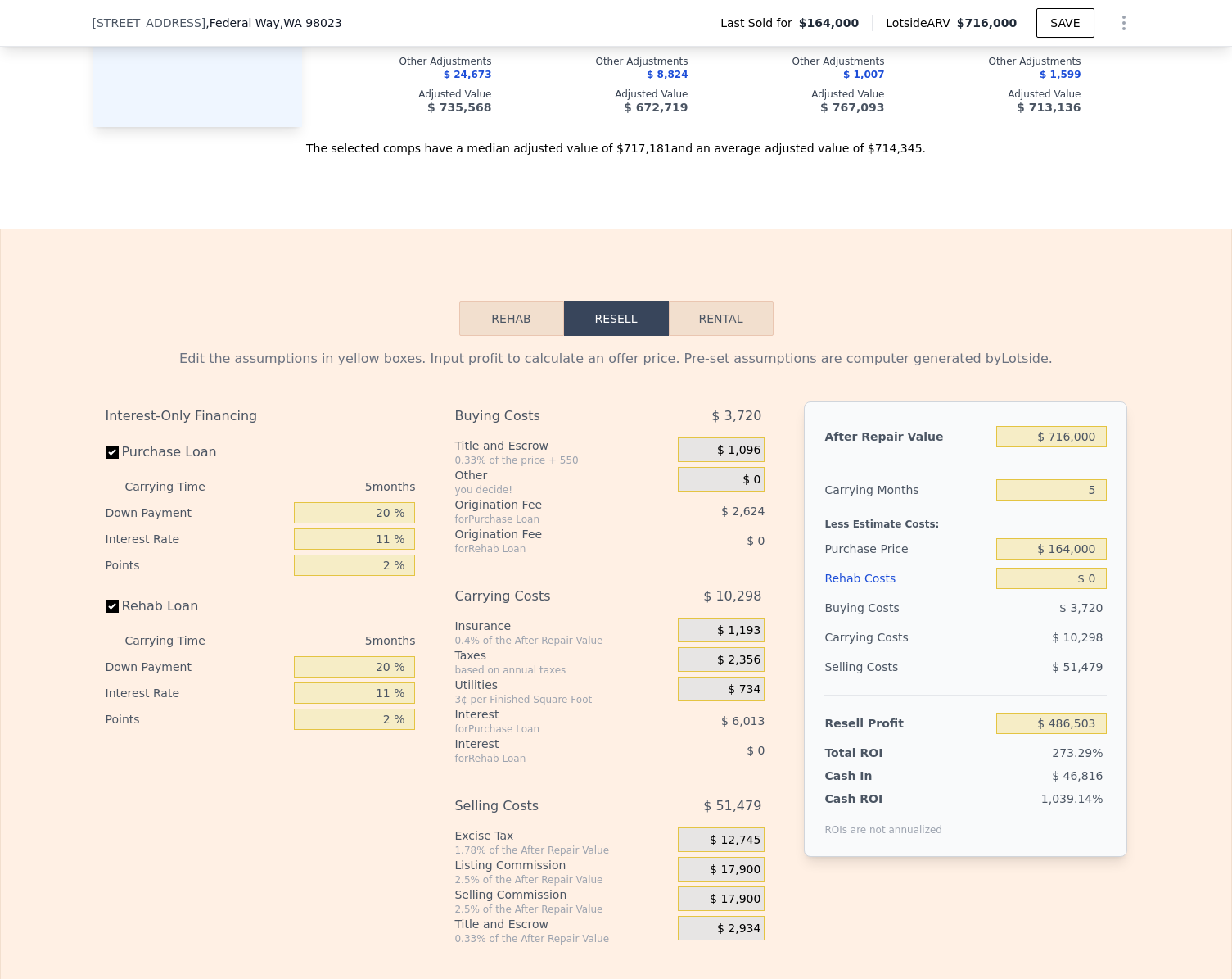
click at [97, 472] on div "Edit the assumptions in yellow boxes. Input profit to calculate an offer price.…" at bounding box center [616, 640] width 1048 height 609
click at [107, 613] on input "Rehab Loan" at bounding box center [112, 606] width 13 height 13
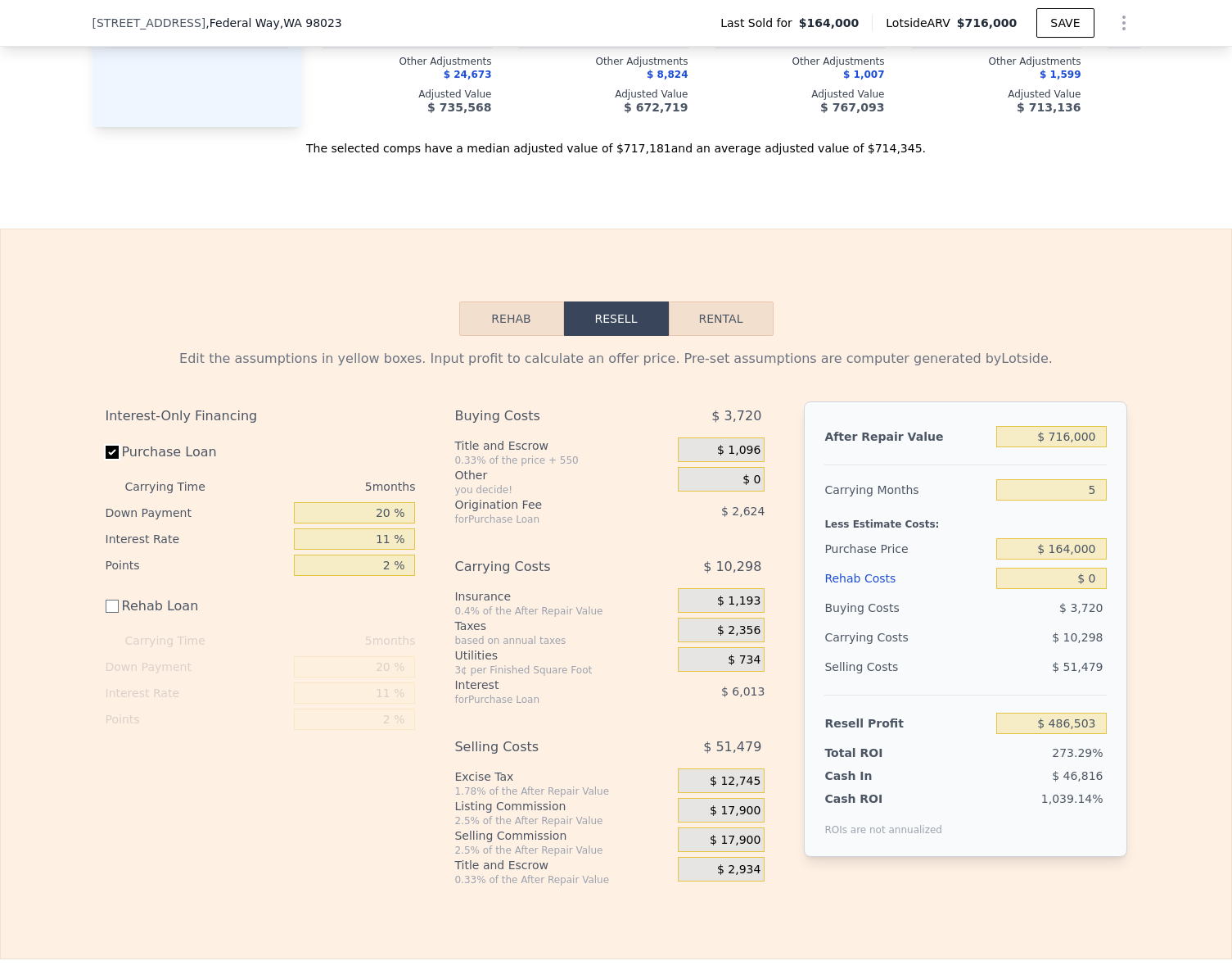
click at [109, 458] on input "Purchase Loan" at bounding box center [112, 451] width 13 height 13
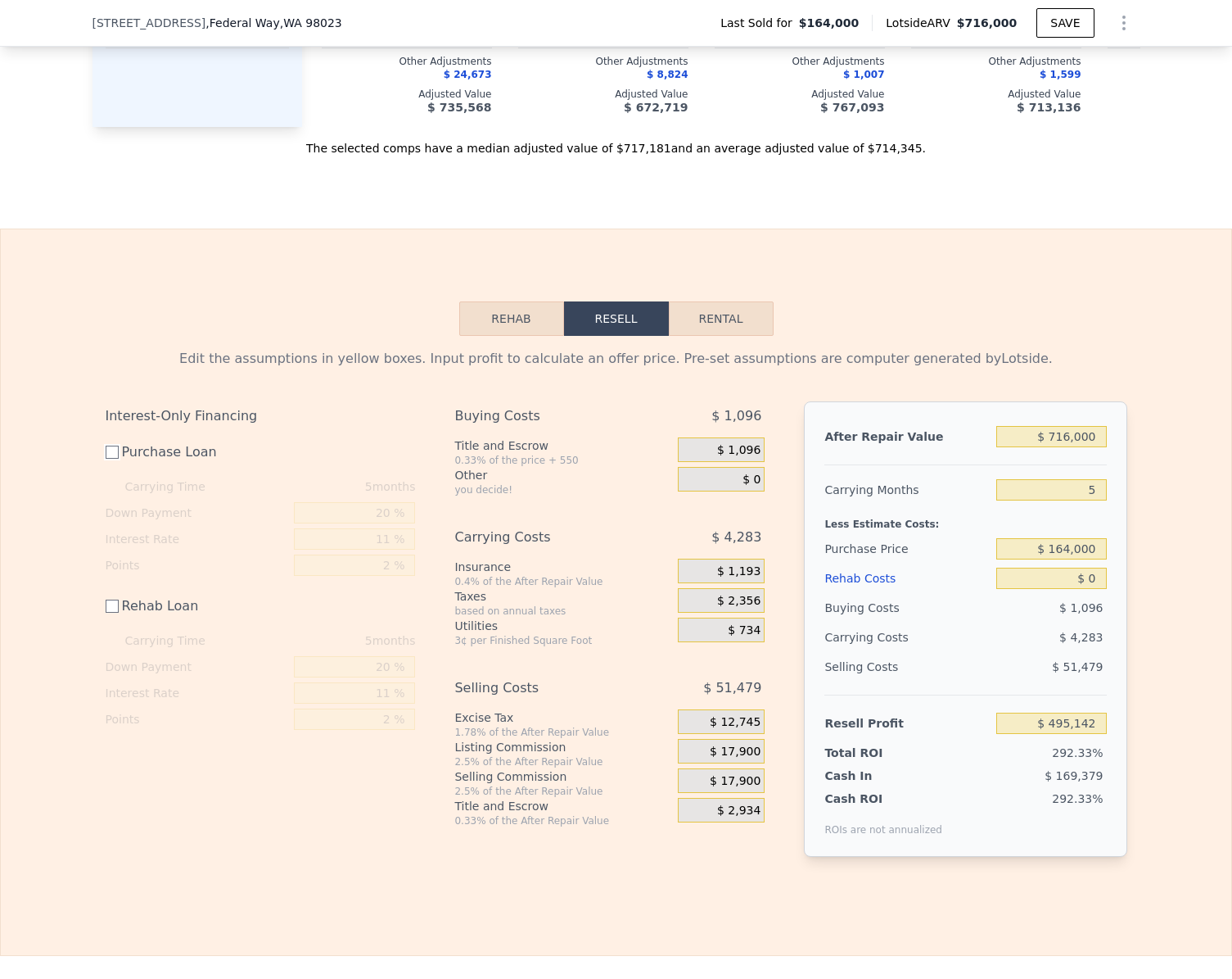
click at [512, 336] on button "Rehab" at bounding box center [511, 318] width 105 height 35
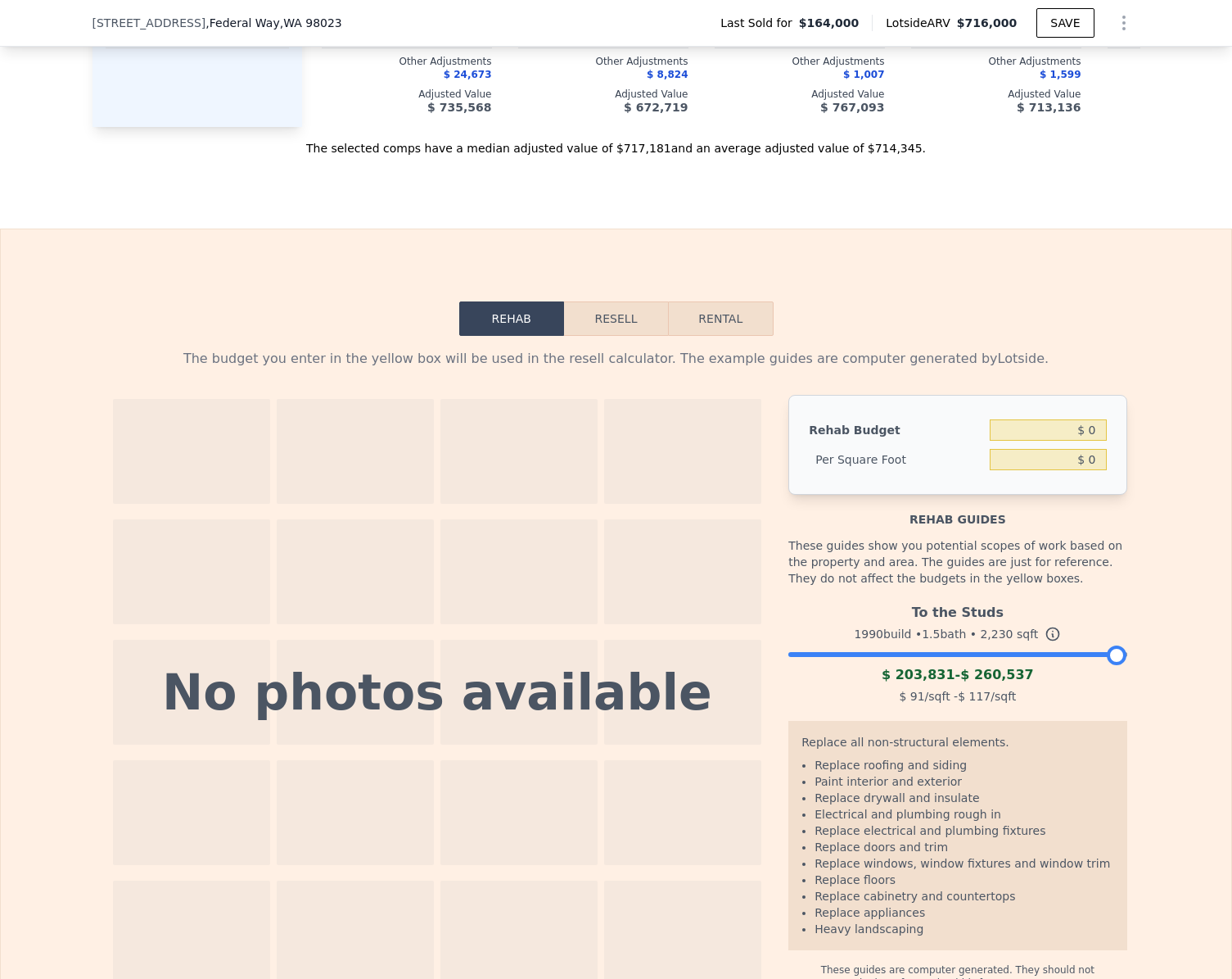
click at [811, 655] on div at bounding box center [956, 650] width 338 height 10
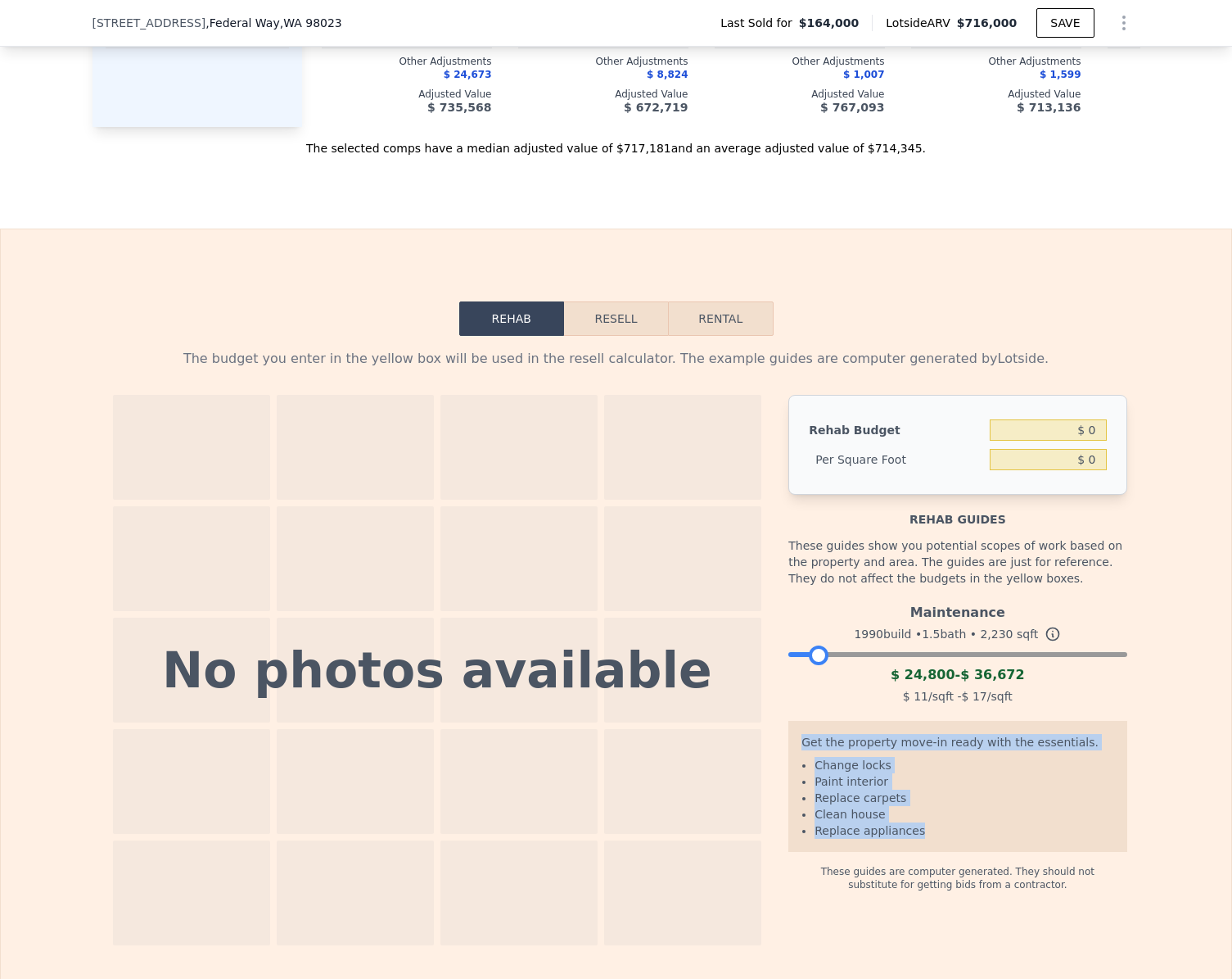
drag, startPoint x: 798, startPoint y: 767, endPoint x: 906, endPoint y: 857, distance: 140.6
click at [906, 852] on div "Get the property move-in ready with the essentials. Change locks Paint interior…" at bounding box center [956, 787] width 338 height 131
copy div "Get the property move-in ready with the essentials. Change locks Paint interior…"
click at [627, 336] on button "Resell" at bounding box center [615, 318] width 104 height 35
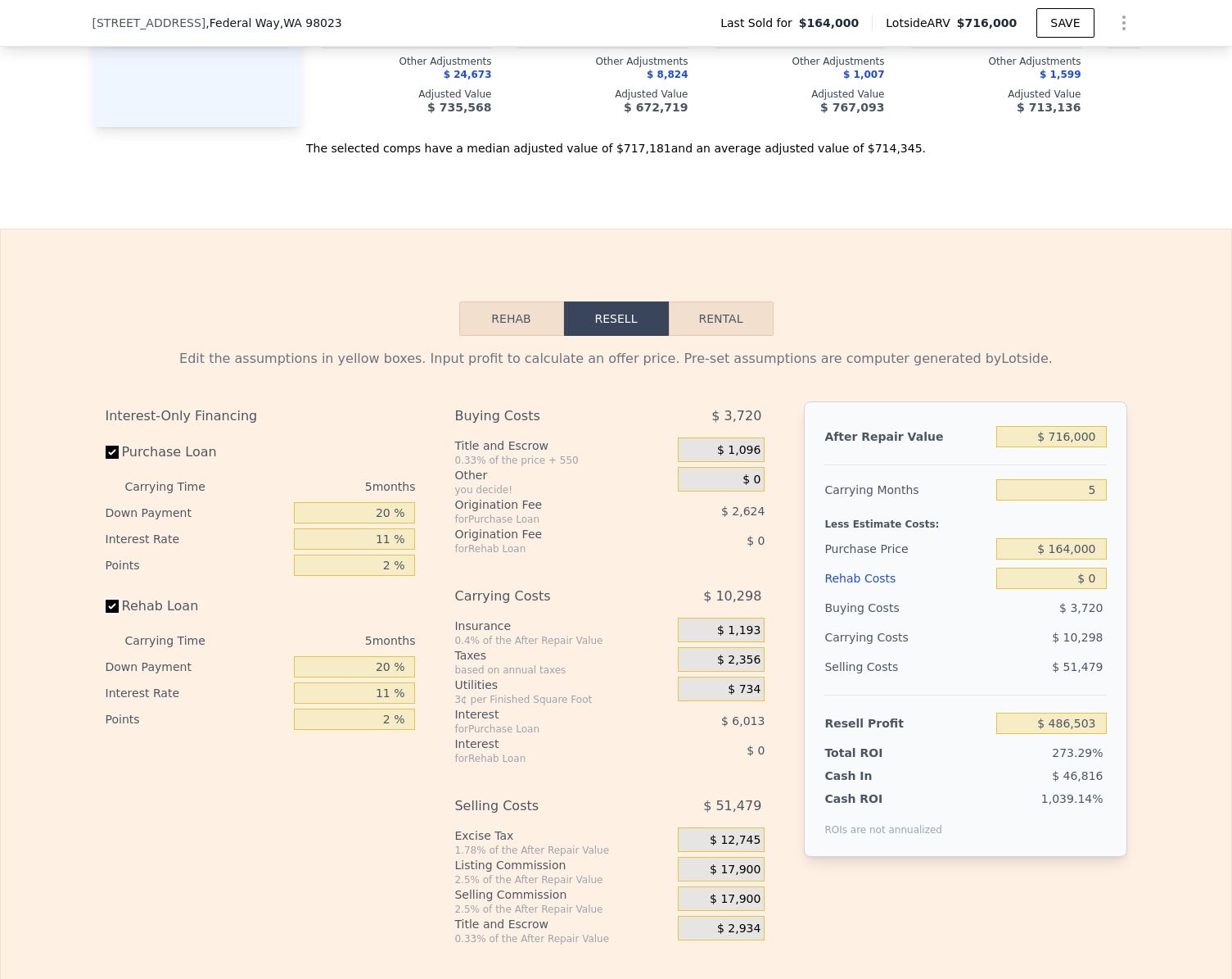
click at [105, 613] on input "Rehab Loan" at bounding box center [112, 606] width 13 height 13
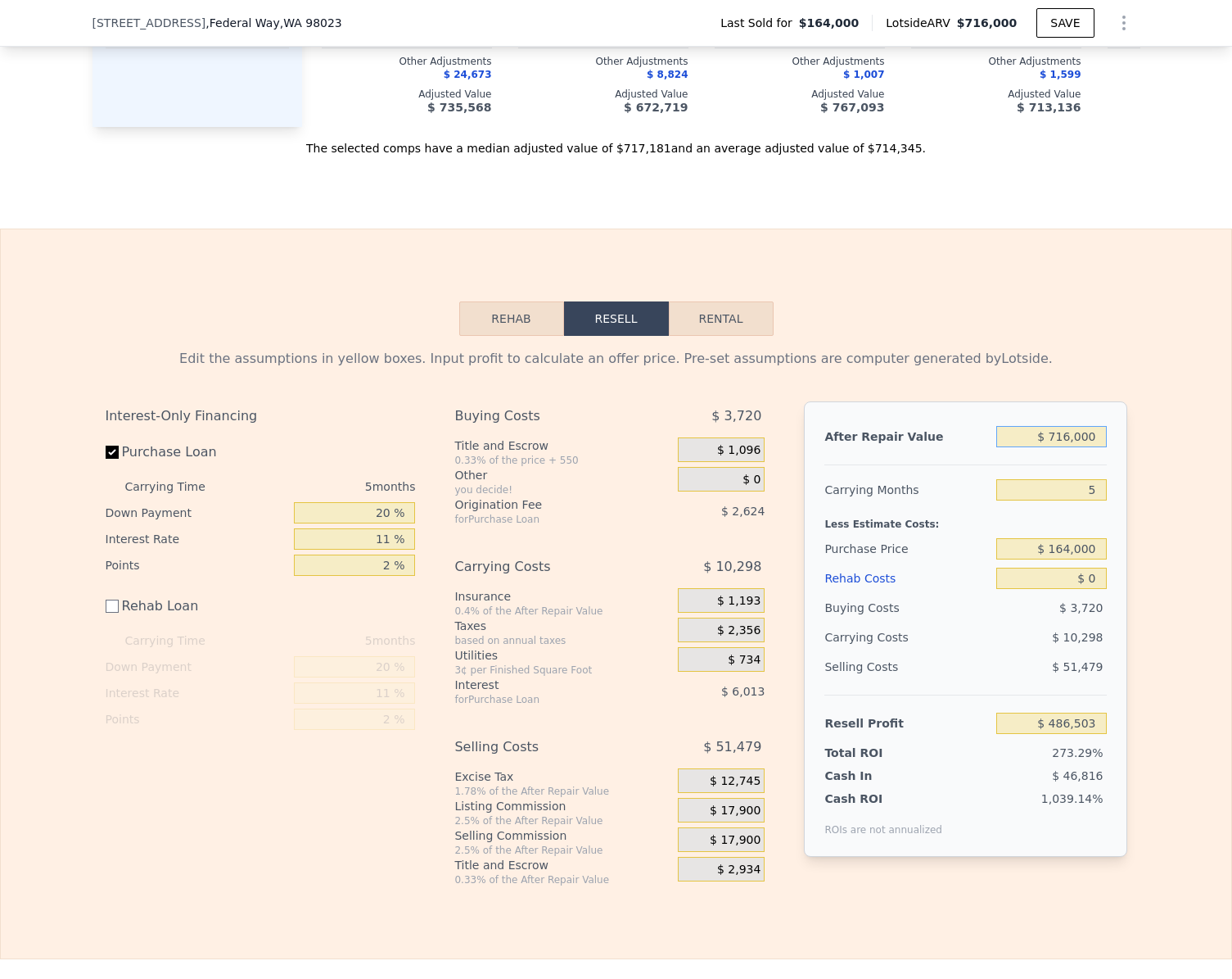
click at [1089, 447] on input "$ 716,000" at bounding box center [1051, 436] width 110 height 21
click at [493, 336] on button "Rehab" at bounding box center [511, 318] width 105 height 35
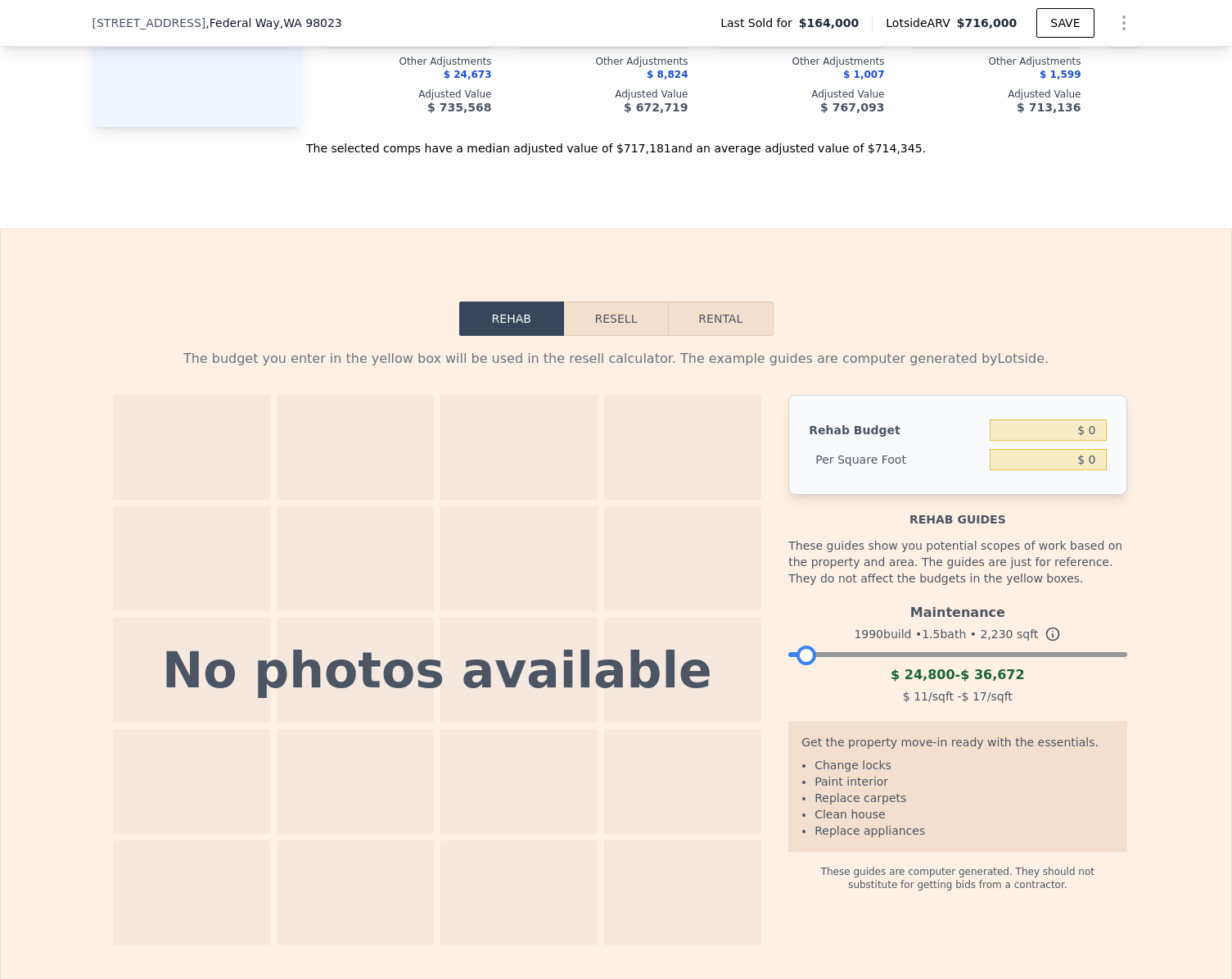
click at [801, 655] on div at bounding box center [956, 650] width 338 height 10
click at [619, 336] on button "Resell" at bounding box center [615, 318] width 104 height 35
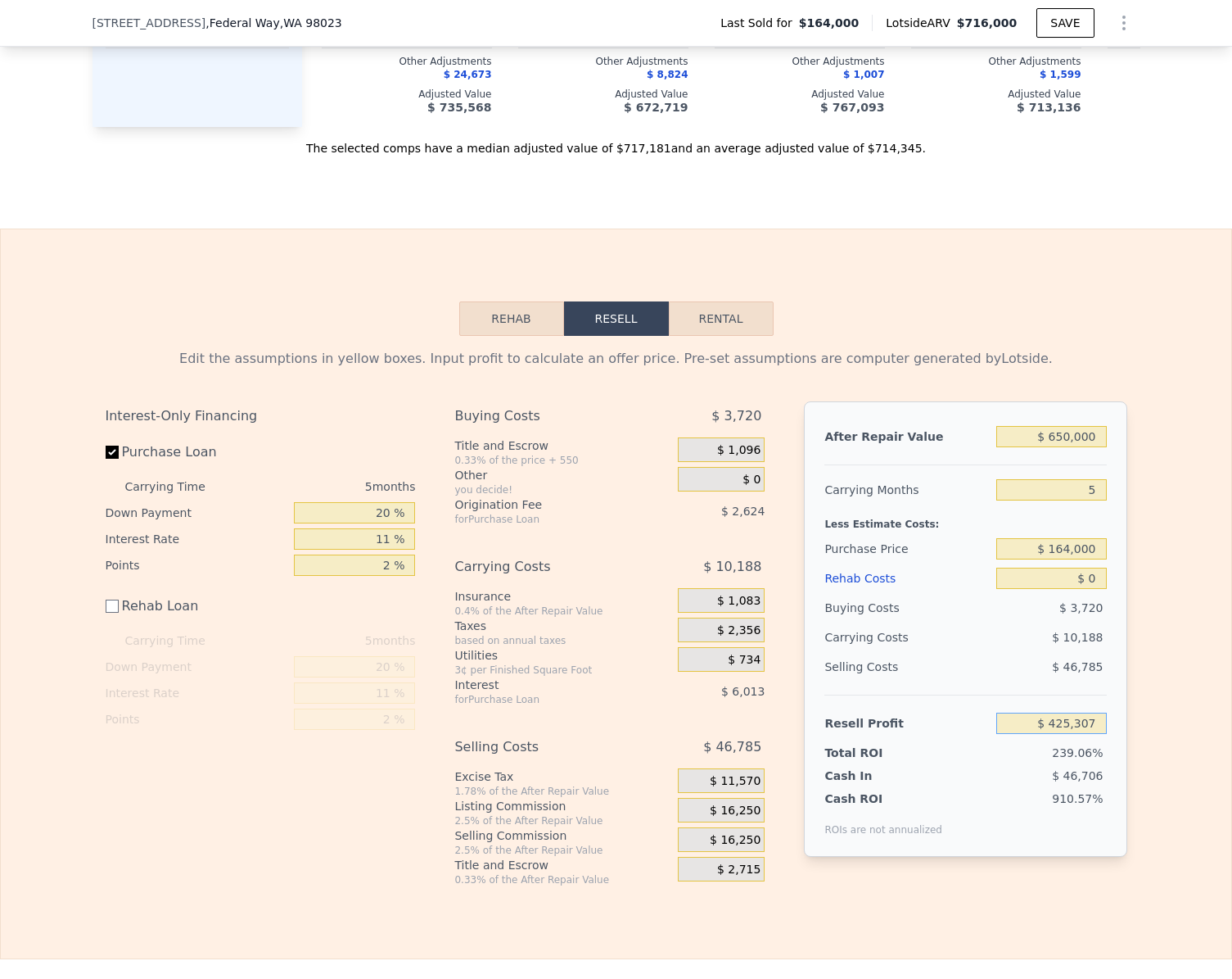
click at [1088, 734] on input "$ 425,307" at bounding box center [1051, 724] width 110 height 21
click at [110, 458] on input "Purchase Loan" at bounding box center [112, 451] width 13 height 13
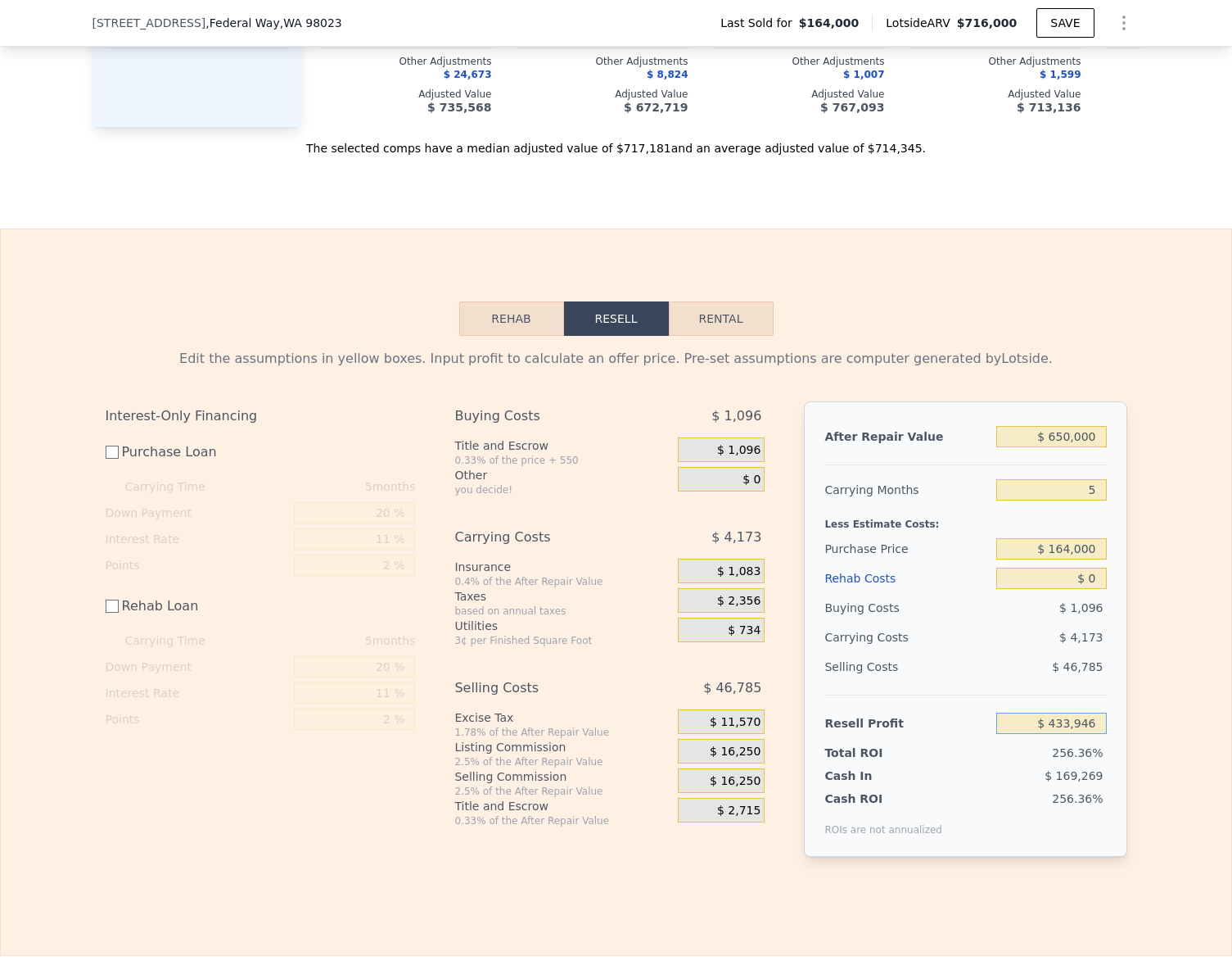
click at [1093, 734] on input "$ 433,946" at bounding box center [1051, 724] width 110 height 21
click at [1149, 696] on div "Edit the assumptions in yellow boxes. Input profit to calculate an offer price.…" at bounding box center [616, 609] width 1230 height 547
click at [1098, 589] on input "$ 0" at bounding box center [1051, 578] width 110 height 21
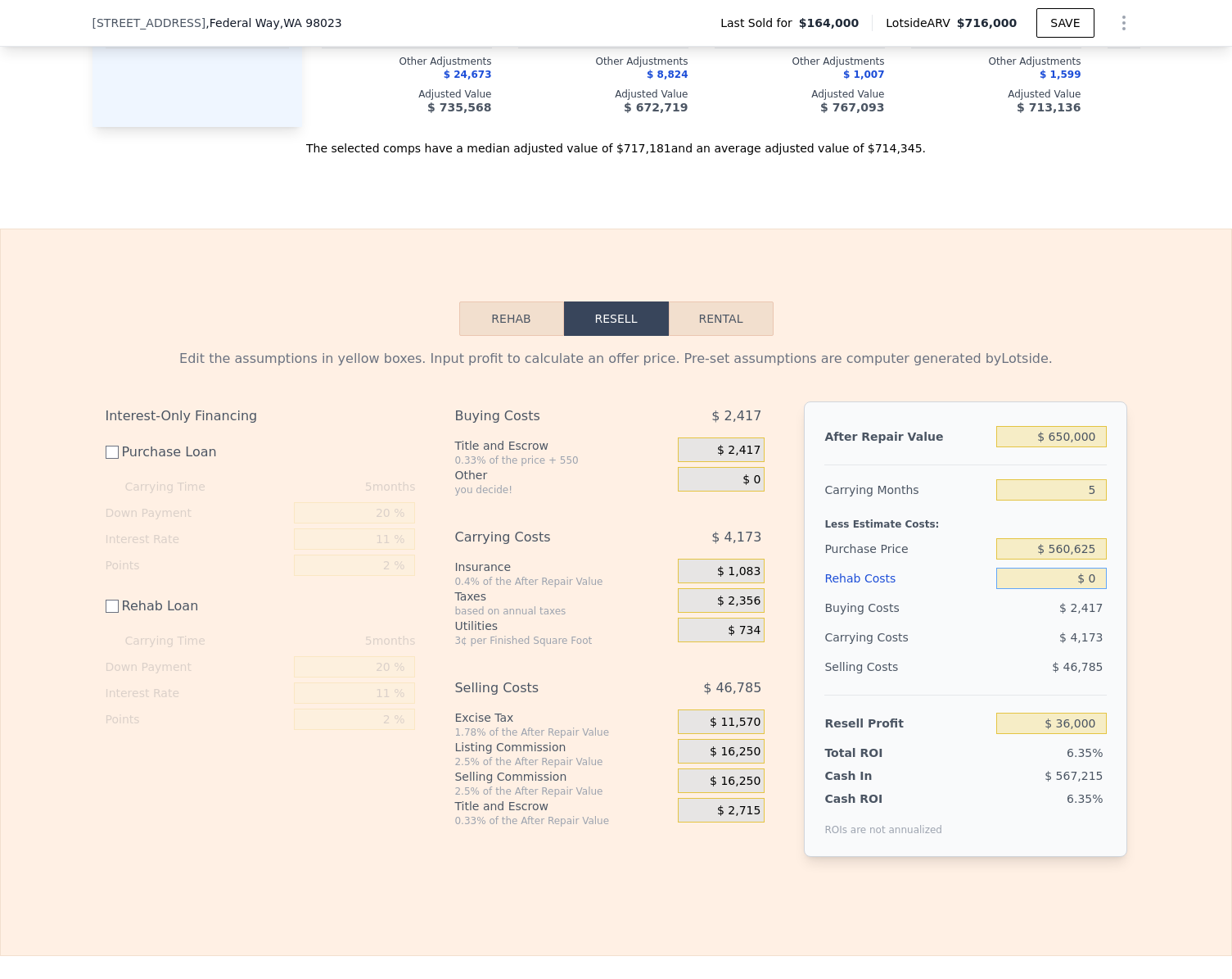
click at [1098, 589] on input "$ 0" at bounding box center [1051, 578] width 110 height 21
click at [1088, 734] on input "$ 0" at bounding box center [1051, 724] width 110 height 21
click at [1089, 734] on input "$ 0" at bounding box center [1051, 724] width 110 height 21
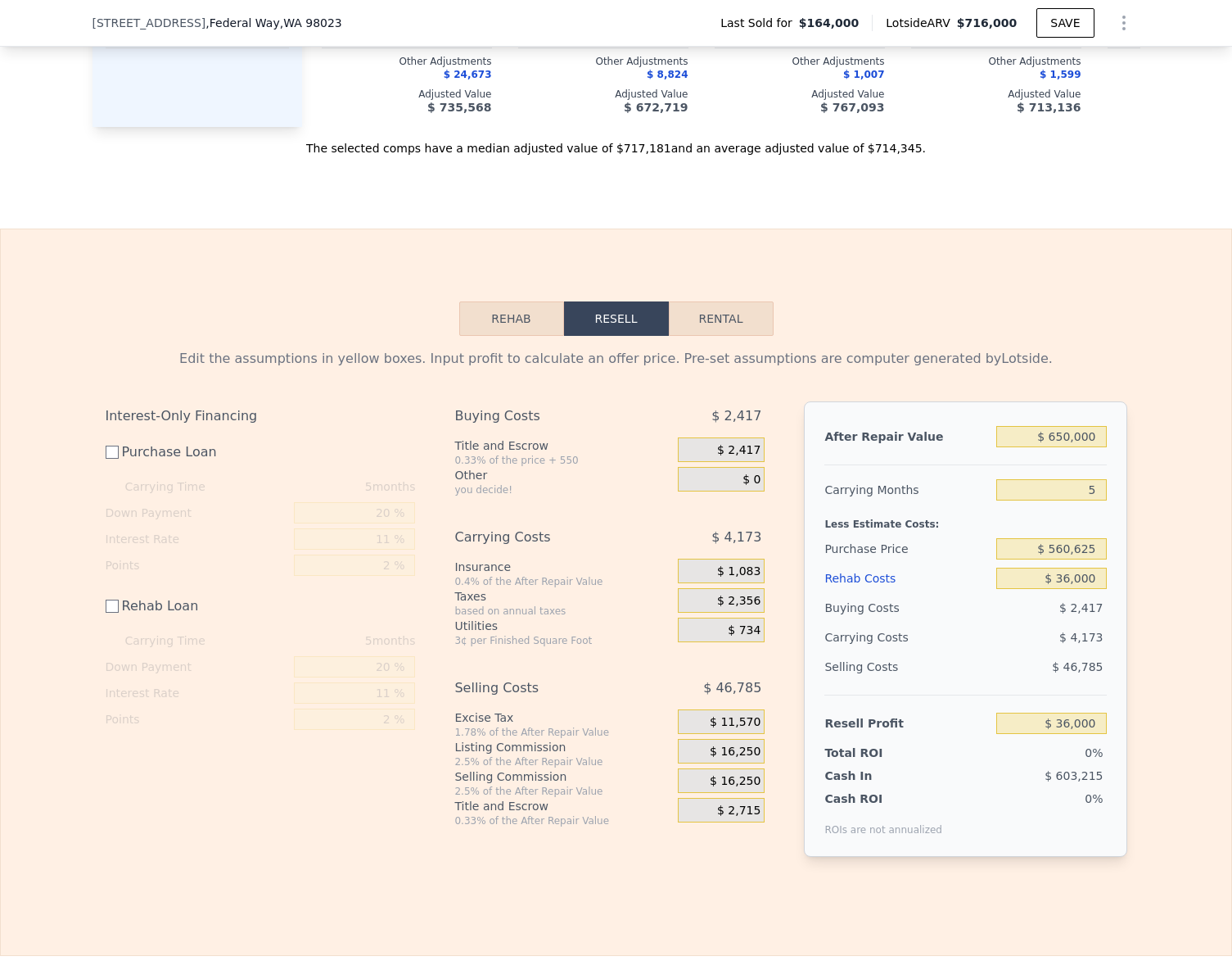
click at [1177, 709] on div "Edit the assumptions in yellow boxes. Input profit to calculate an offer price.…" at bounding box center [616, 609] width 1230 height 547
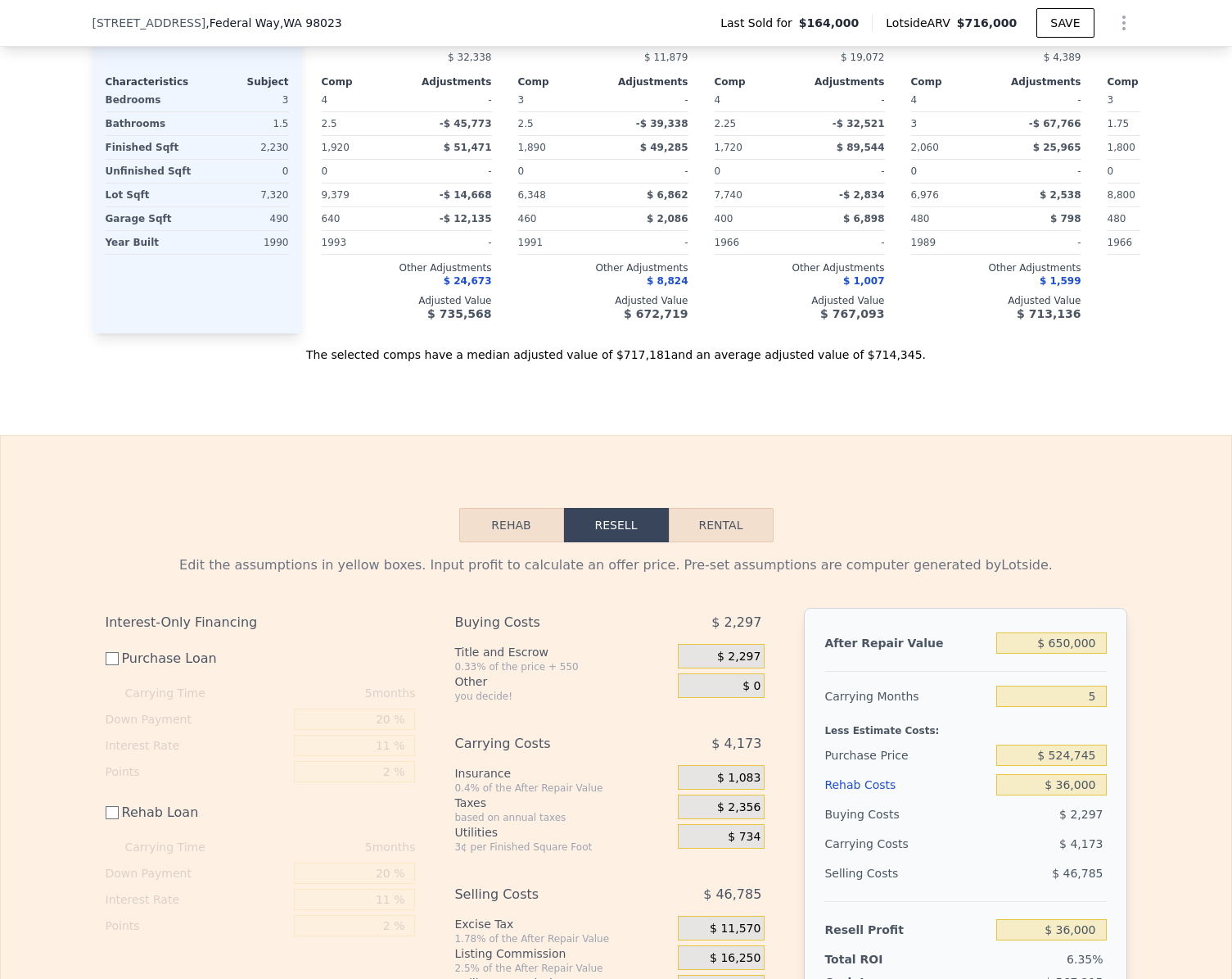
scroll to position [1871, 0]
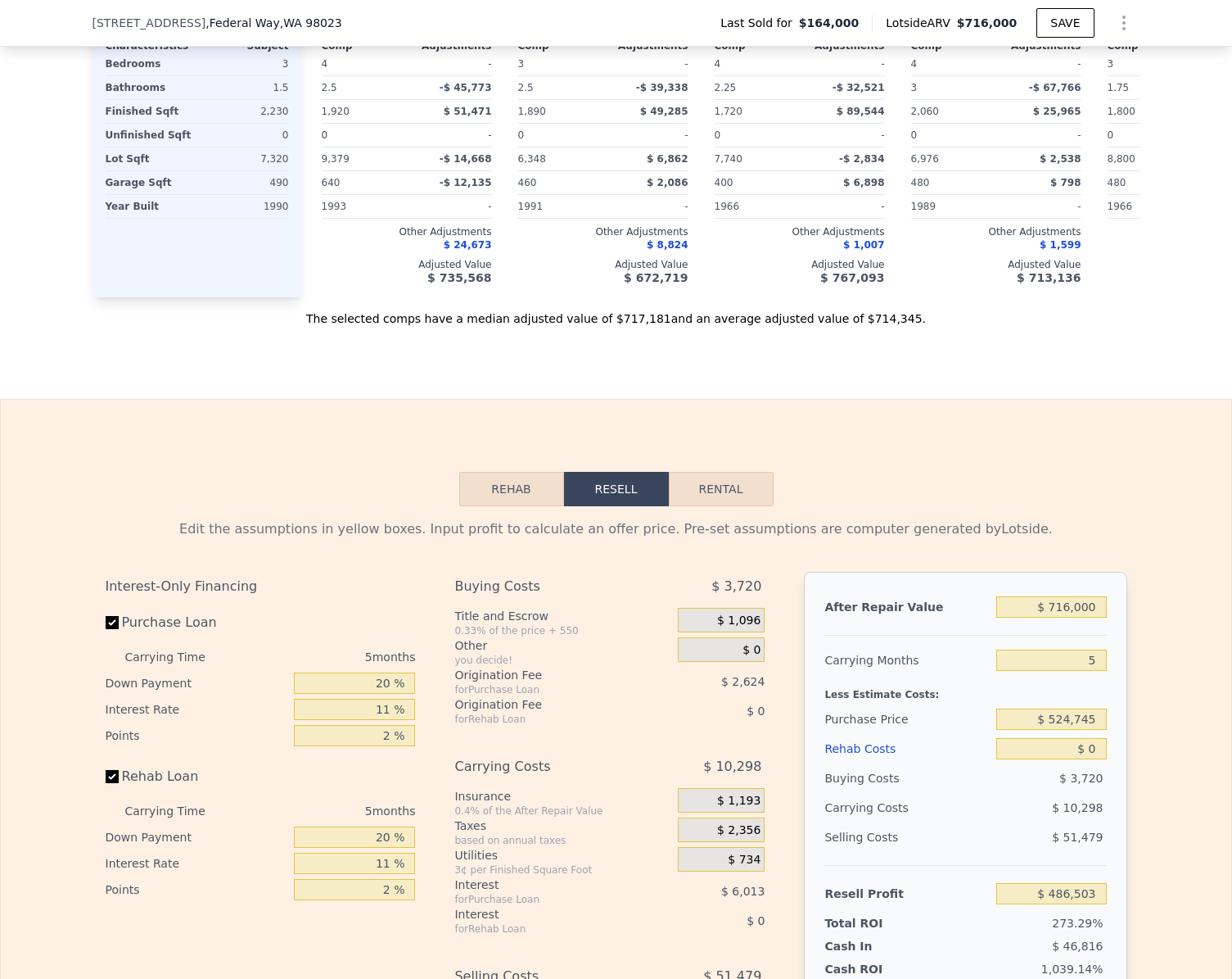
click at [504, 506] on button "Rehab" at bounding box center [511, 489] width 105 height 35
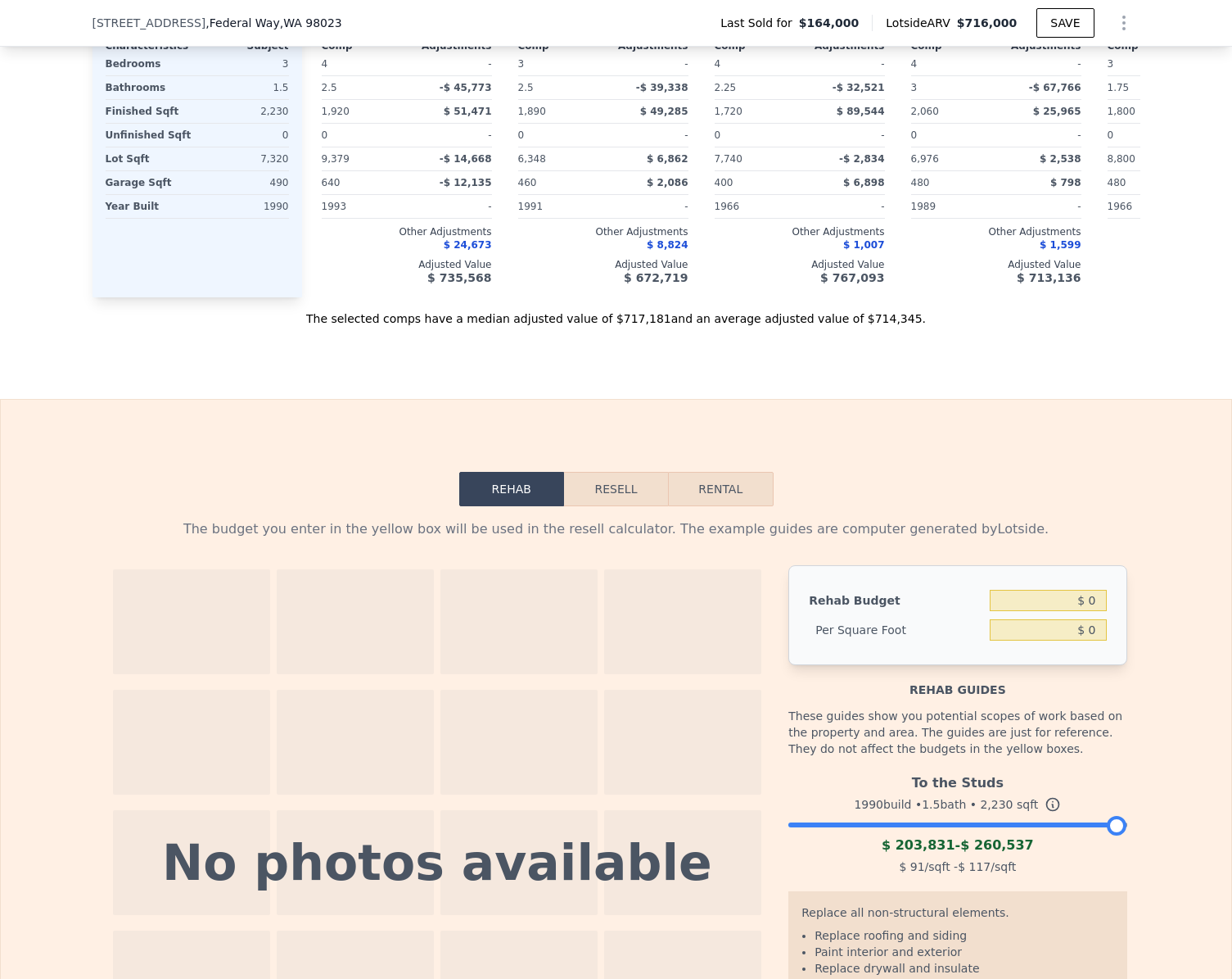
click at [858, 826] on div at bounding box center [956, 820] width 338 height 10
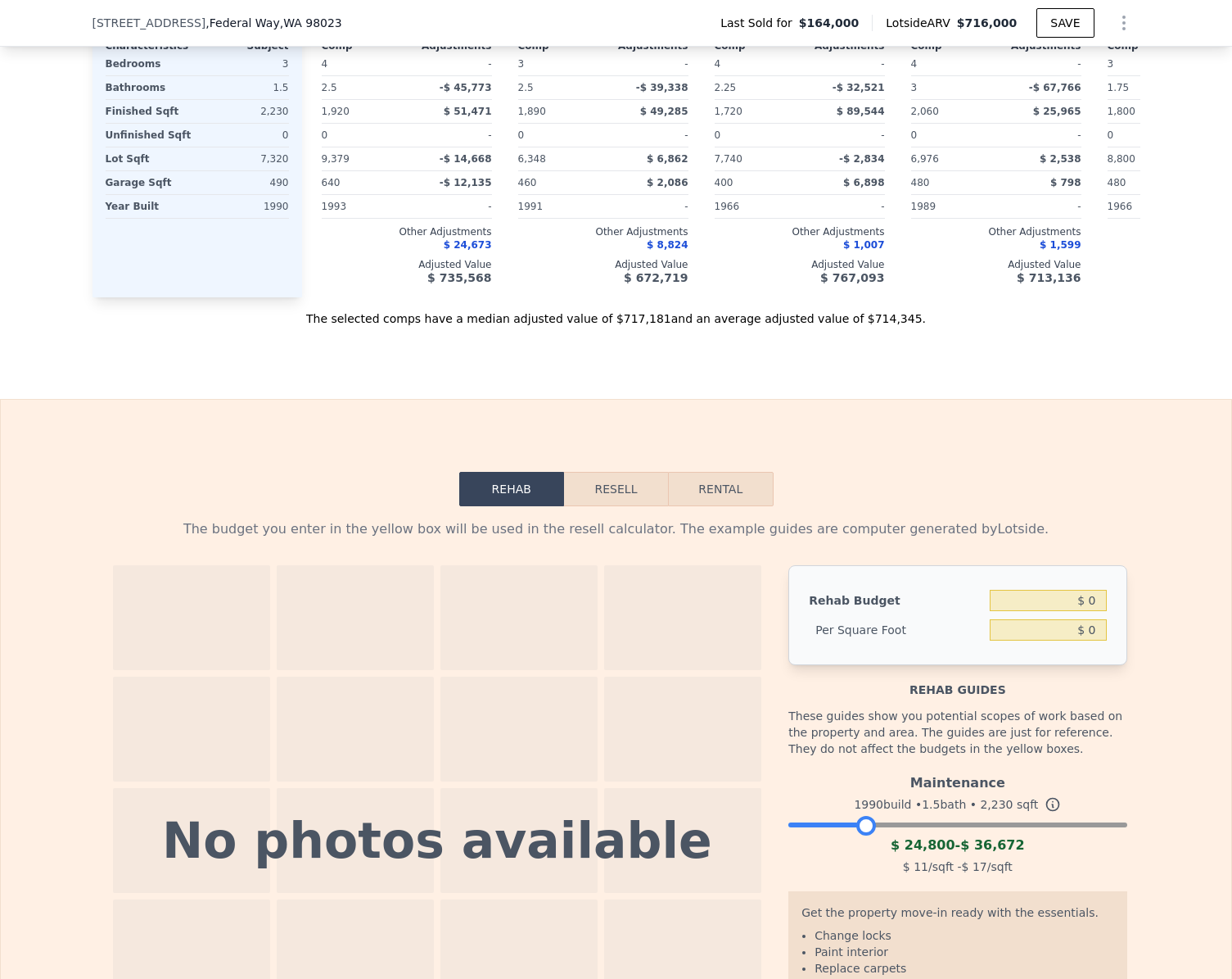
click at [603, 506] on button "Resell" at bounding box center [615, 489] width 104 height 35
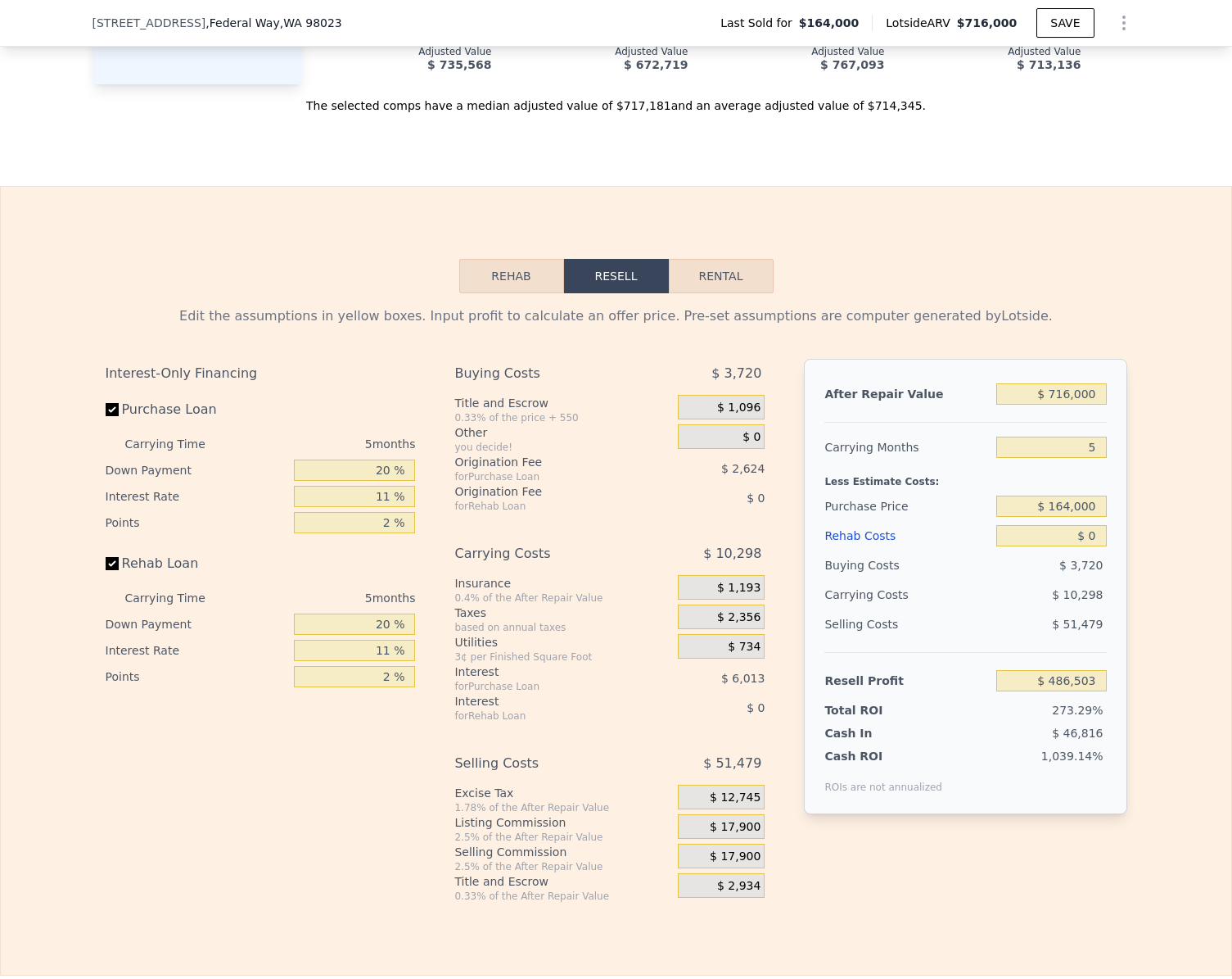
scroll to position [2118, 0]
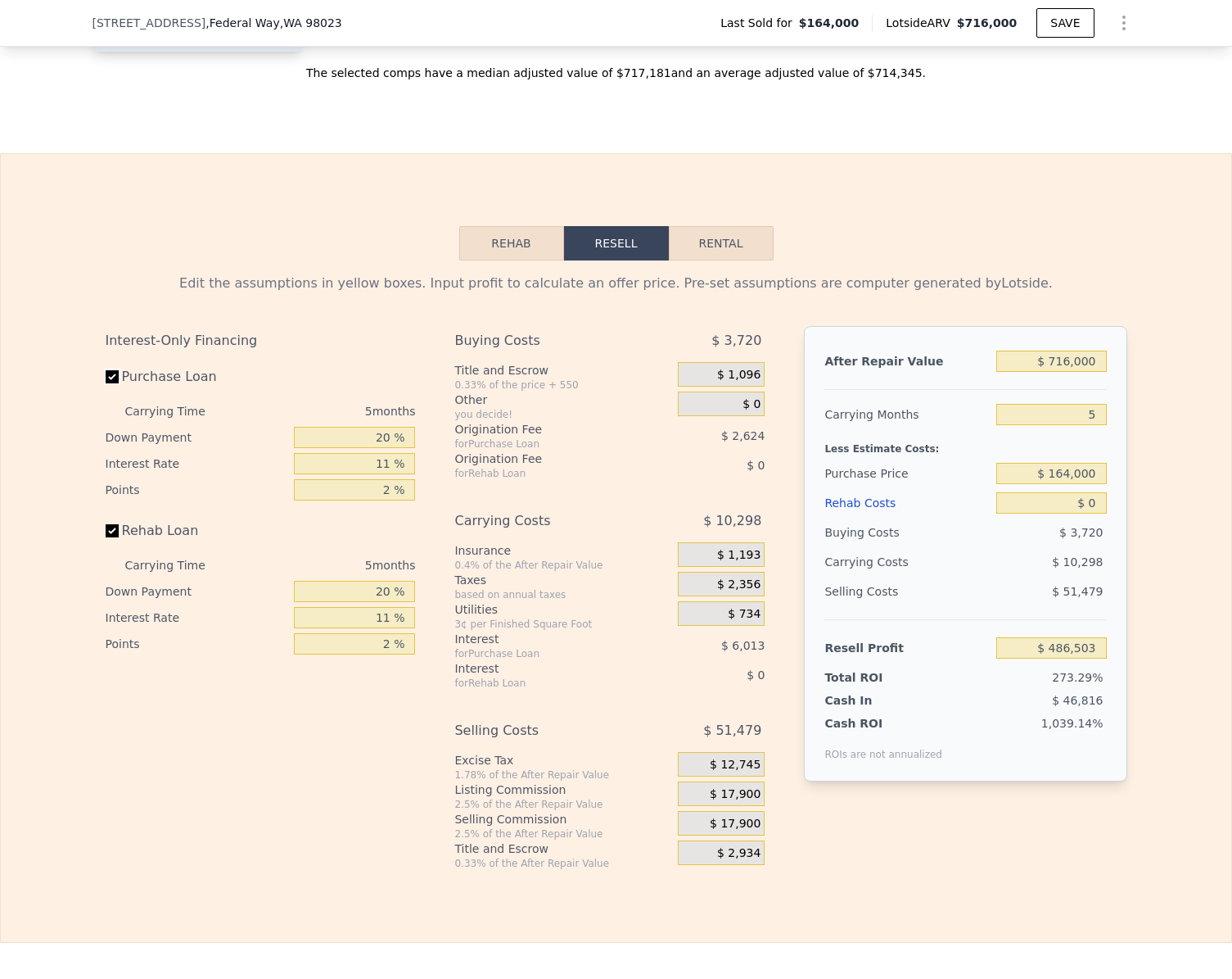
click at [110, 383] on input "Purchase Loan" at bounding box center [112, 376] width 13 height 13
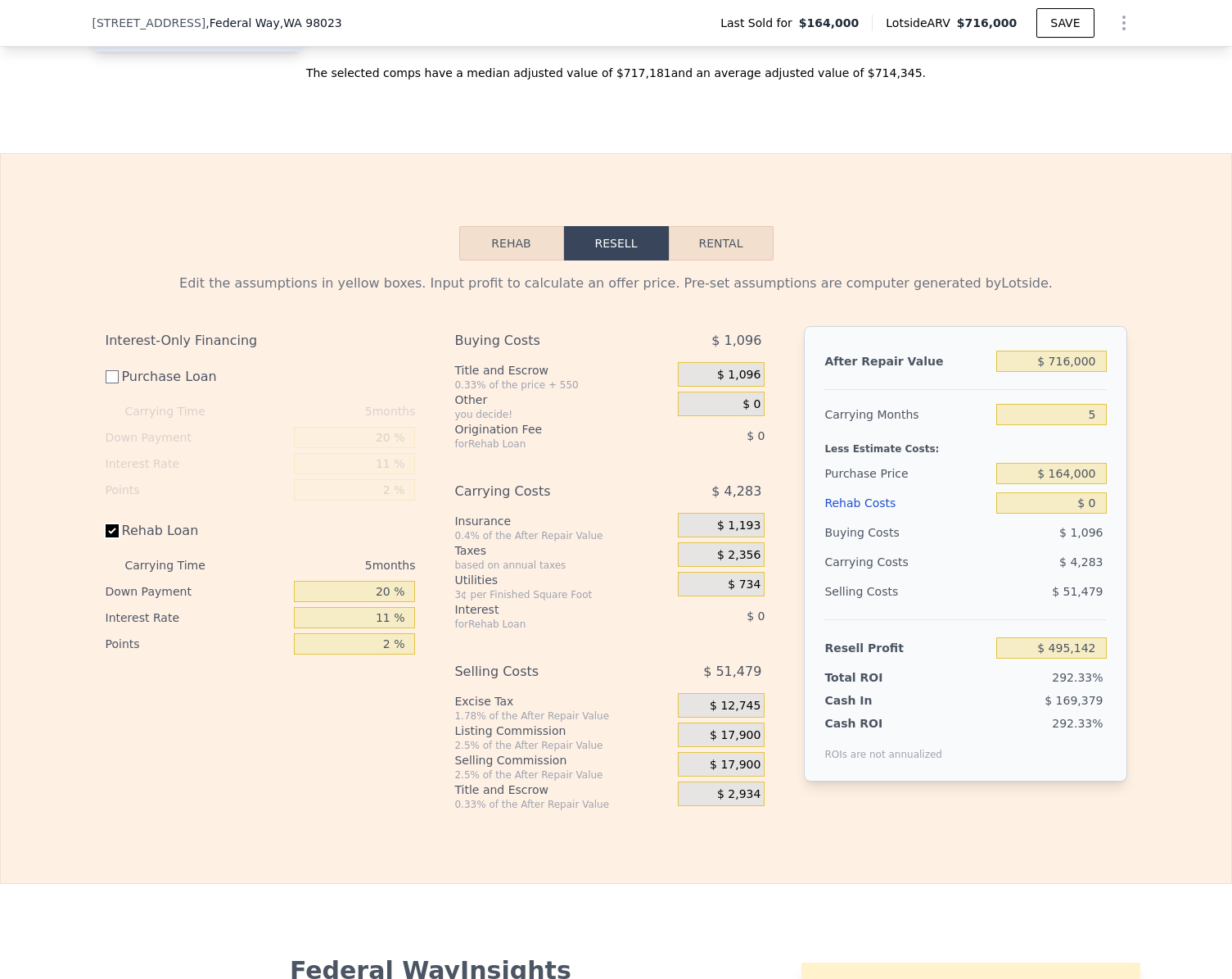
click at [106, 537] on input "Rehab Loan" at bounding box center [112, 530] width 13 height 13
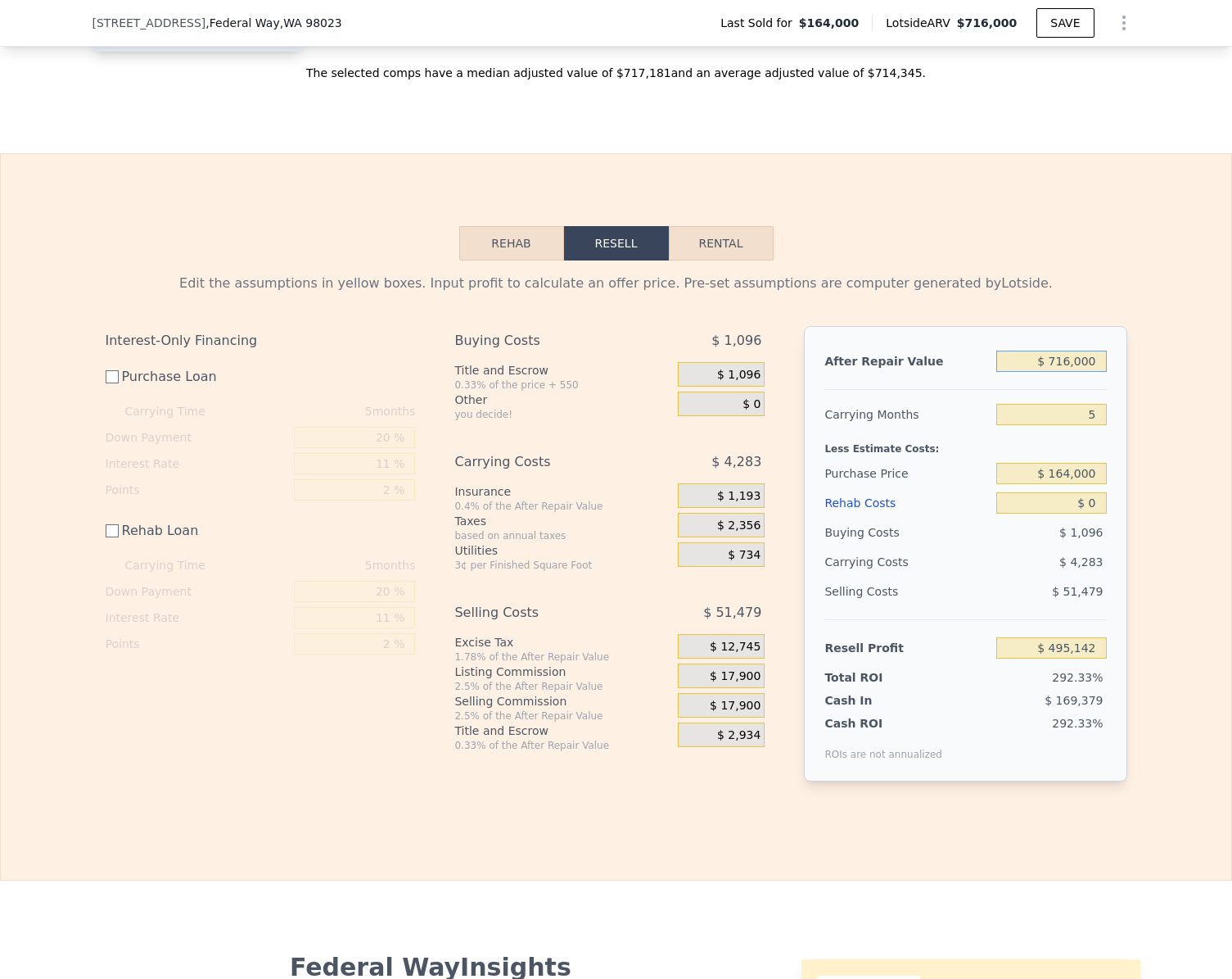
click at [1095, 372] on input "$ 716,000" at bounding box center [1051, 361] width 110 height 21
click at [1146, 522] on div "Edit the assumptions in yellow boxes. Input profit to calculate an offer price.…" at bounding box center [616, 534] width 1230 height 547
click at [1097, 513] on input "$ 0" at bounding box center [1051, 503] width 110 height 21
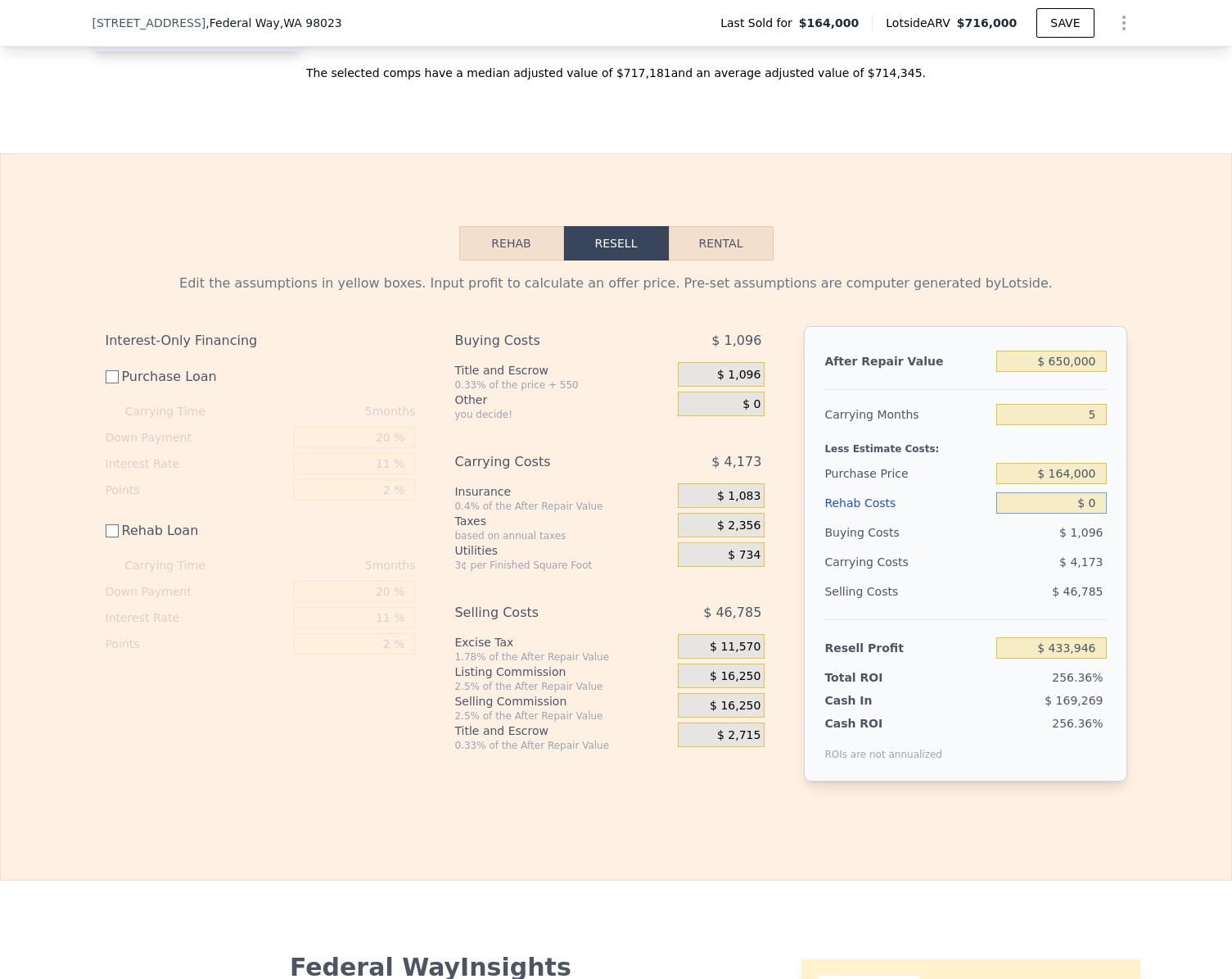
click at [1097, 513] on input "$ 0" at bounding box center [1051, 503] width 110 height 21
click at [1093, 659] on input "$ 408,946" at bounding box center [1051, 648] width 110 height 21
click at [1157, 648] on div "Edit the assumptions in yellow boxes. Input profit to calculate an offer price.…" at bounding box center [616, 534] width 1230 height 547
